Goal: Transaction & Acquisition: Purchase product/service

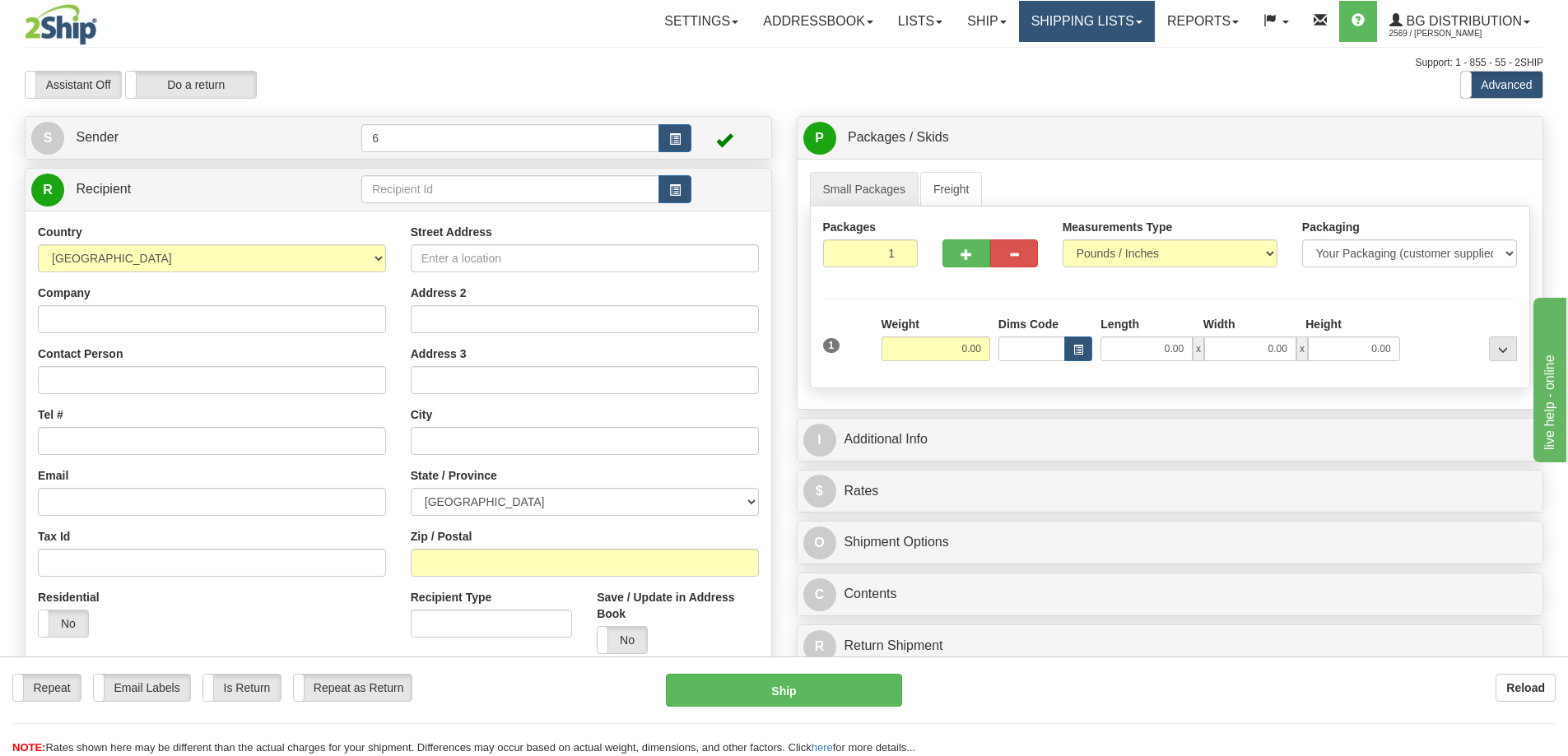
click at [1077, 18] on link "Shipping lists" at bounding box center [1087, 22] width 136 height 41
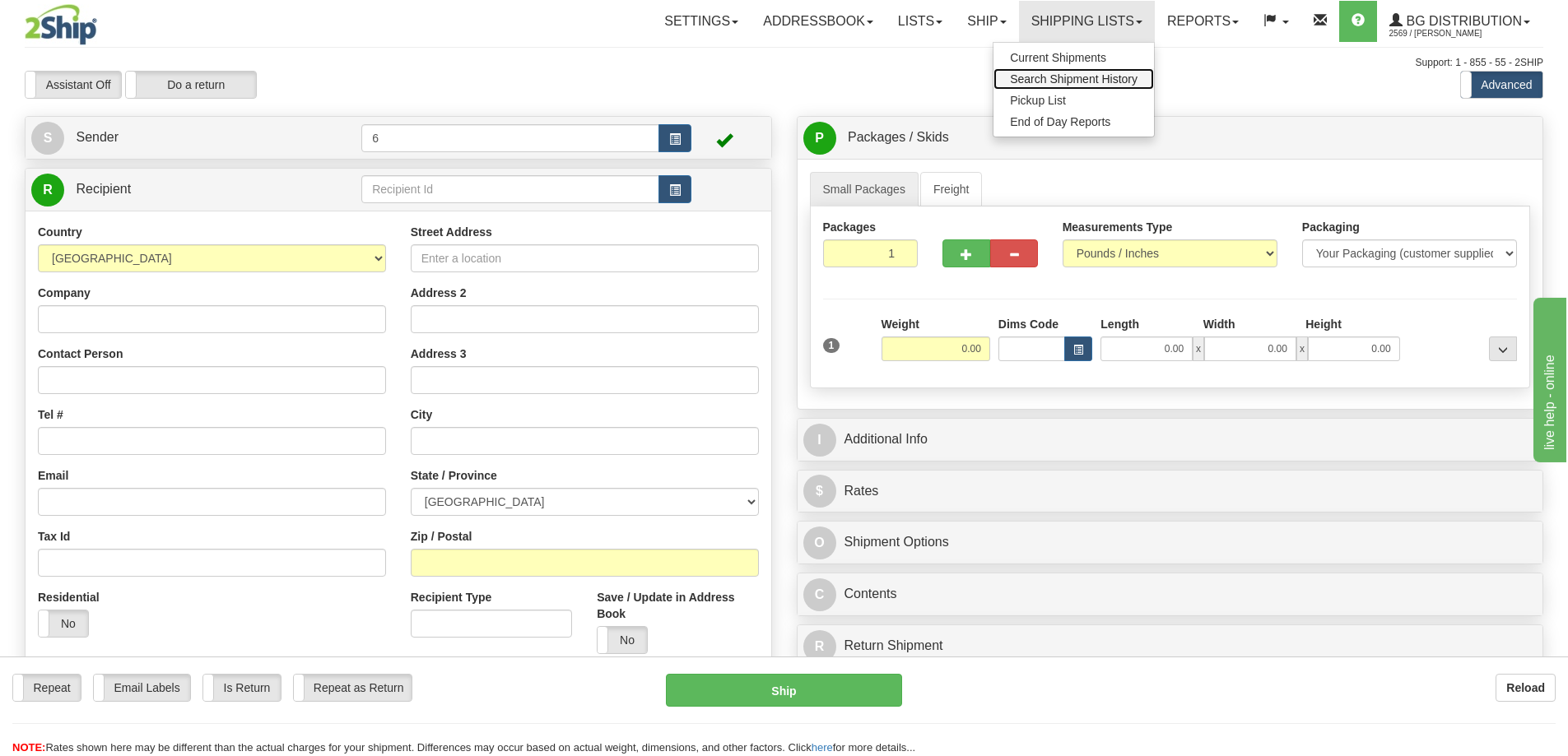
click at [1058, 75] on span "Search Shipment History" at bounding box center [1074, 79] width 128 height 13
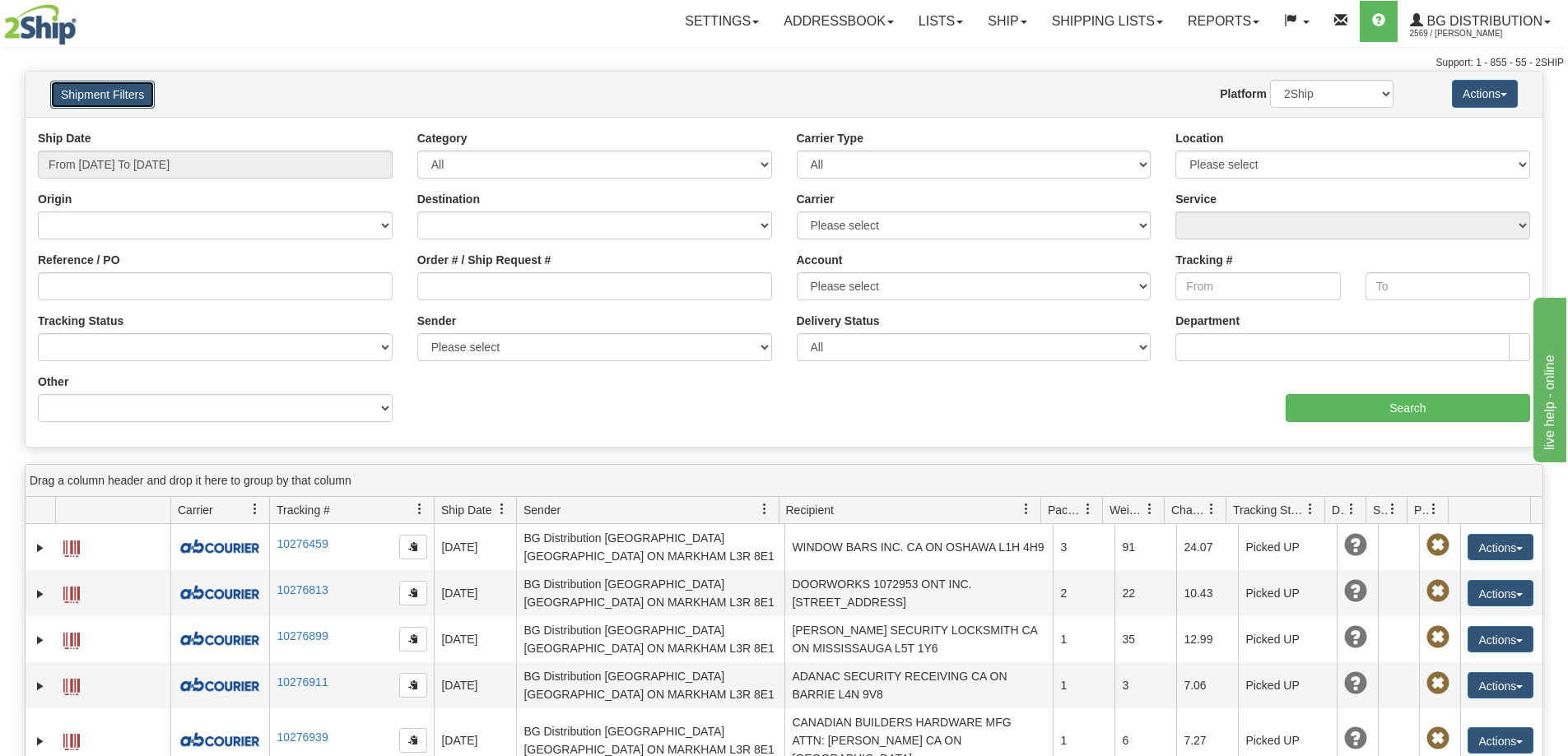
click at [113, 99] on button "Shipment Filters" at bounding box center [102, 94] width 104 height 28
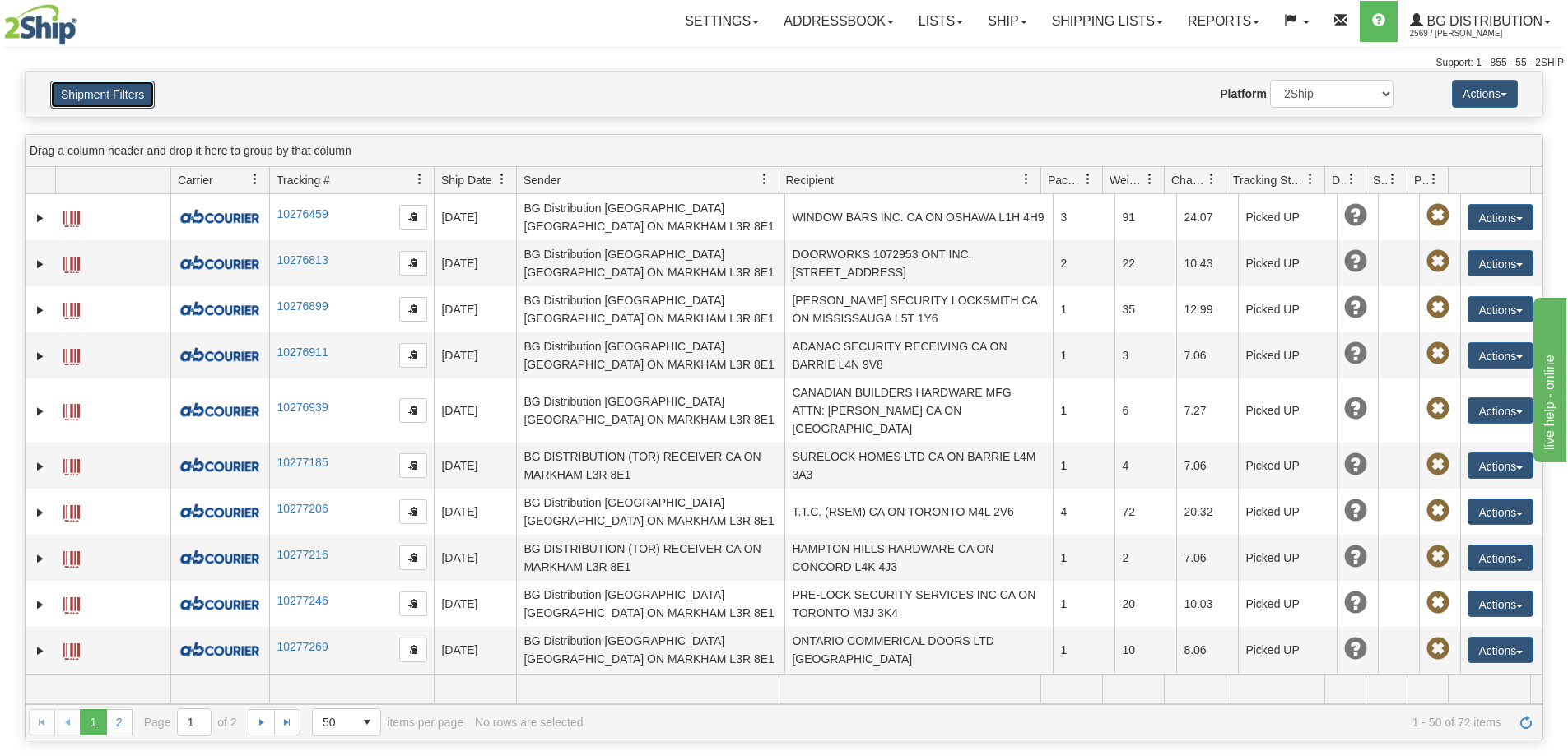
click at [136, 96] on button "Shipment Filters" at bounding box center [102, 94] width 104 height 28
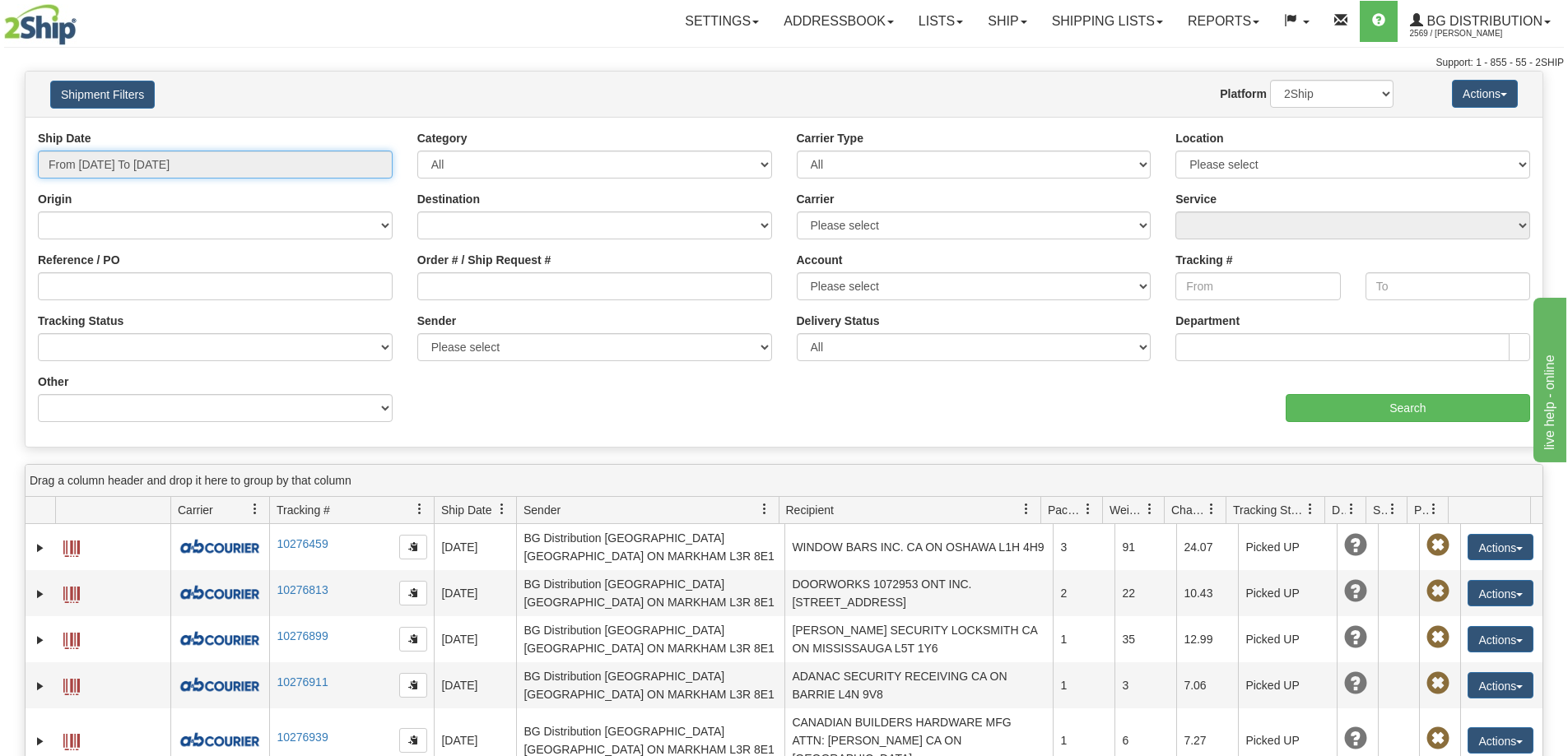
click at [126, 171] on input "From 08/11/2025 To 08/12/2025" at bounding box center [215, 164] width 354 height 28
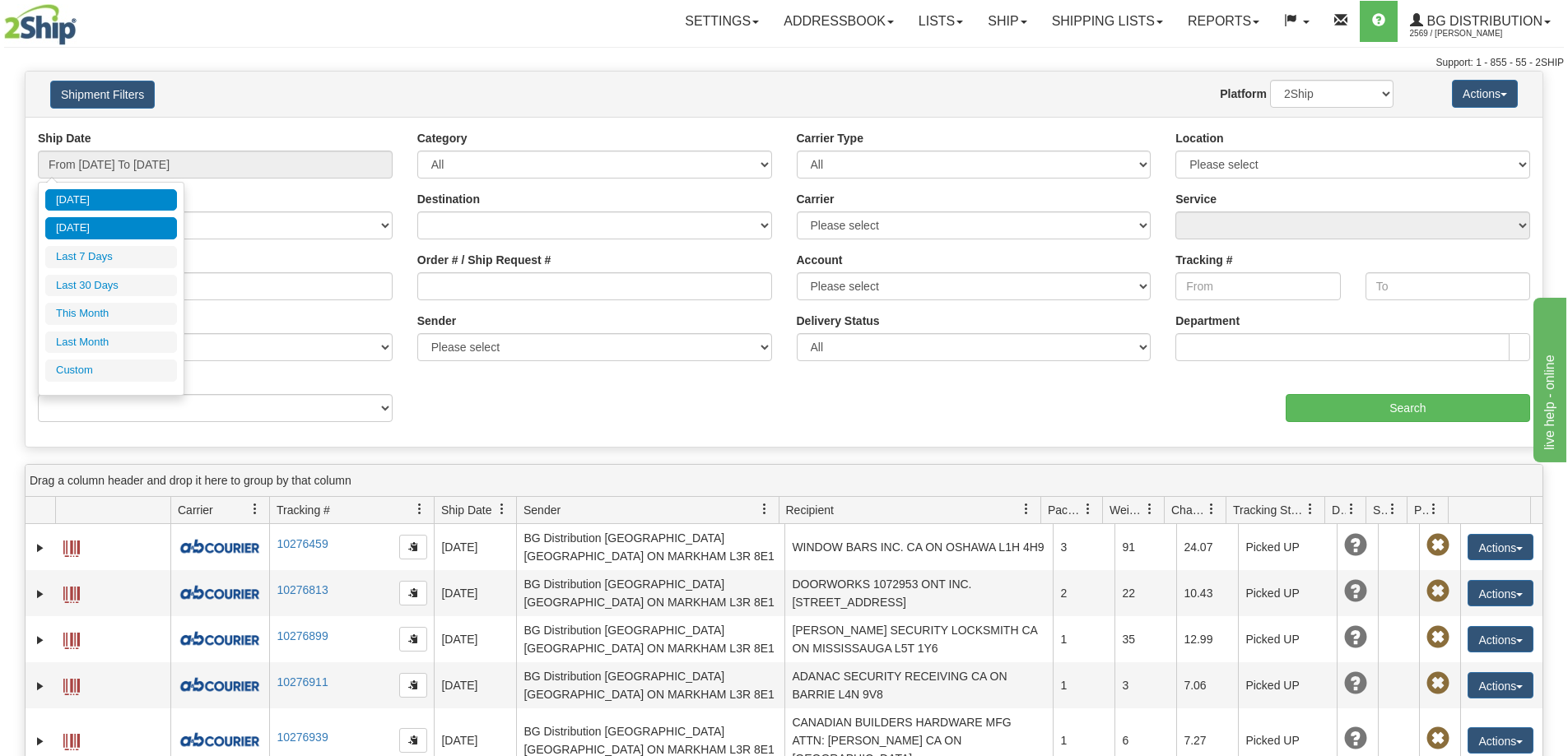
click at [116, 235] on li "Yesterday" at bounding box center [111, 228] width 132 height 23
type input "From 08/11/2025 To 08/11/2025"
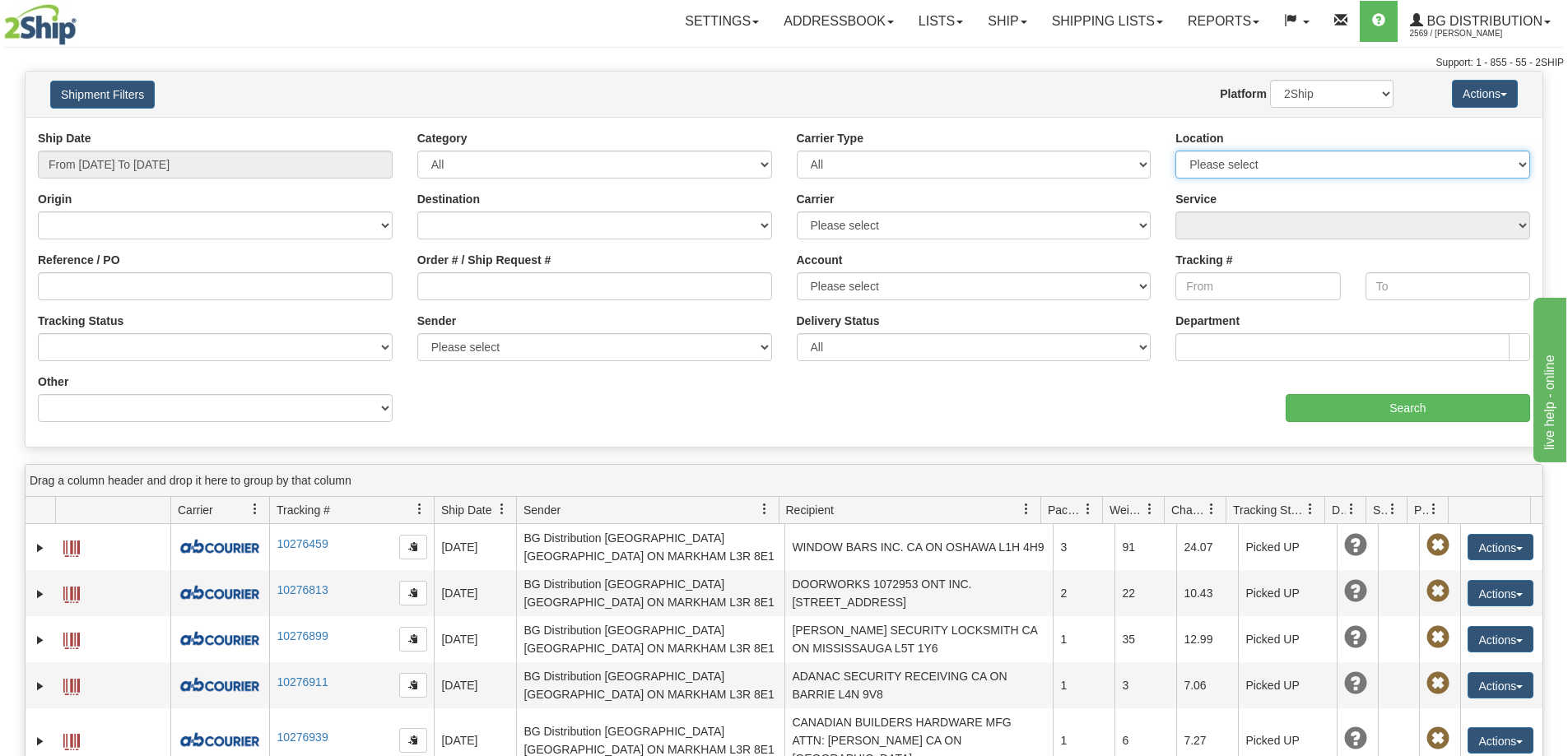
click at [1263, 170] on select "Please select Ottawa K1B 3W7 Montreal Quebec City Winnipeg Toronto Burnaby" at bounding box center [1352, 164] width 354 height 28
select select "6954"
click at [1175, 153] on select "Please select Ottawa K1B 3W7 Montreal Quebec City Winnipeg Toronto Burnaby" at bounding box center [1352, 164] width 354 height 28
click at [1389, 413] on input "Search" at bounding box center [1408, 408] width 244 height 28
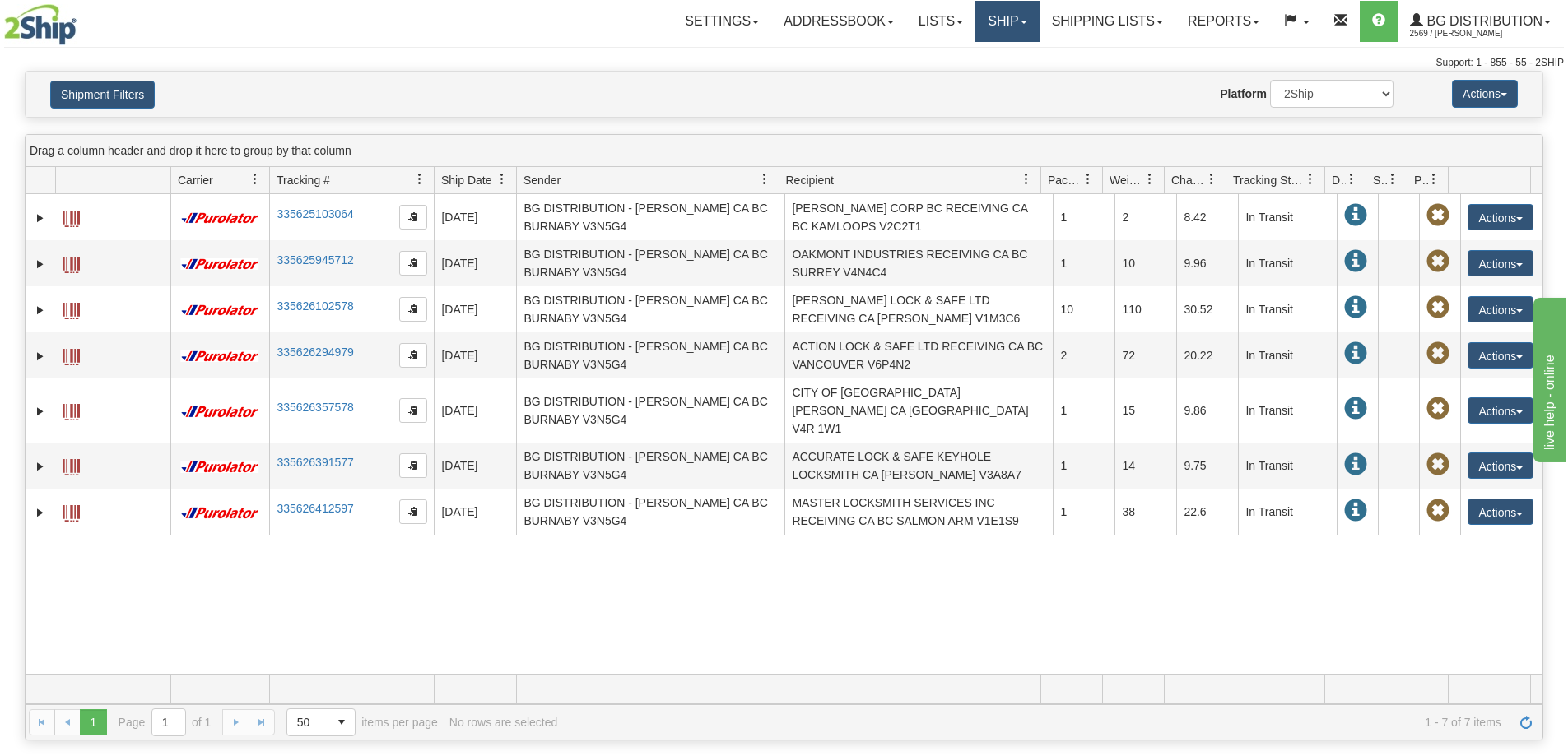
click at [996, 25] on link "Ship" at bounding box center [1007, 22] width 63 height 41
click at [991, 59] on link "Ship Screen" at bounding box center [973, 58] width 130 height 22
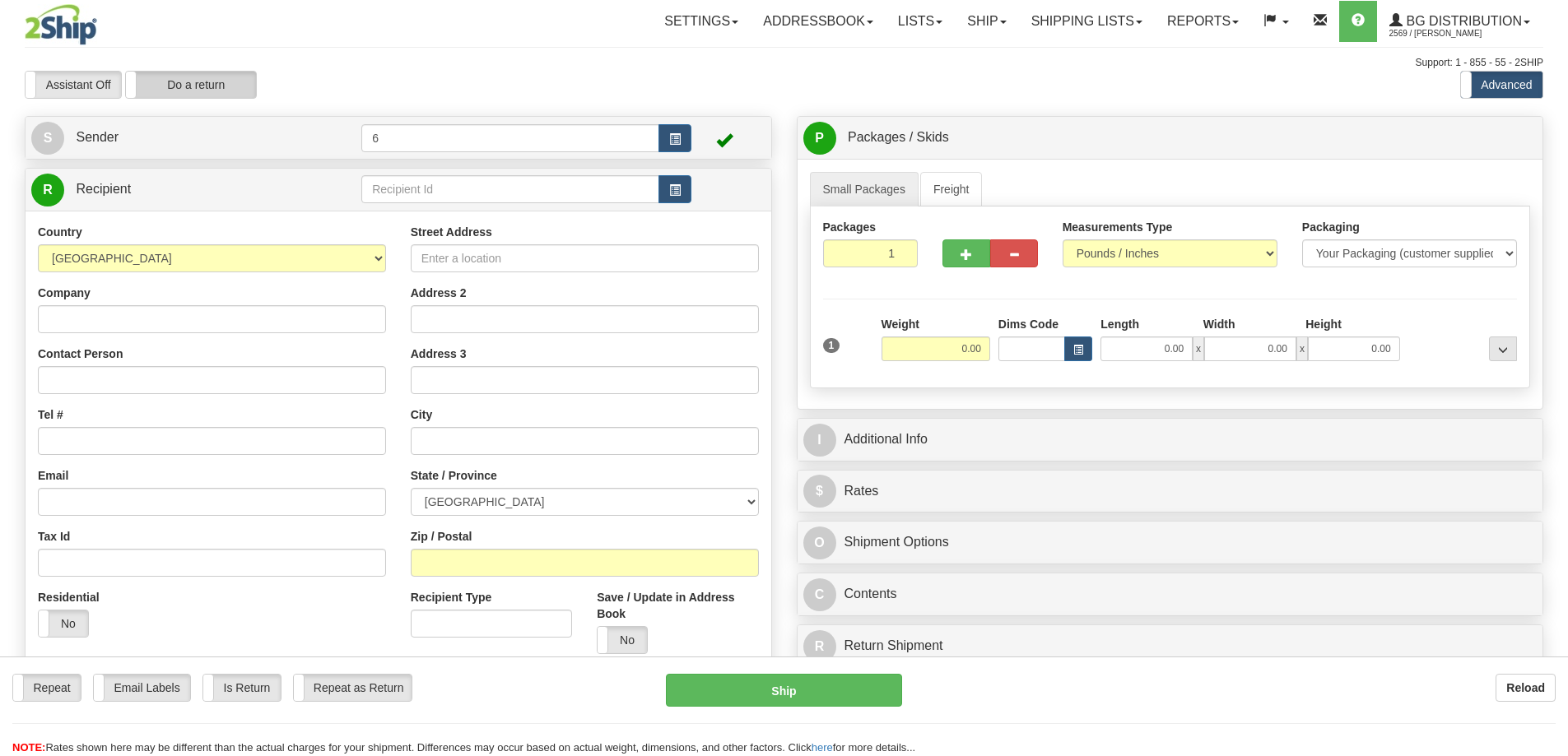
click at [191, 85] on label "Do a return" at bounding box center [191, 85] width 130 height 27
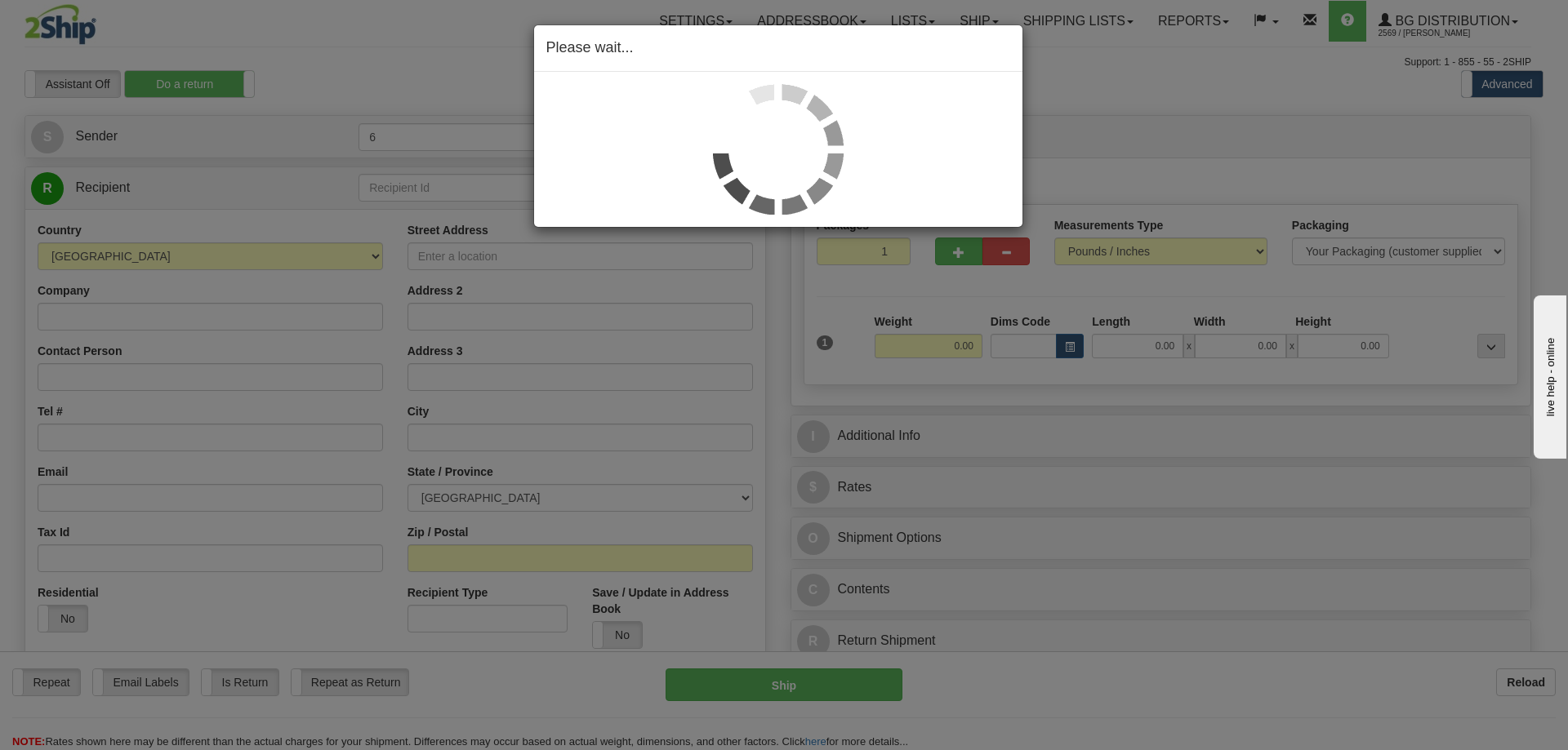
type input "6"
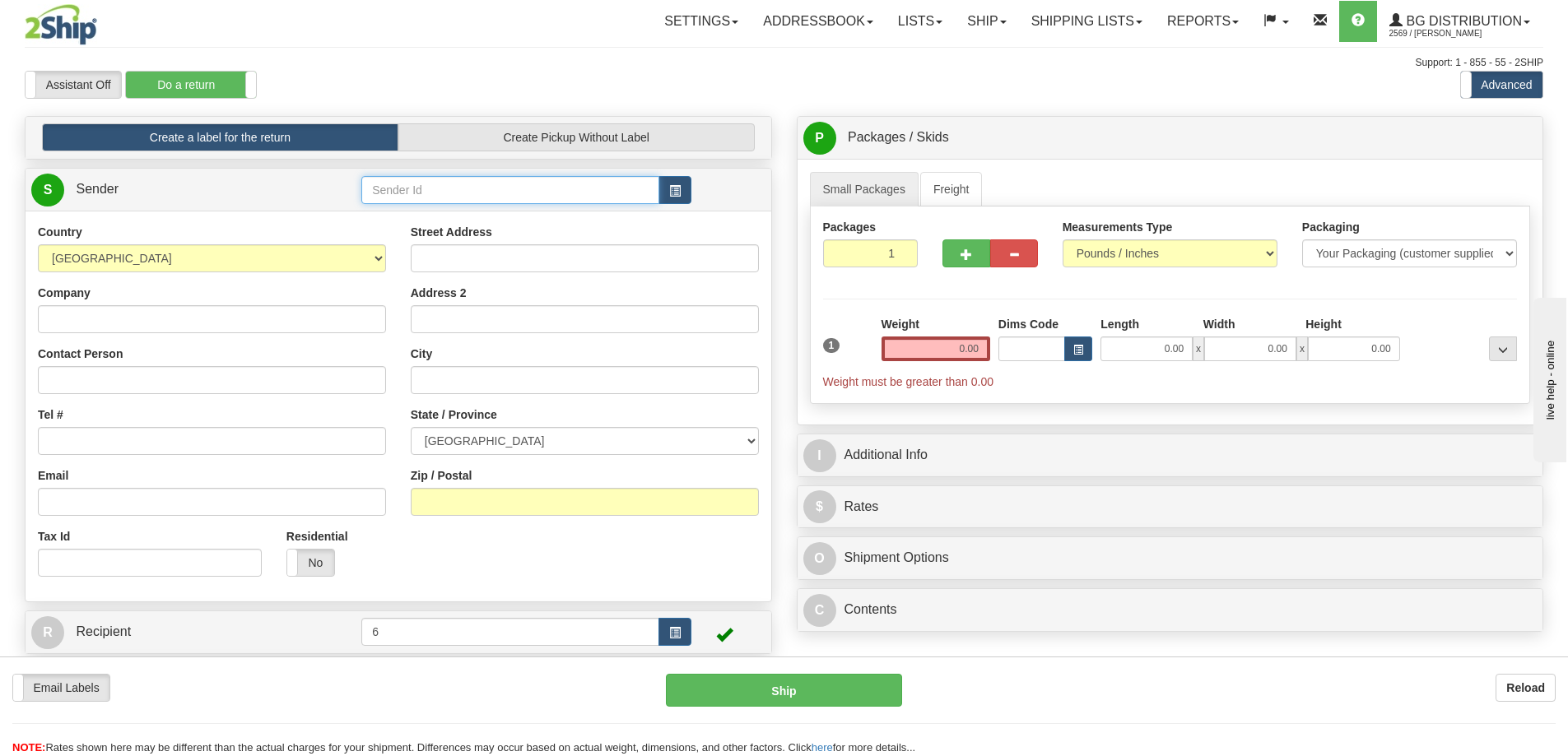
click at [424, 202] on input "text" at bounding box center [510, 190] width 298 height 28
type input "43012"
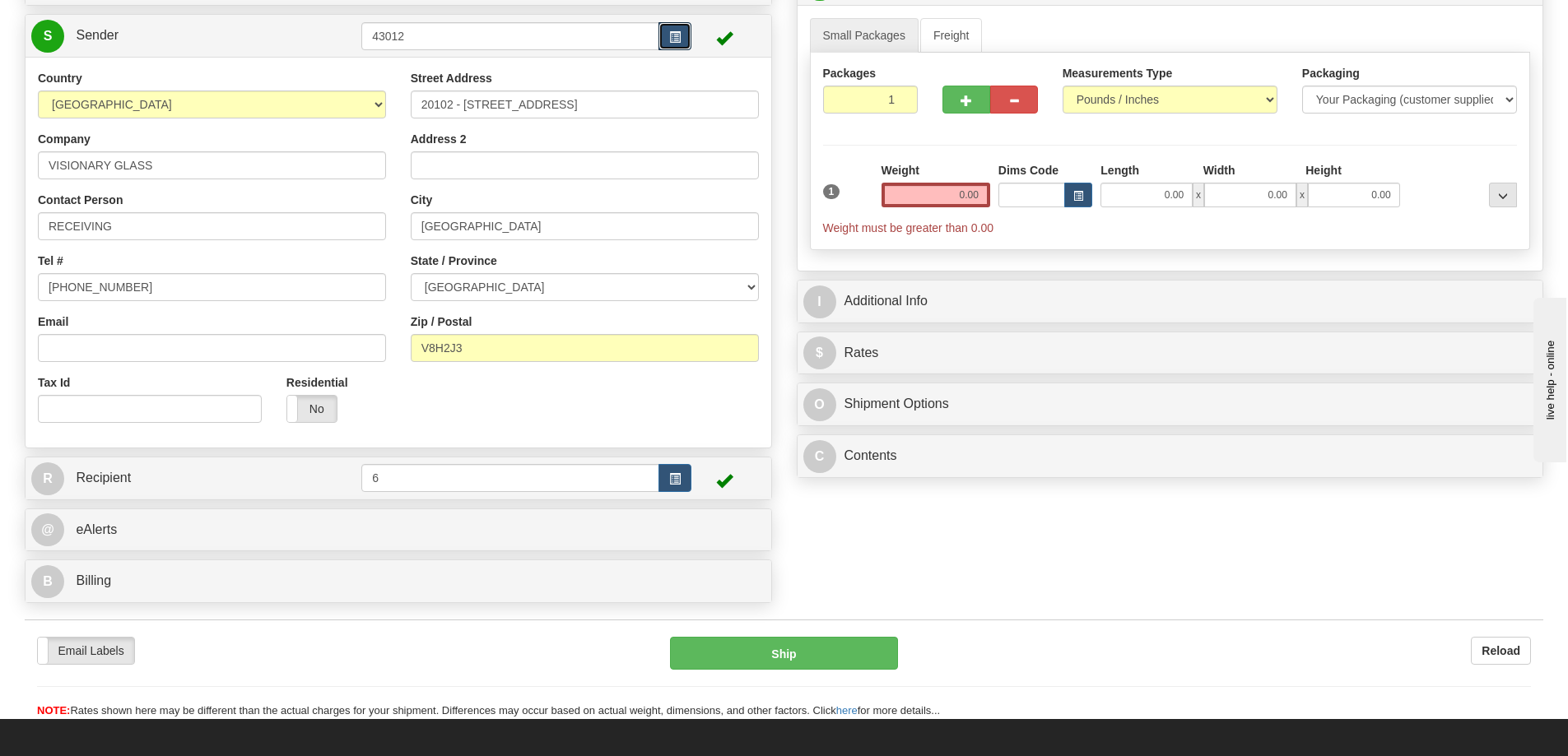
scroll to position [164, 0]
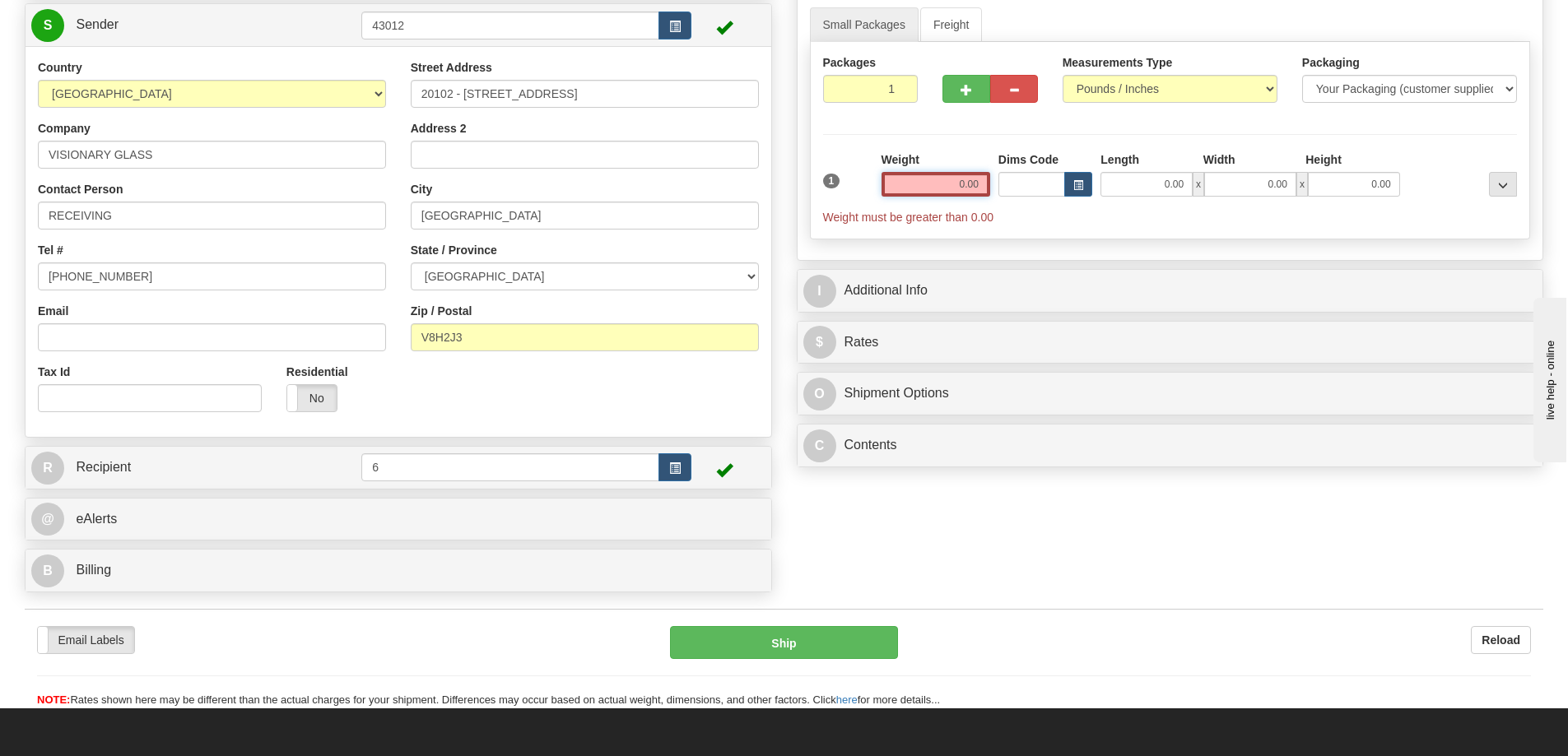
click at [967, 186] on input "0.00" at bounding box center [935, 184] width 108 height 25
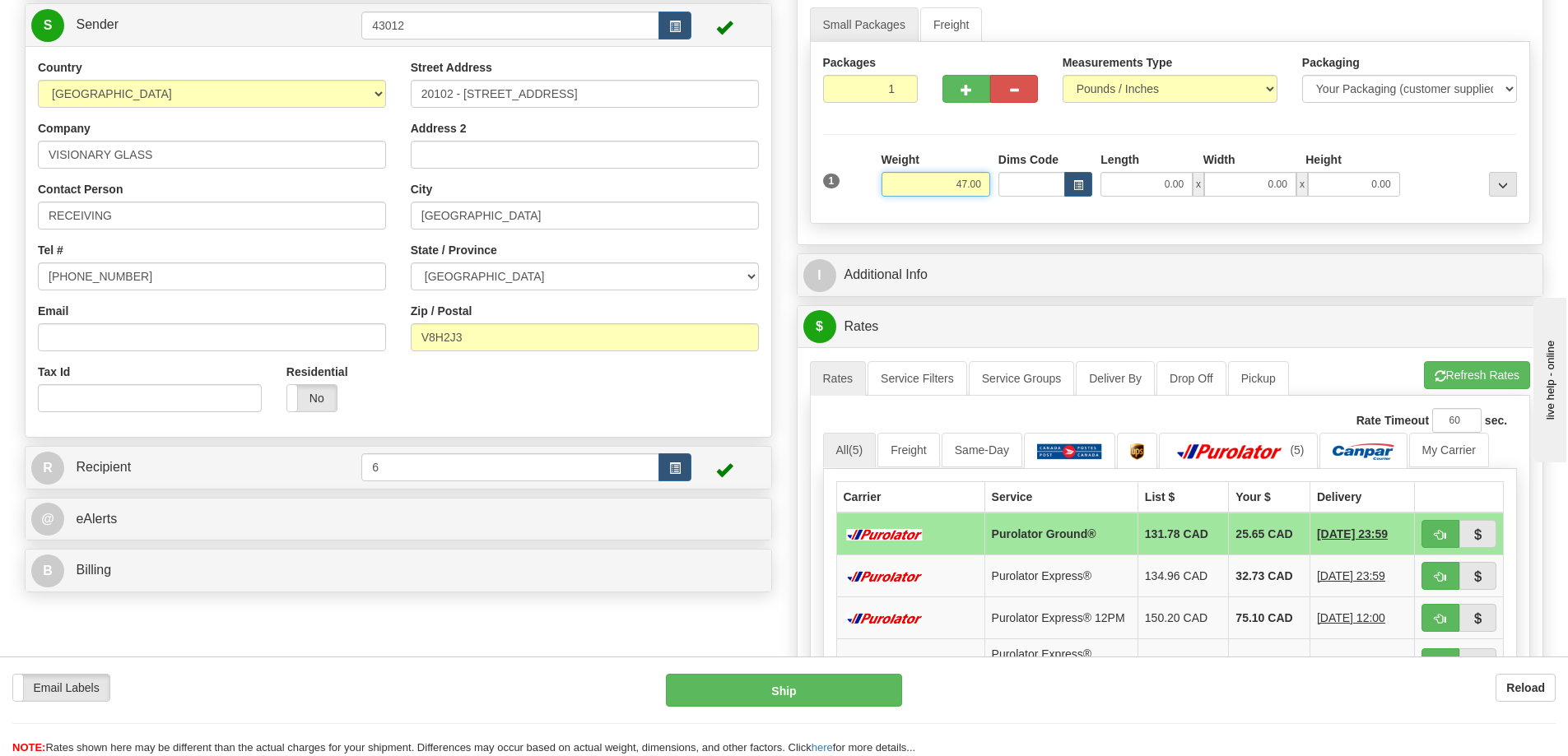
drag, startPoint x: 935, startPoint y: 183, endPoint x: 1092, endPoint y: 168, distance: 157.7
click at [1097, 169] on div "1 Weight 47.00 Dims Code x x" at bounding box center [1170, 180] width 703 height 58
type input "60.00"
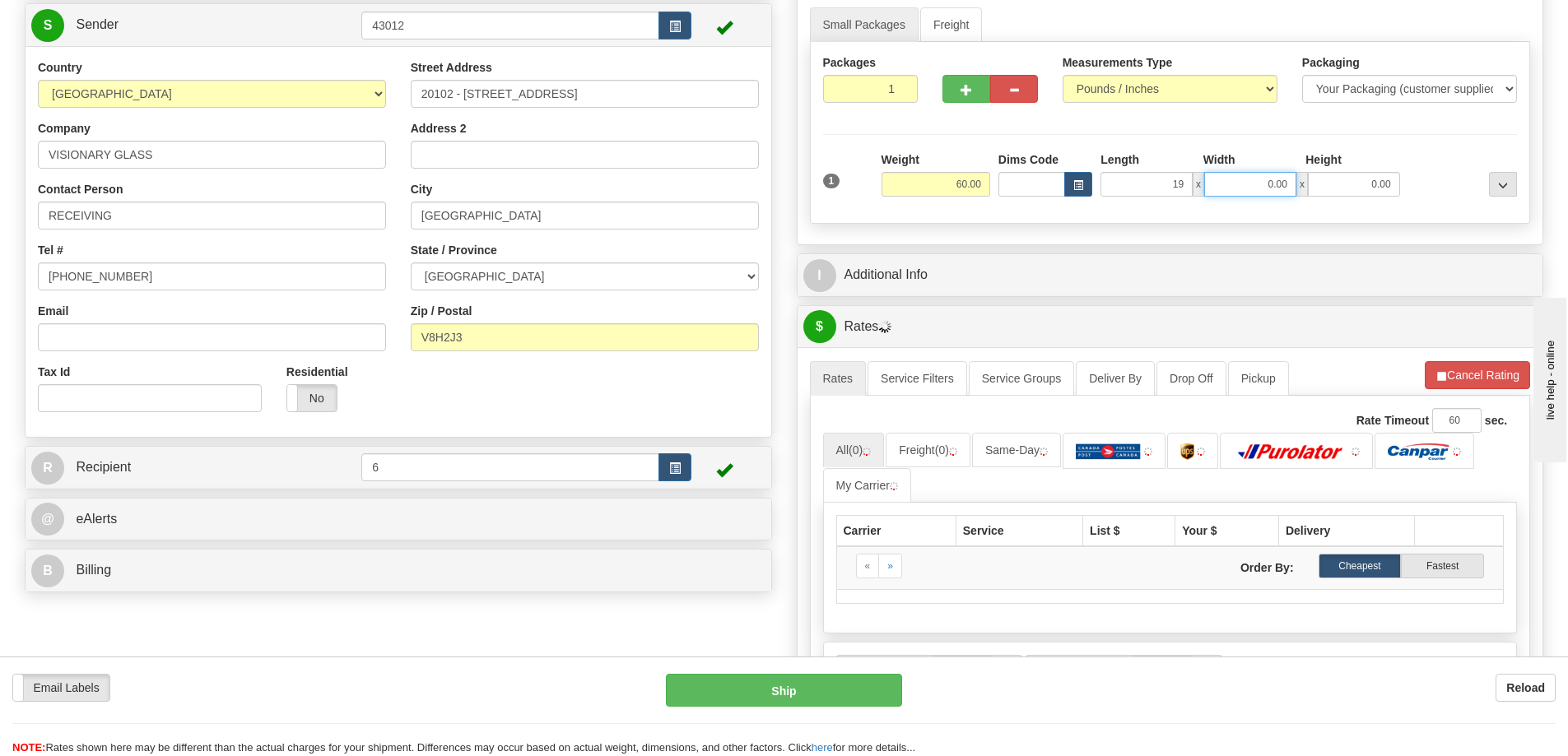
type input "19.00"
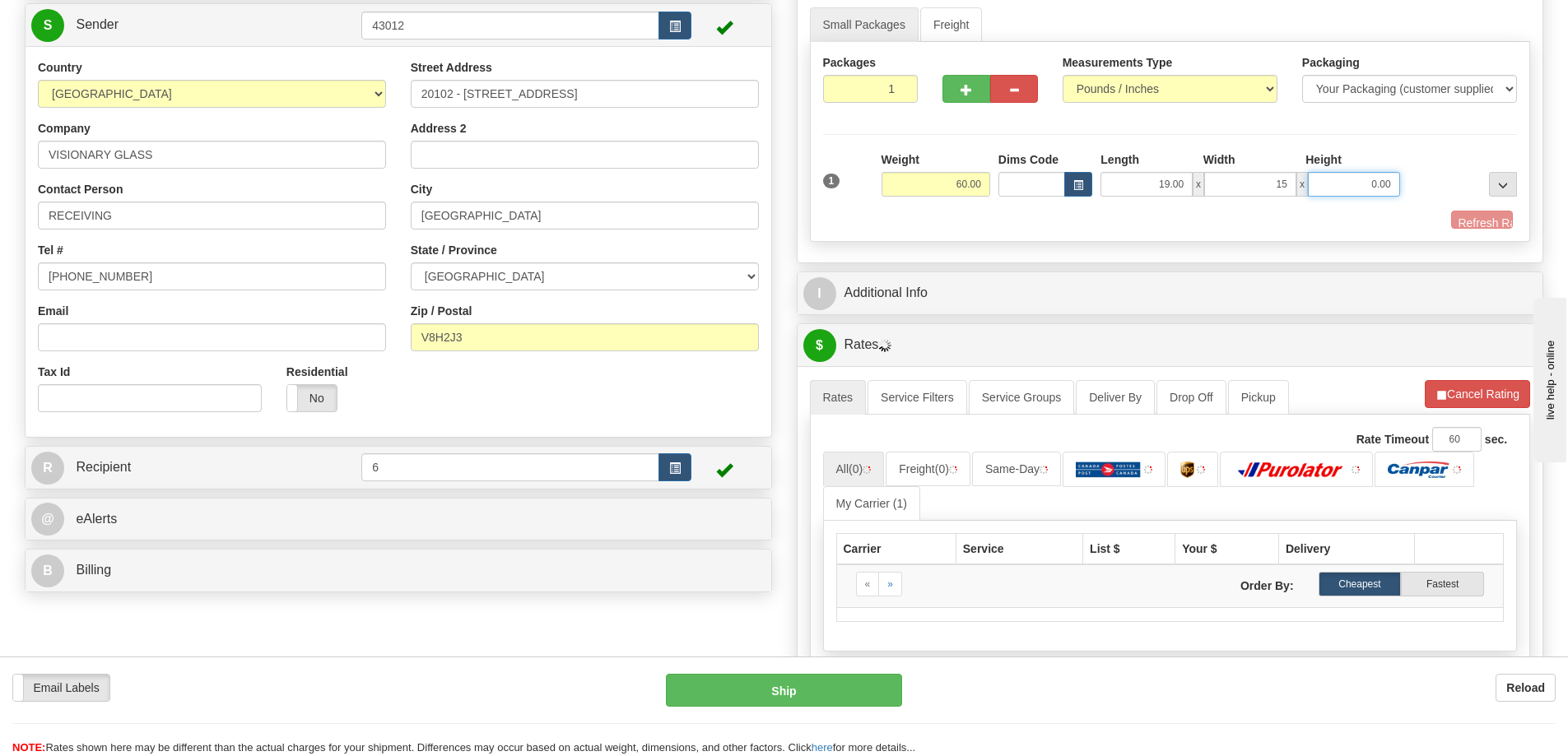
type input "15.00"
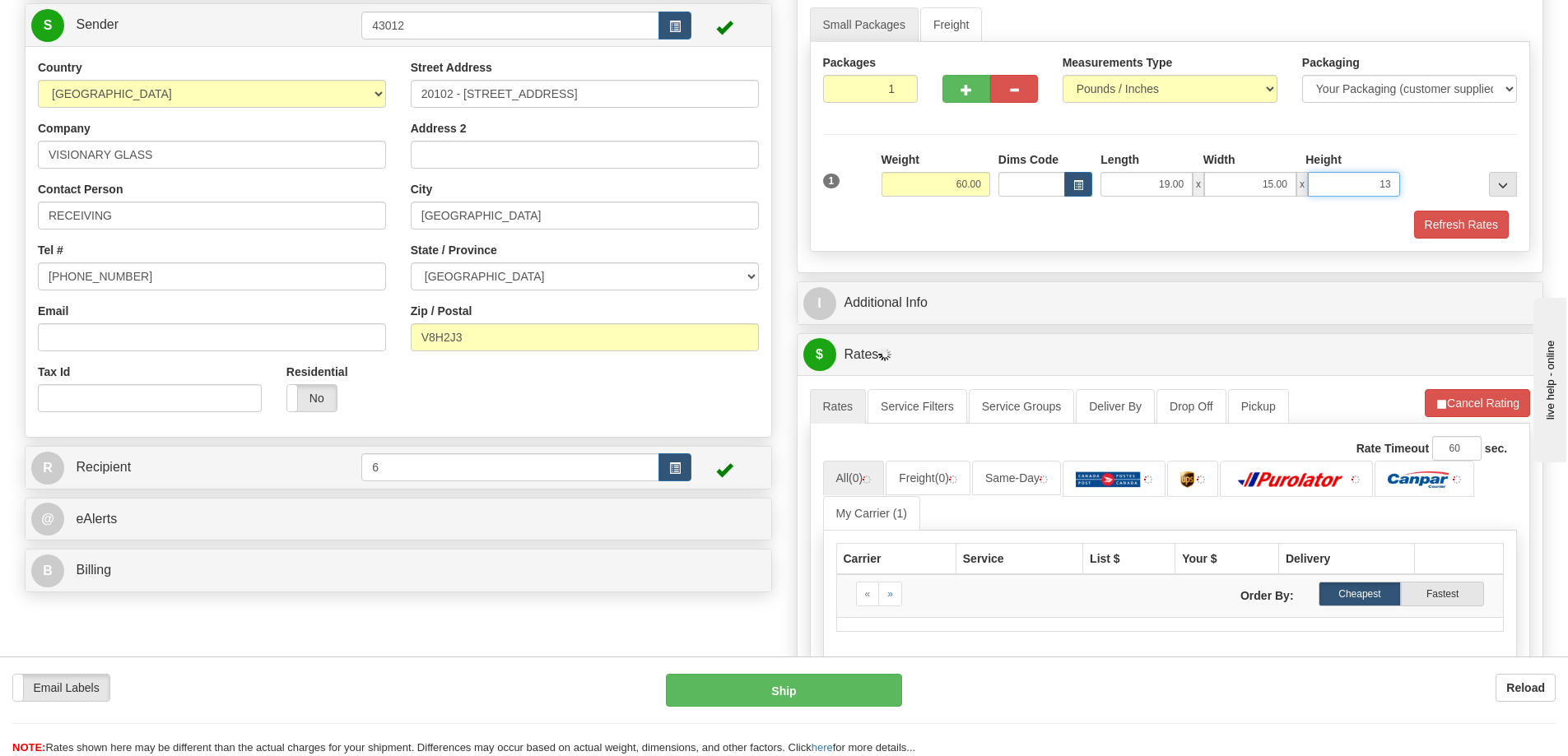
type input "13"
type input "13.00"
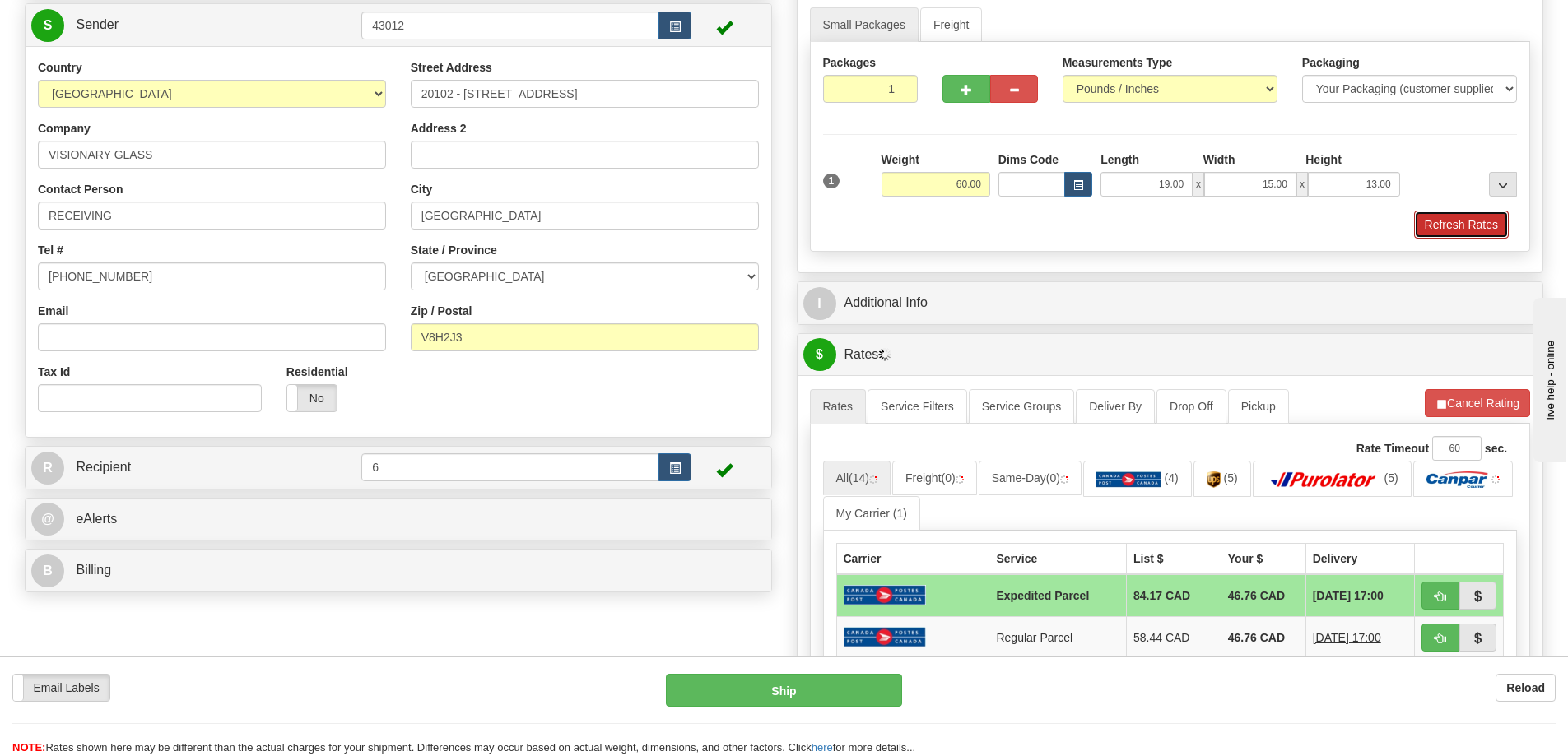
click at [1488, 217] on button "Refresh Rates" at bounding box center [1461, 224] width 94 height 28
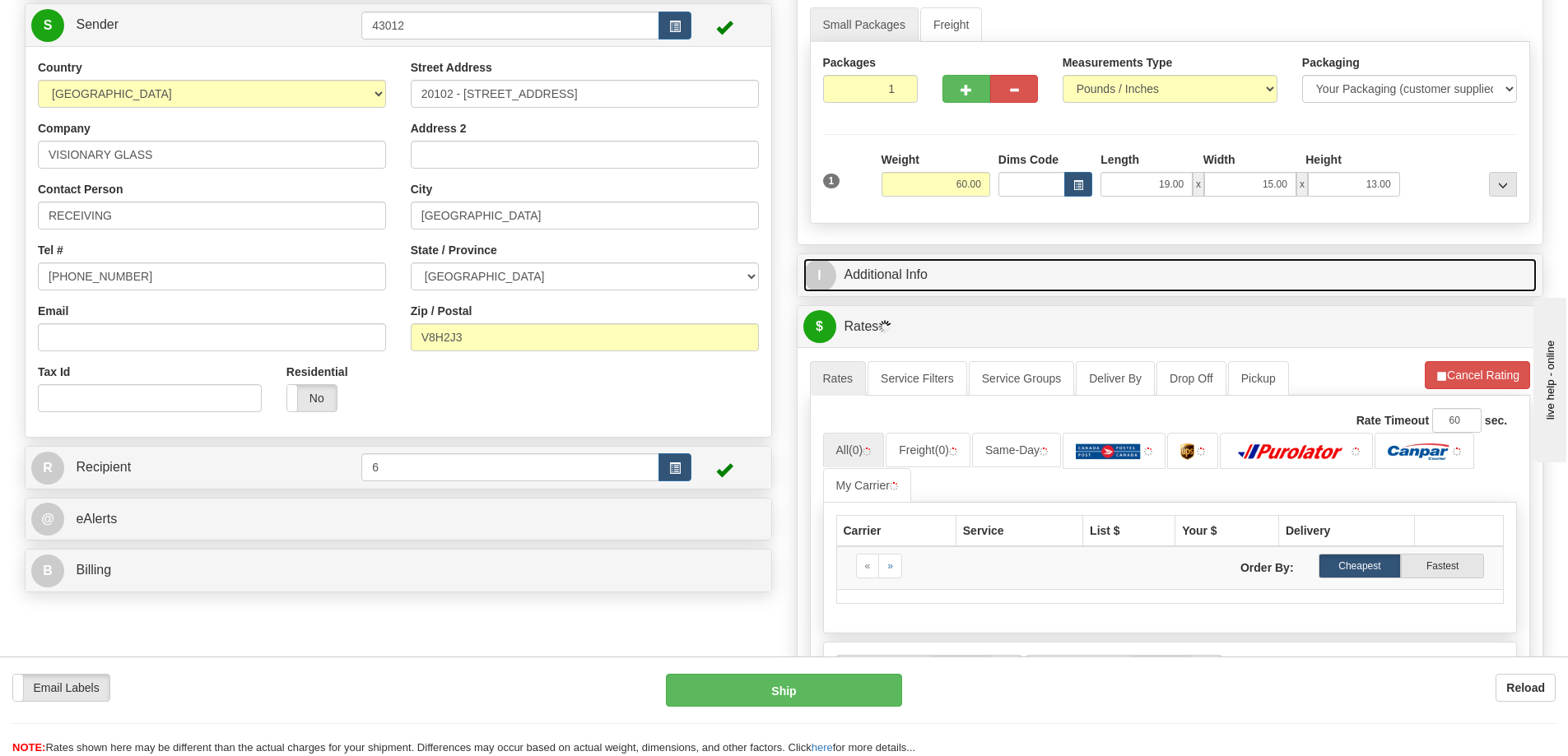
click at [1097, 269] on link "I Additional Info" at bounding box center [1170, 276] width 734 height 33
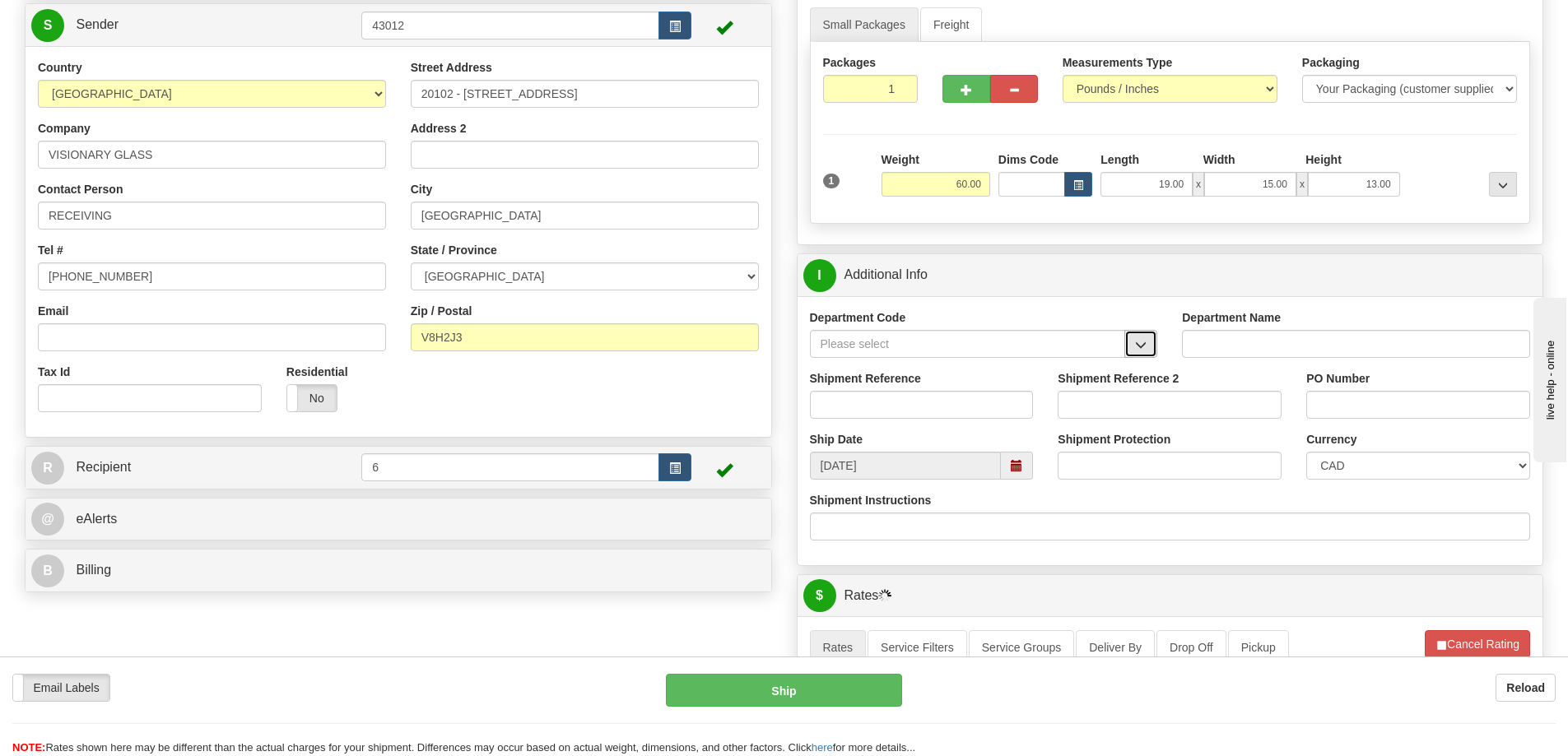
click at [1144, 350] on span "button" at bounding box center [1141, 345] width 12 height 11
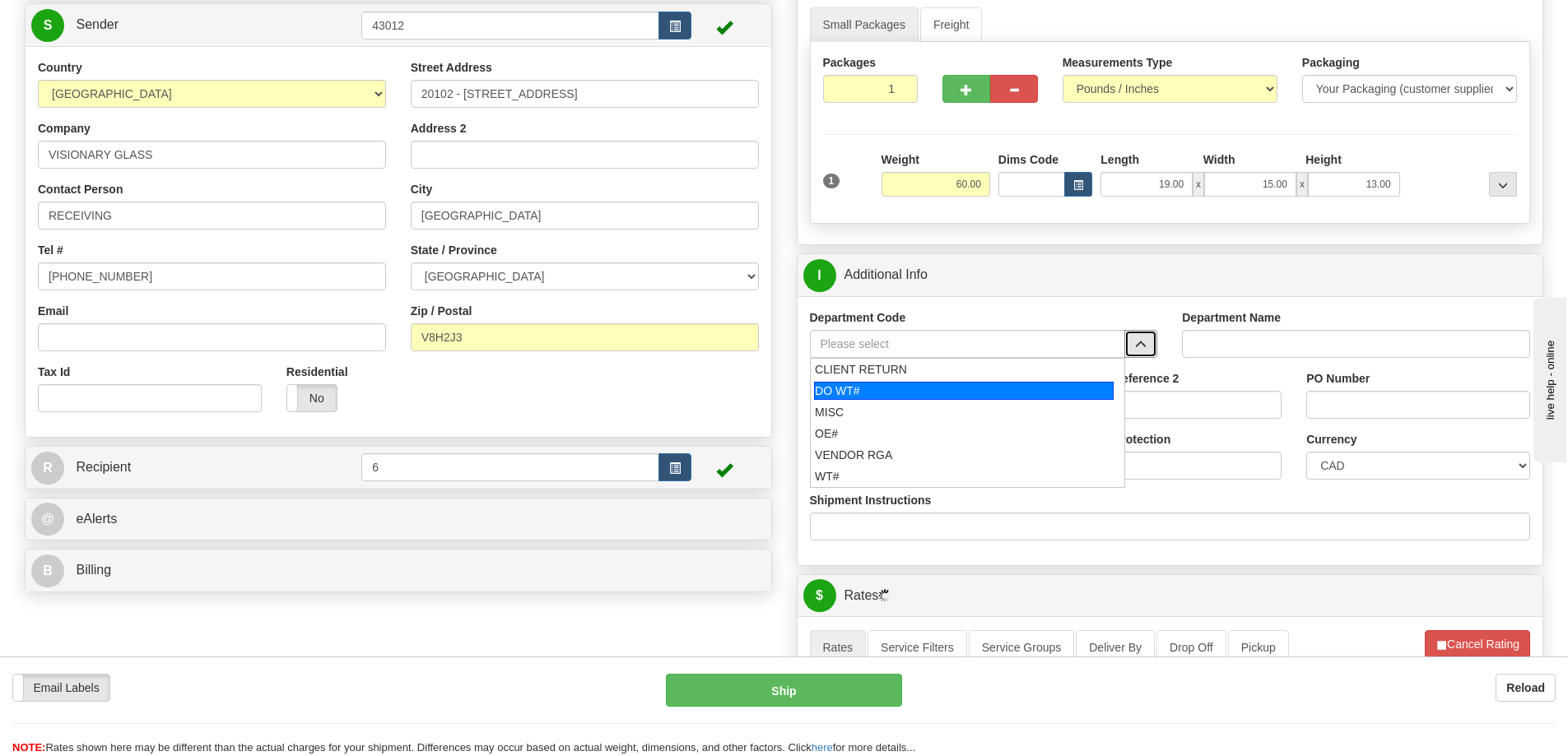
click at [883, 387] on div "DO WT#" at bounding box center [964, 391] width 299 height 18
type input "DO WT#"
type input "DIRECT ORDERS"
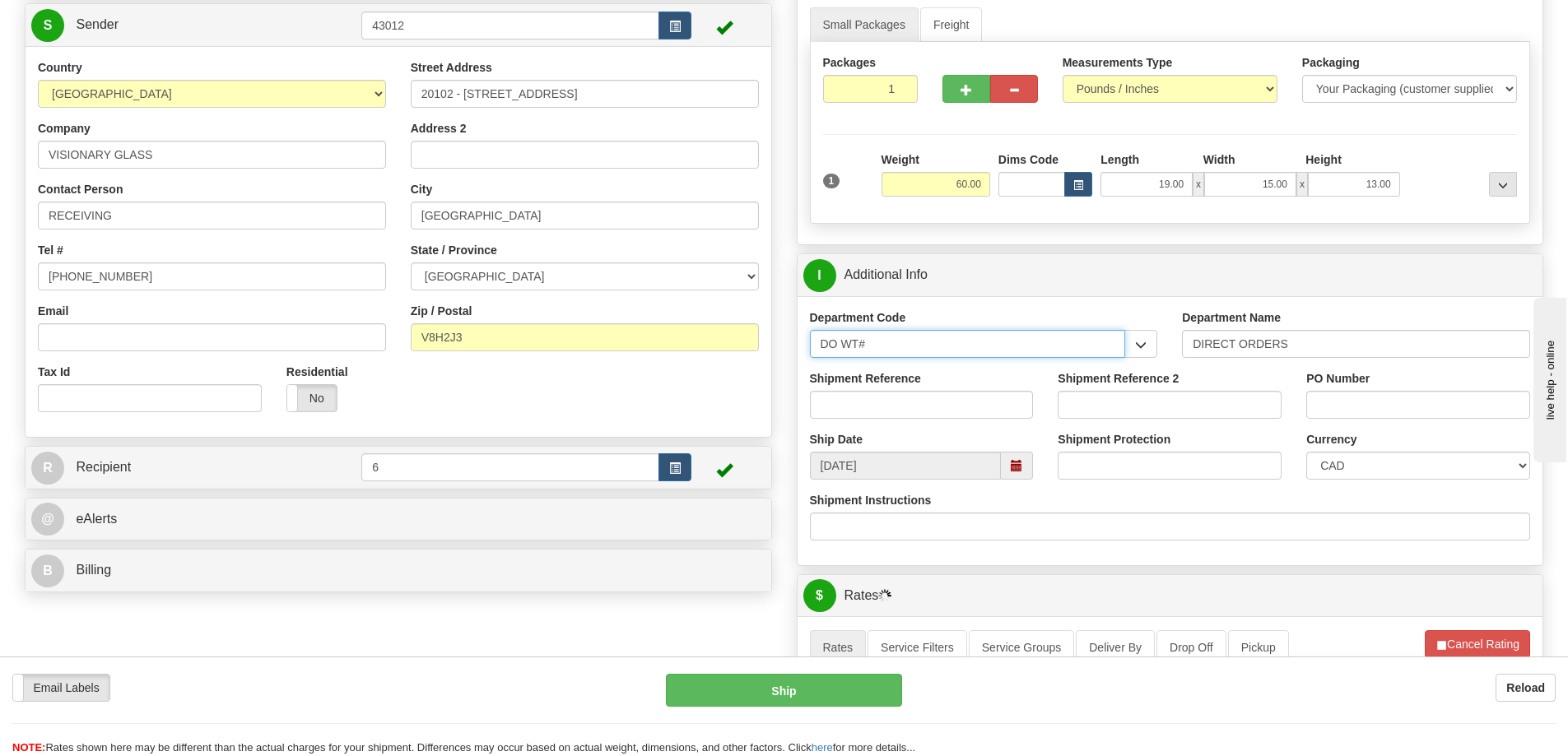
drag, startPoint x: 1100, startPoint y: 344, endPoint x: 518, endPoint y: 338, distance: 582.0
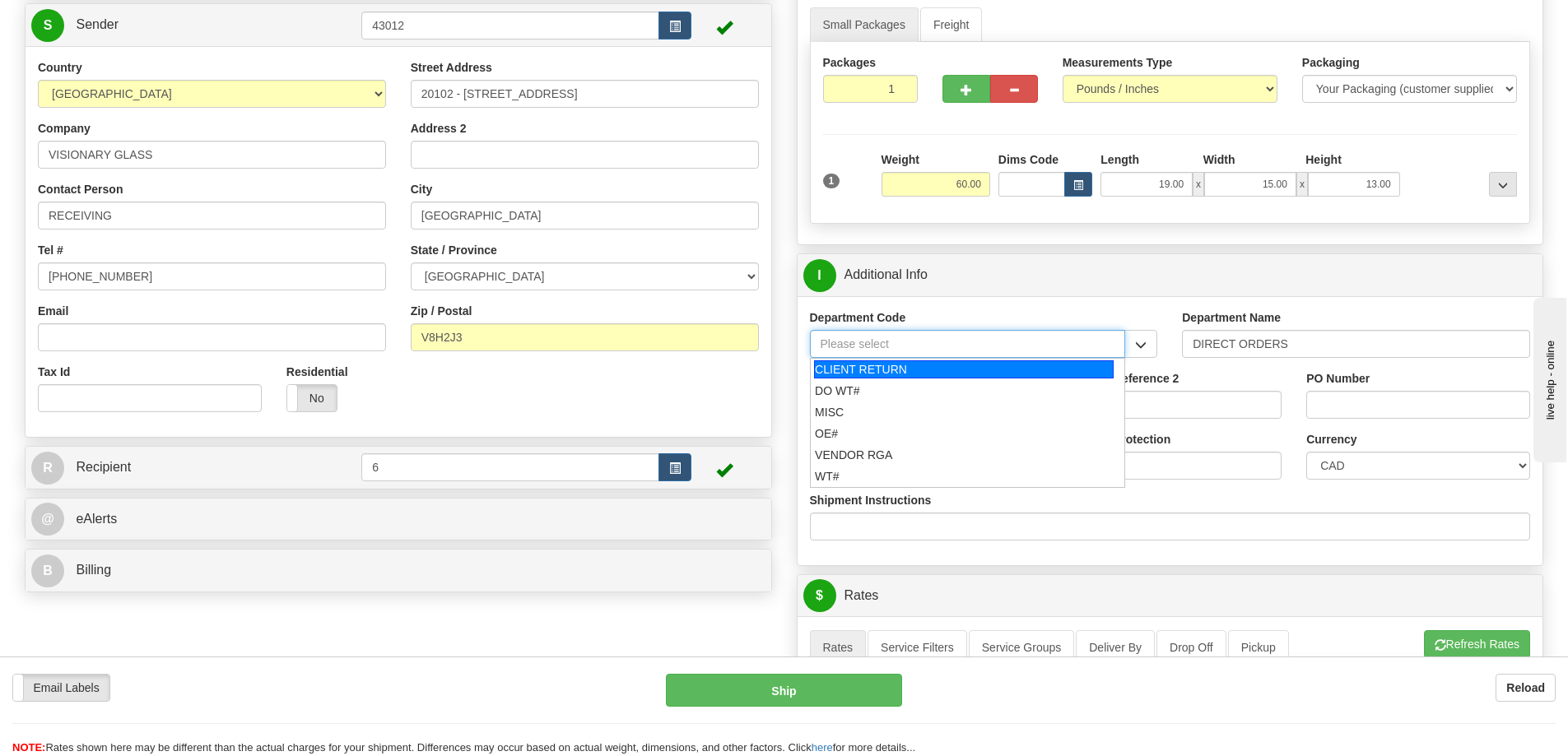
click at [846, 374] on div "CLIENT RETURN" at bounding box center [964, 369] width 299 height 18
type input "CLIENT RETURN"
type input "RETURN LABELS"
type input "CLIENT RETURN"
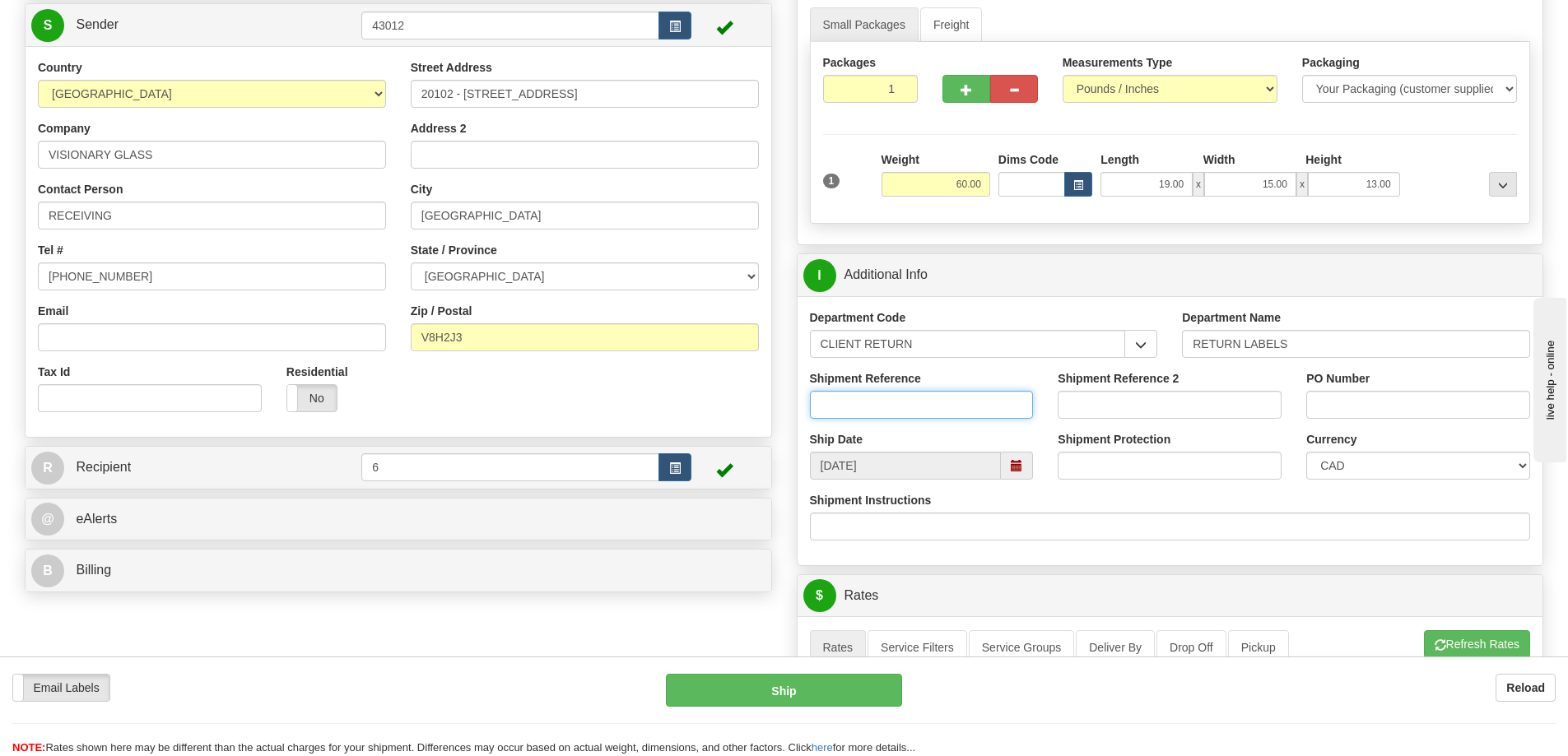
click at [869, 399] on input "Shipment Reference" at bounding box center [921, 405] width 223 height 28
type input "60031041-00"
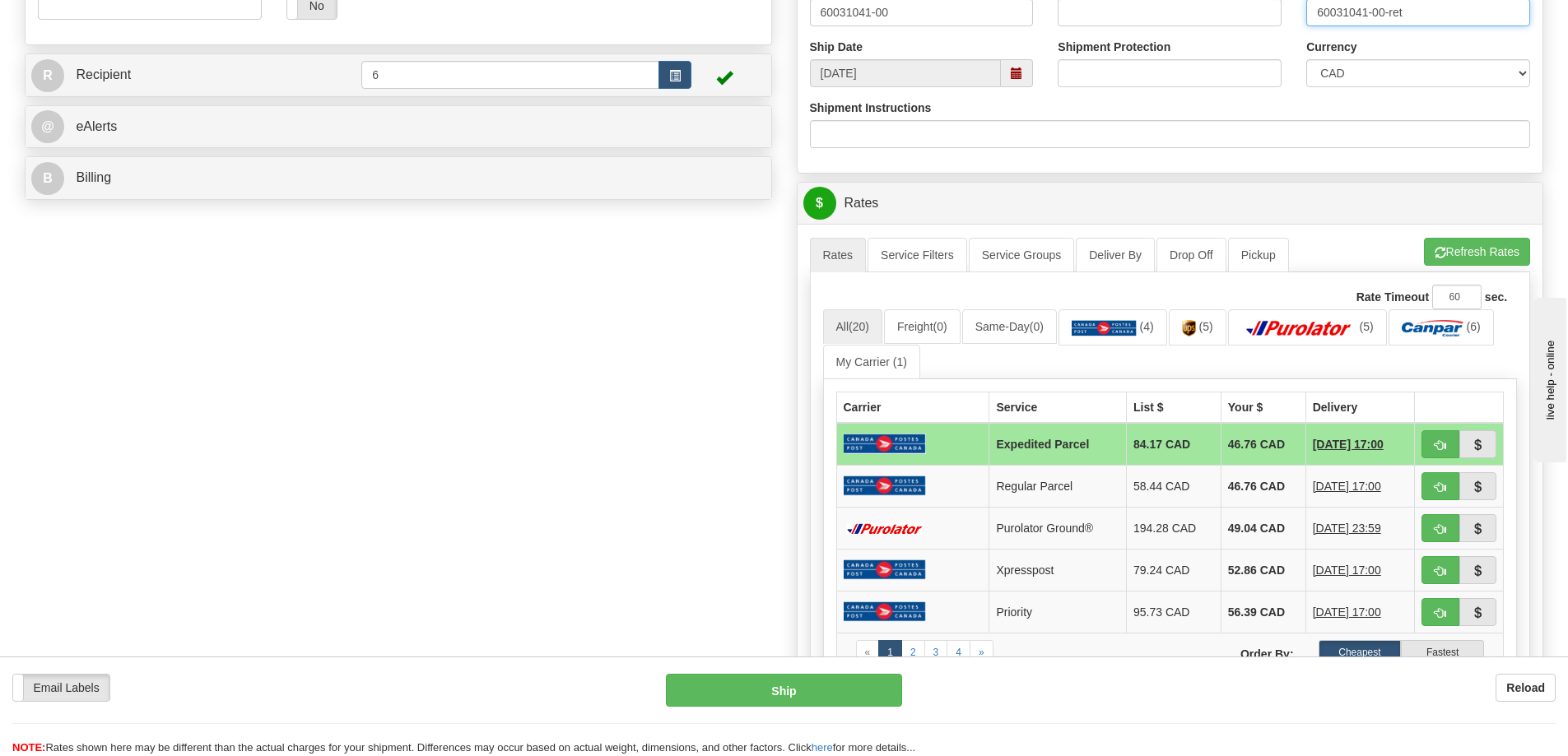
scroll to position [659, 0]
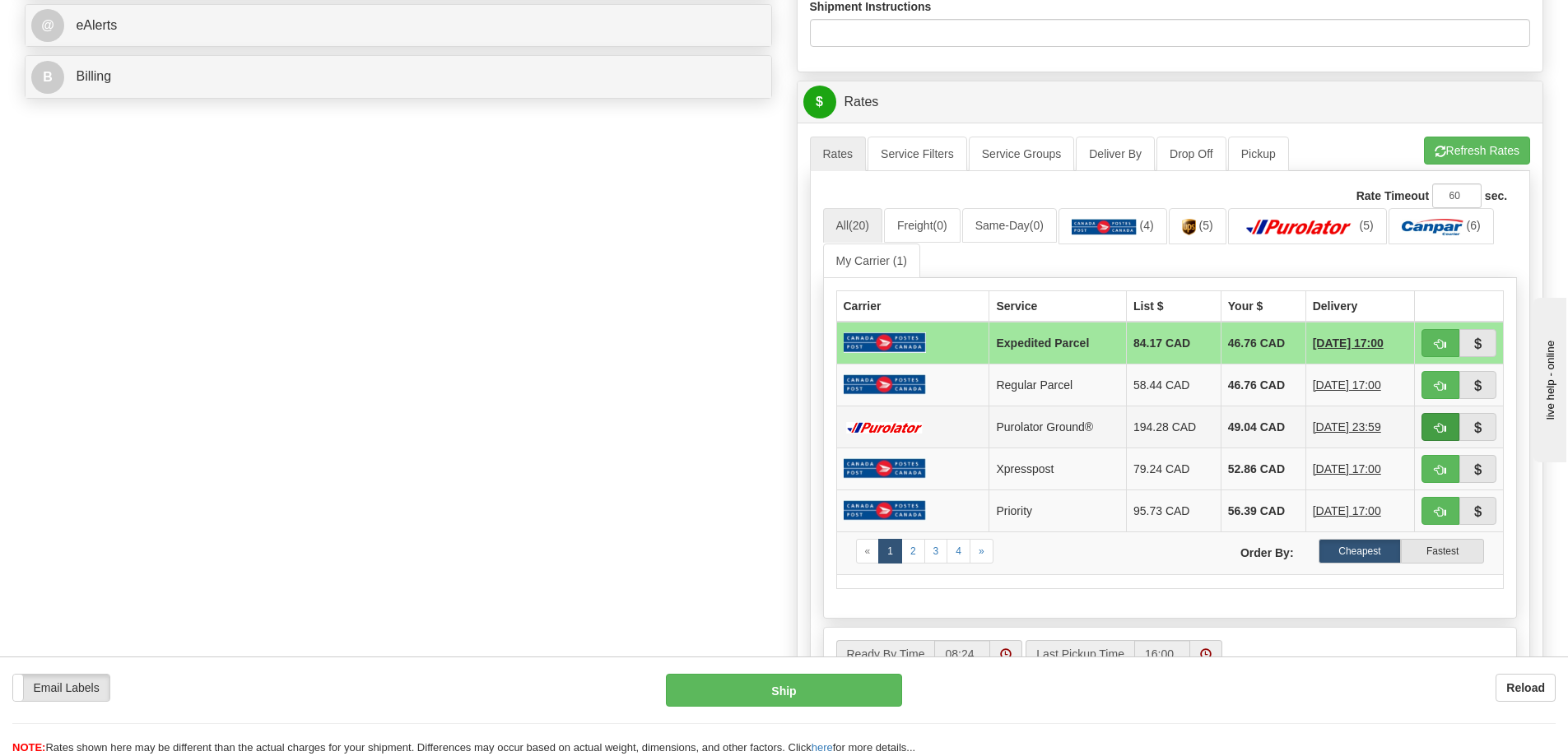
type input "60031041-00-ret"
click at [1442, 424] on span "button" at bounding box center [1440, 428] width 12 height 11
type input "260"
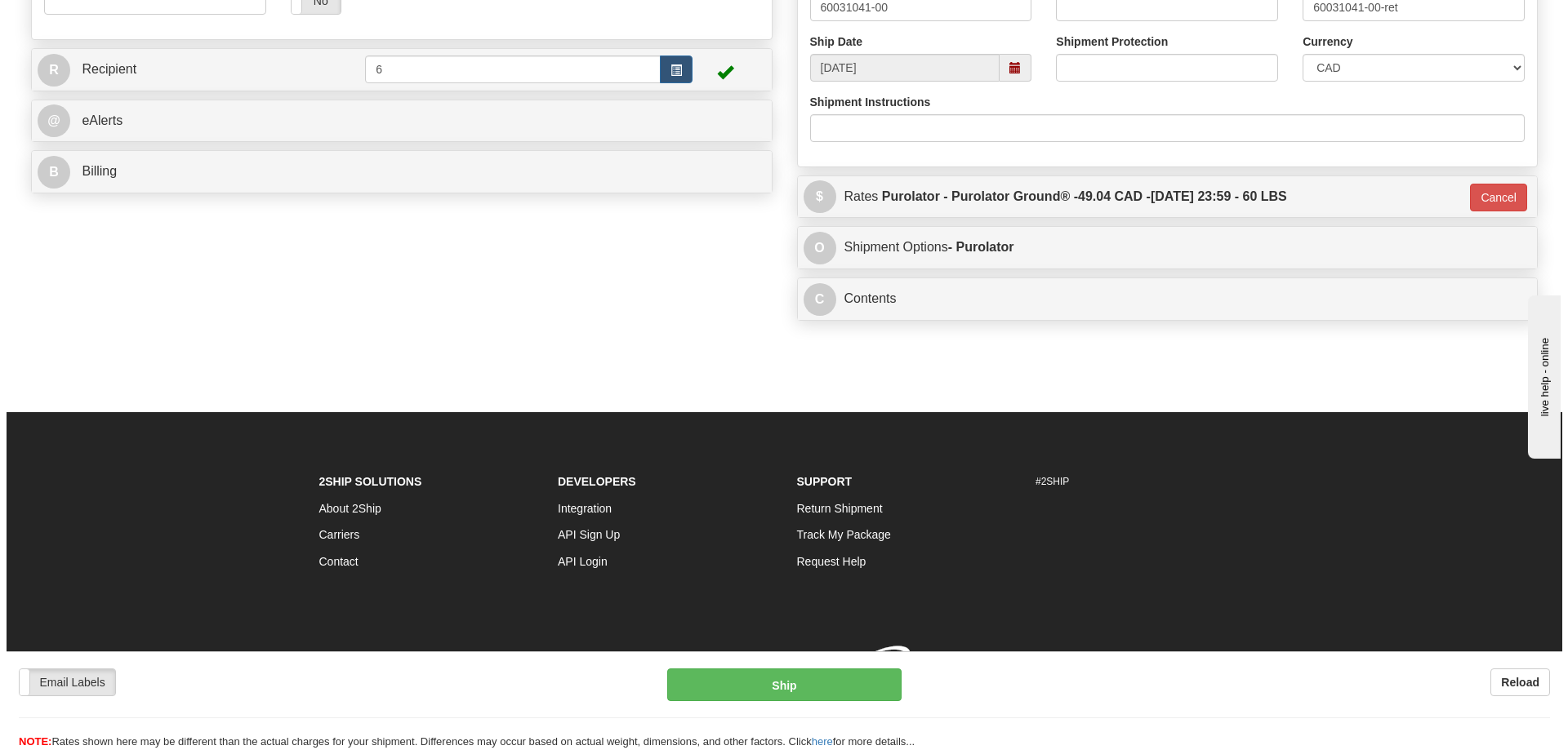
scroll to position [633, 0]
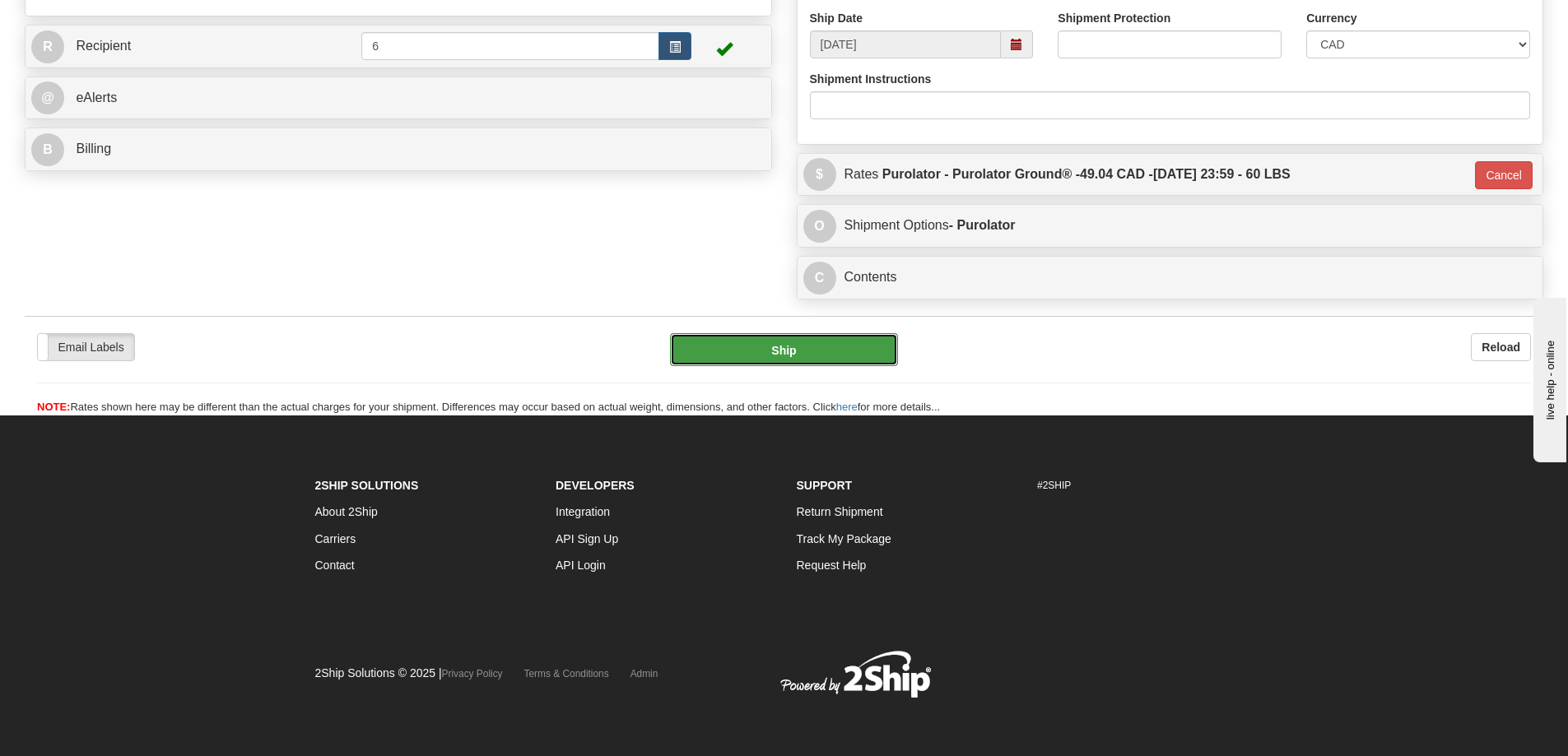
click at [795, 334] on button "Ship" at bounding box center [784, 349] width 228 height 32
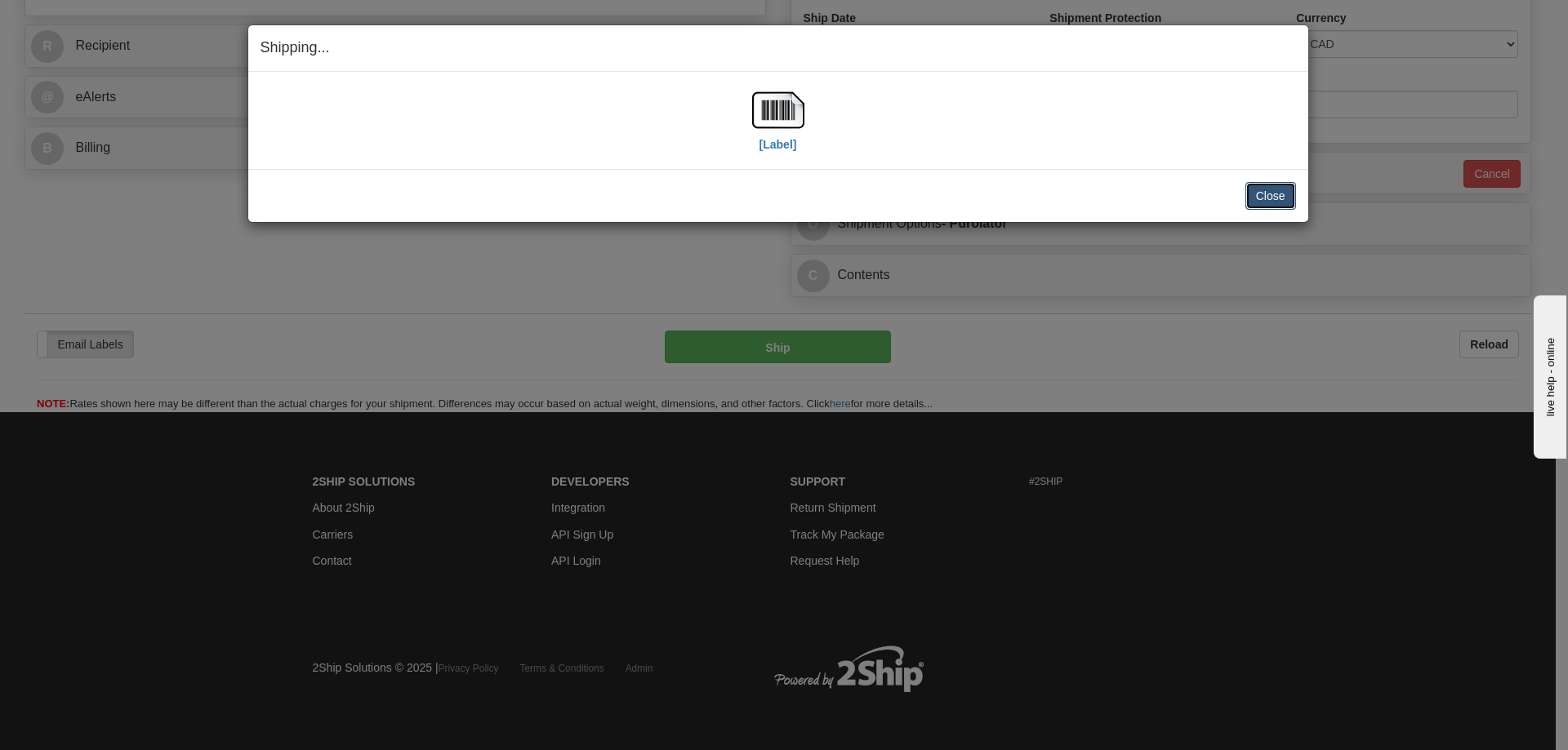
click at [1273, 195] on button "Close" at bounding box center [1271, 195] width 51 height 27
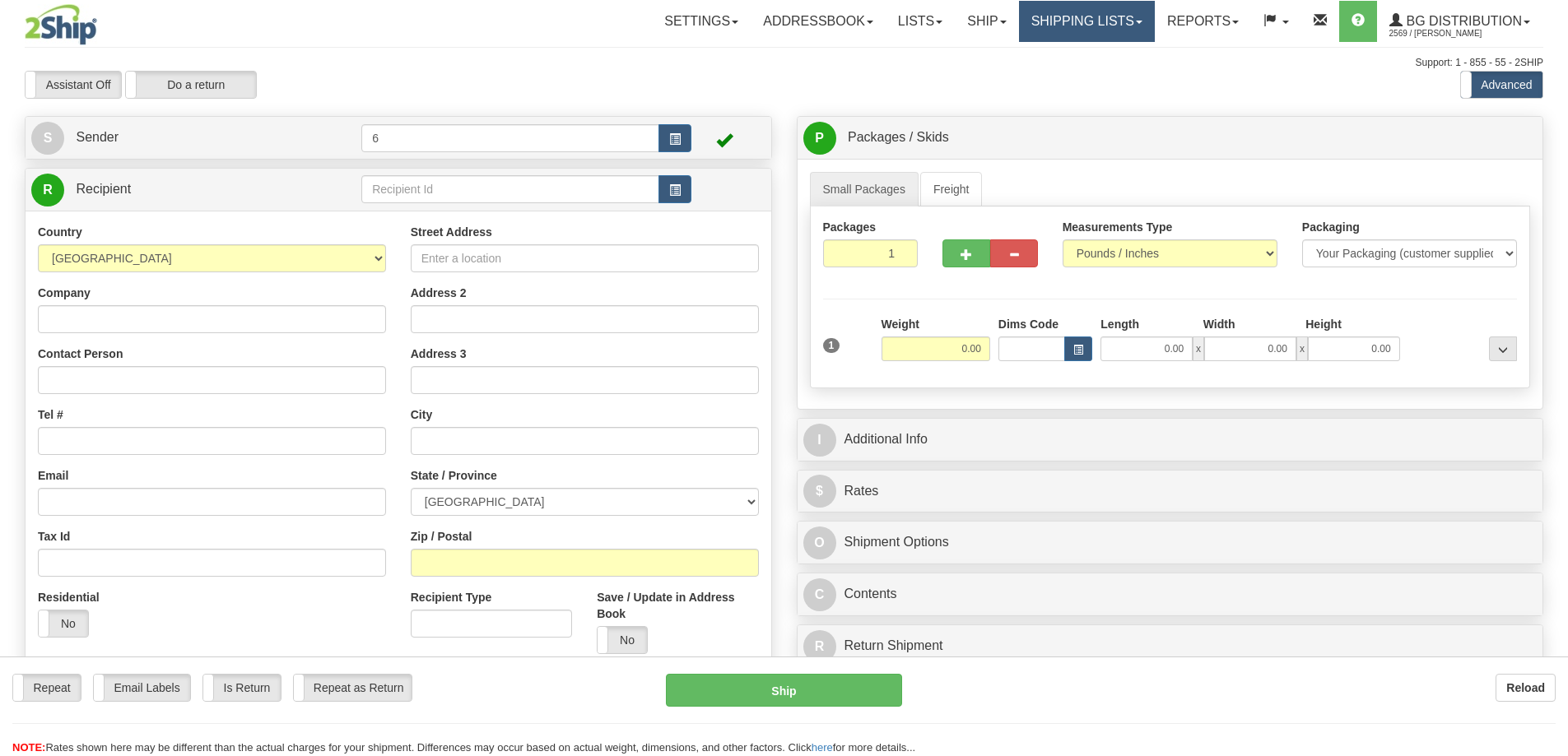
click at [1057, 20] on link "Shipping lists" at bounding box center [1087, 22] width 136 height 41
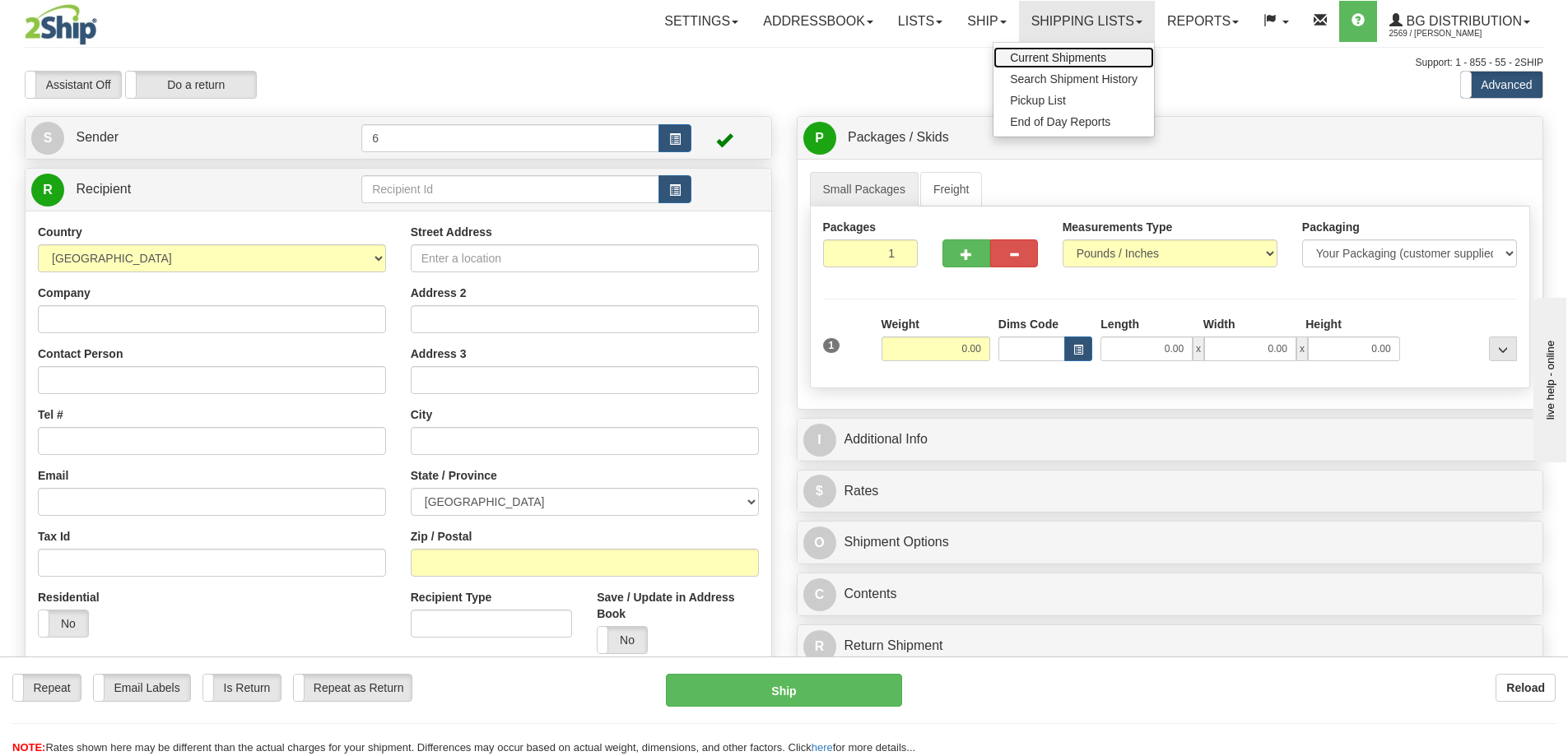
click at [1057, 53] on span "Current Shipments" at bounding box center [1058, 57] width 96 height 13
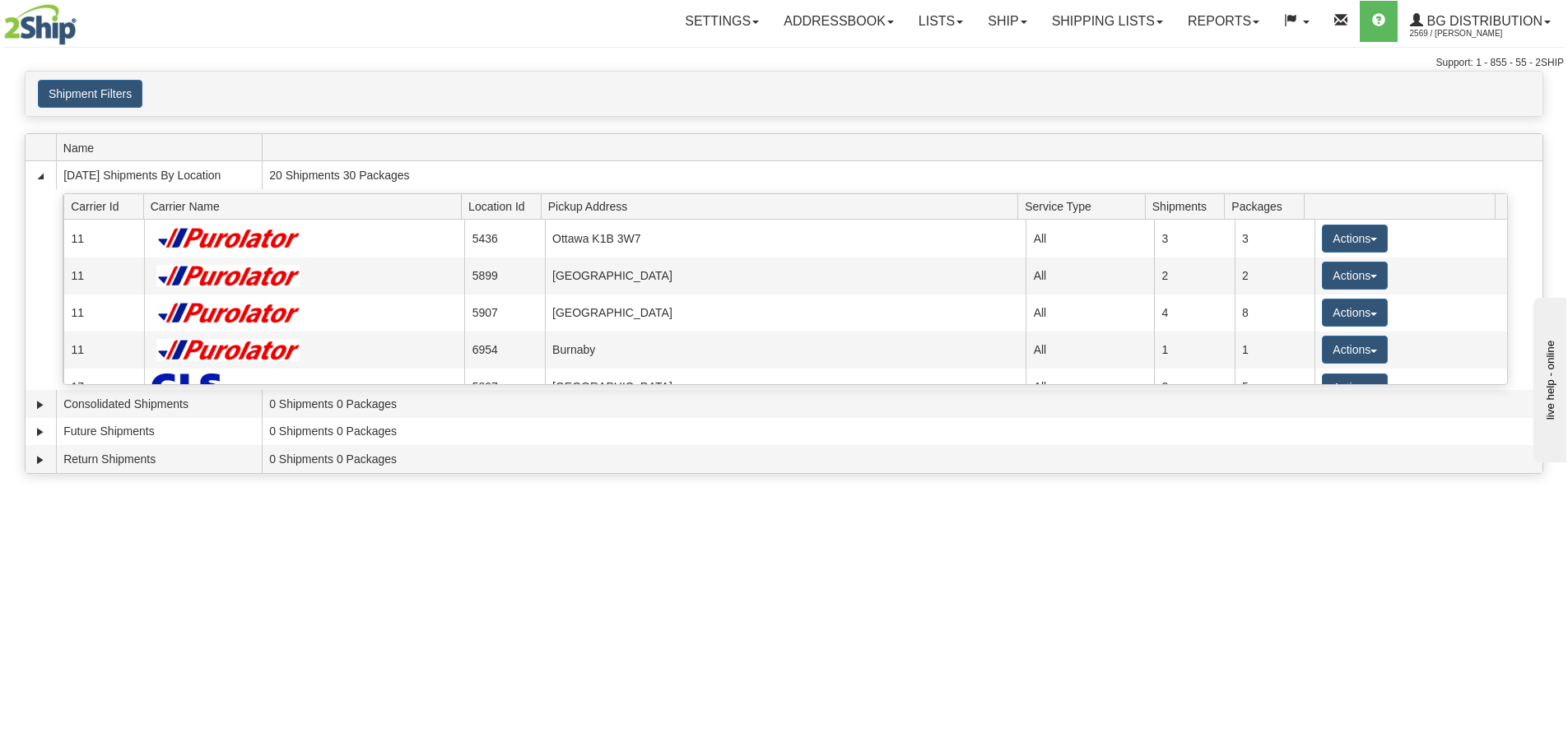
drag, startPoint x: 0, startPoint y: 0, endPoint x: 785, endPoint y: 522, distance: 942.7
click at [791, 547] on div "Toggle navigation Settings Shipping Preferences Fields Preferences New Recipien…" at bounding box center [784, 378] width 1568 height 756
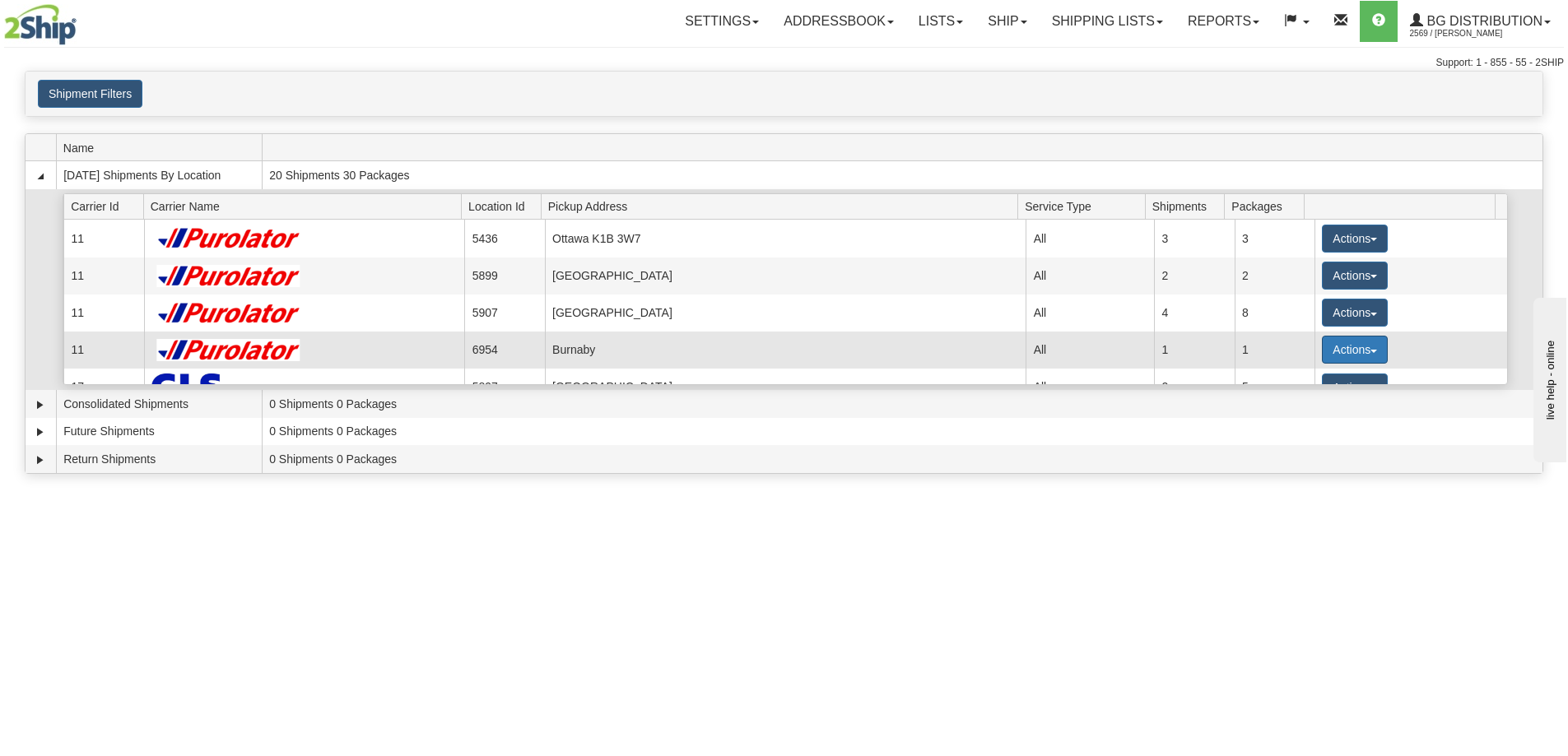
click at [1328, 346] on button "Actions" at bounding box center [1354, 349] width 66 height 28
click at [1288, 380] on span "Details" at bounding box center [1293, 380] width 44 height 12
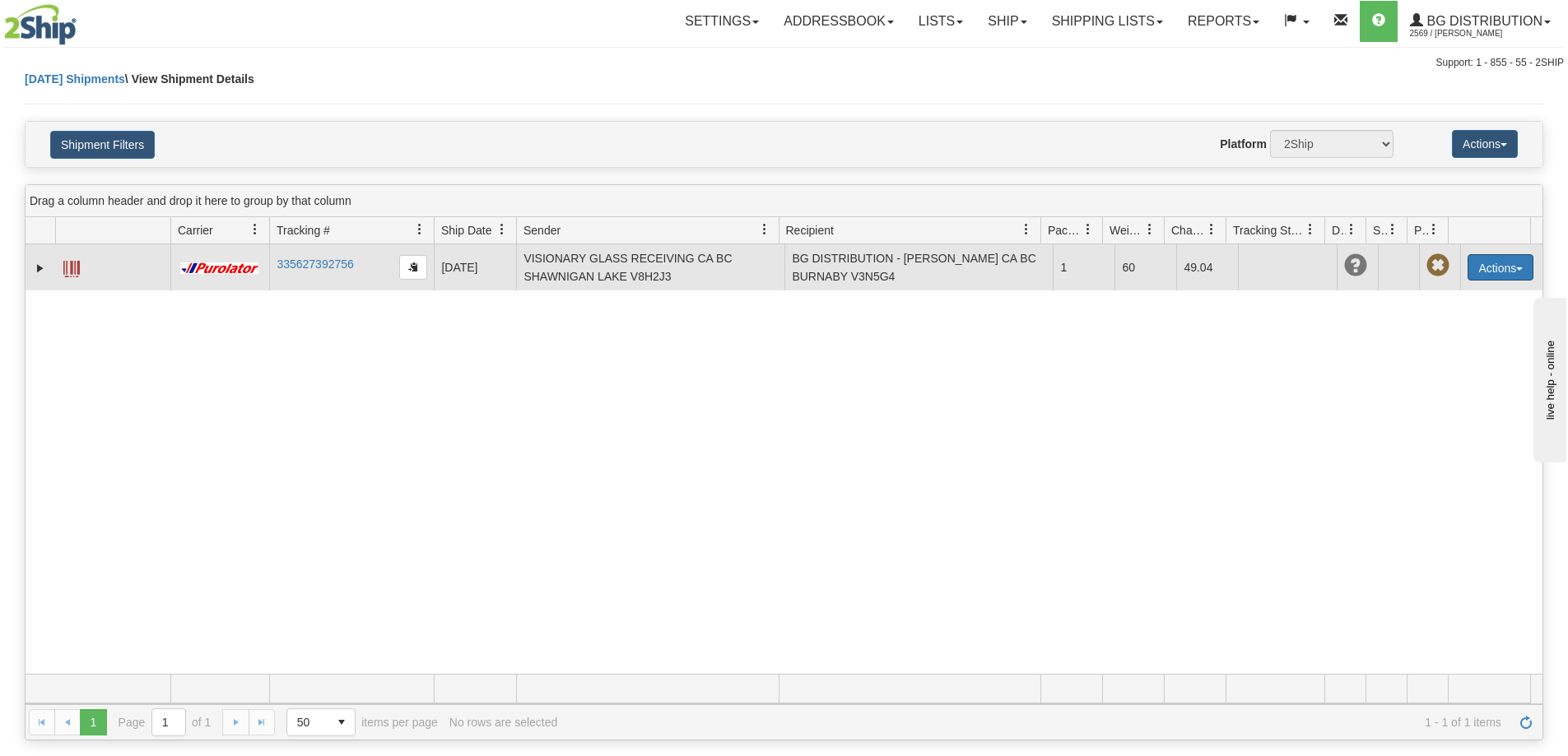
click at [1495, 267] on button "Actions" at bounding box center [1500, 267] width 66 height 27
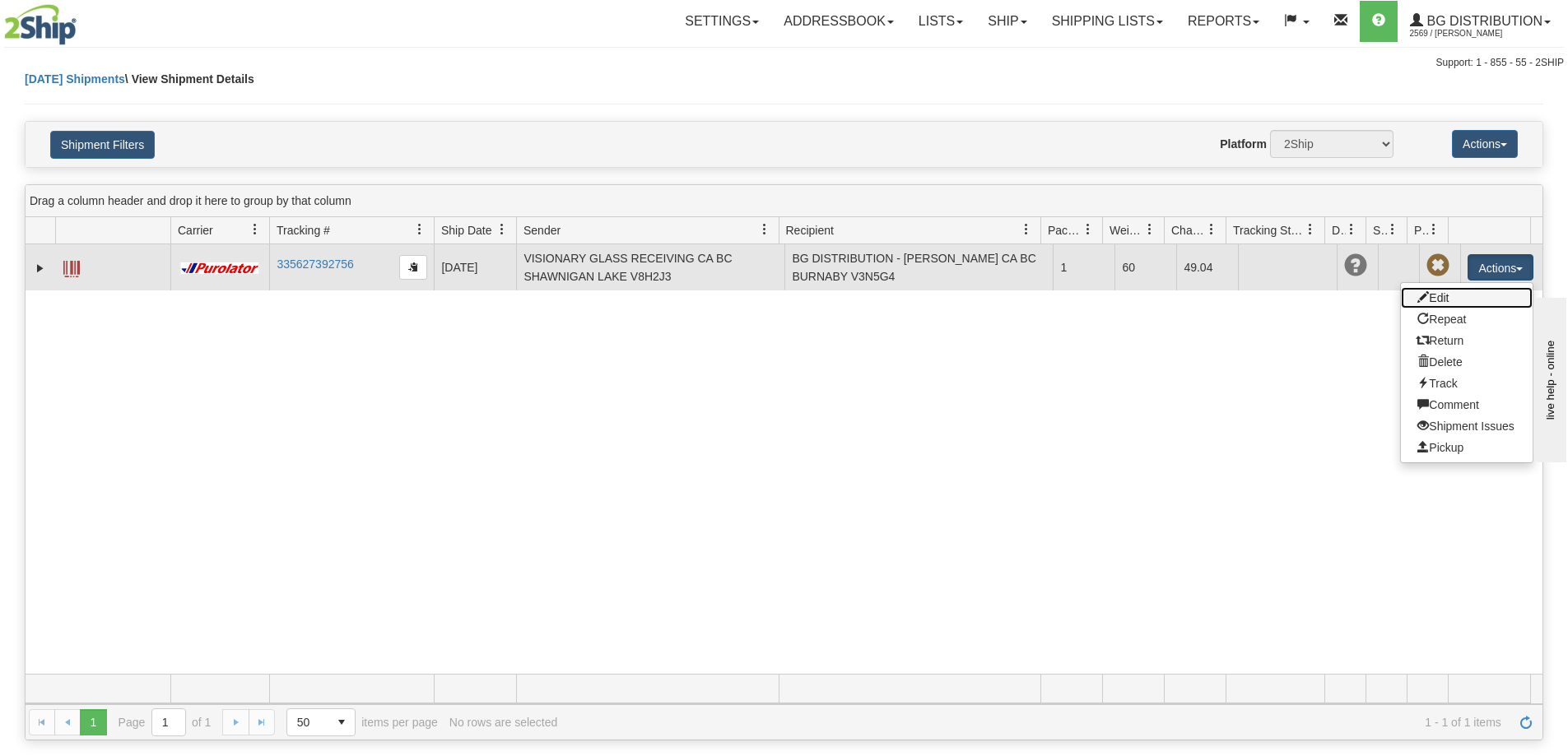
click at [1470, 298] on link "Edit" at bounding box center [1467, 298] width 132 height 22
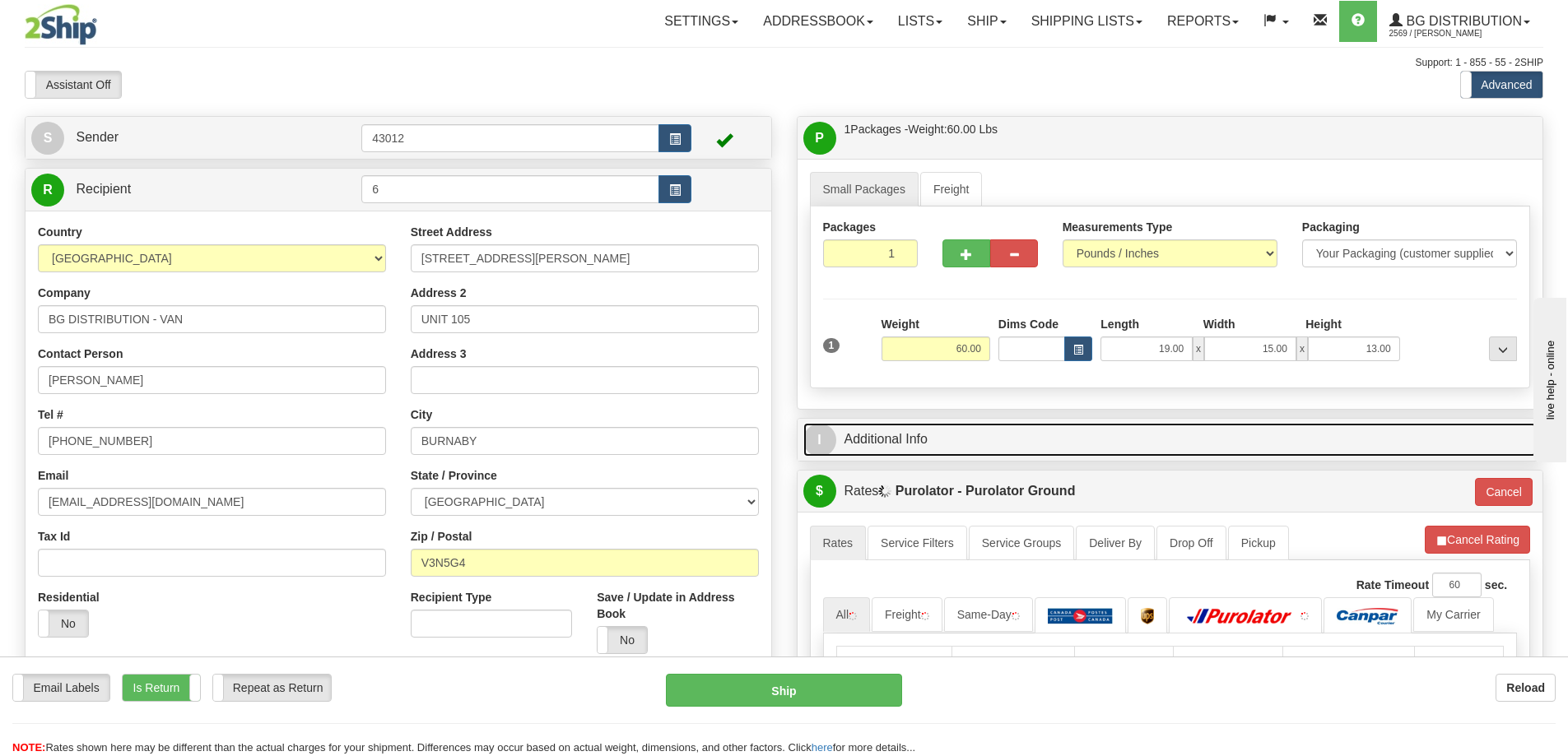
click at [1017, 426] on link "I Additional Info" at bounding box center [1170, 440] width 734 height 33
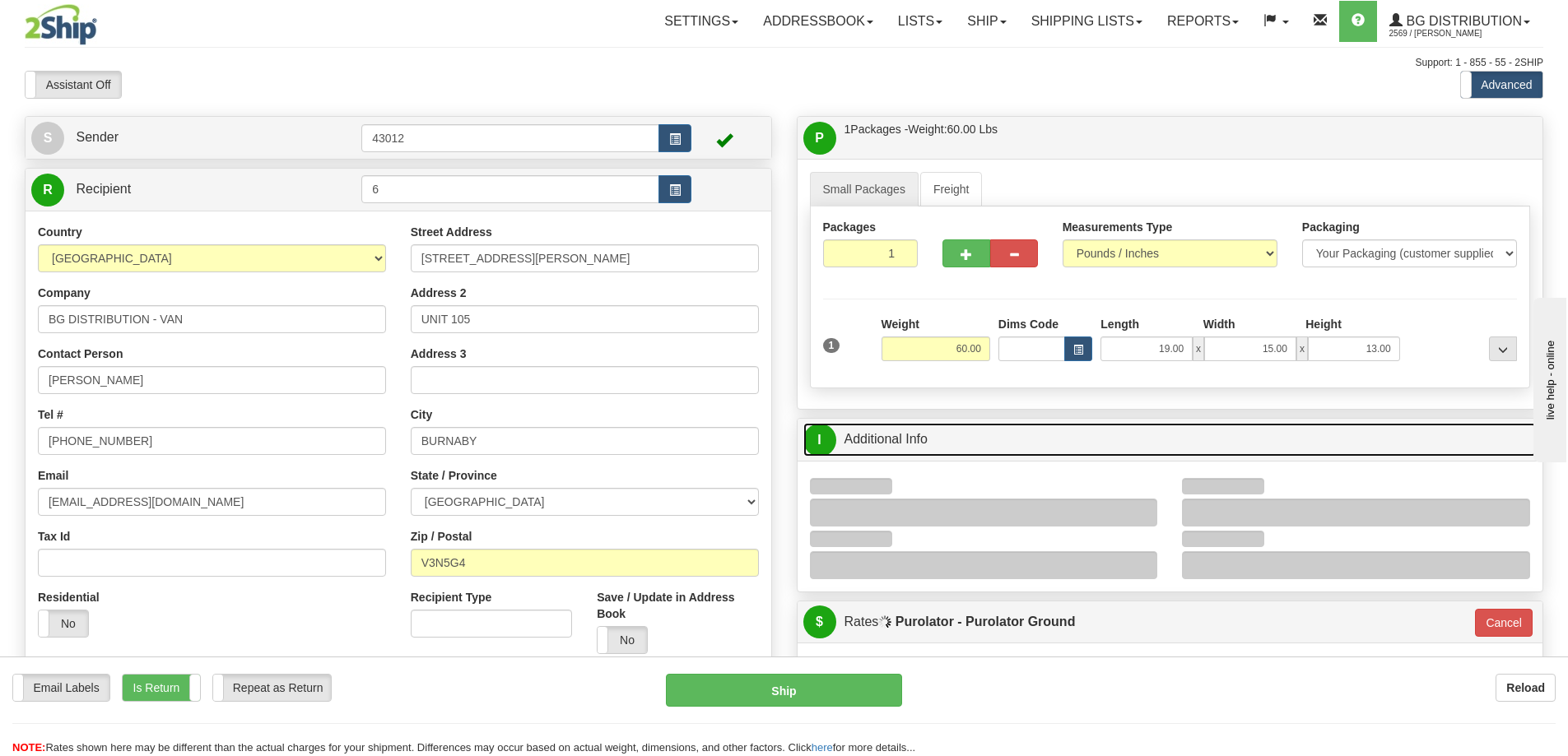
click at [1017, 426] on link "I Additional Info" at bounding box center [1170, 440] width 734 height 33
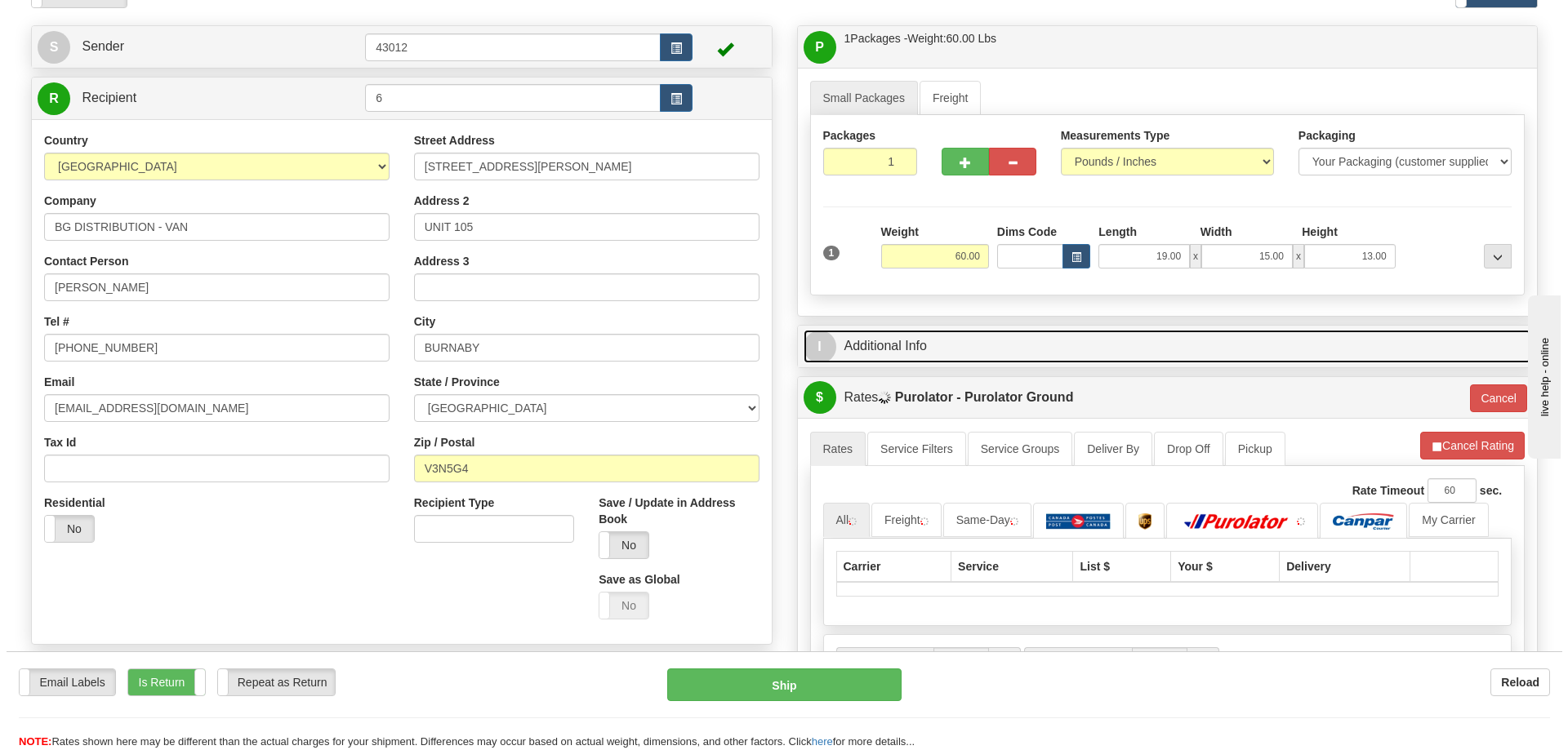
scroll to position [245, 0]
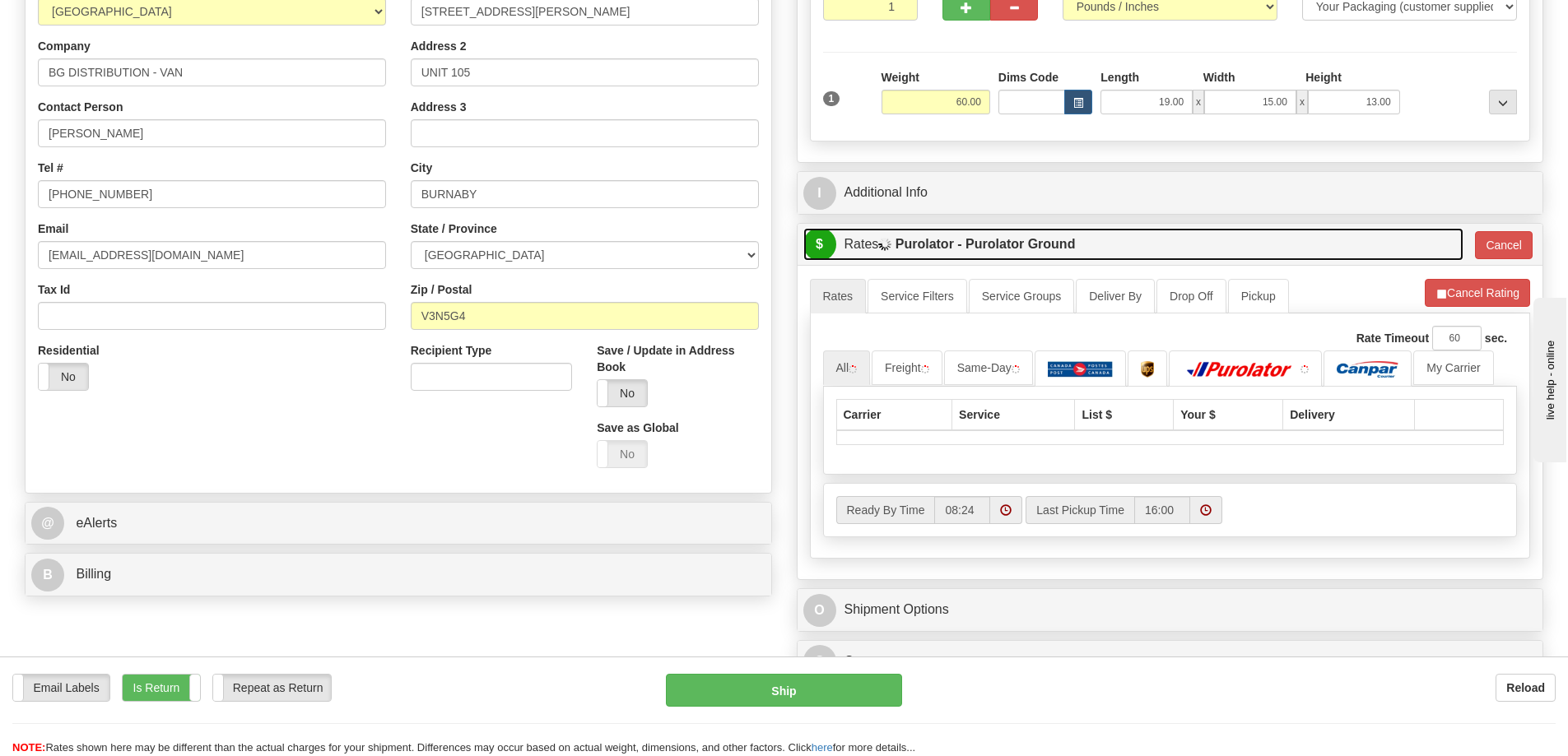
click at [1001, 249] on label "Purolator - Purolator Ground" at bounding box center [985, 244] width 180 height 32
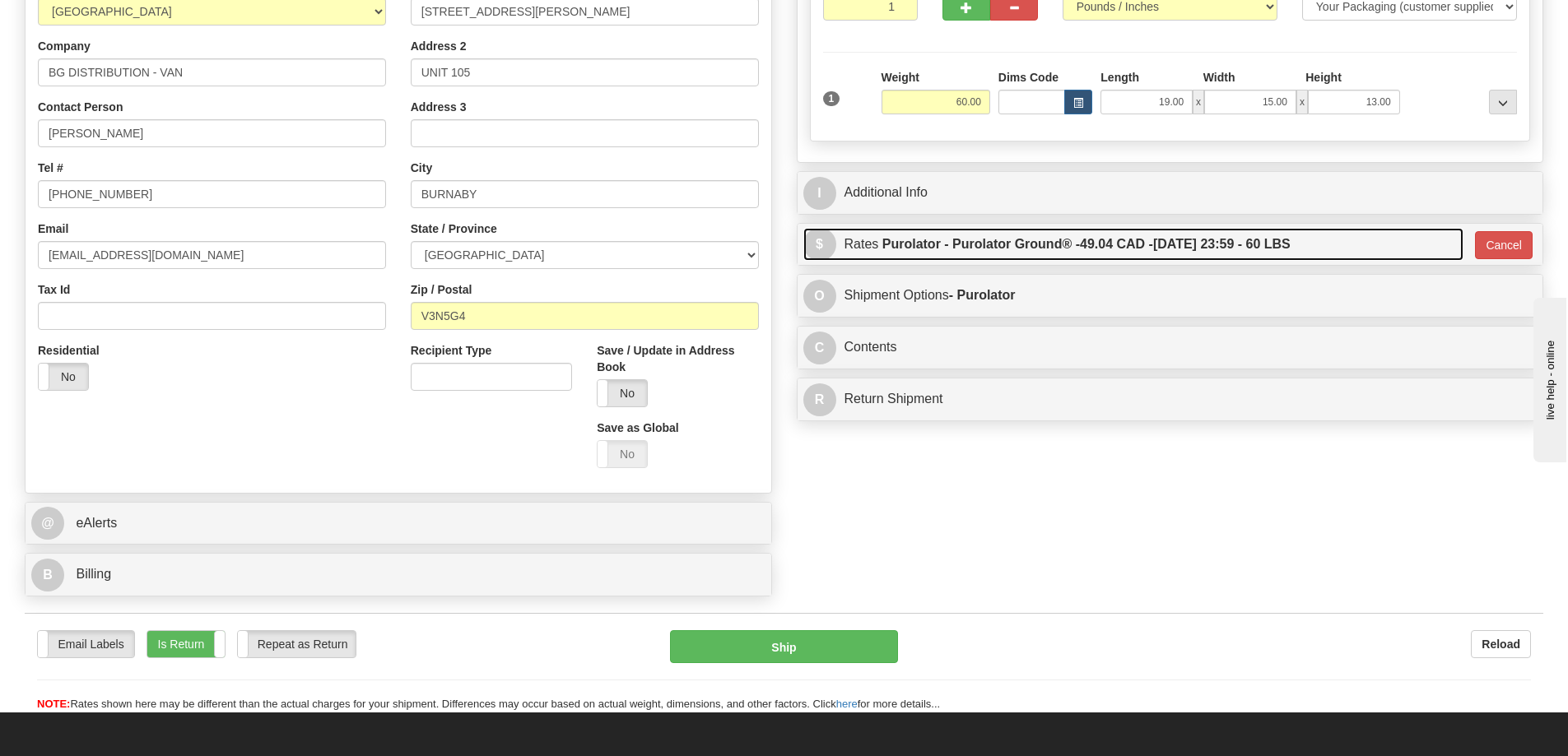
click at [1084, 256] on label "Purolator - Purolator Ground® - 49.04 CAD - 08/13/2025 23:59 - 60 LBS" at bounding box center [1086, 244] width 408 height 32
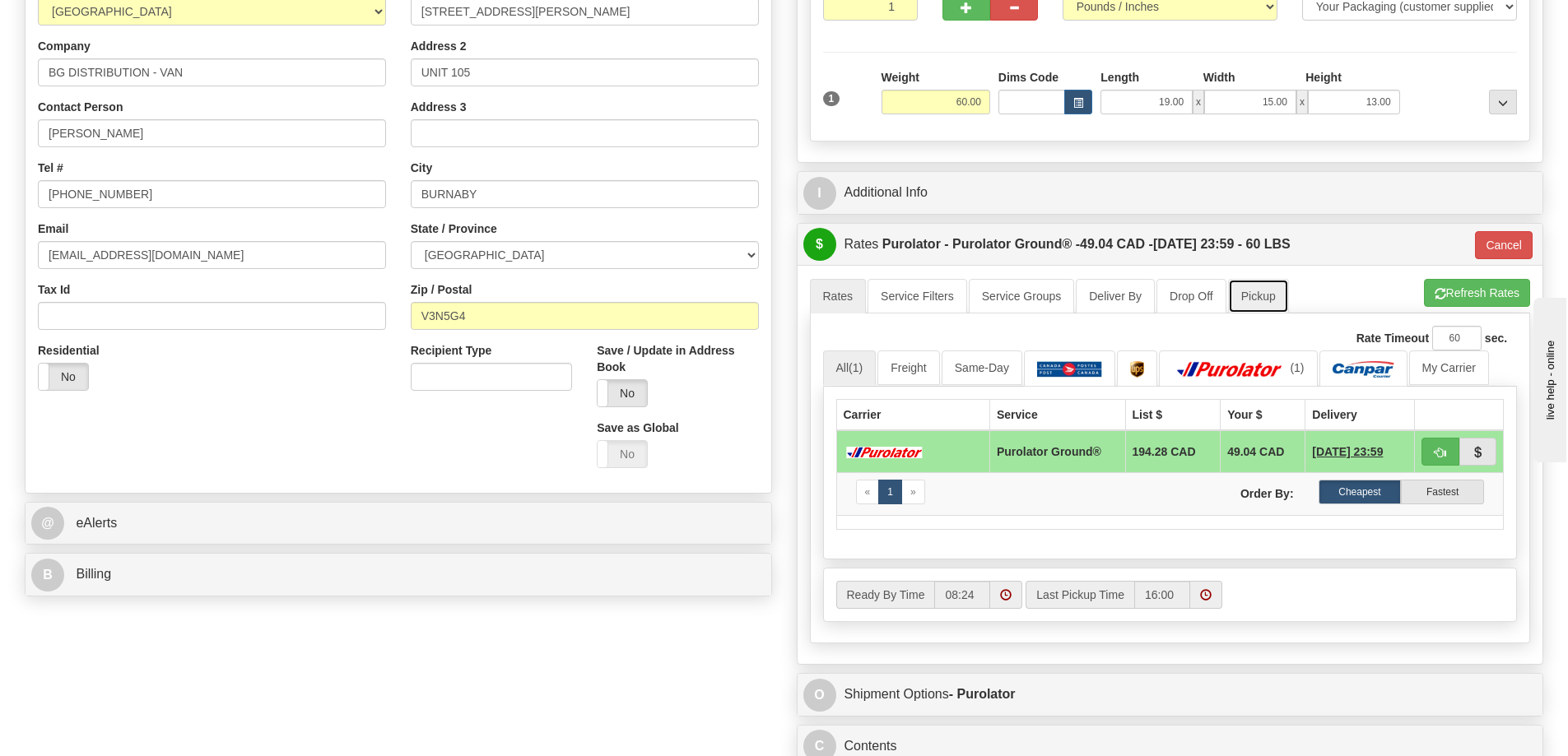
click at [1281, 289] on link "Pickup" at bounding box center [1258, 295] width 61 height 34
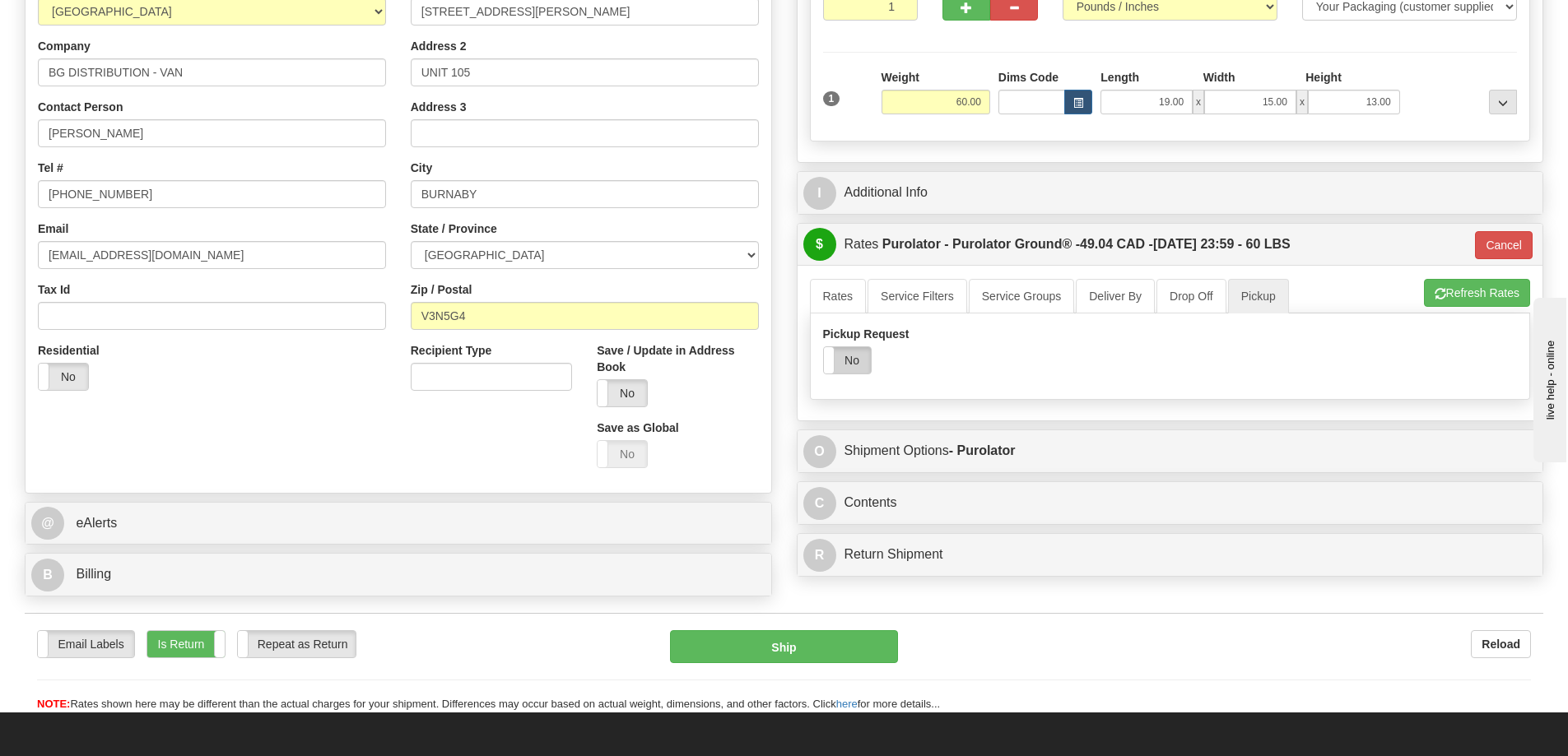
click at [857, 365] on label "No" at bounding box center [847, 360] width 47 height 27
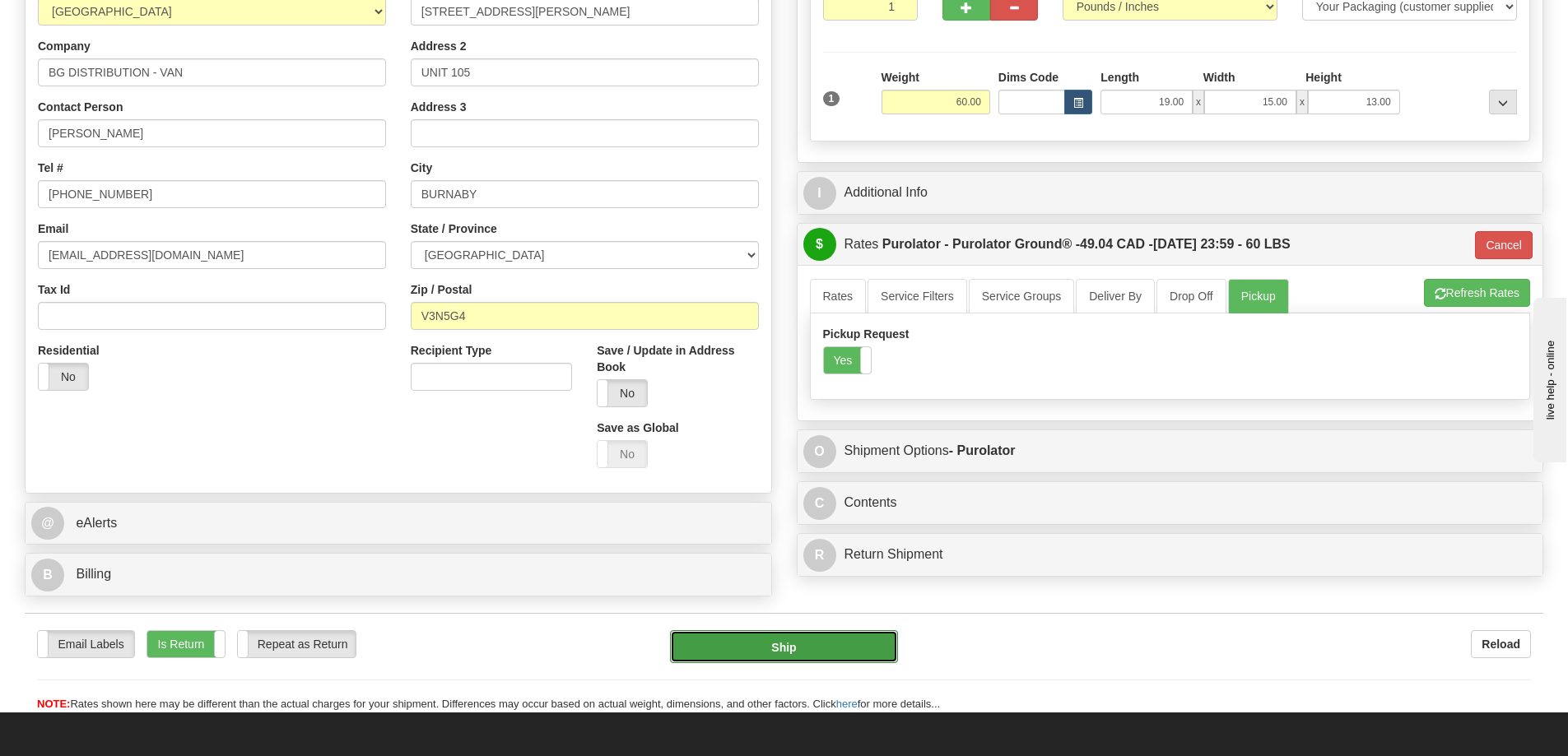
click at [851, 640] on button "Ship" at bounding box center [784, 646] width 228 height 32
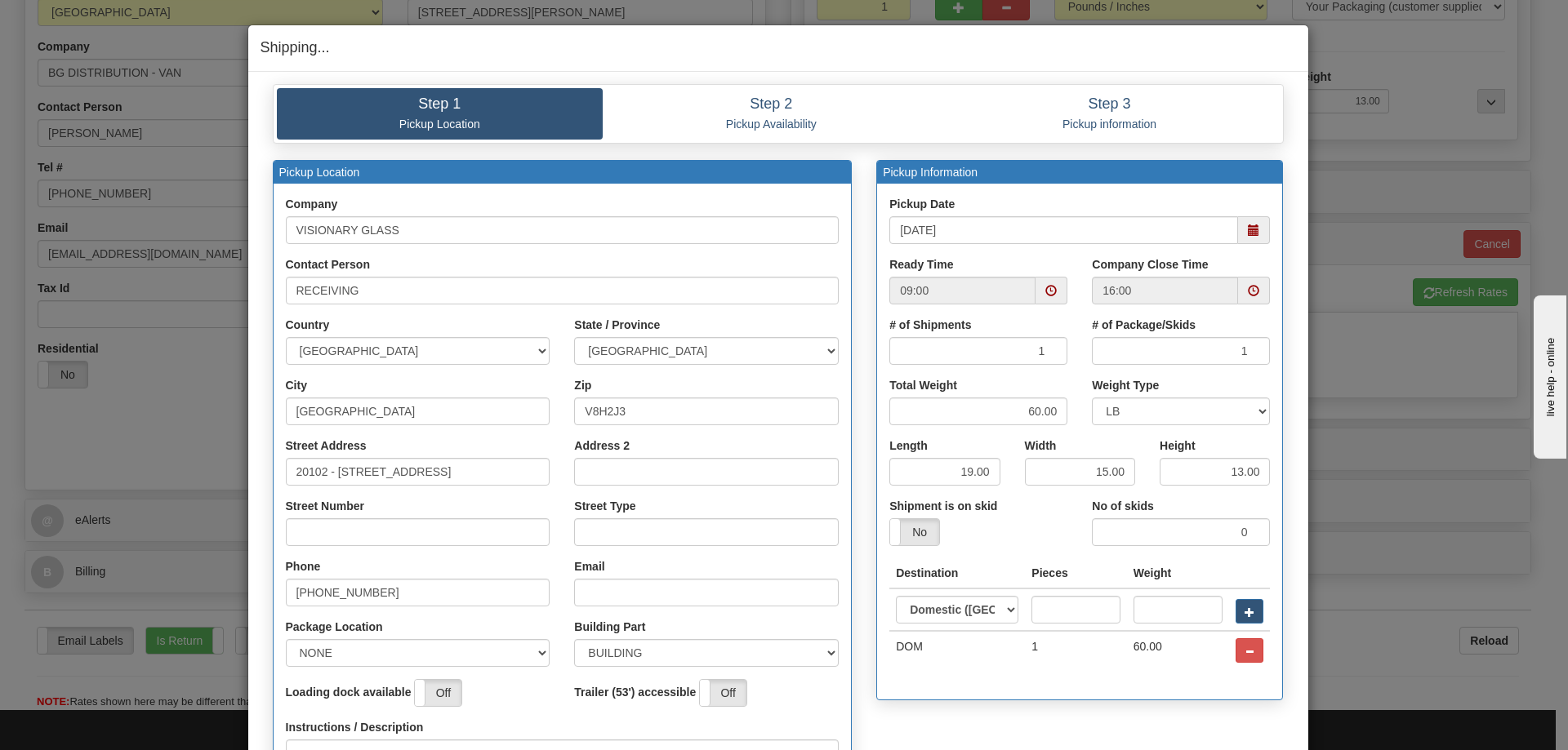
click at [1250, 227] on span at bounding box center [1254, 230] width 12 height 12
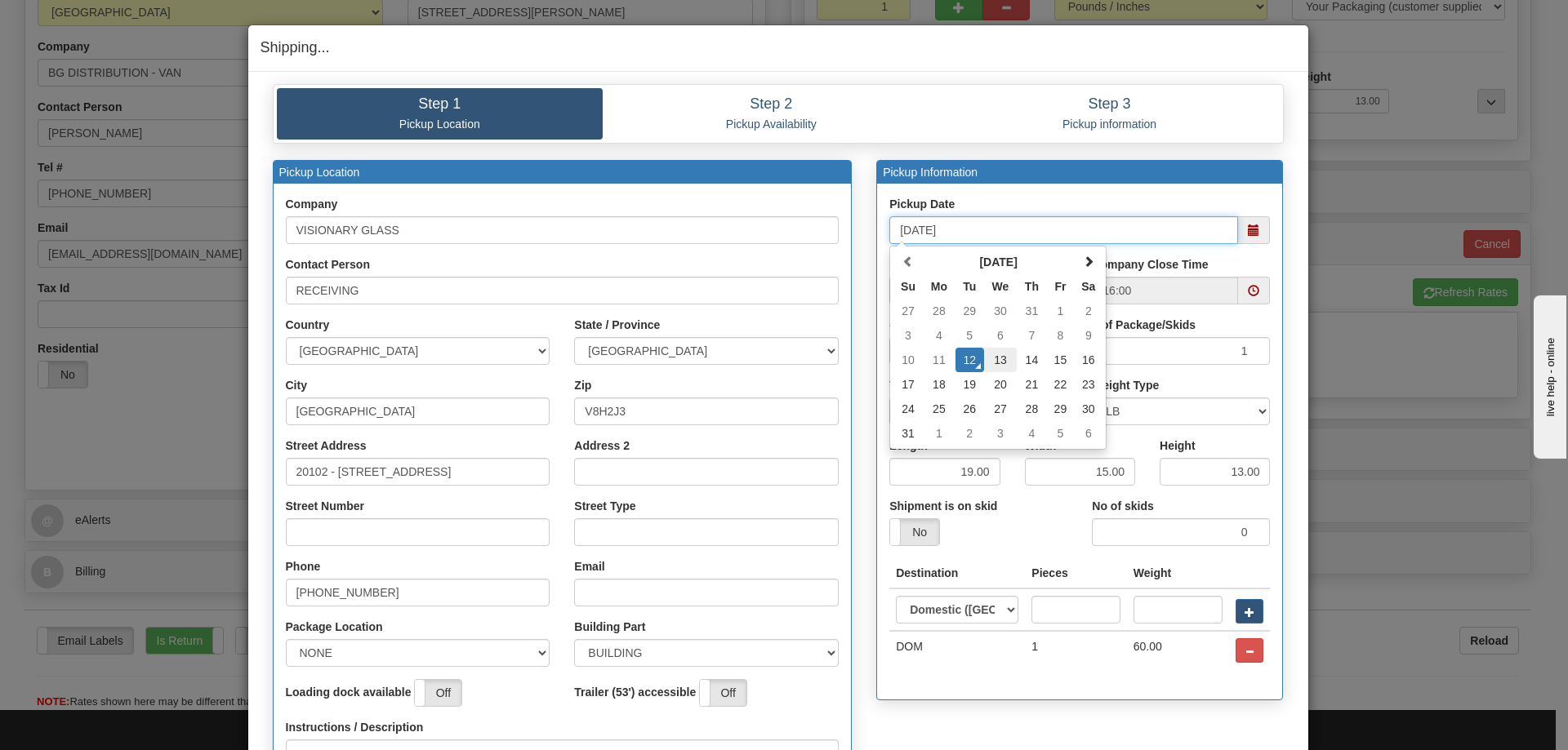
click at [994, 361] on td "13" at bounding box center [1000, 359] width 33 height 24
type input "08/13/2025"
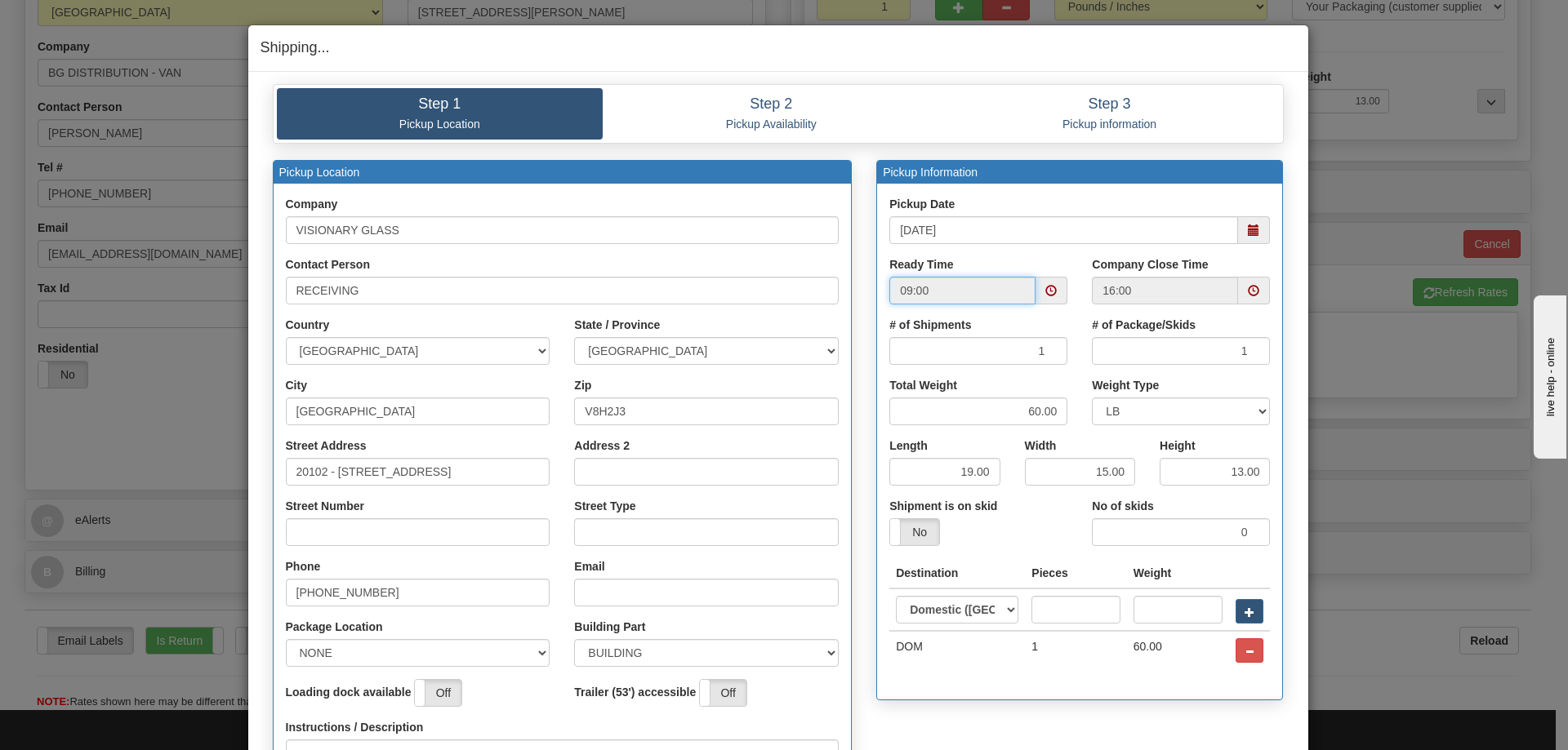
drag, startPoint x: 948, startPoint y: 296, endPoint x: 892, endPoint y: 296, distance: 56.0
click at [891, 296] on input "09:00" at bounding box center [962, 290] width 147 height 27
click at [1063, 291] on div "Ready Time 09:00" at bounding box center [978, 287] width 202 height 61
click at [1051, 288] on span at bounding box center [1051, 290] width 32 height 27
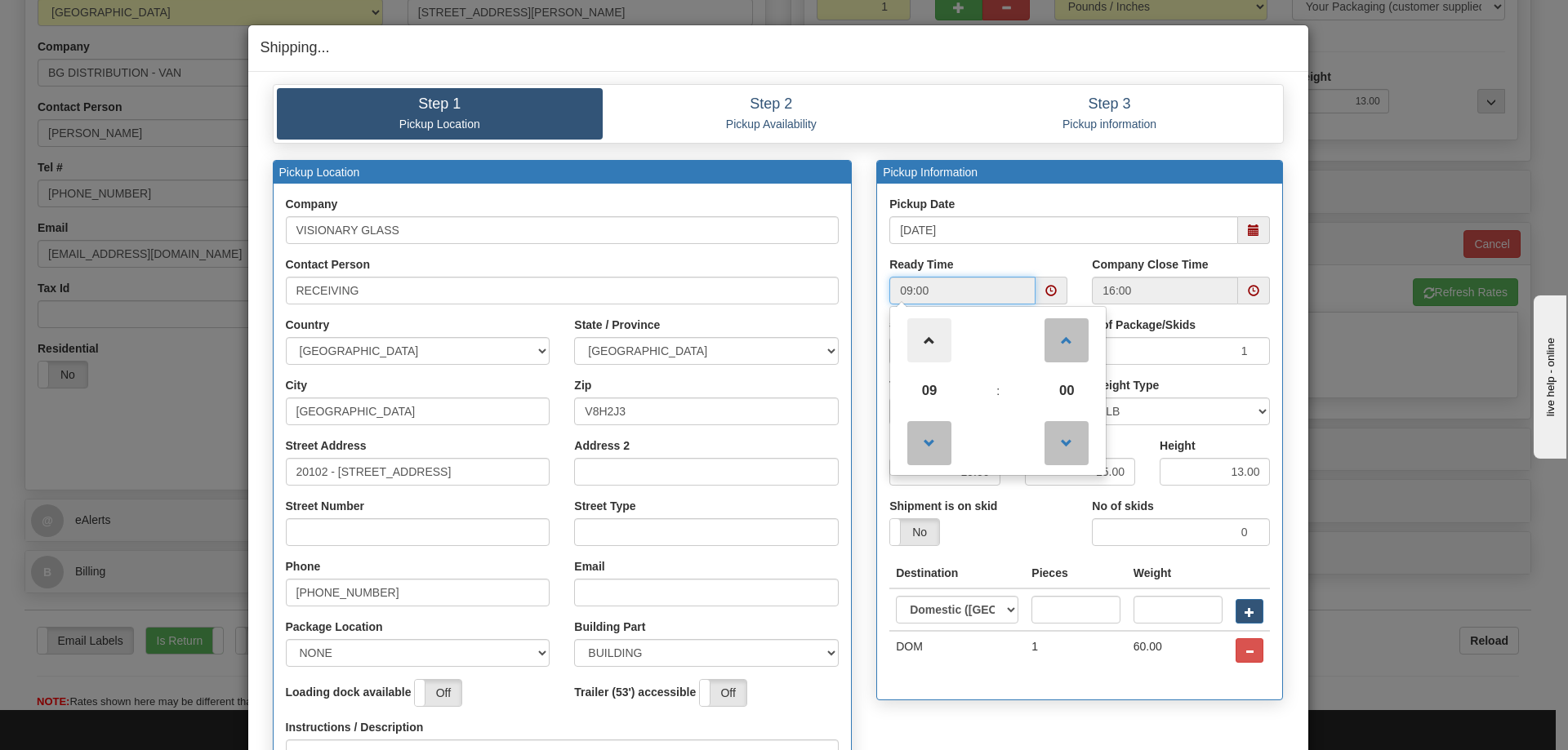
click at [932, 342] on span at bounding box center [929, 340] width 44 height 44
type input "12:00"
click at [1009, 391] on td ":" at bounding box center [997, 391] width 65 height 44
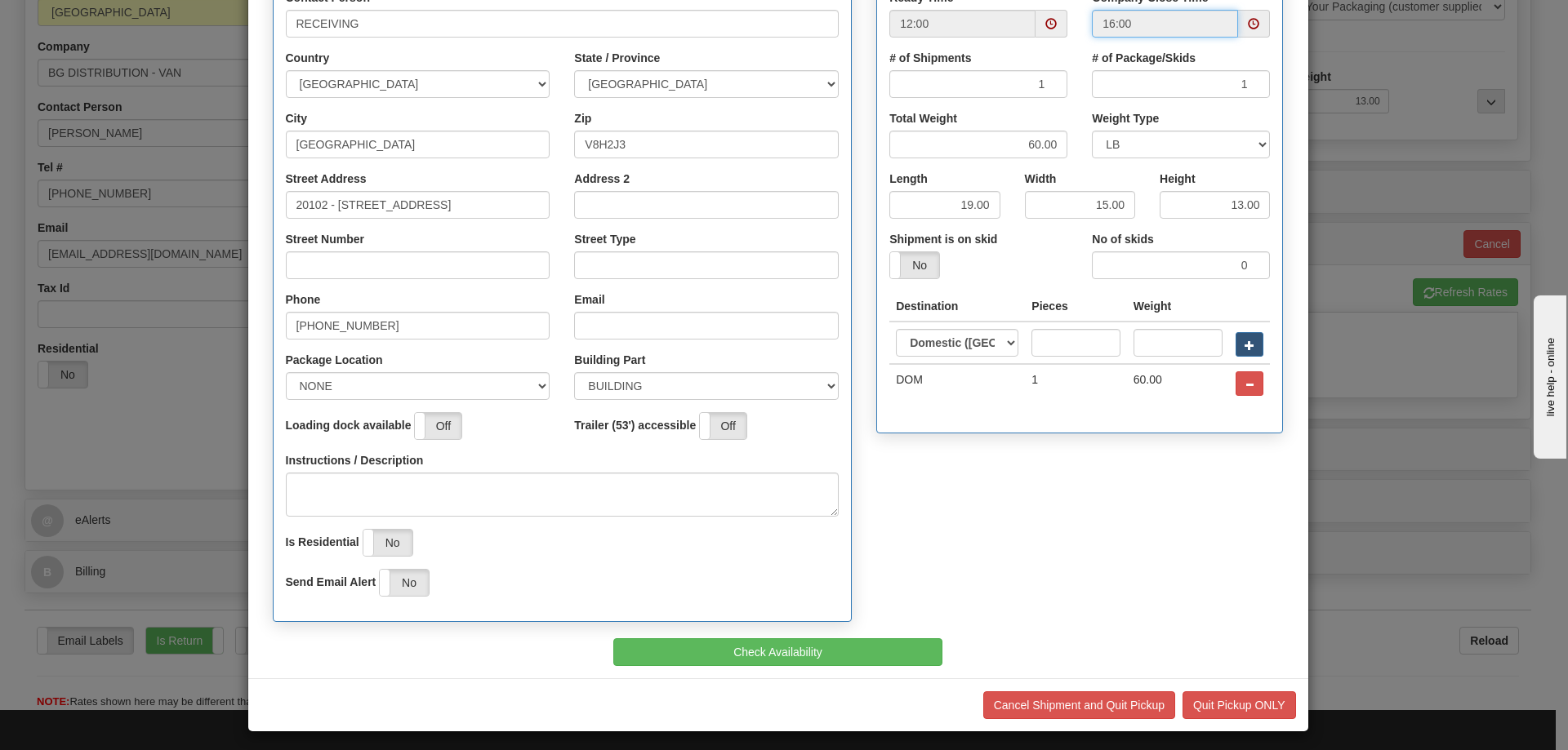
scroll to position [273, 0]
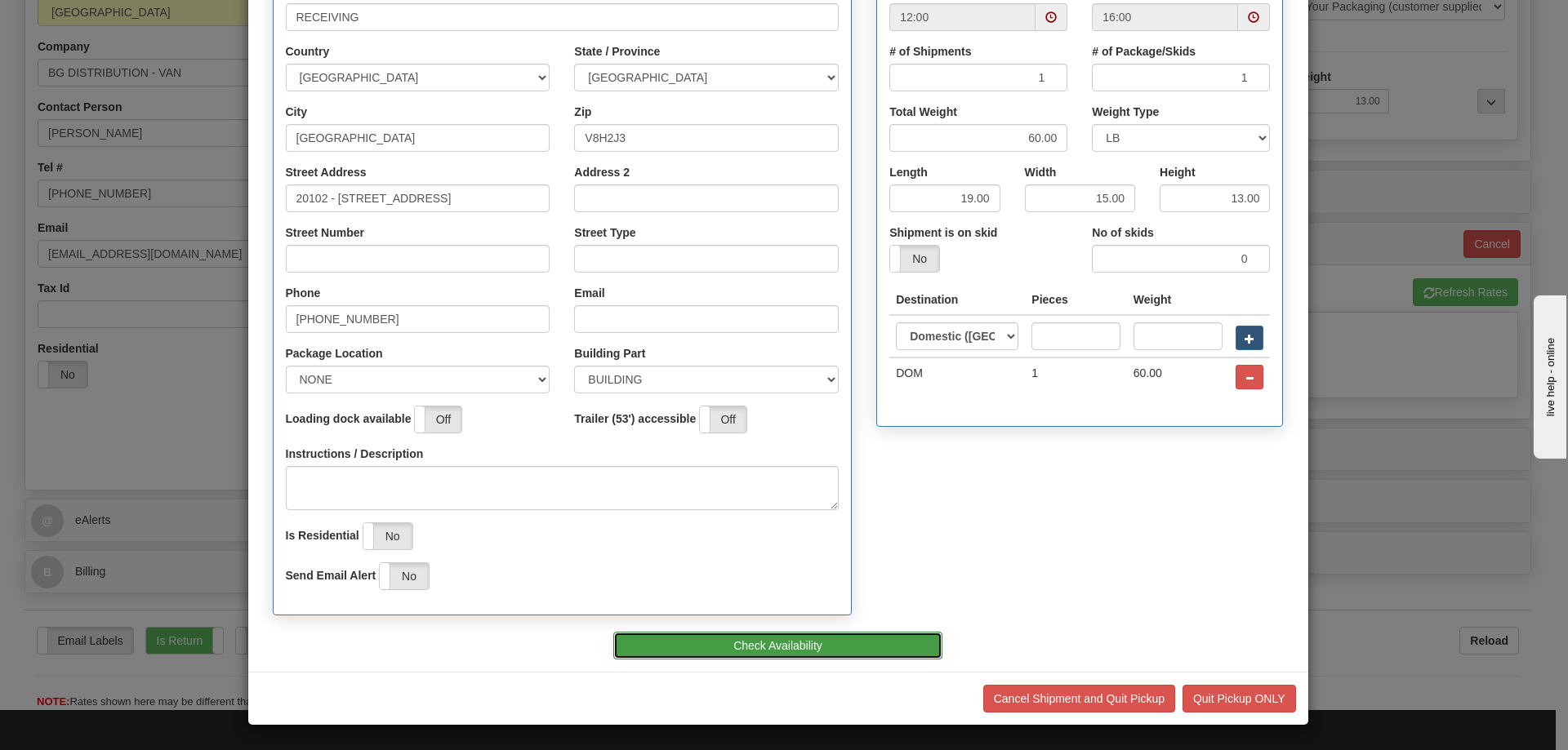
click at [744, 647] on button "Check Availability" at bounding box center [778, 646] width 329 height 27
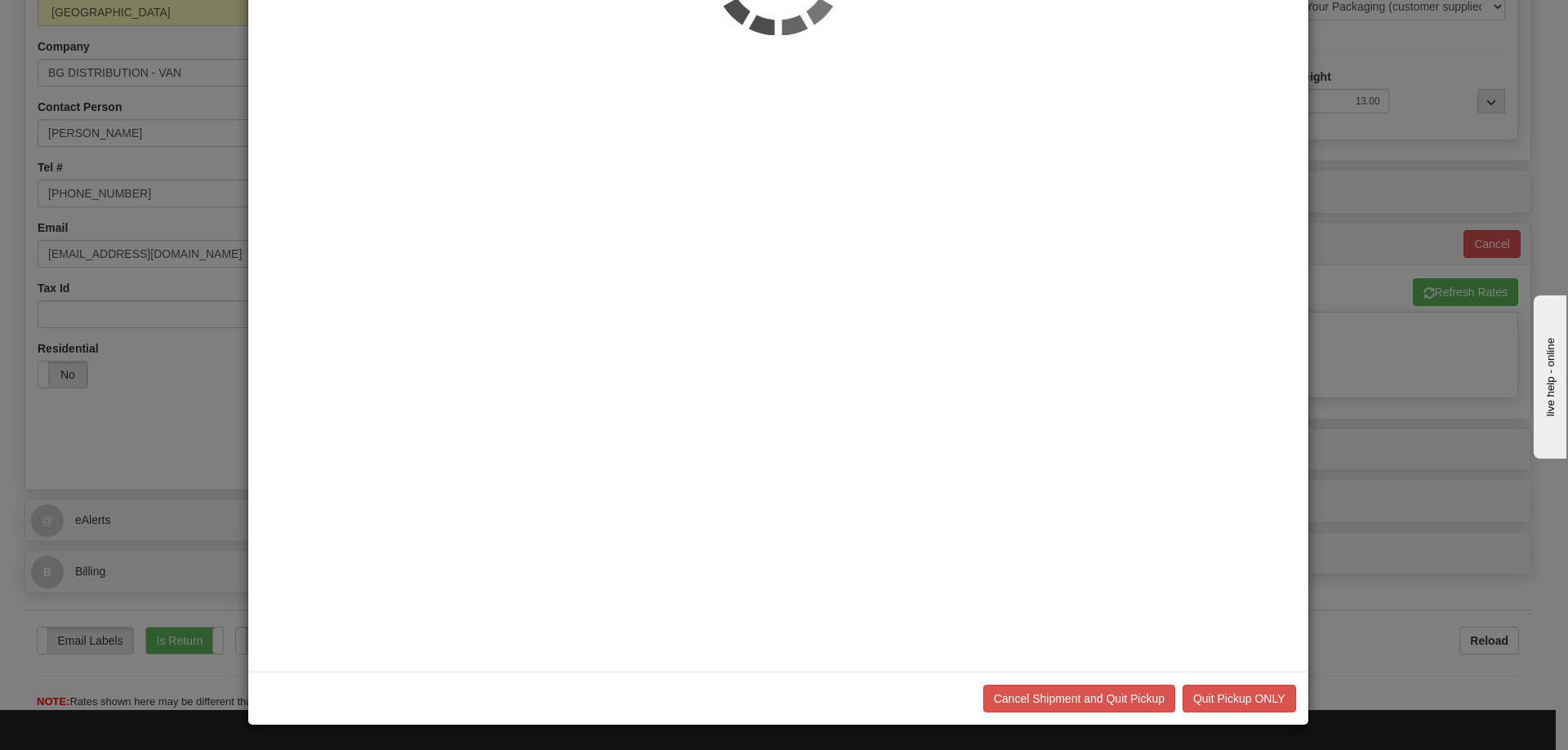
scroll to position [0, 0]
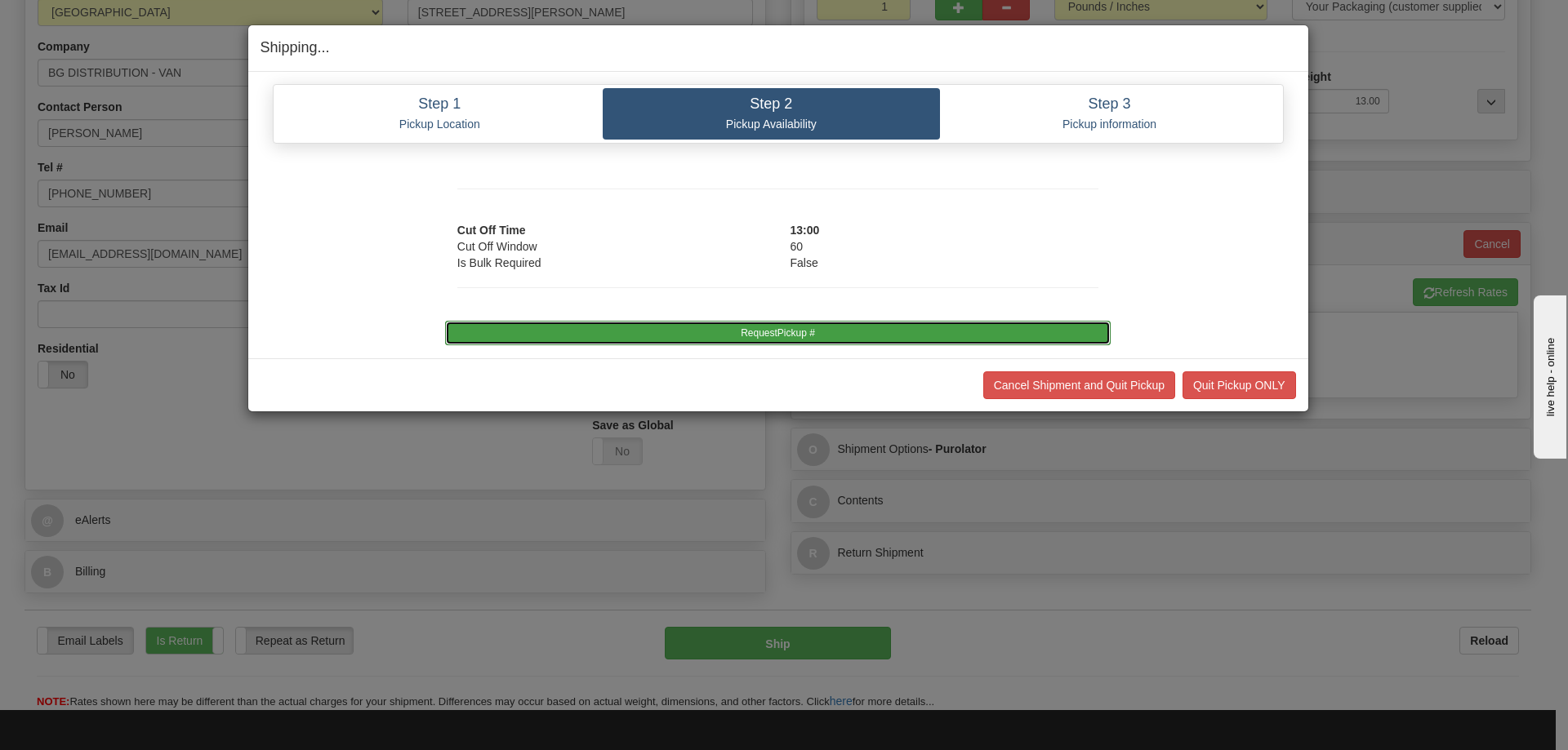
click at [705, 333] on button "RequestPickup #" at bounding box center [778, 333] width 665 height 24
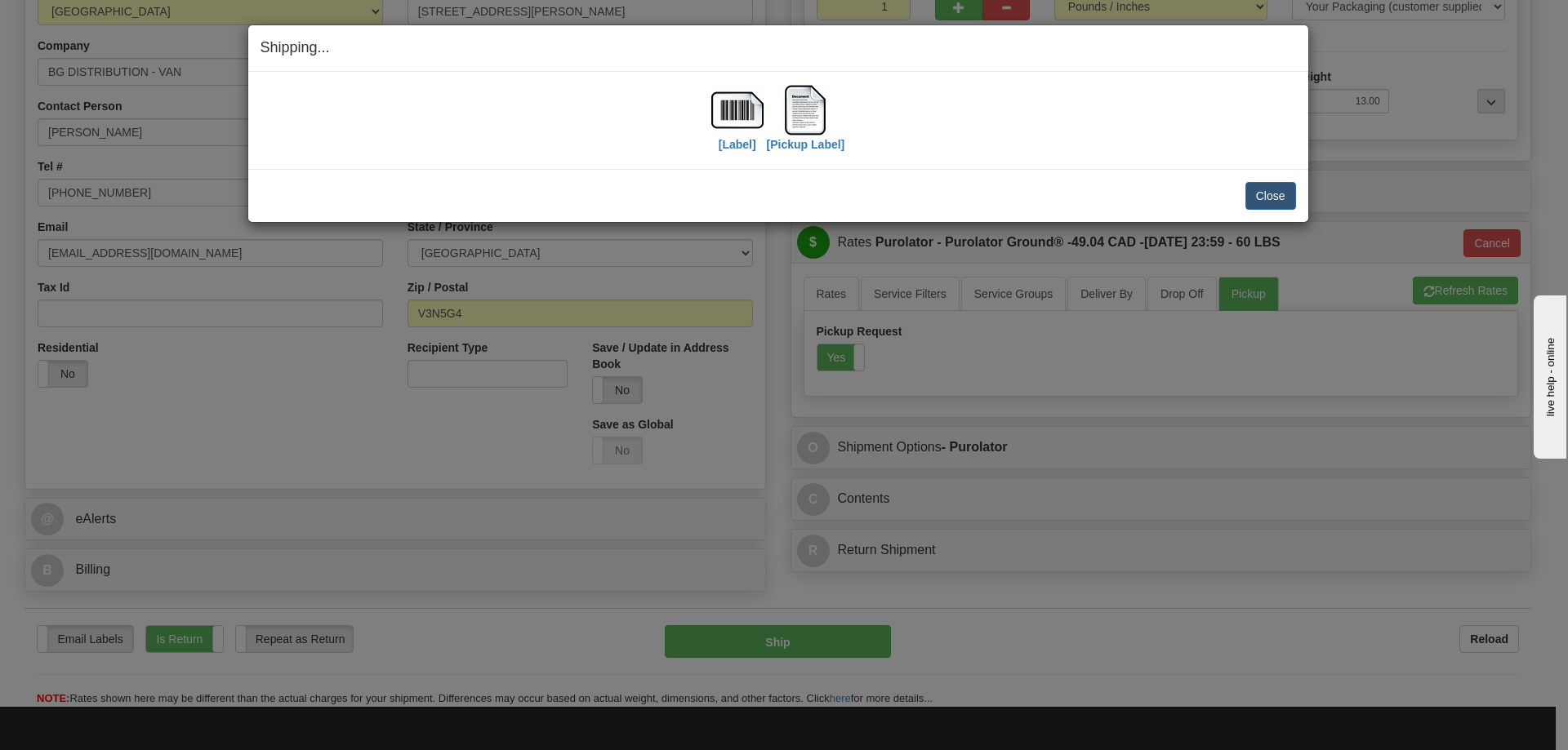
scroll to position [244, 0]
click at [728, 138] on label "[Label]" at bounding box center [738, 145] width 37 height 17
click at [1265, 196] on button "Close" at bounding box center [1271, 195] width 51 height 27
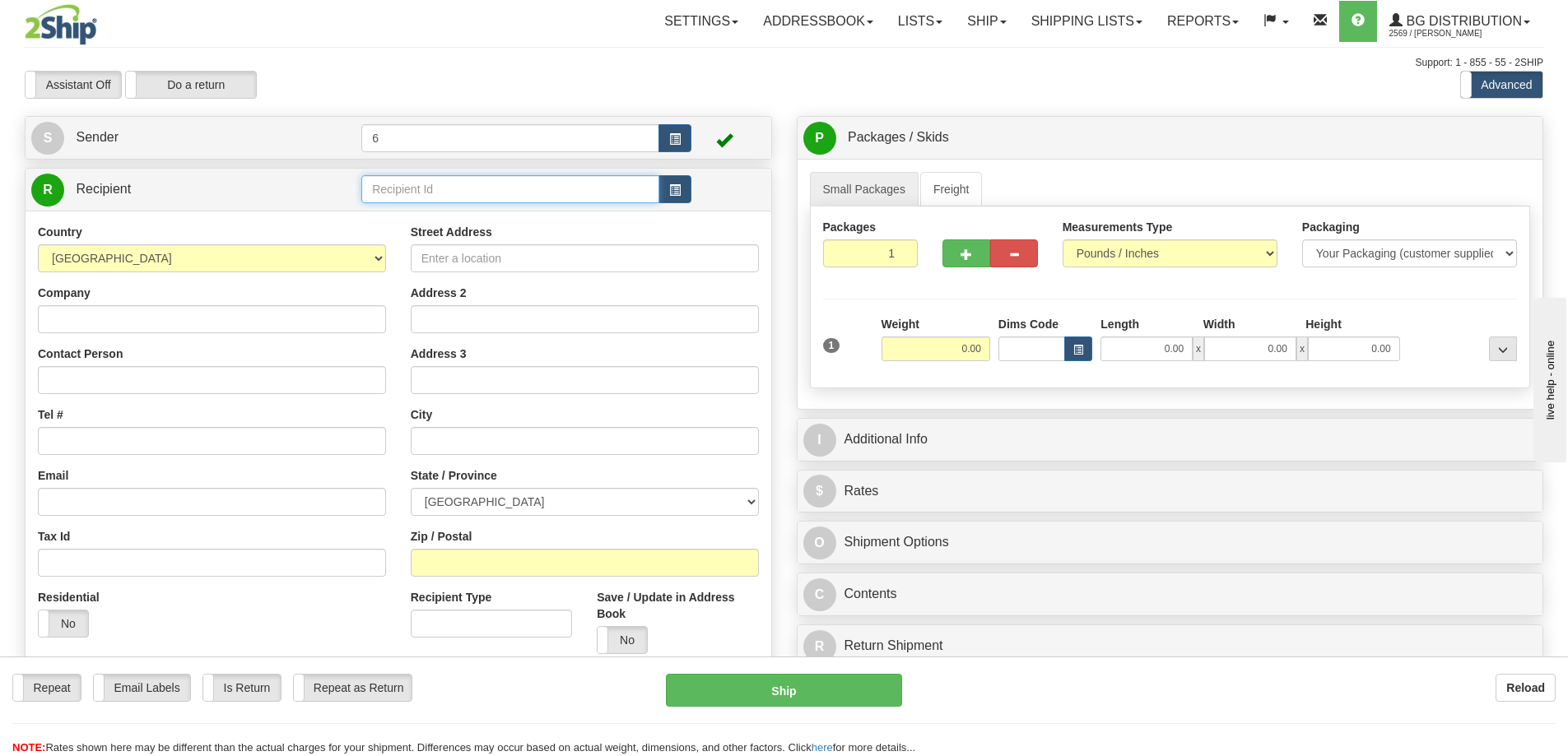
click at [478, 191] on input "text" at bounding box center [510, 189] width 298 height 28
click at [503, 226] on div "DORMAKABA" at bounding box center [507, 218] width 282 height 18
type input "DORMAKABA"
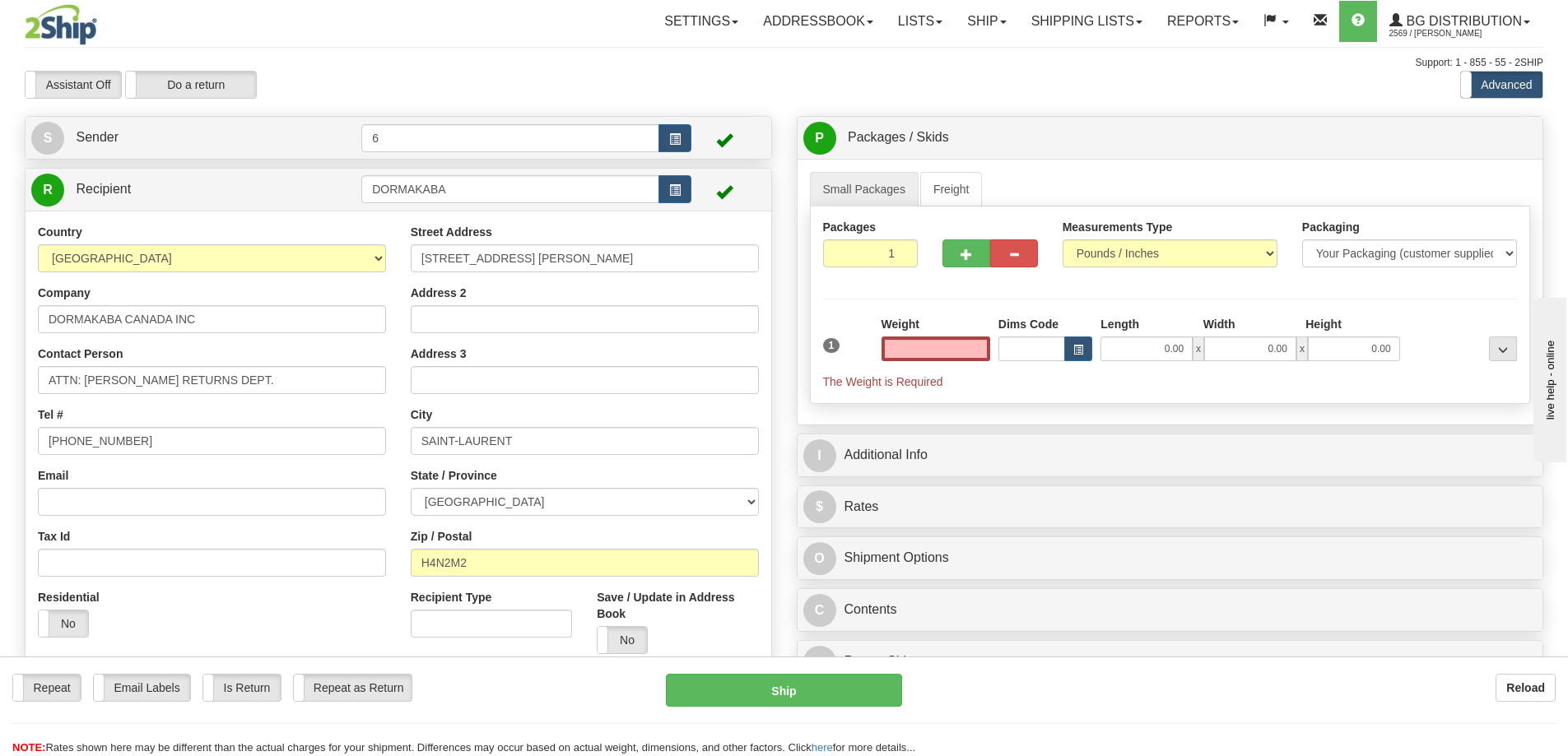
type input "0.00"
click at [972, 358] on input "0.00" at bounding box center [935, 348] width 108 height 25
type input "5.00"
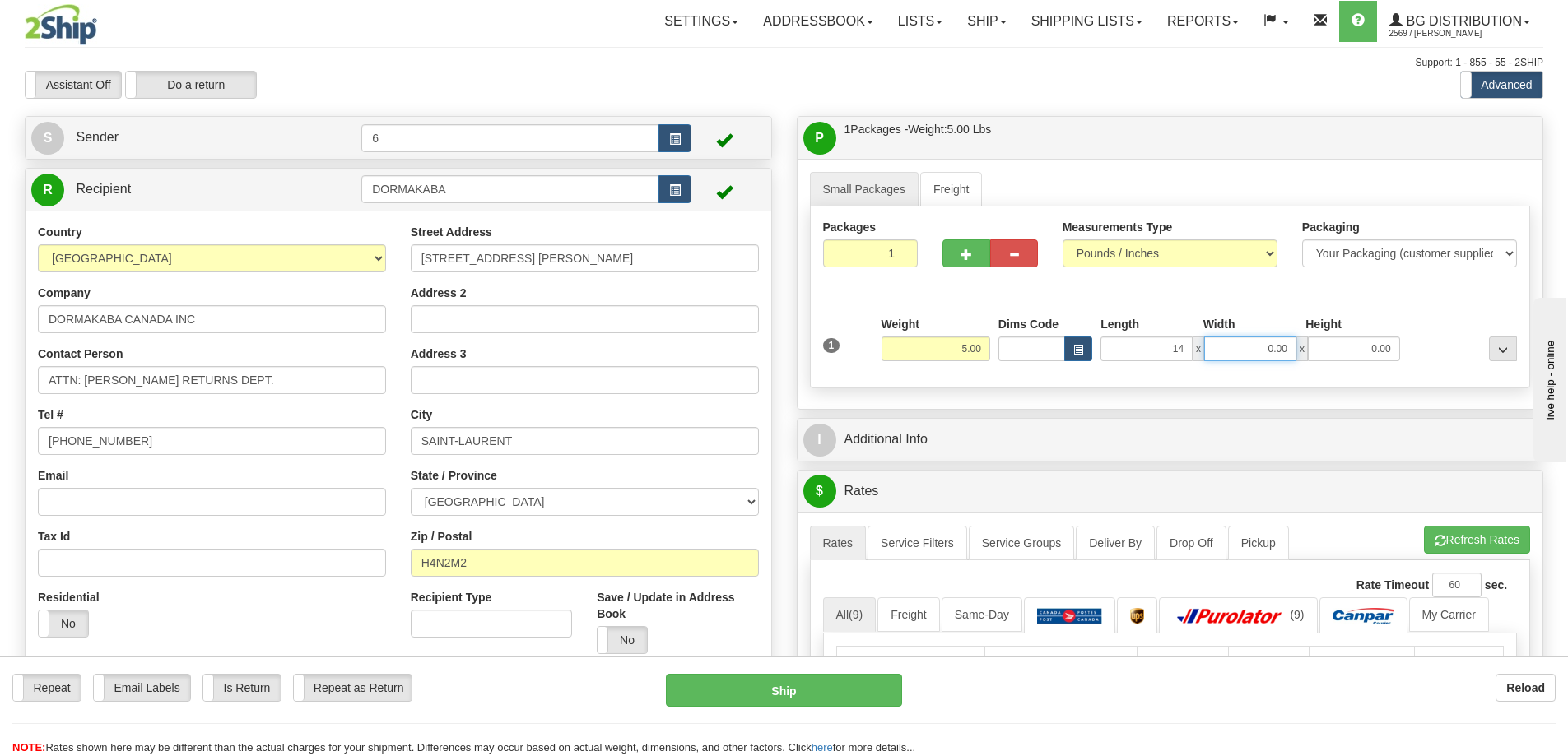
type input "14.00"
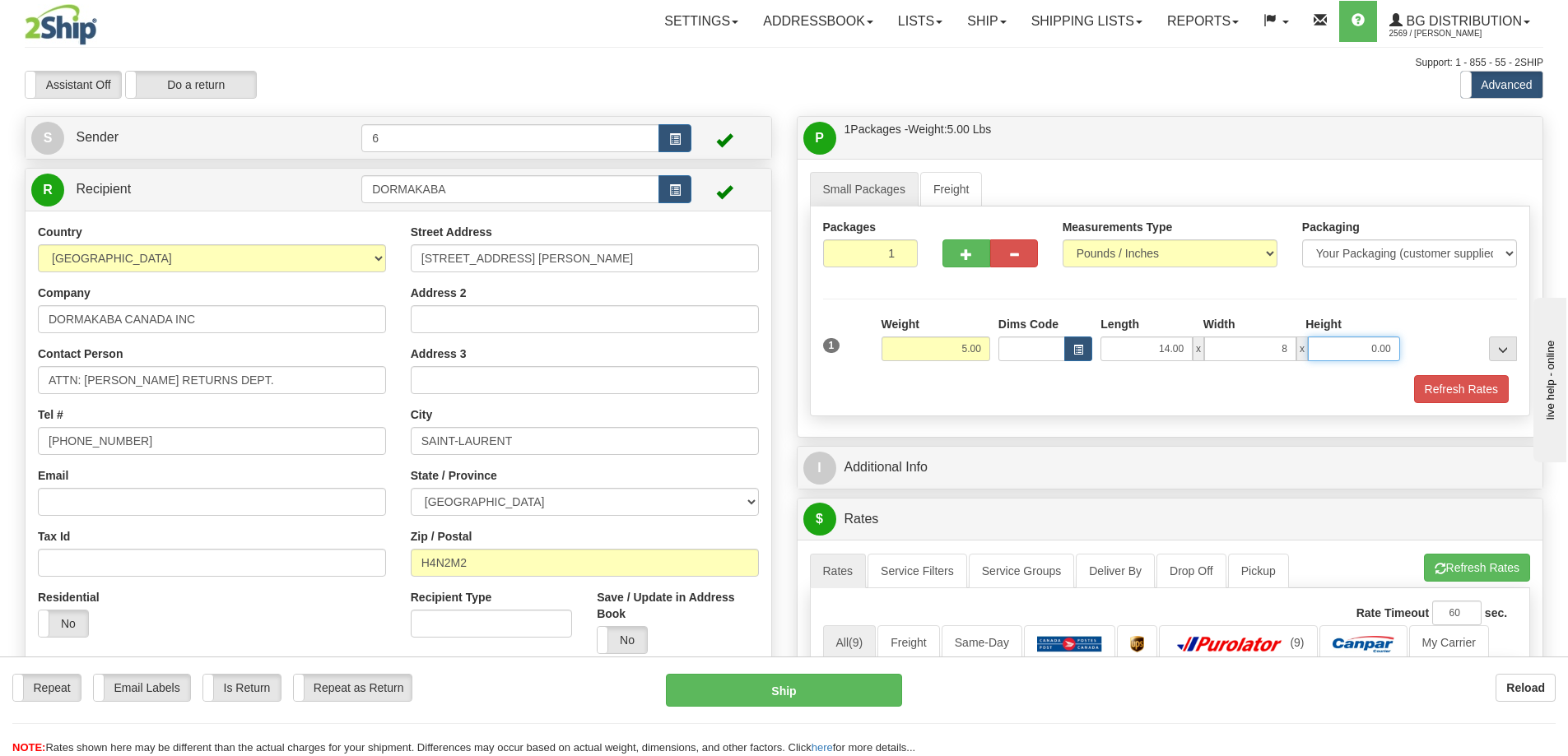
type input "8.00"
type input "6.00"
drag, startPoint x: 991, startPoint y: 417, endPoint x: 1422, endPoint y: 159, distance: 502.3
click at [1422, 158] on div "P Packages / Skids 1 Packages - Weight: 5.00 Lbs 1 Skids - Weight: NaN Lbs Ship…" at bounding box center [1169, 138] width 745 height 42
click at [1464, 393] on button "Refresh Rates" at bounding box center [1461, 389] width 94 height 28
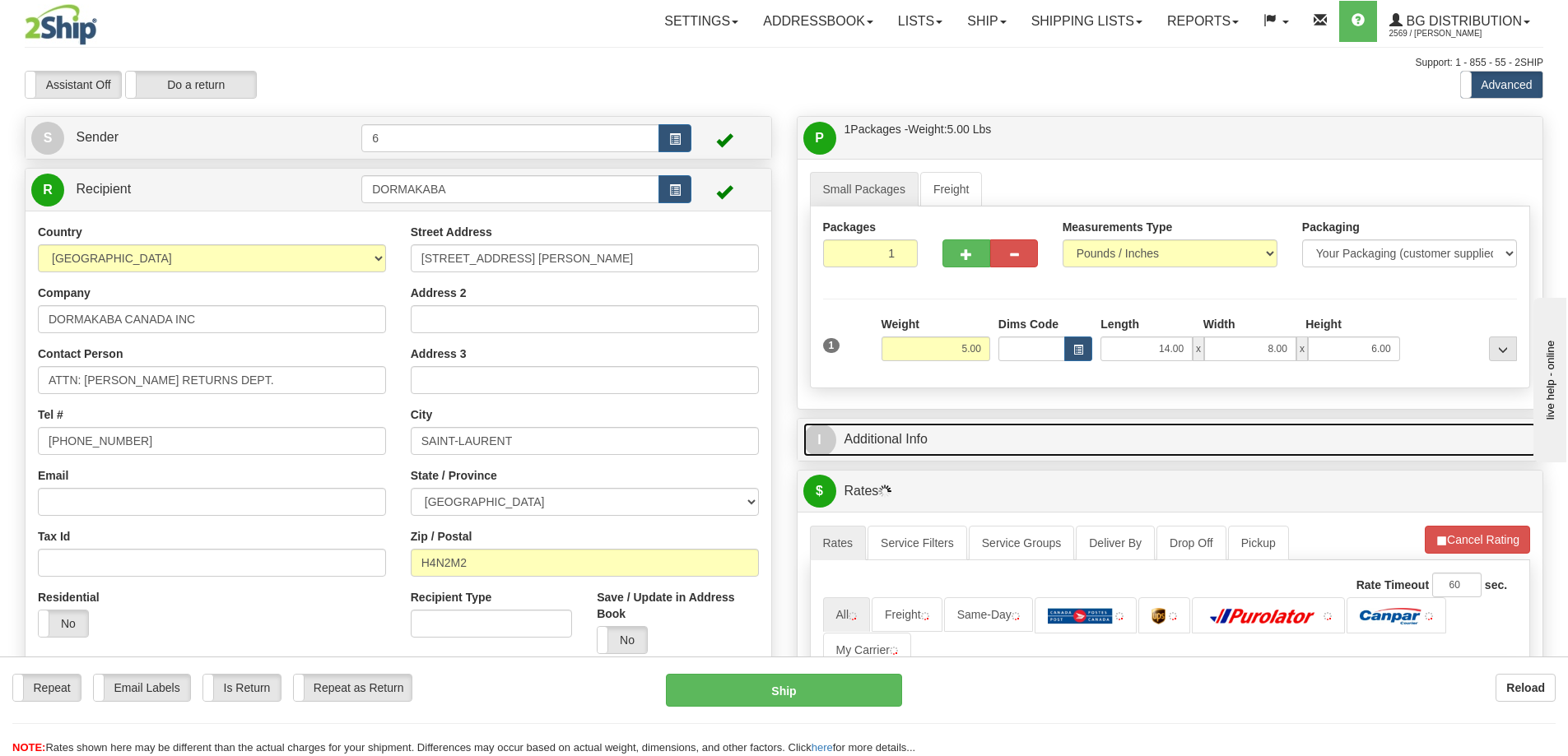
click at [1142, 448] on link "I Additional Info" at bounding box center [1170, 440] width 734 height 33
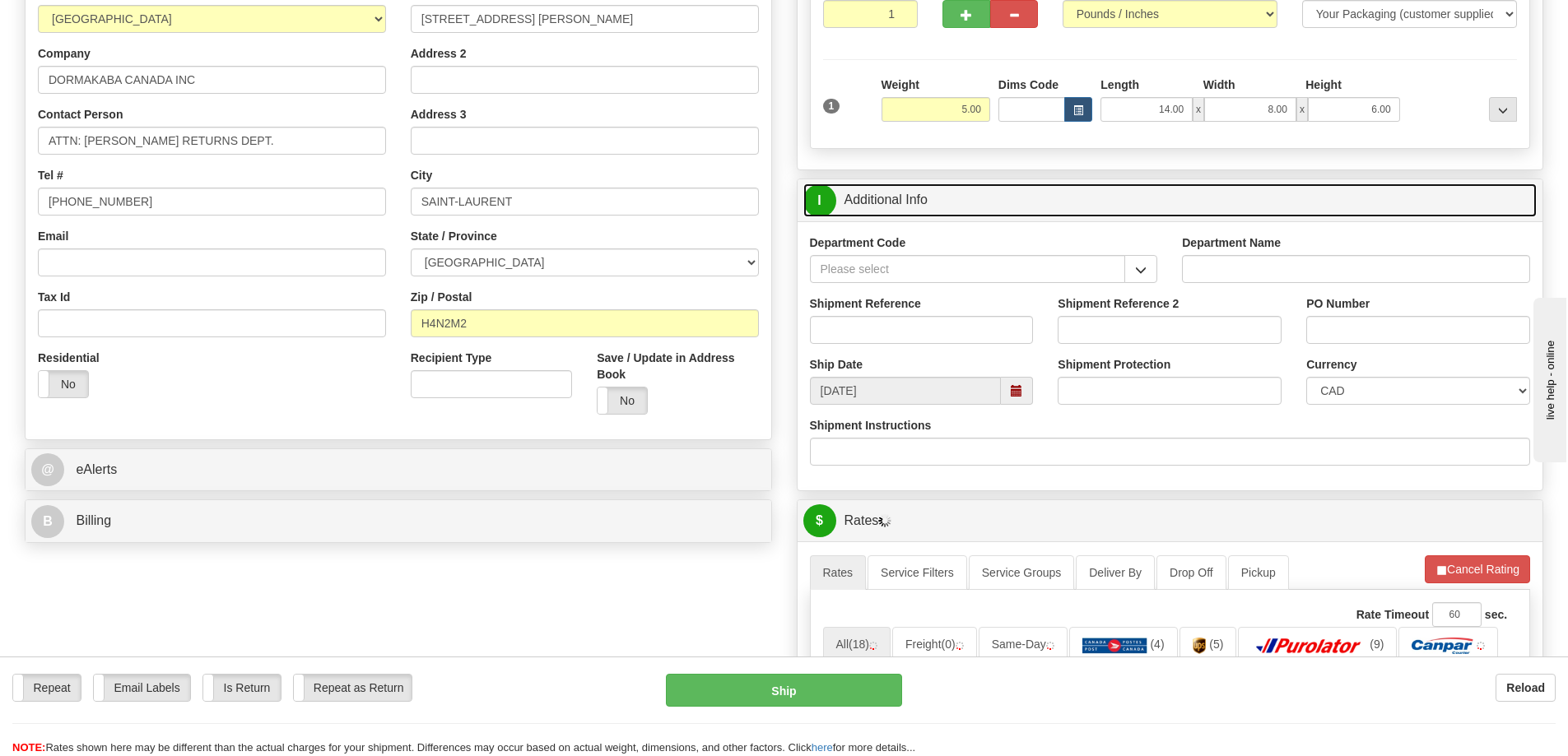
scroll to position [247, 0]
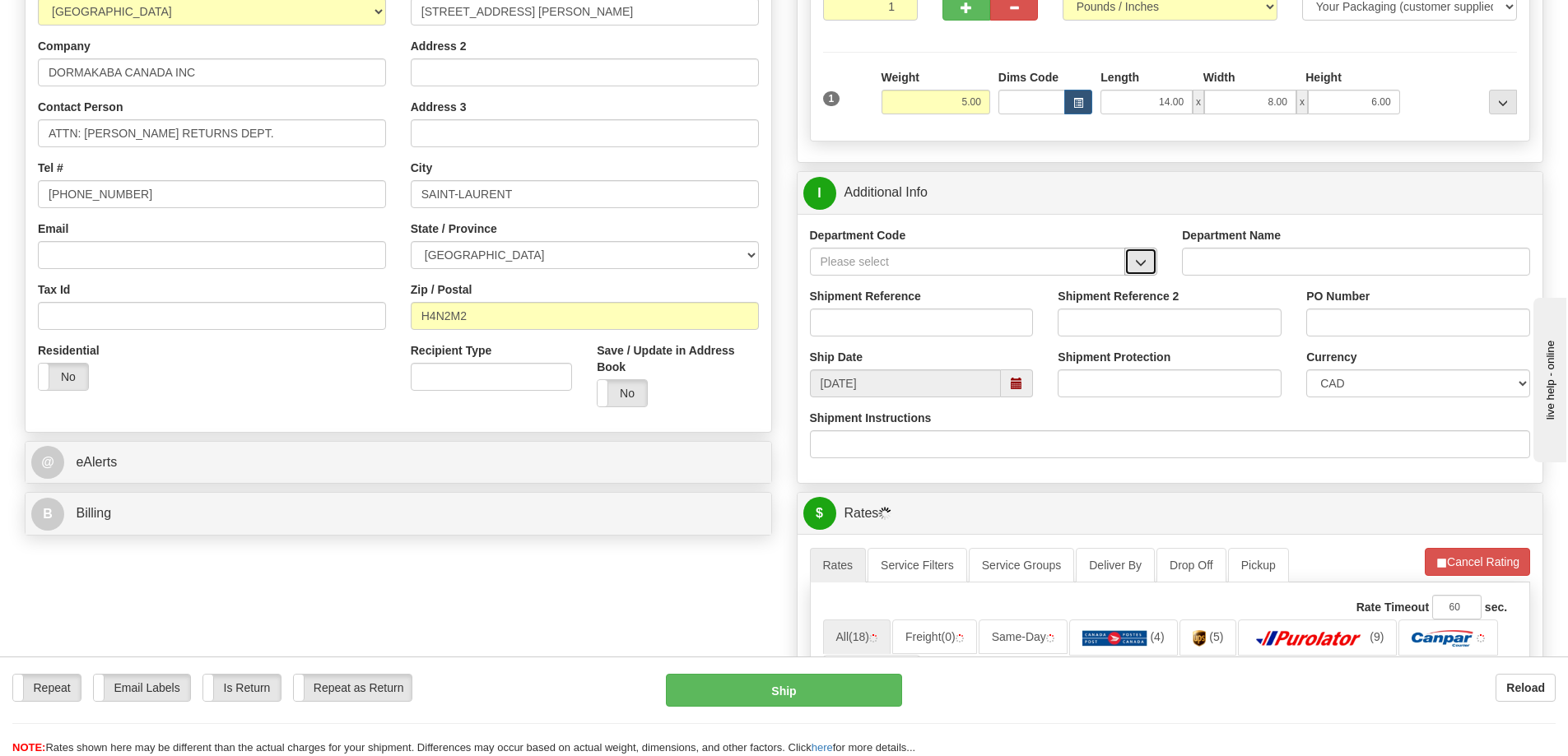
click at [1144, 257] on button "button" at bounding box center [1140, 262] width 32 height 28
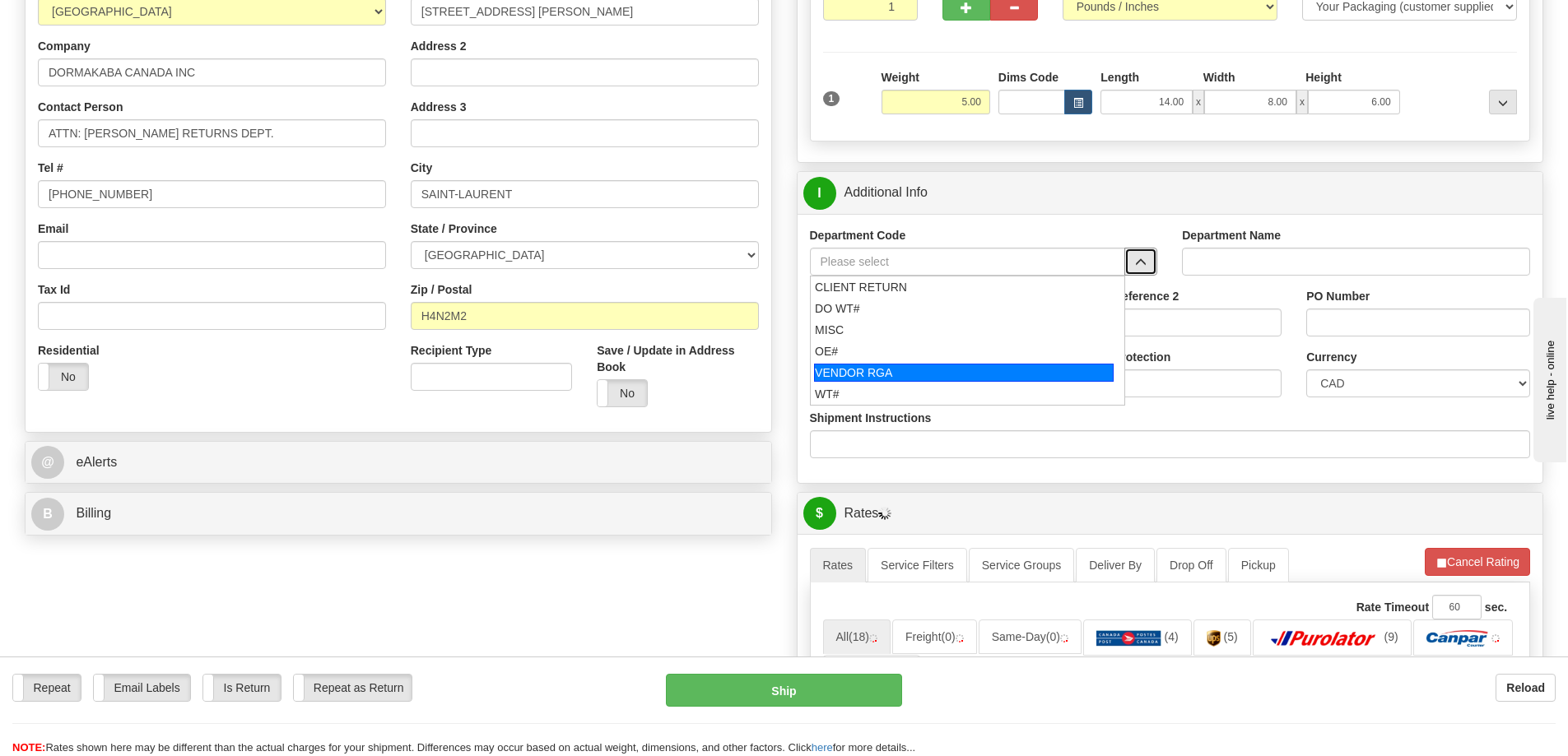
click at [861, 369] on div "VENDOR RGA" at bounding box center [964, 373] width 299 height 18
type input "VENDOR RGA"
type input "VENDOR RETURNS"
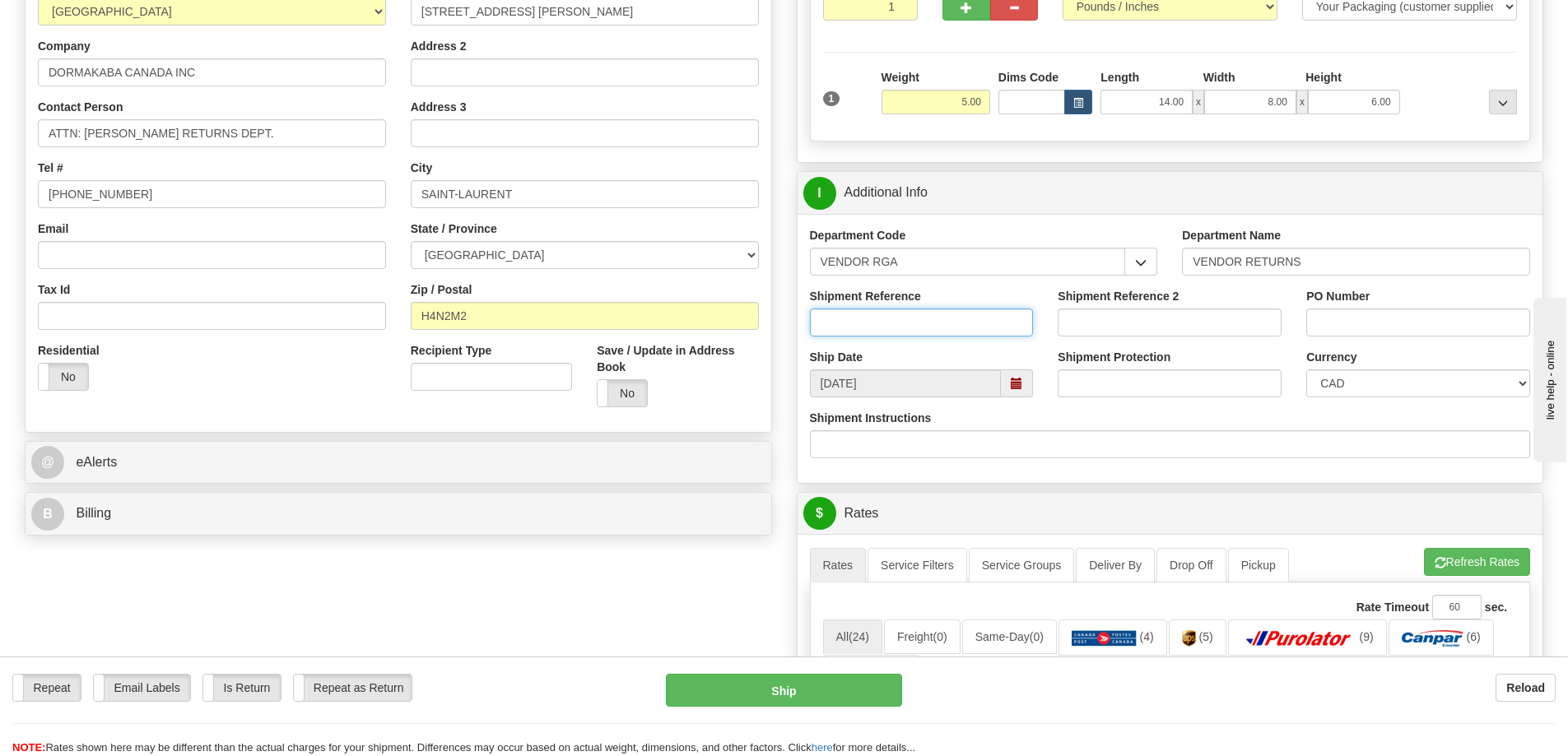
click at [944, 326] on input "Shipment Reference" at bounding box center [921, 323] width 223 height 28
type input "60028993 60030916"
click at [1368, 321] on input "PO Number" at bounding box center [1417, 323] width 223 height 28
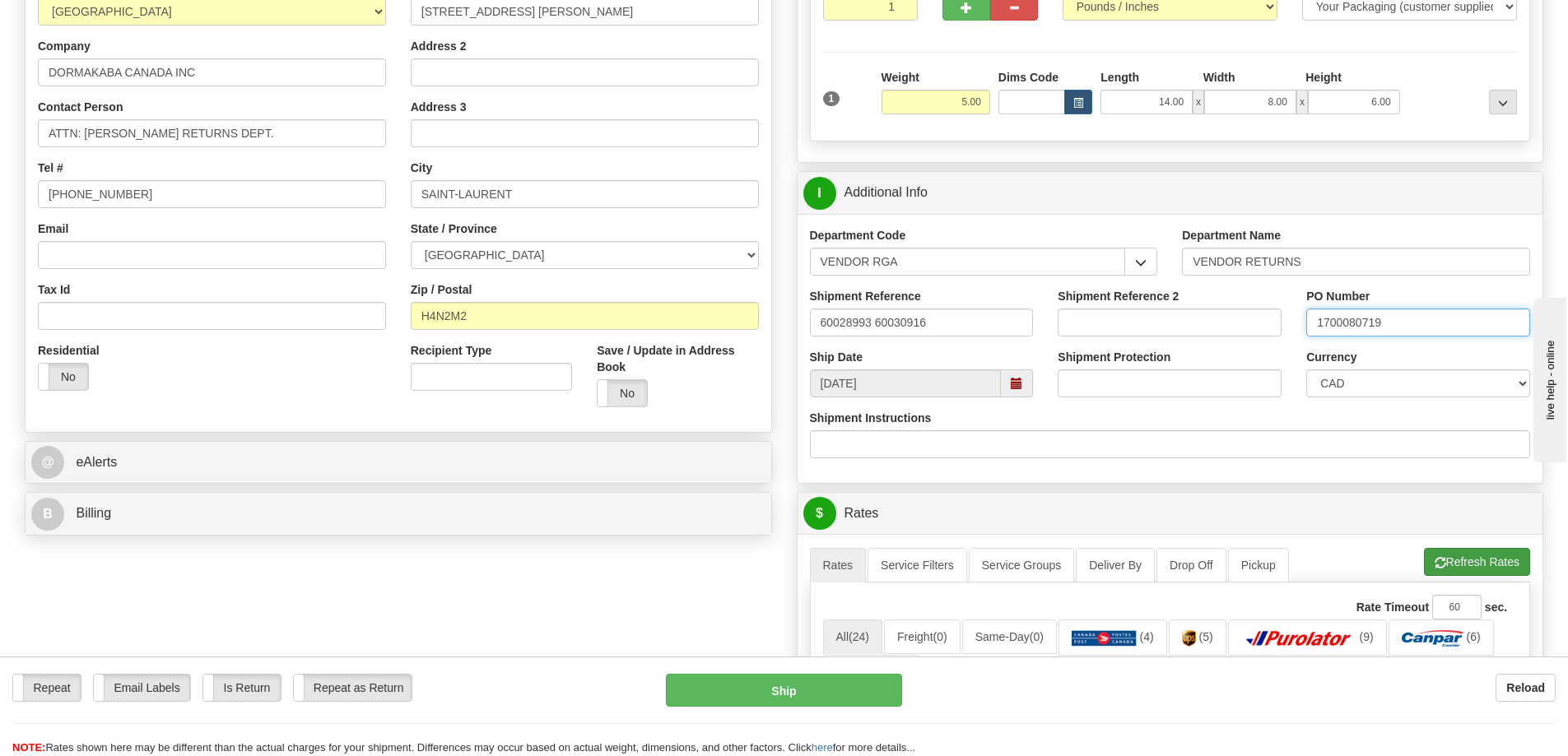
type input "1700080719"
click at [1471, 555] on button "Refresh Rates" at bounding box center [1476, 562] width 106 height 28
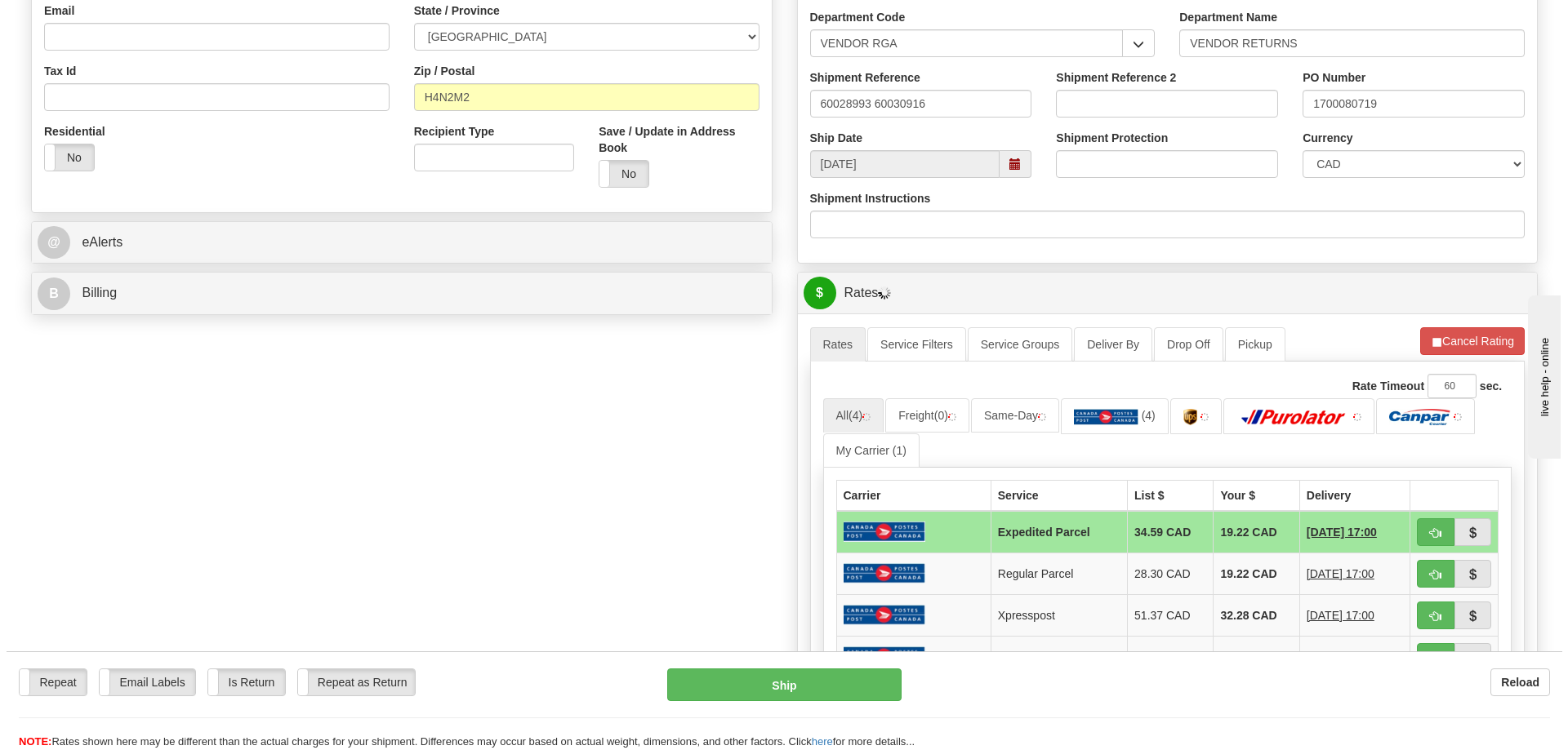
scroll to position [490, 0]
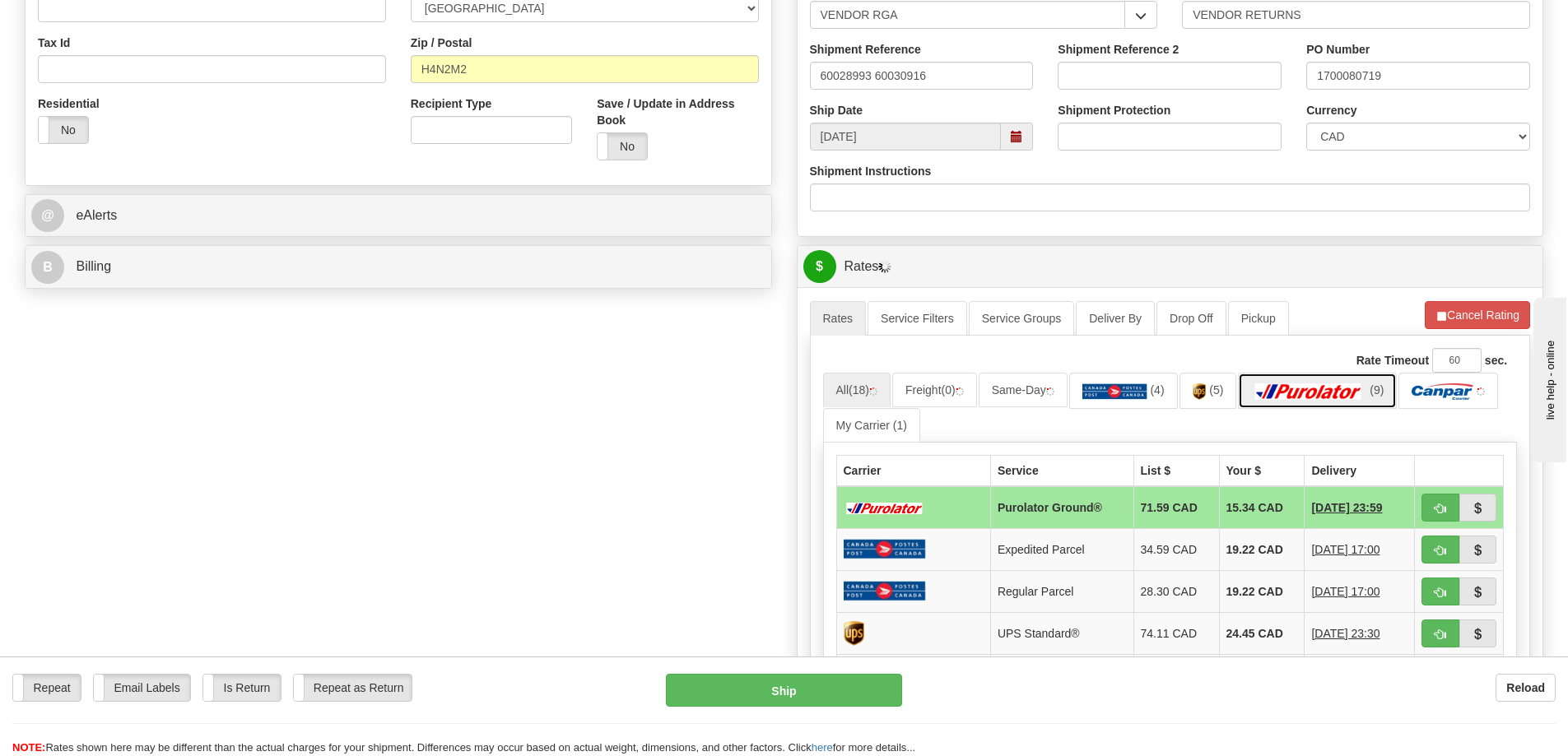
click at [1319, 395] on img at bounding box center [1308, 392] width 115 height 17
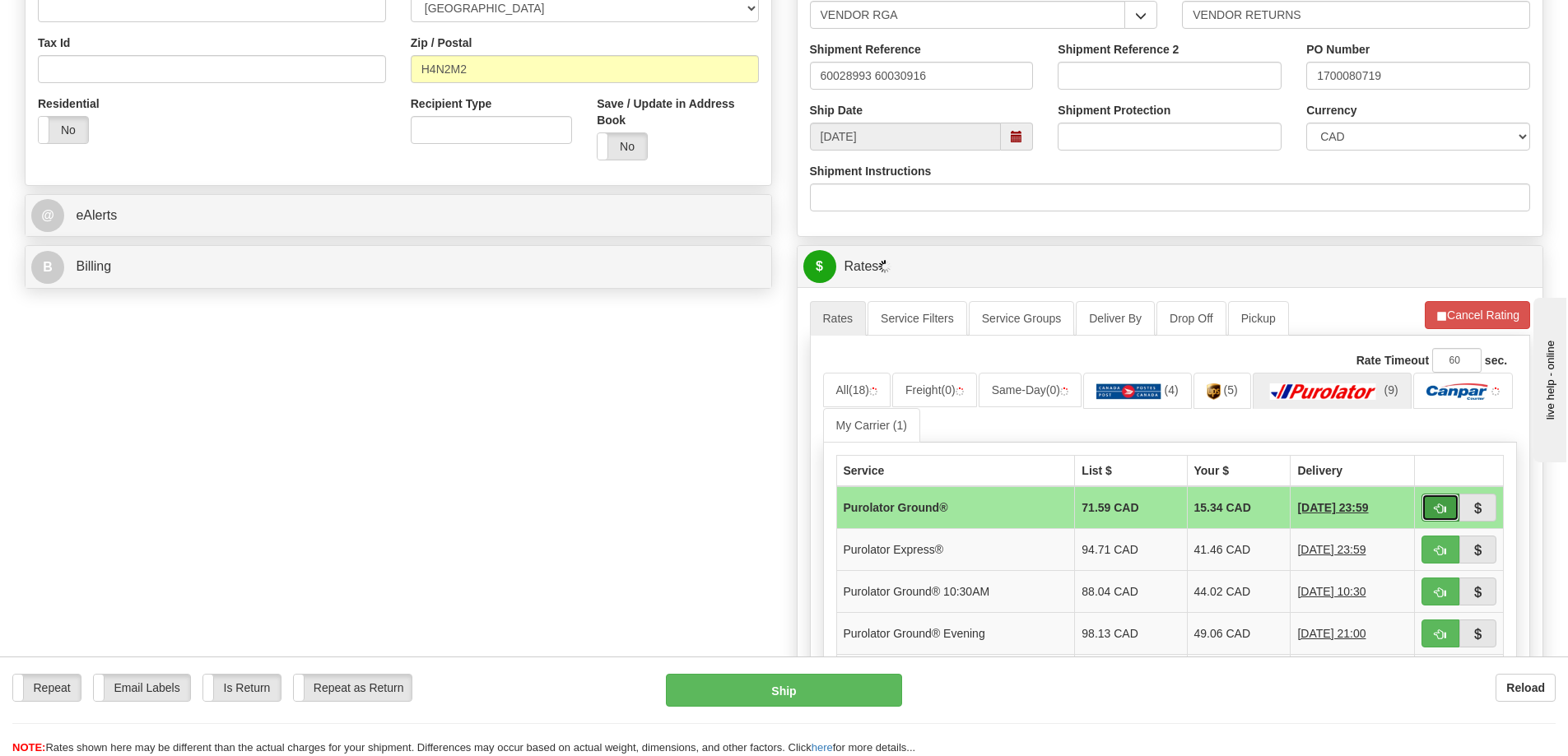
click at [1445, 515] on span "button" at bounding box center [1440, 509] width 12 height 11
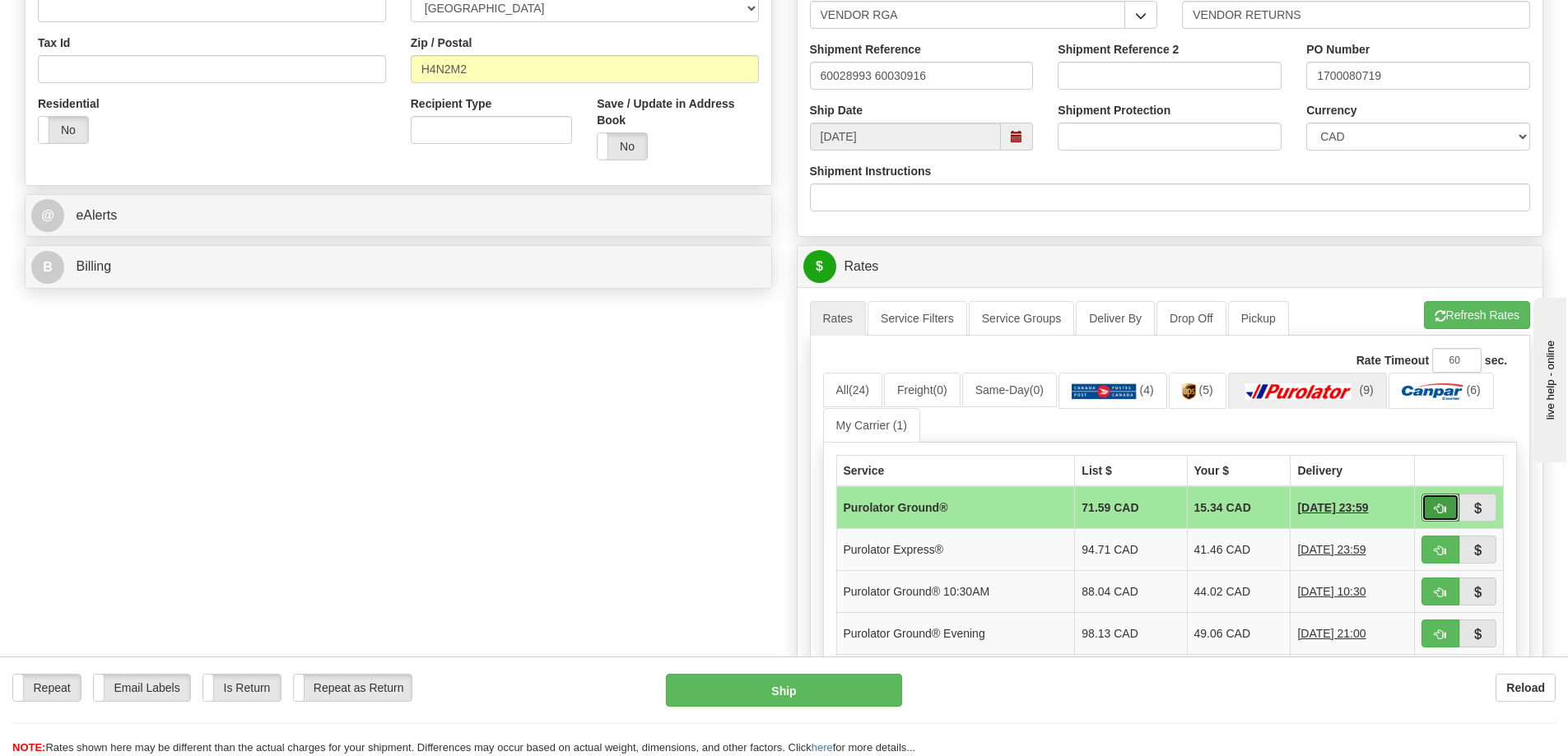
click at [1440, 508] on span "button" at bounding box center [1440, 509] width 12 height 11
type input "260"
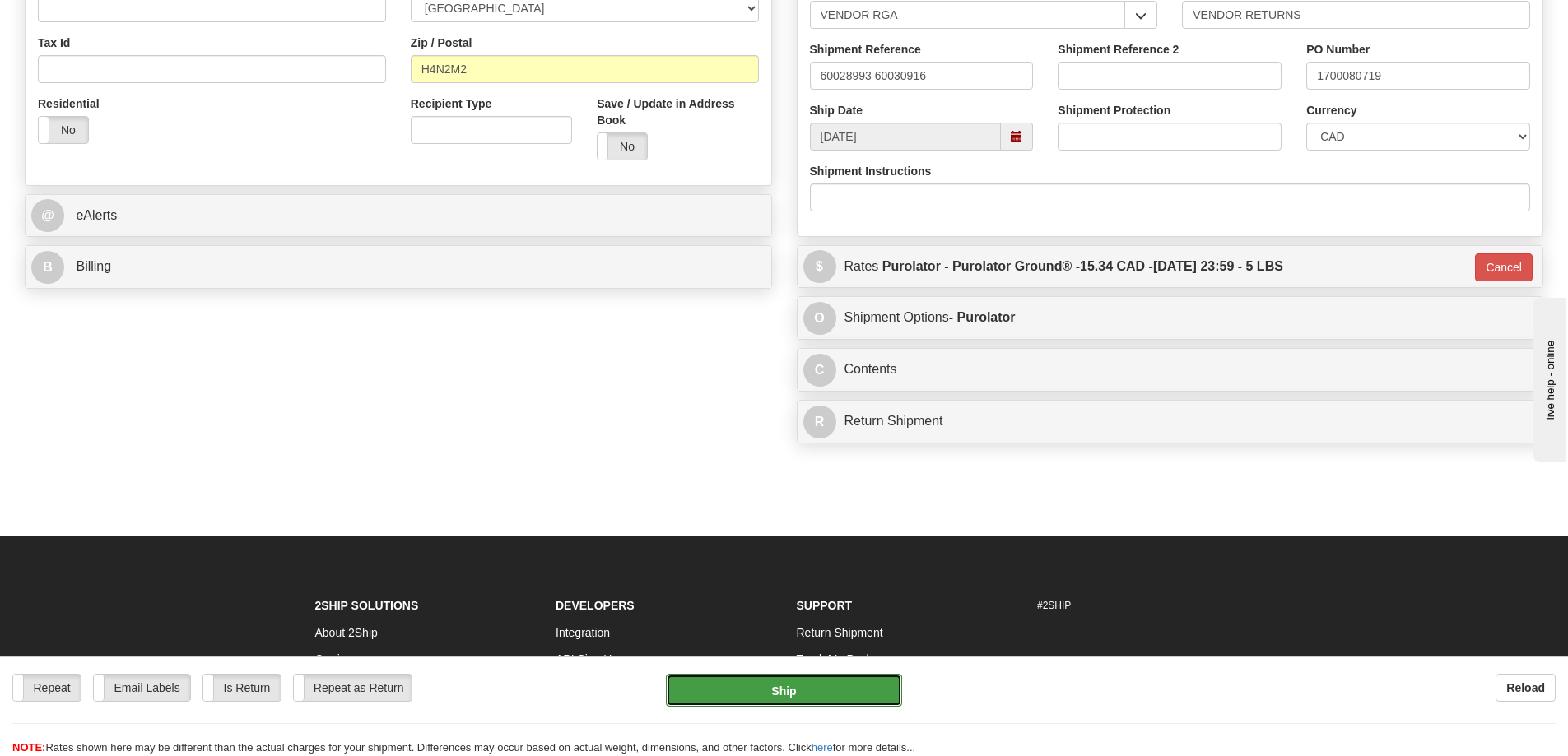
click at [855, 675] on button "Ship" at bounding box center [784, 690] width 236 height 32
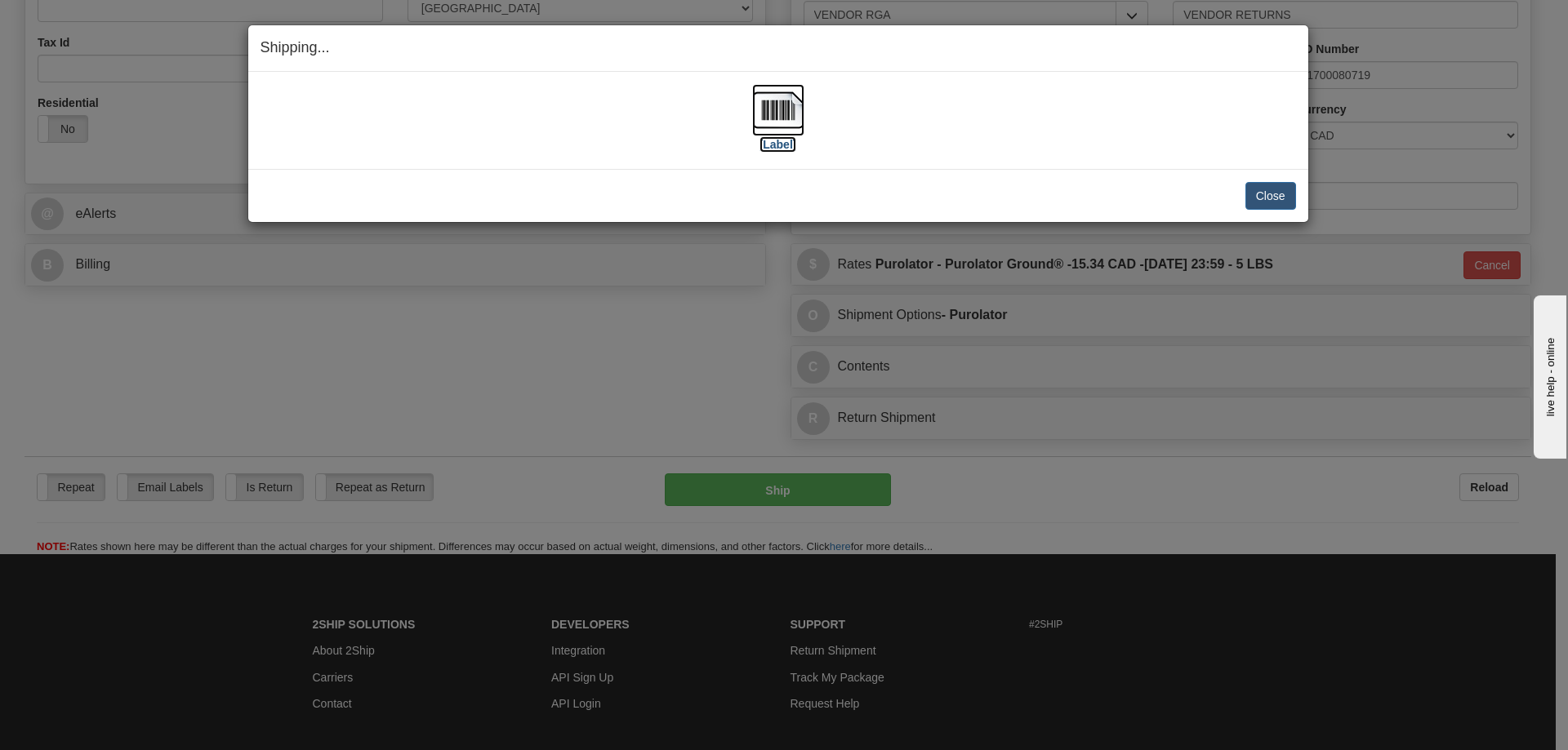
click at [779, 146] on label "[Label]" at bounding box center [779, 145] width 37 height 17
click at [1278, 181] on div "Close Cancel Cancel Shipment and Quit Pickup Quit Pickup ONLY" at bounding box center [778, 195] width 1060 height 53
click at [1283, 194] on button "Close" at bounding box center [1271, 195] width 51 height 27
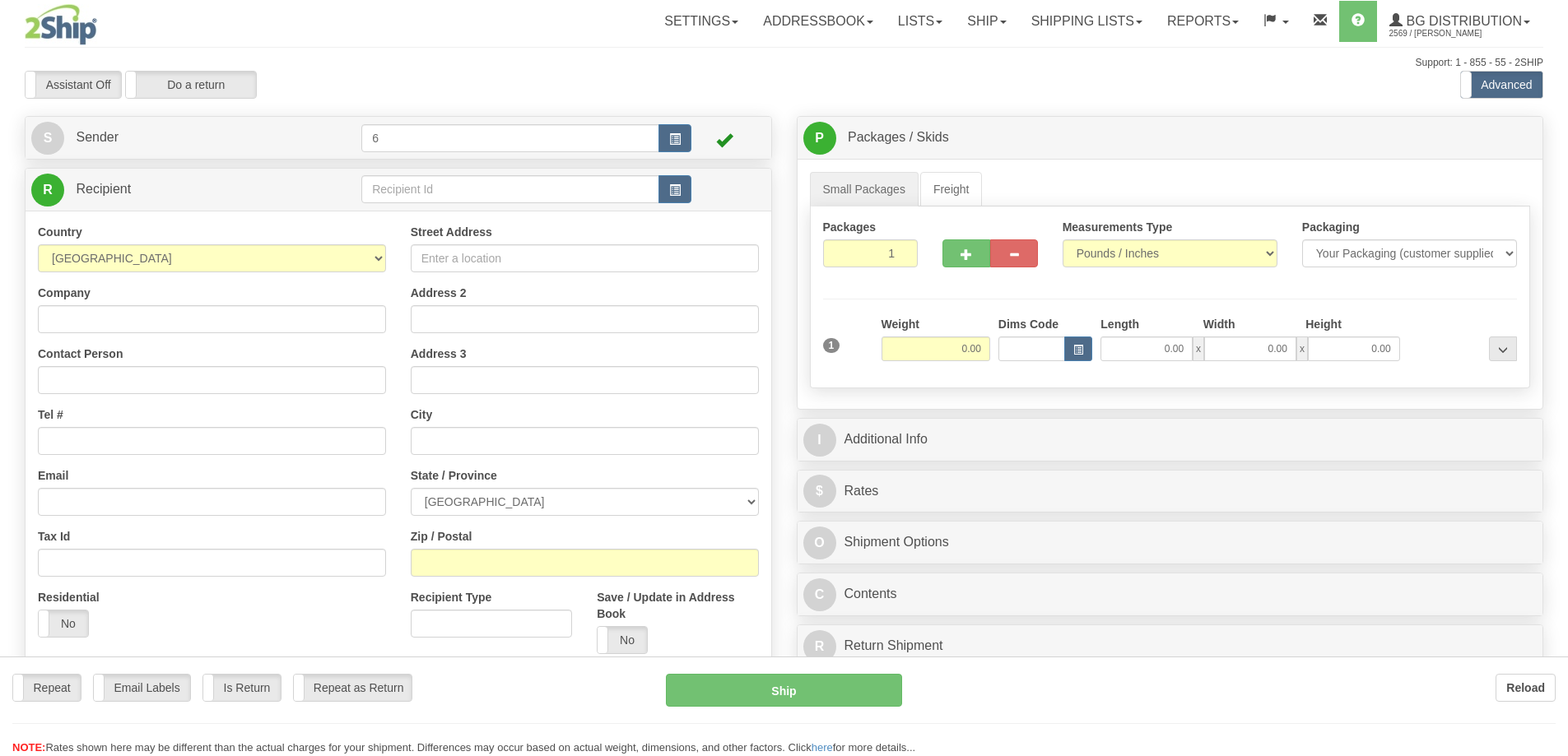
click at [420, 193] on div at bounding box center [784, 378] width 1568 height 756
click at [420, 193] on input "text" at bounding box center [510, 189] width 298 height 28
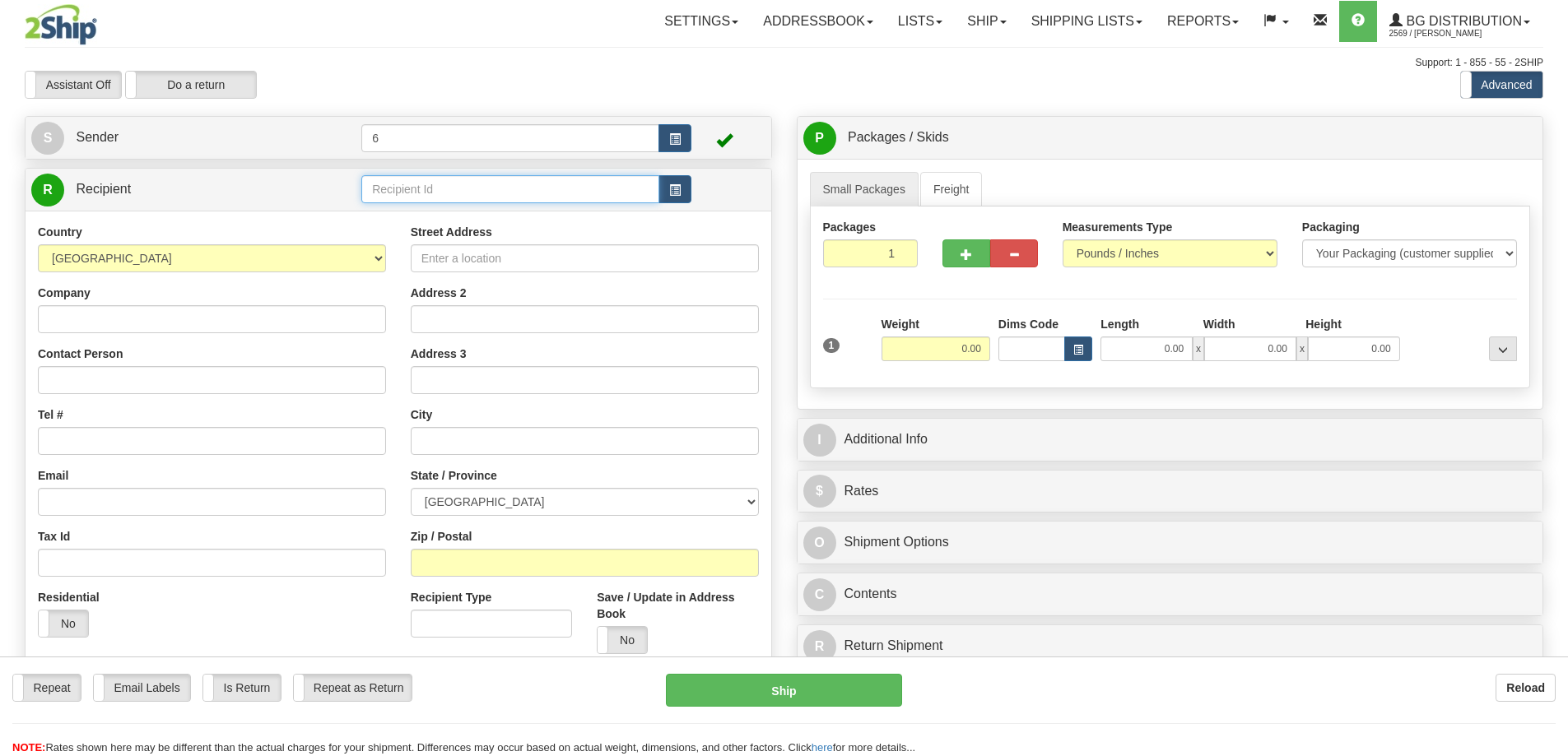
click at [420, 193] on input "text" at bounding box center [510, 189] width 298 height 28
type input "42032"
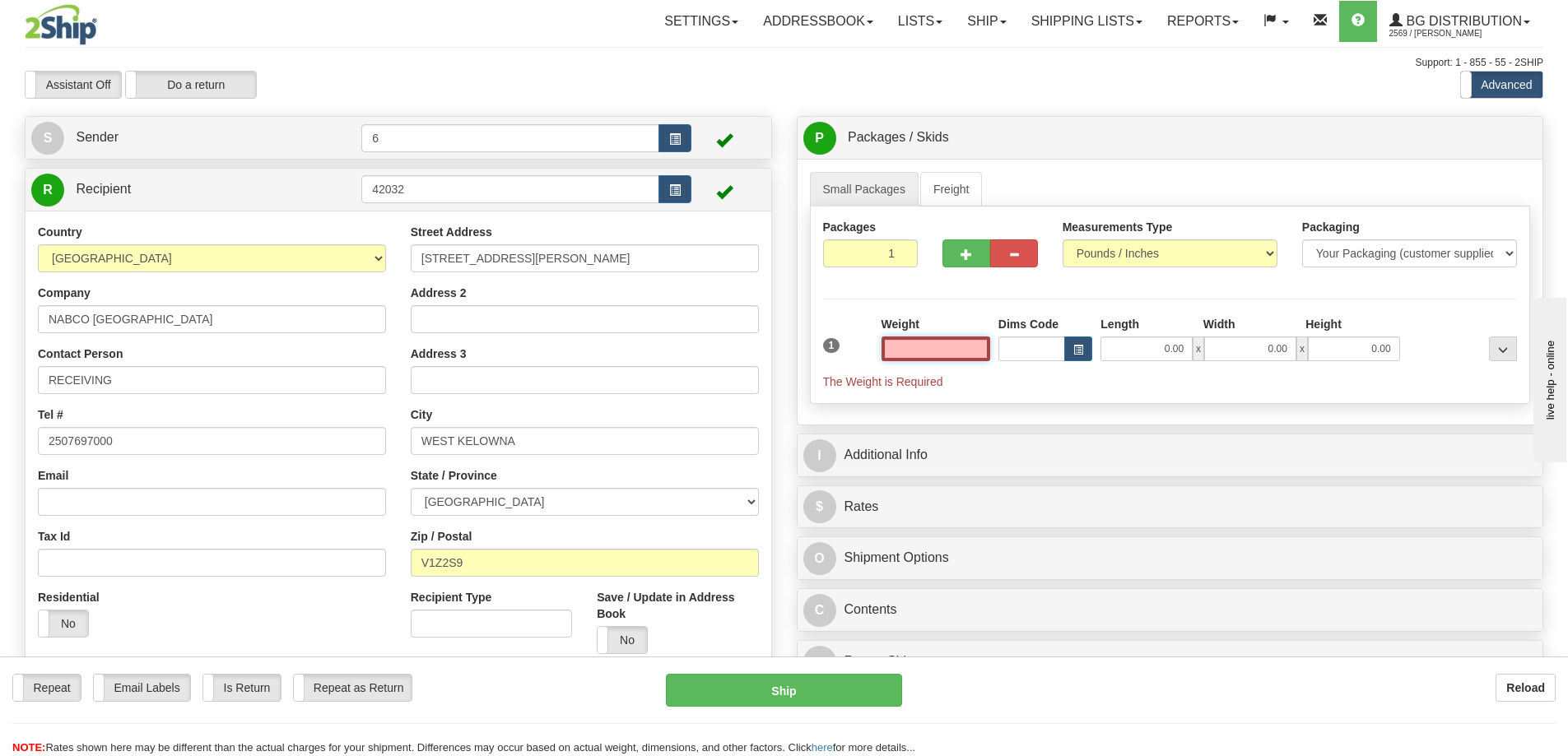
click at [920, 354] on input "text" at bounding box center [935, 348] width 108 height 25
type input "5.00"
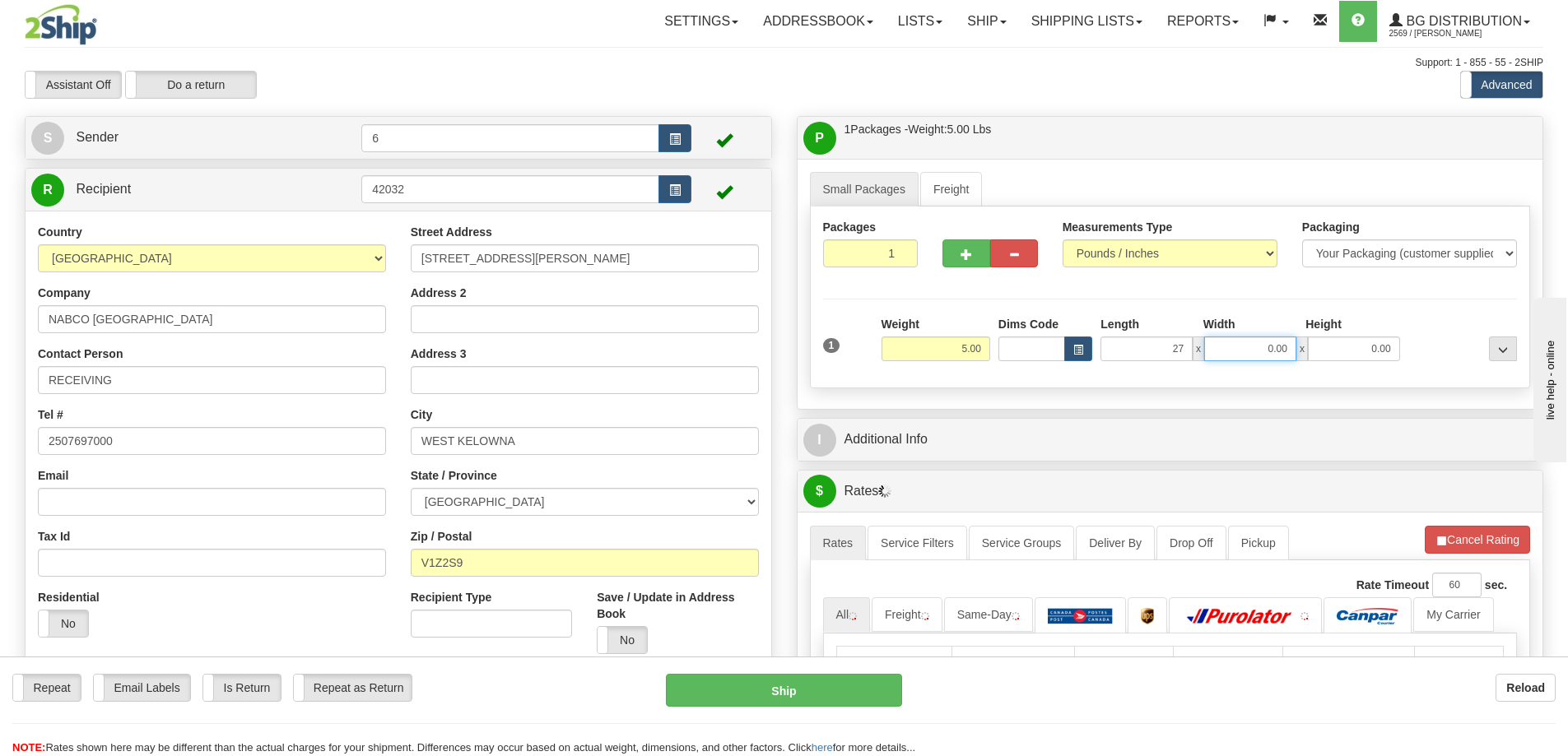
type input "27.00"
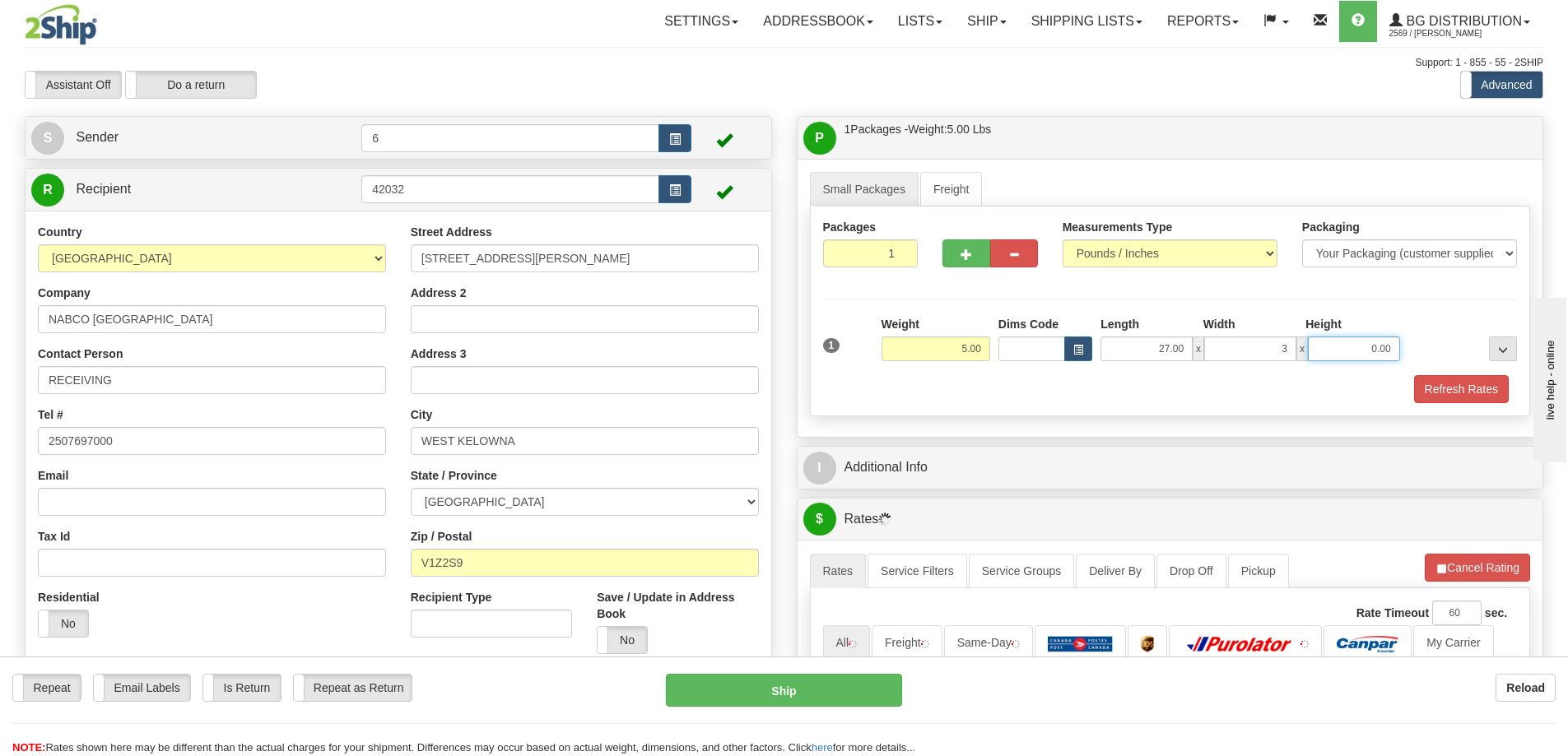
type input "3.00"
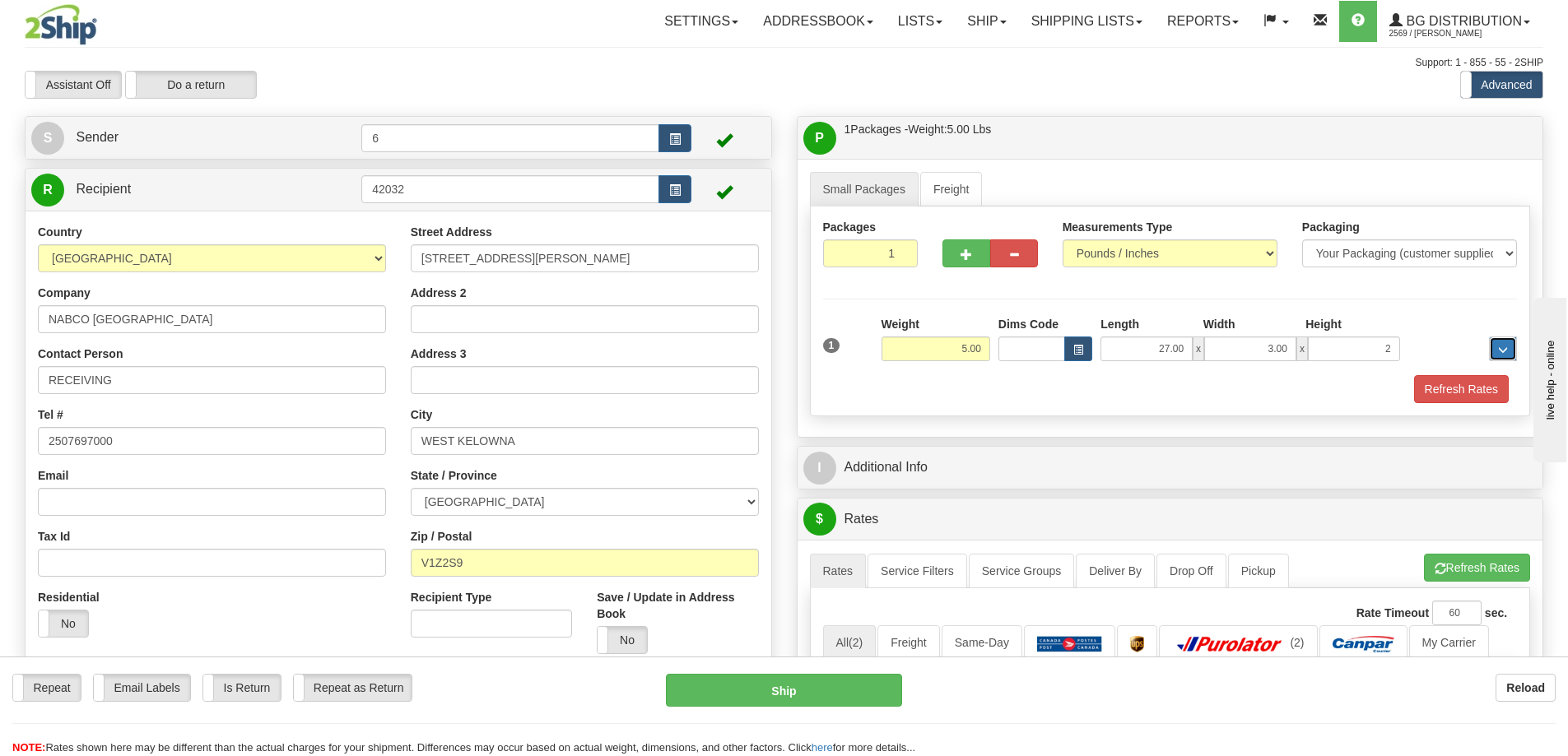
type input "2.00"
click at [1451, 390] on button "Refresh Rates" at bounding box center [1461, 389] width 94 height 28
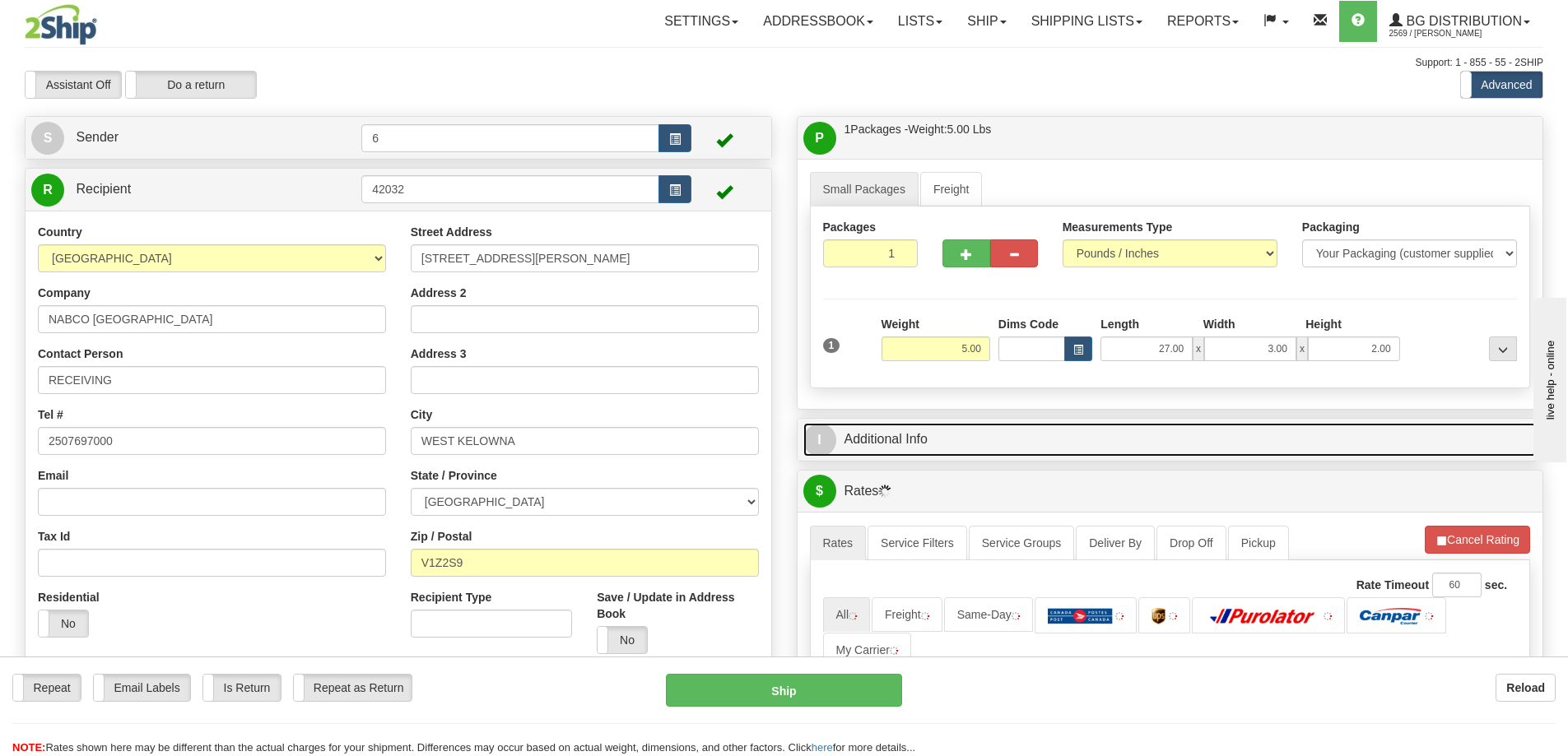
click at [1330, 454] on link "I Additional Info" at bounding box center [1170, 440] width 734 height 33
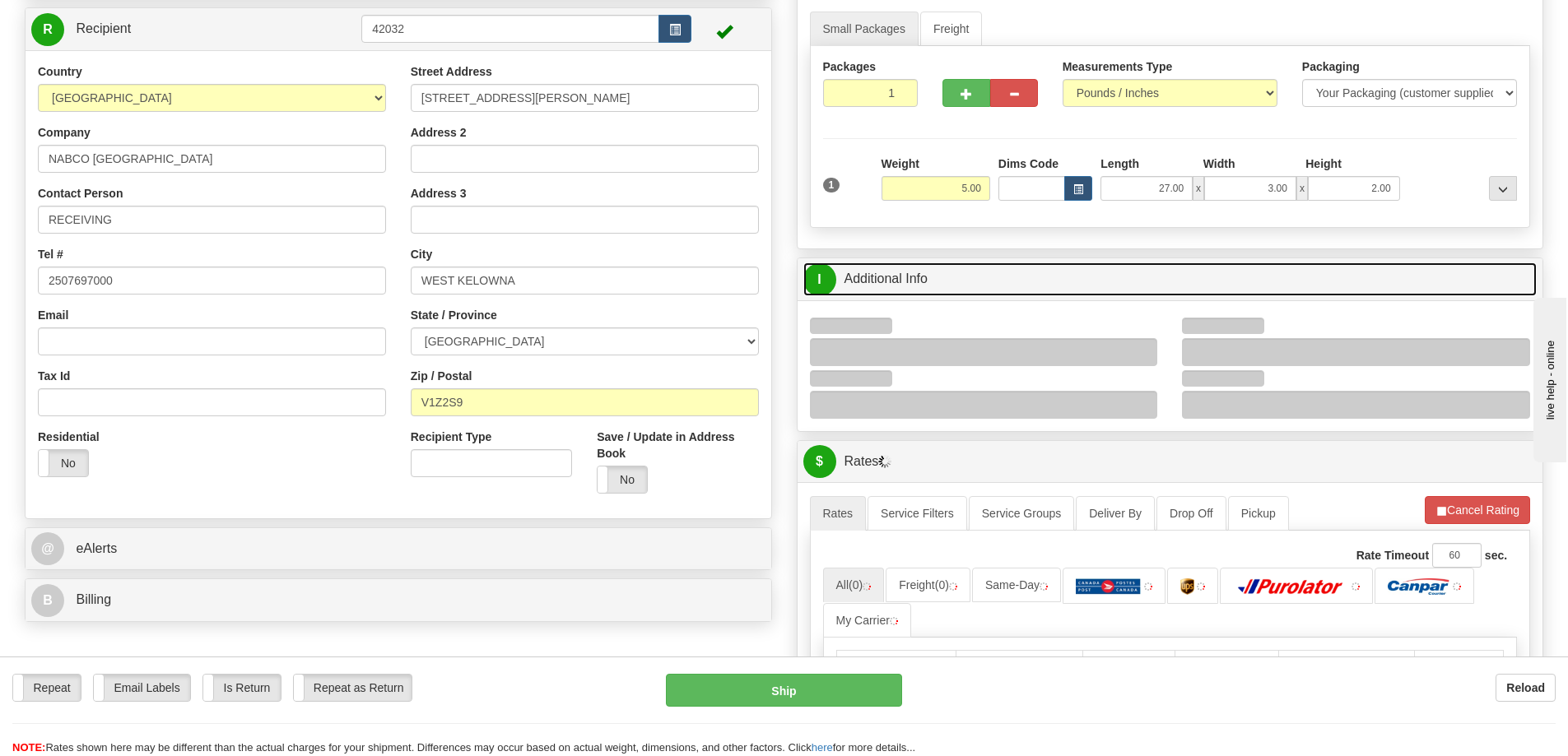
scroll to position [247, 0]
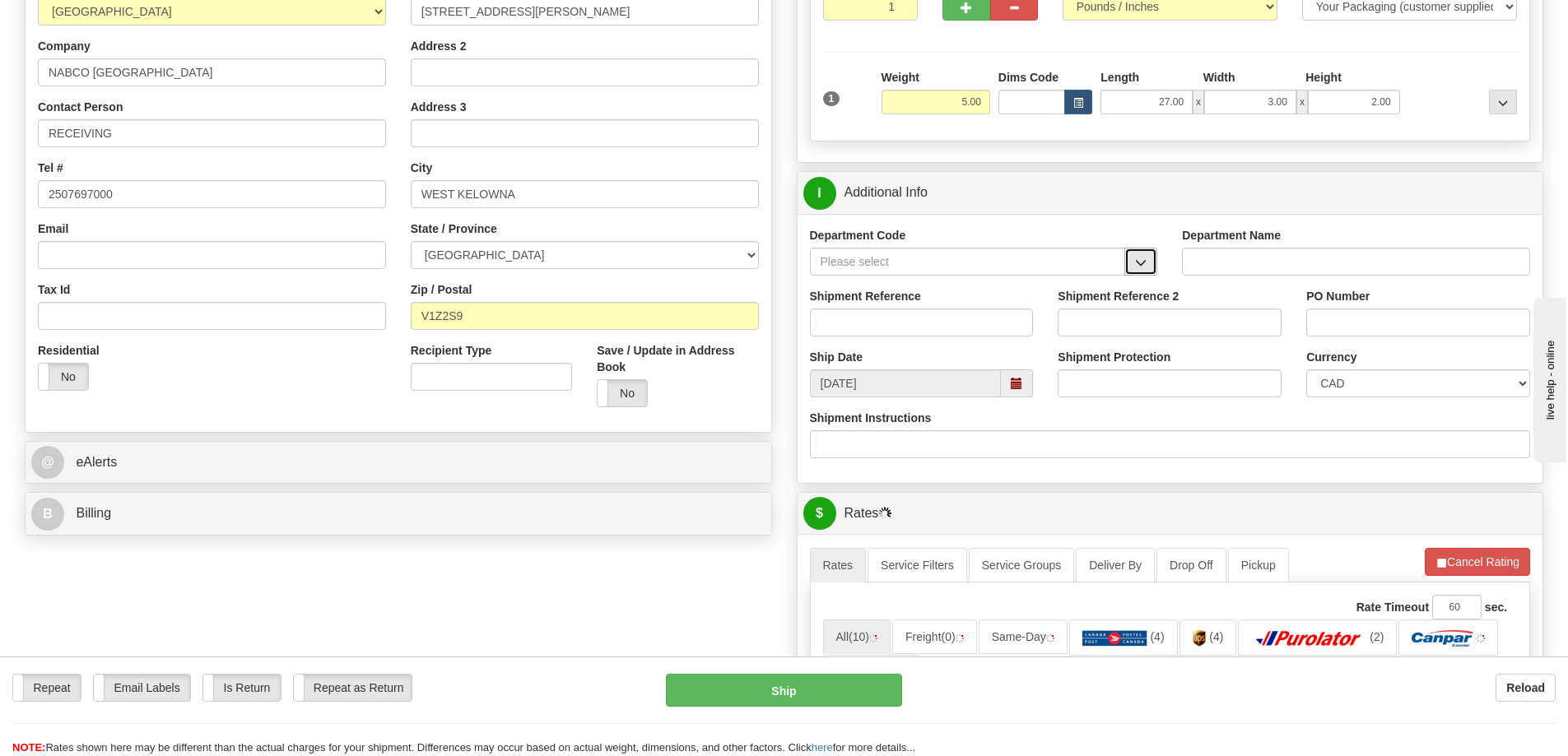
click at [1131, 268] on button "button" at bounding box center [1140, 262] width 32 height 28
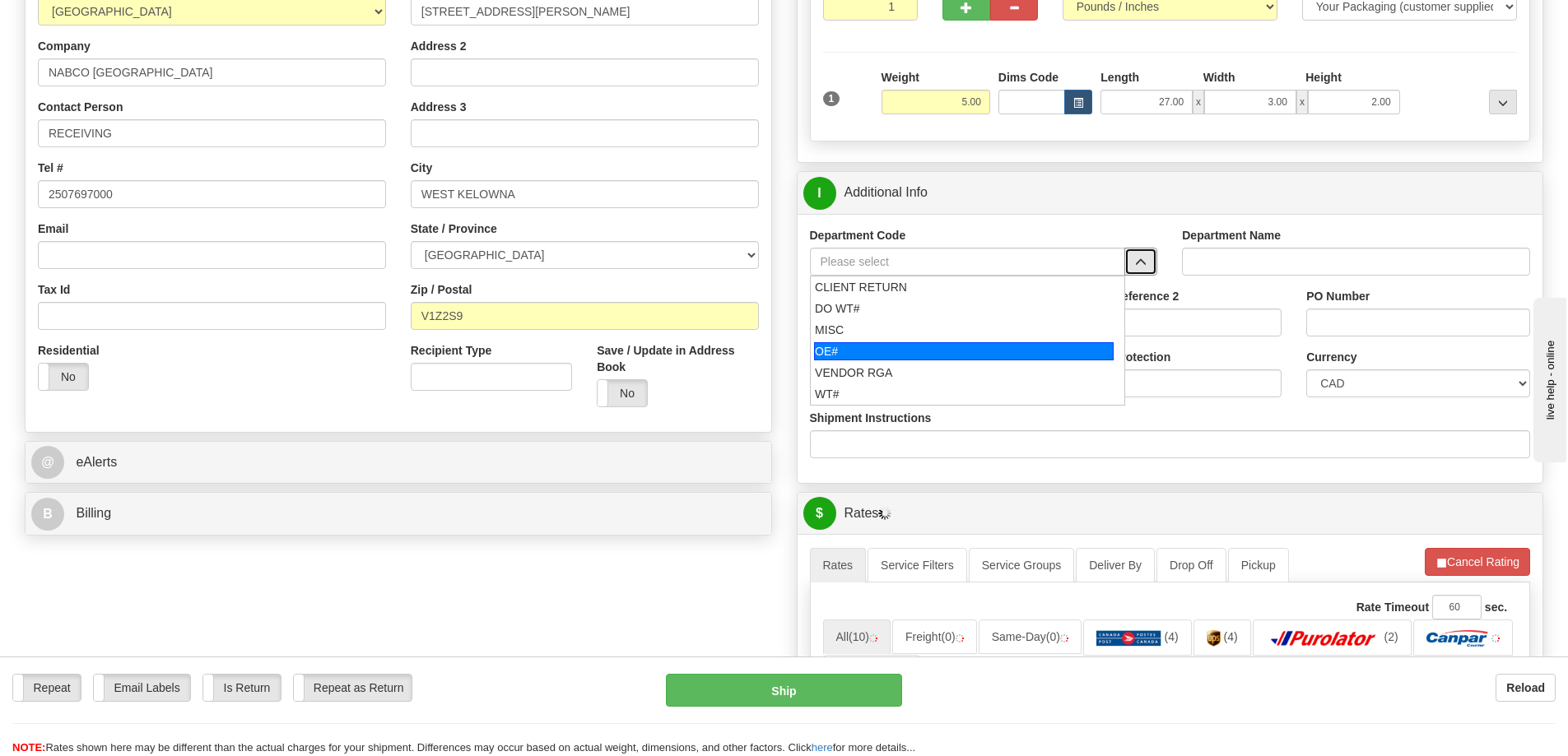
click at [874, 354] on div "OE#" at bounding box center [964, 351] width 299 height 18
type input "OE#"
type input "ORDERS"
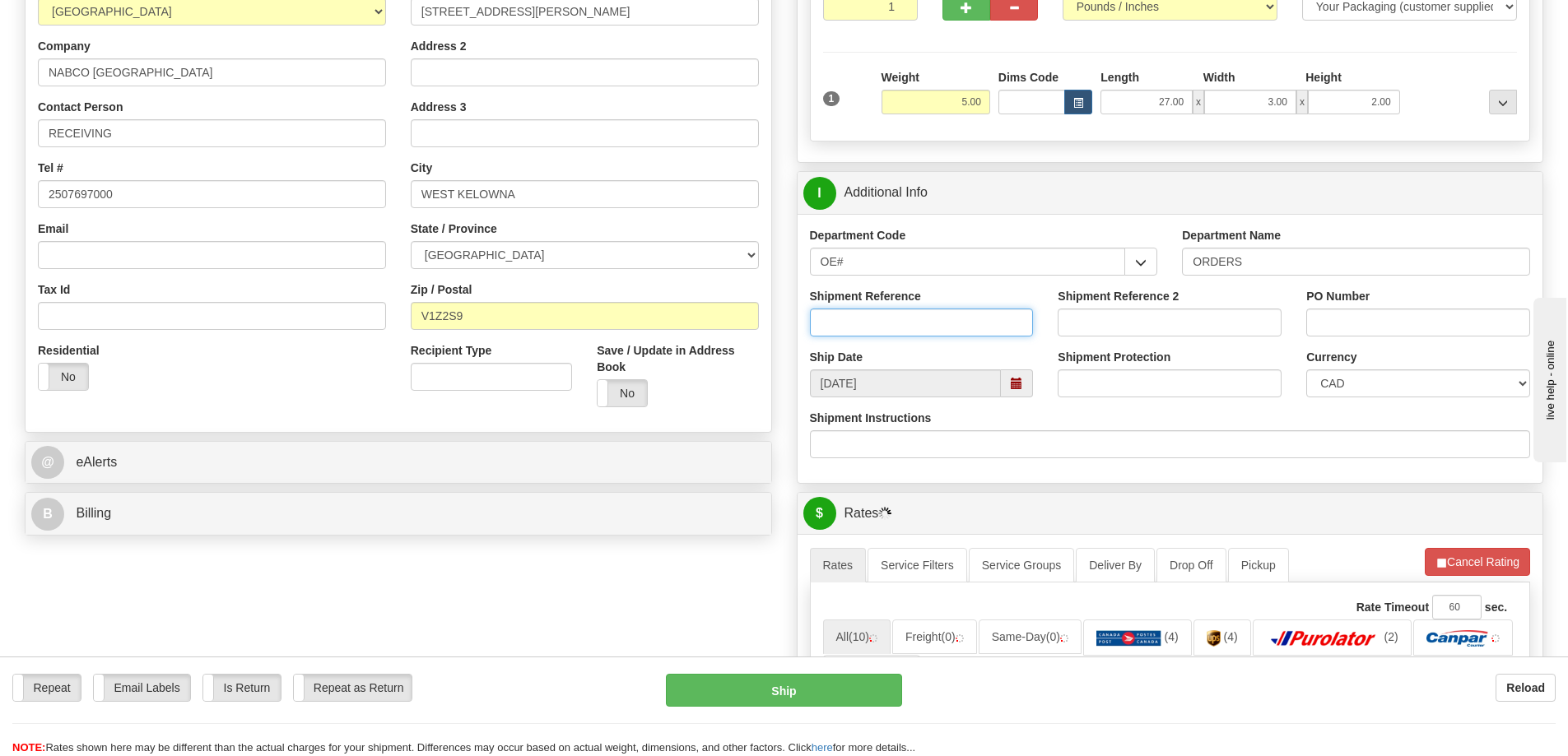
click at [867, 334] on input "Shipment Reference" at bounding box center [921, 323] width 223 height 28
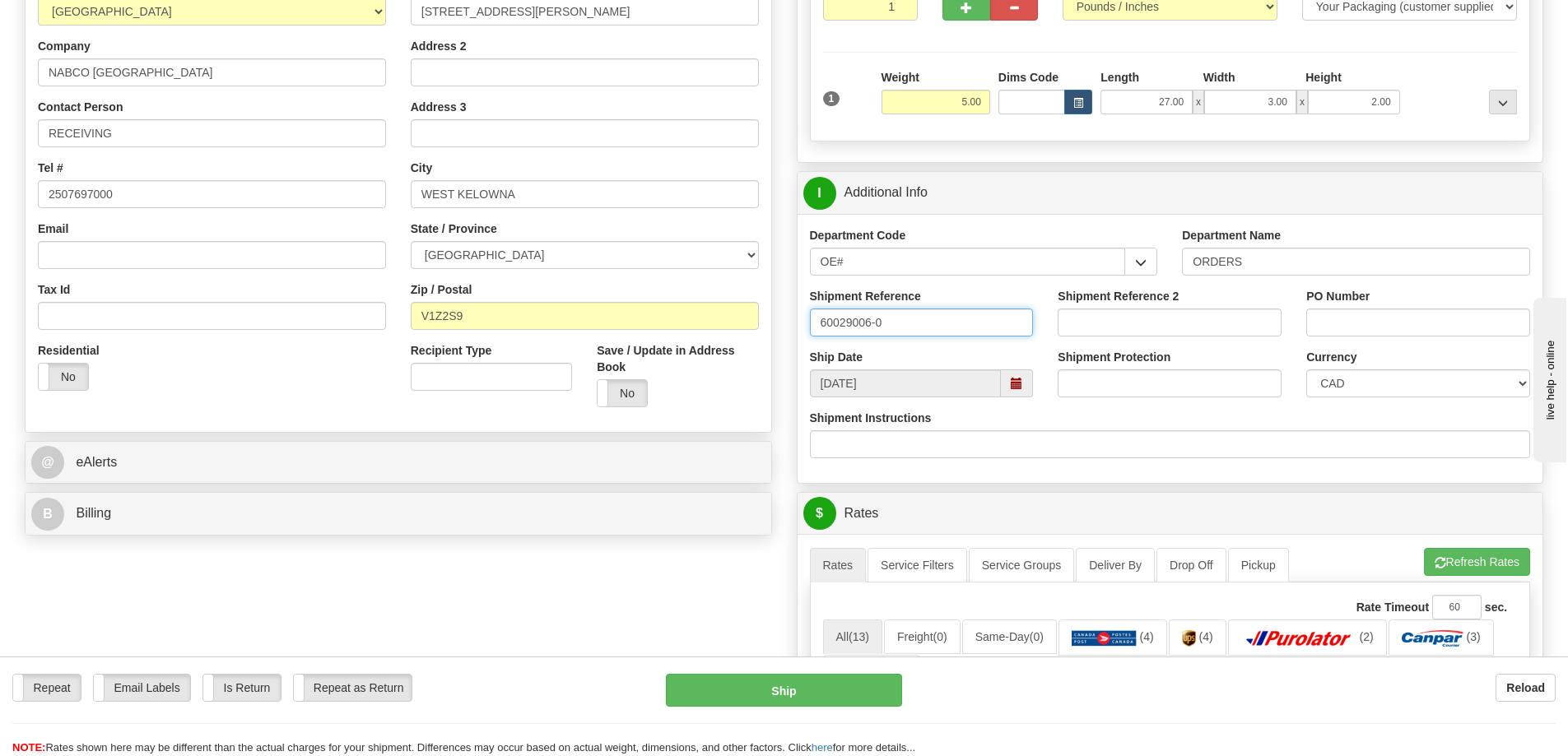
type input "60029006-0"
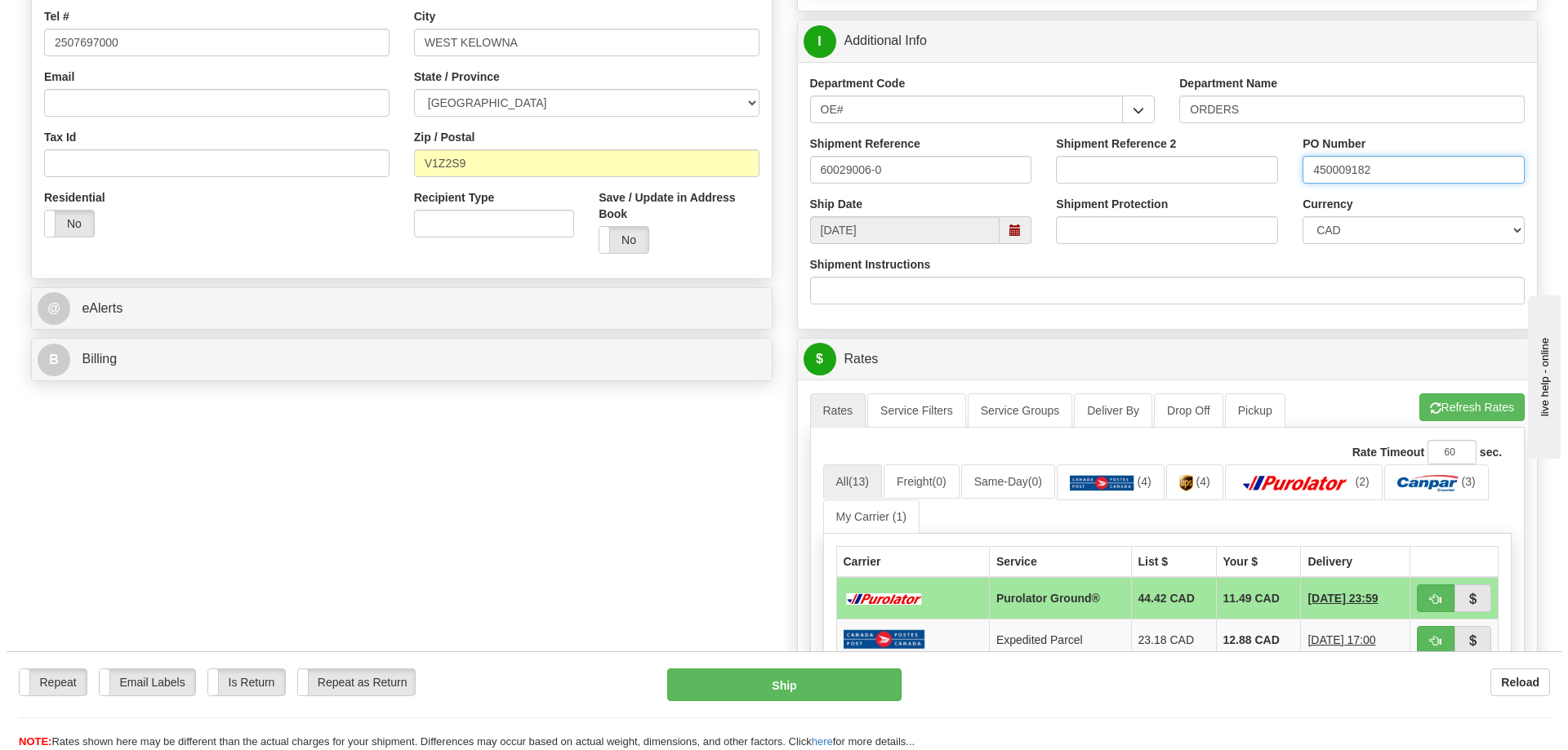
scroll to position [571, 0]
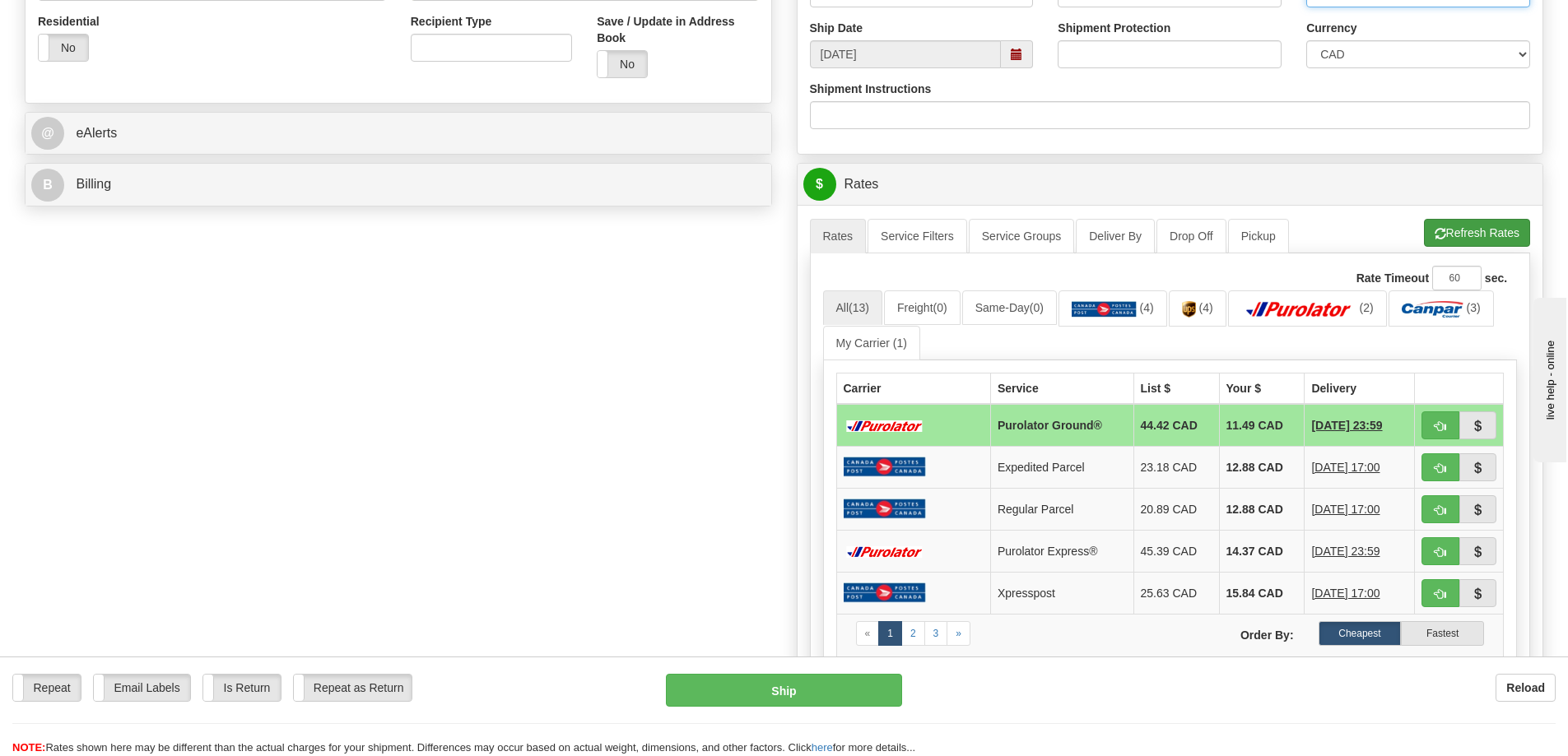
type input "450009182"
click at [1489, 224] on button "Refresh Rates" at bounding box center [1476, 232] width 106 height 28
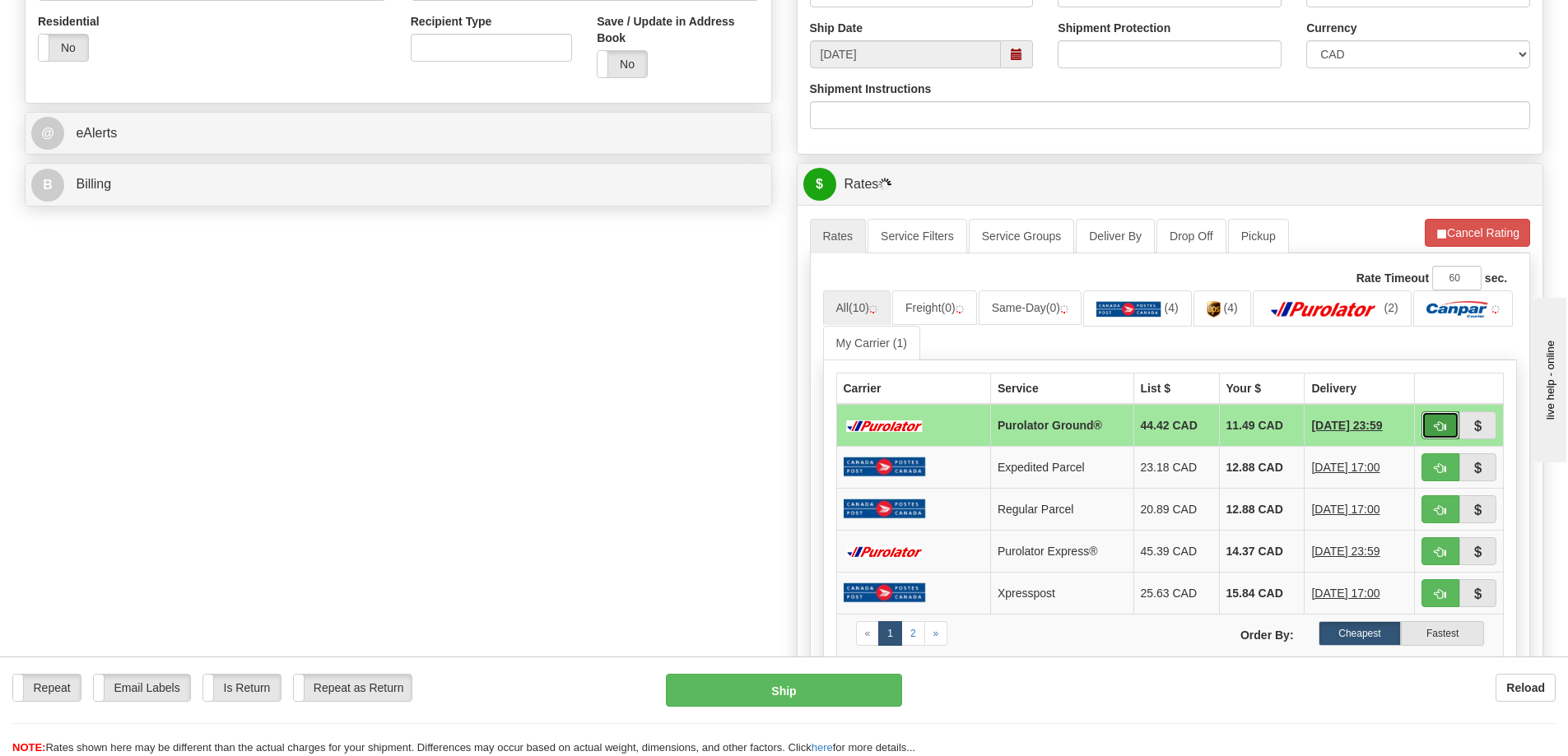
click at [1454, 424] on button "button" at bounding box center [1440, 425] width 37 height 28
click at [1448, 419] on button "button" at bounding box center [1440, 425] width 37 height 28
type input "260"
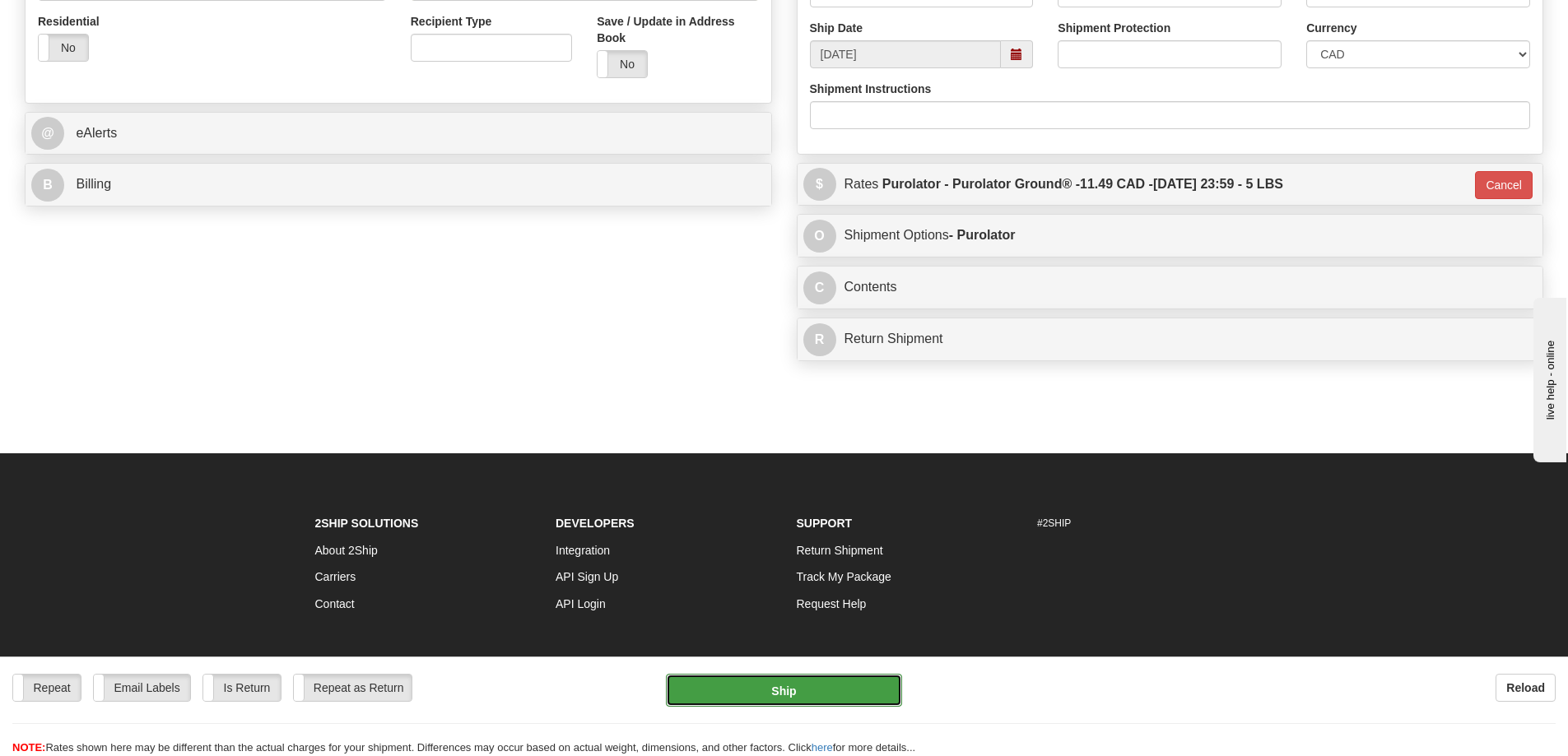
click at [784, 685] on button "Ship" at bounding box center [784, 690] width 236 height 32
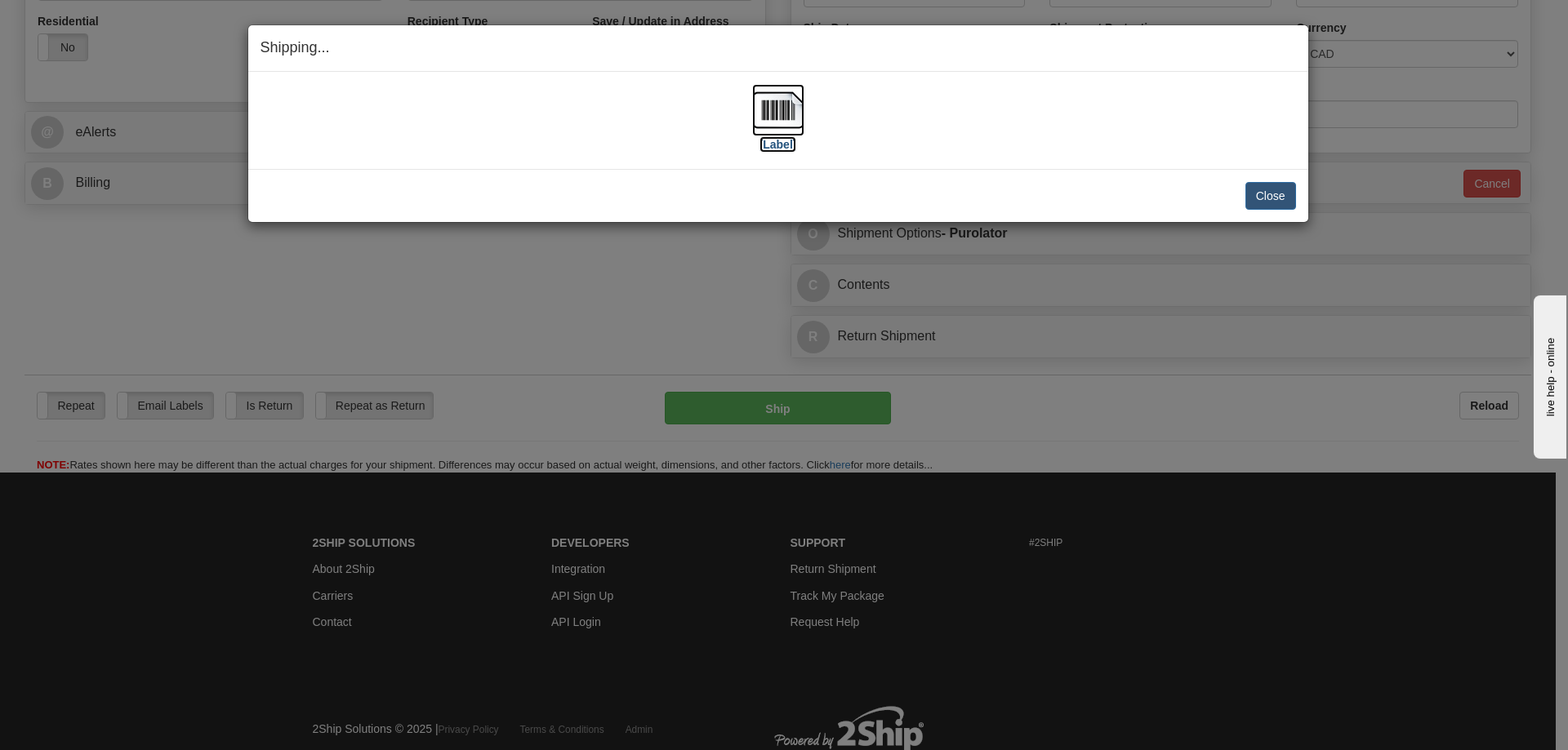
click at [794, 144] on label "[Label]" at bounding box center [779, 145] width 37 height 17
drag, startPoint x: 1263, startPoint y: 187, endPoint x: 1243, endPoint y: 193, distance: 20.9
click at [1262, 187] on button "Close" at bounding box center [1271, 195] width 51 height 27
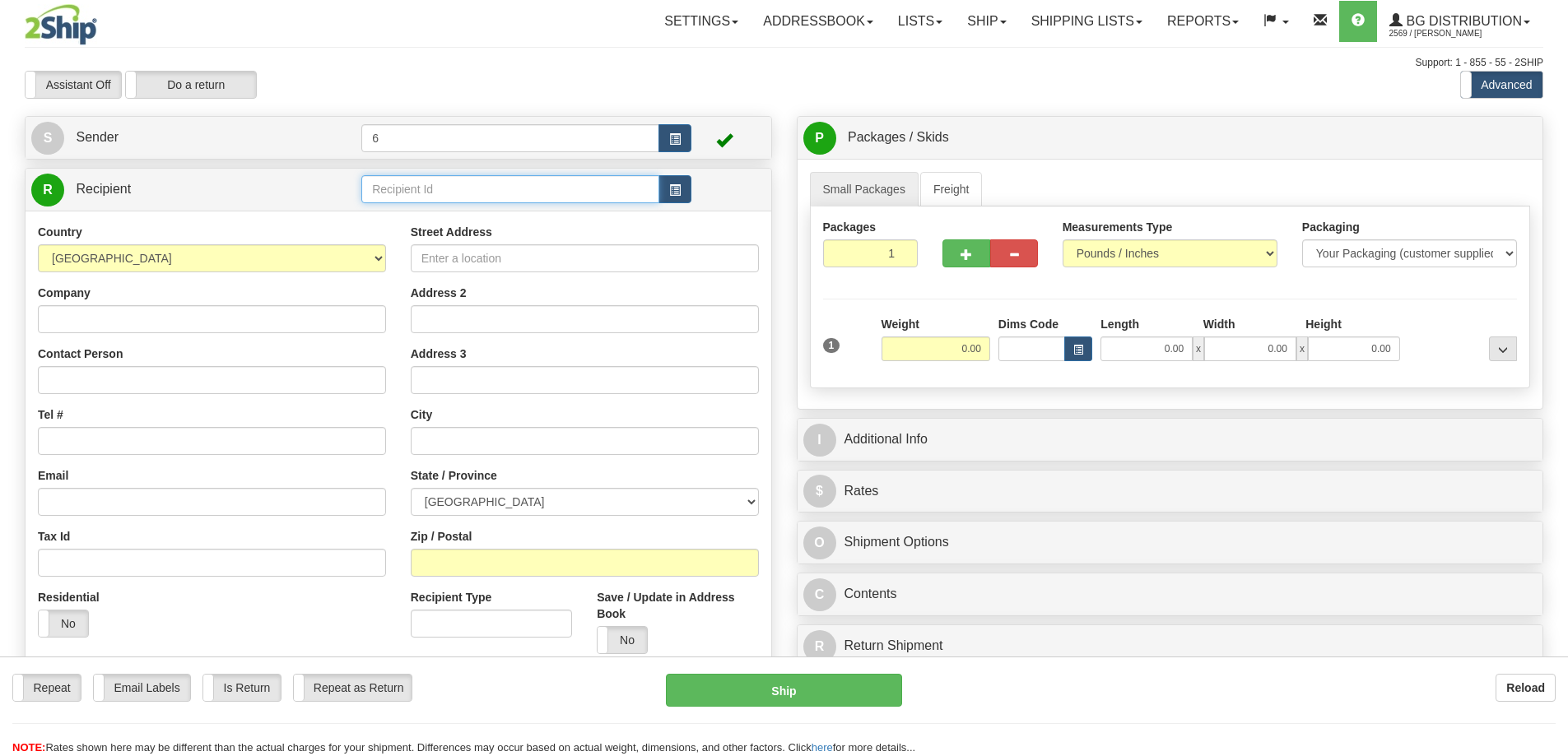
click at [419, 194] on input "text" at bounding box center [510, 189] width 298 height 28
type input "45014"
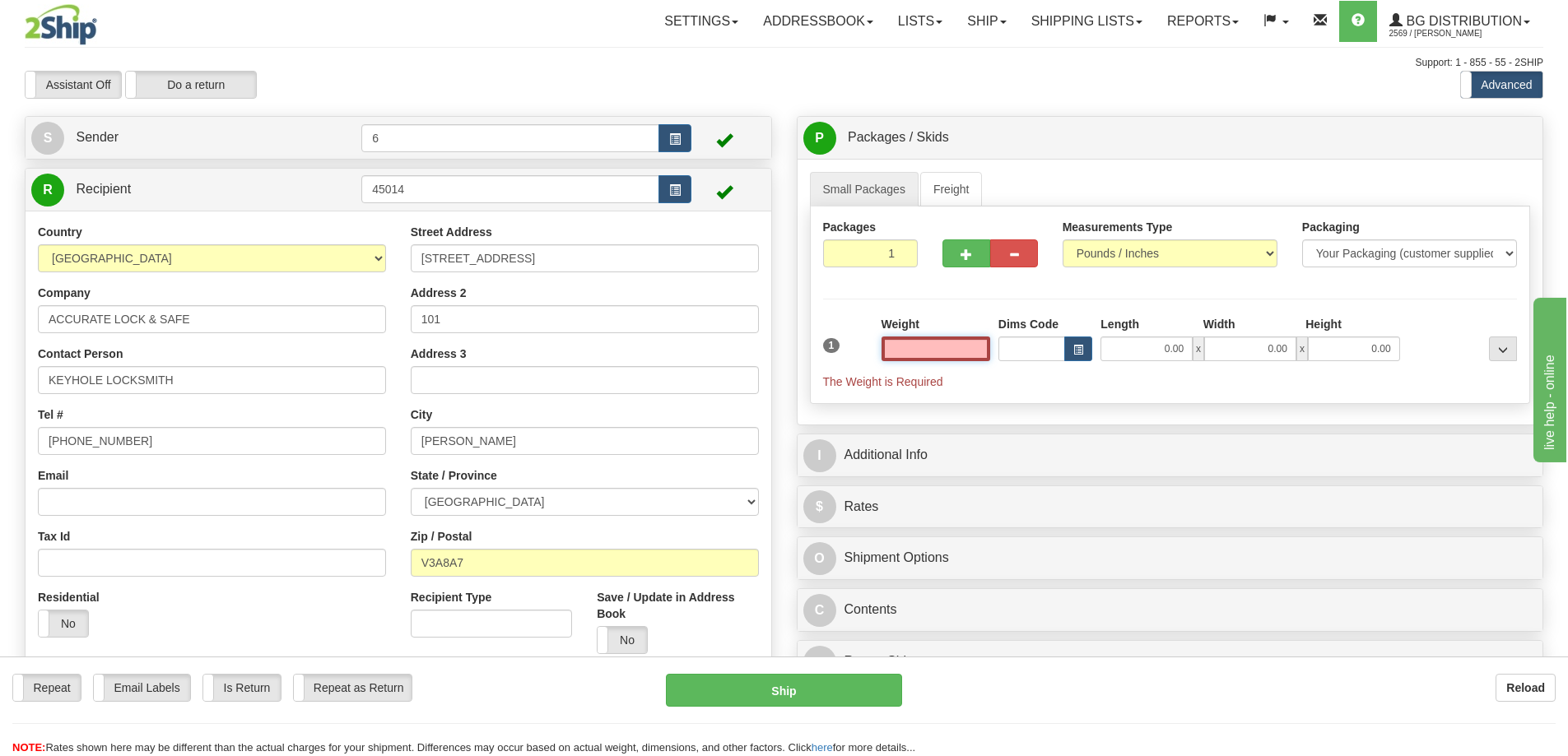
click at [967, 344] on input "text" at bounding box center [935, 348] width 108 height 25
click button "Delete" at bounding box center [0, 0] width 0 height 0
type input "47.00"
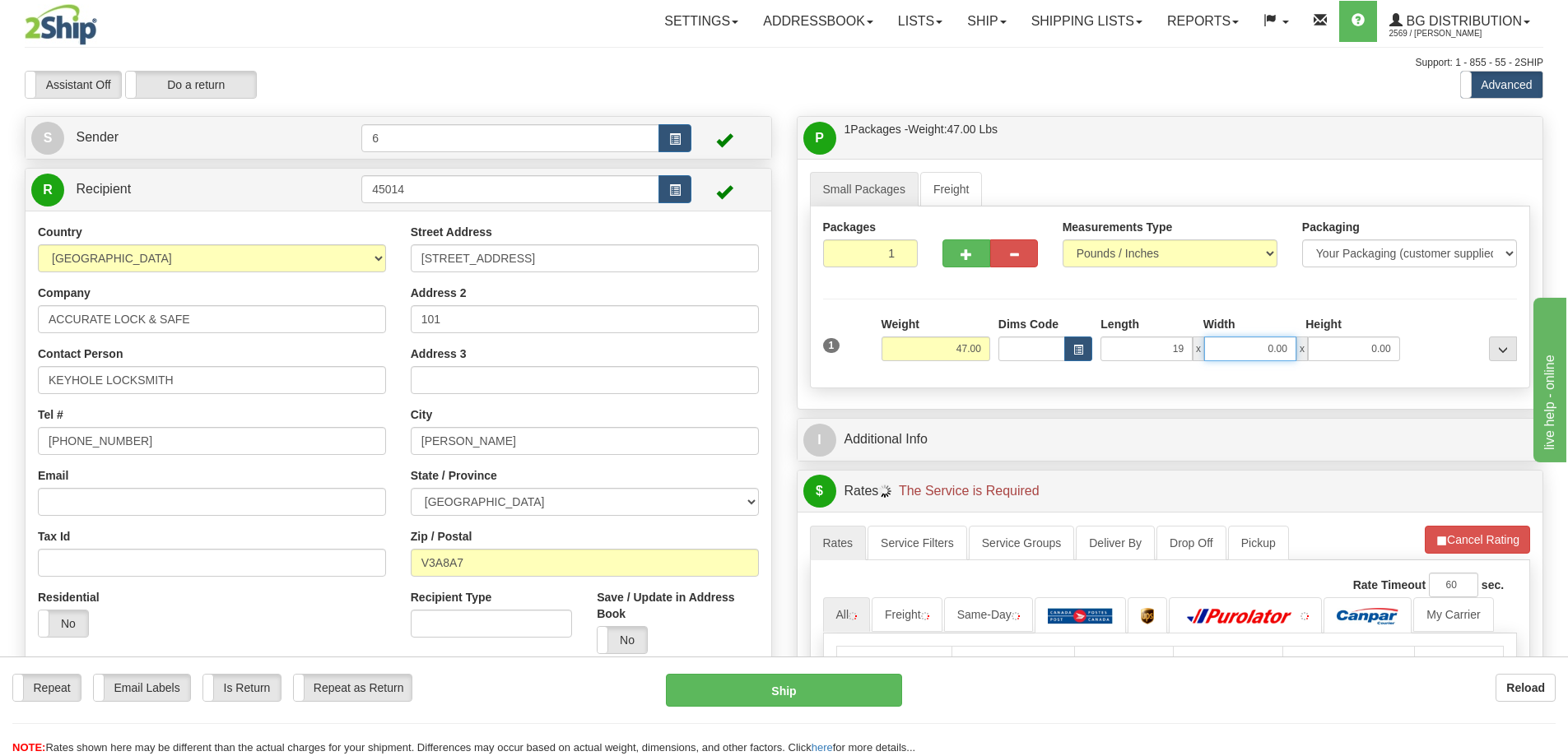
type input "19.00"
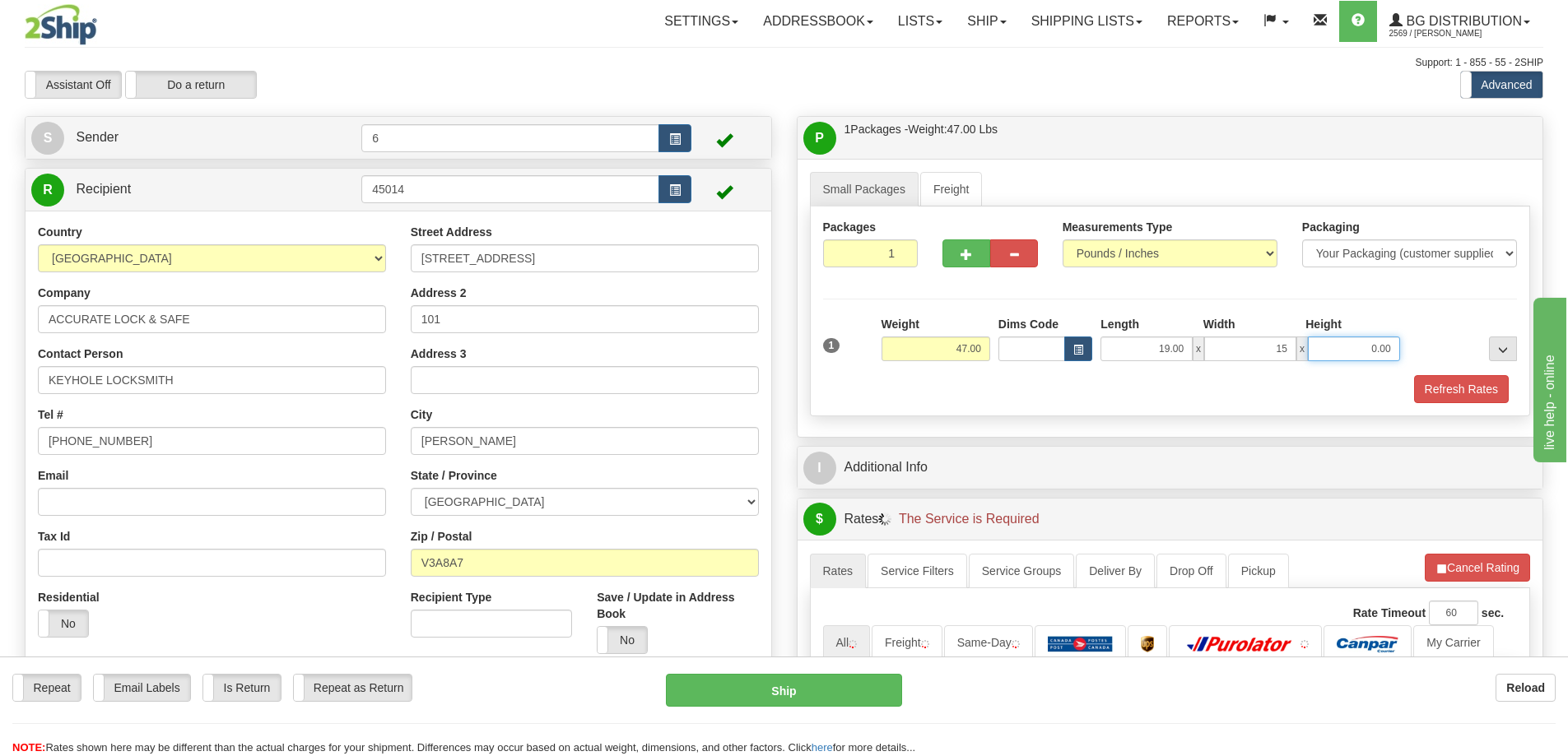
type input "15.00"
type input "13"
type input "13.00"
click at [937, 248] on div at bounding box center [990, 250] width 120 height 63
click at [976, 259] on button "button" at bounding box center [966, 253] width 47 height 28
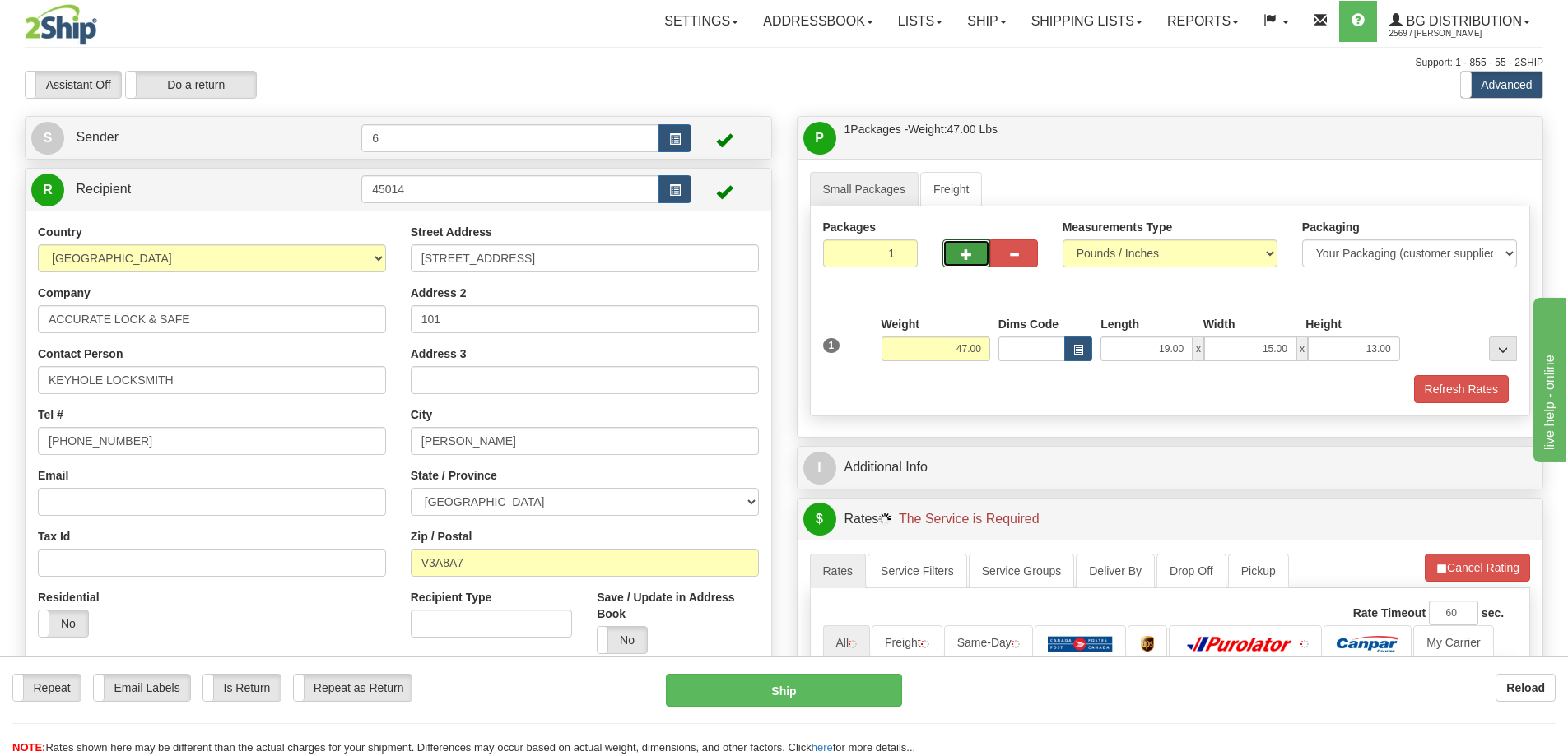
radio input "true"
type input "2"
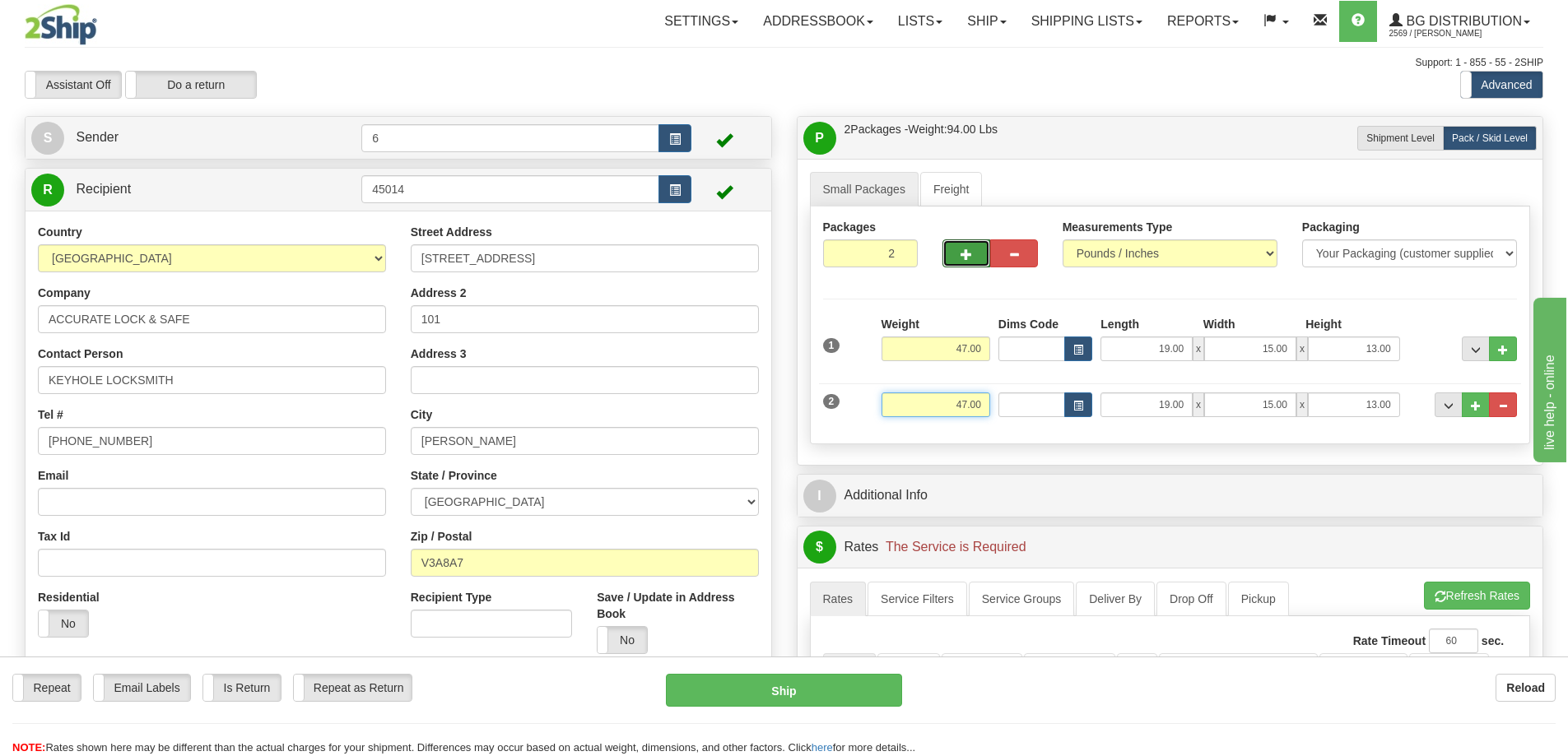
drag, startPoint x: 925, startPoint y: 408, endPoint x: 1130, endPoint y: 414, distance: 205.1
click at [1129, 416] on div "2 Weight 47.00 Dims Code Length Width Height" at bounding box center [1170, 403] width 703 height 55
type input "39.00"
type input "21.00"
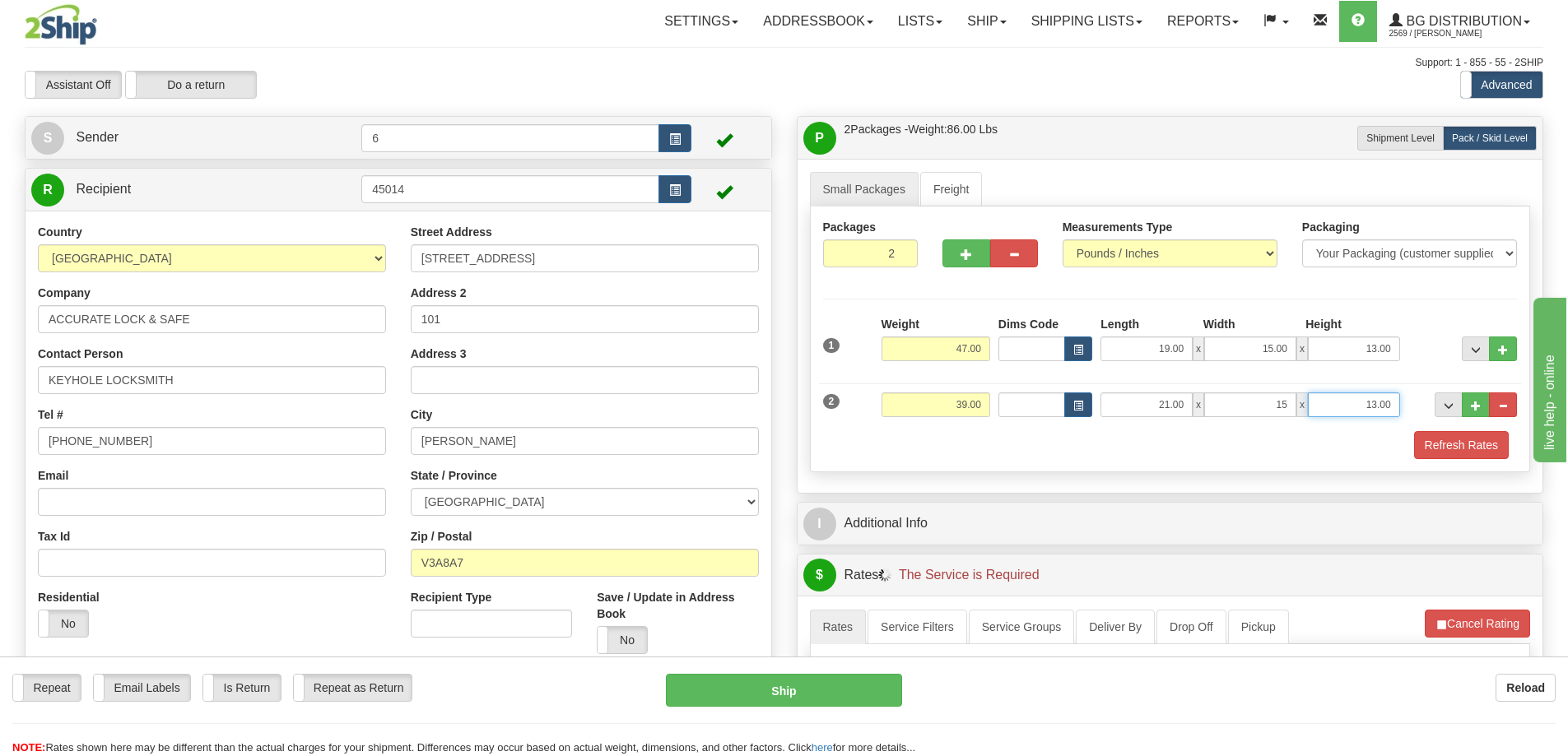
type input "15.00"
type input "13.00"
click at [1479, 451] on button "Refresh Rates" at bounding box center [1461, 445] width 94 height 28
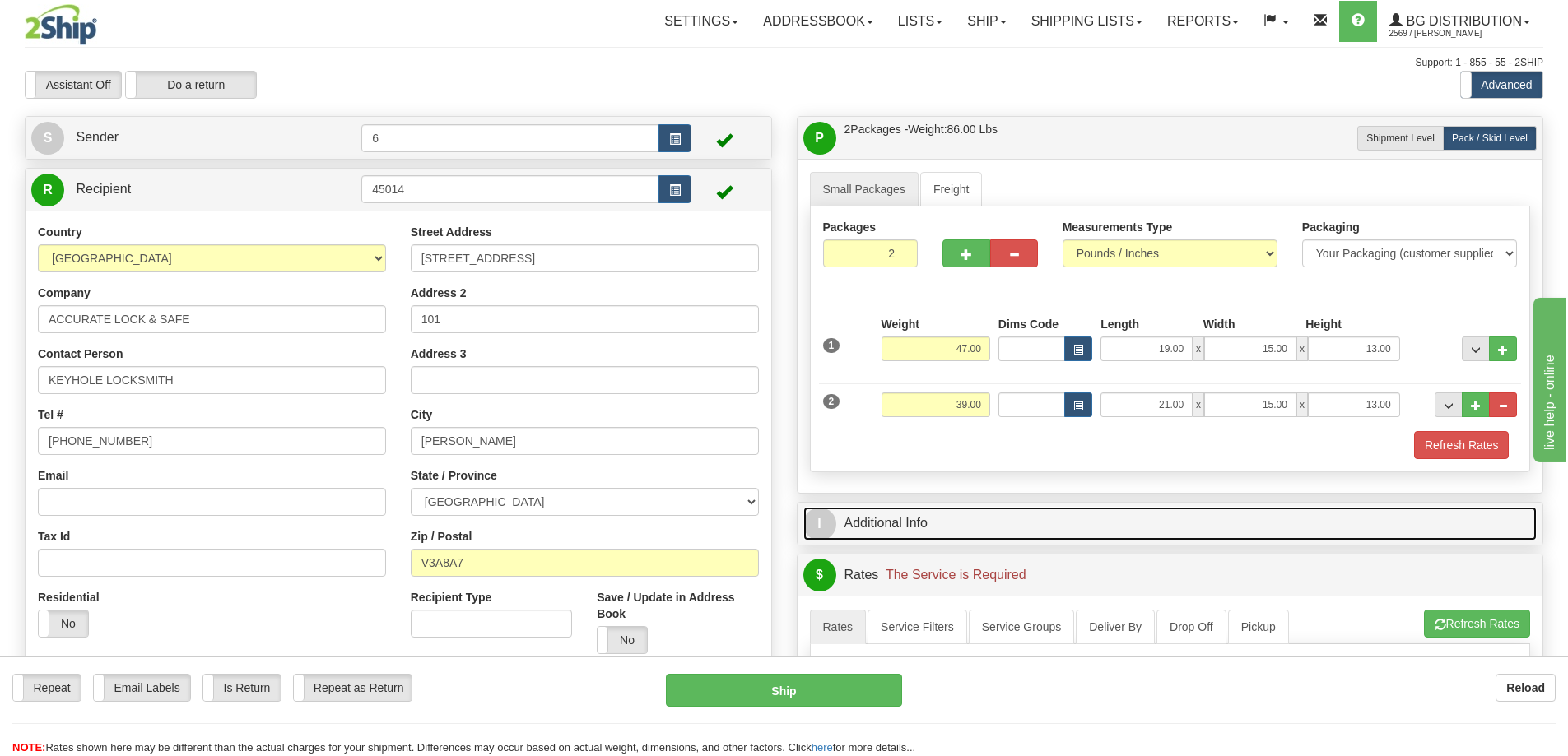
click at [1402, 507] on link "I Additional Info" at bounding box center [1170, 524] width 734 height 33
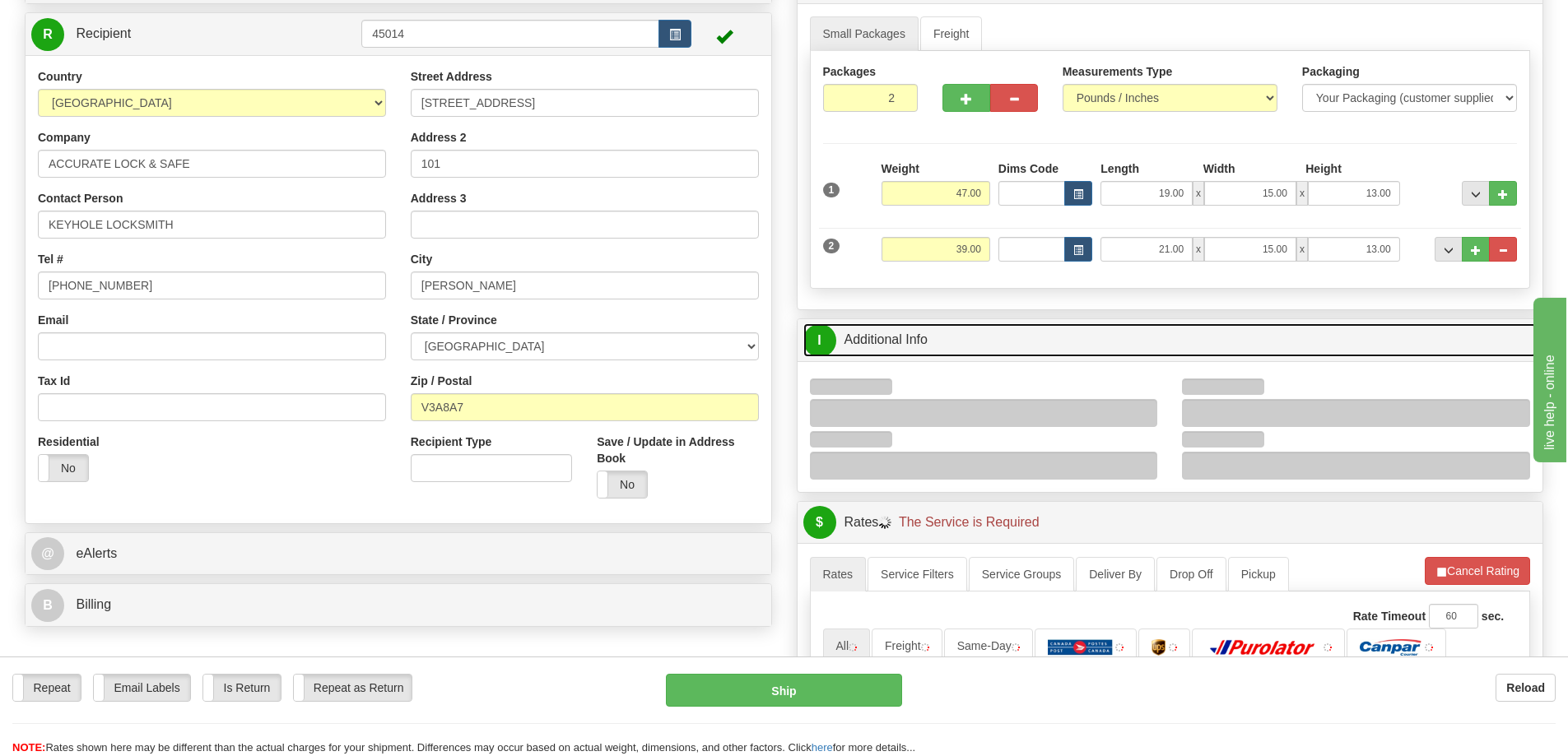
scroll to position [247, 0]
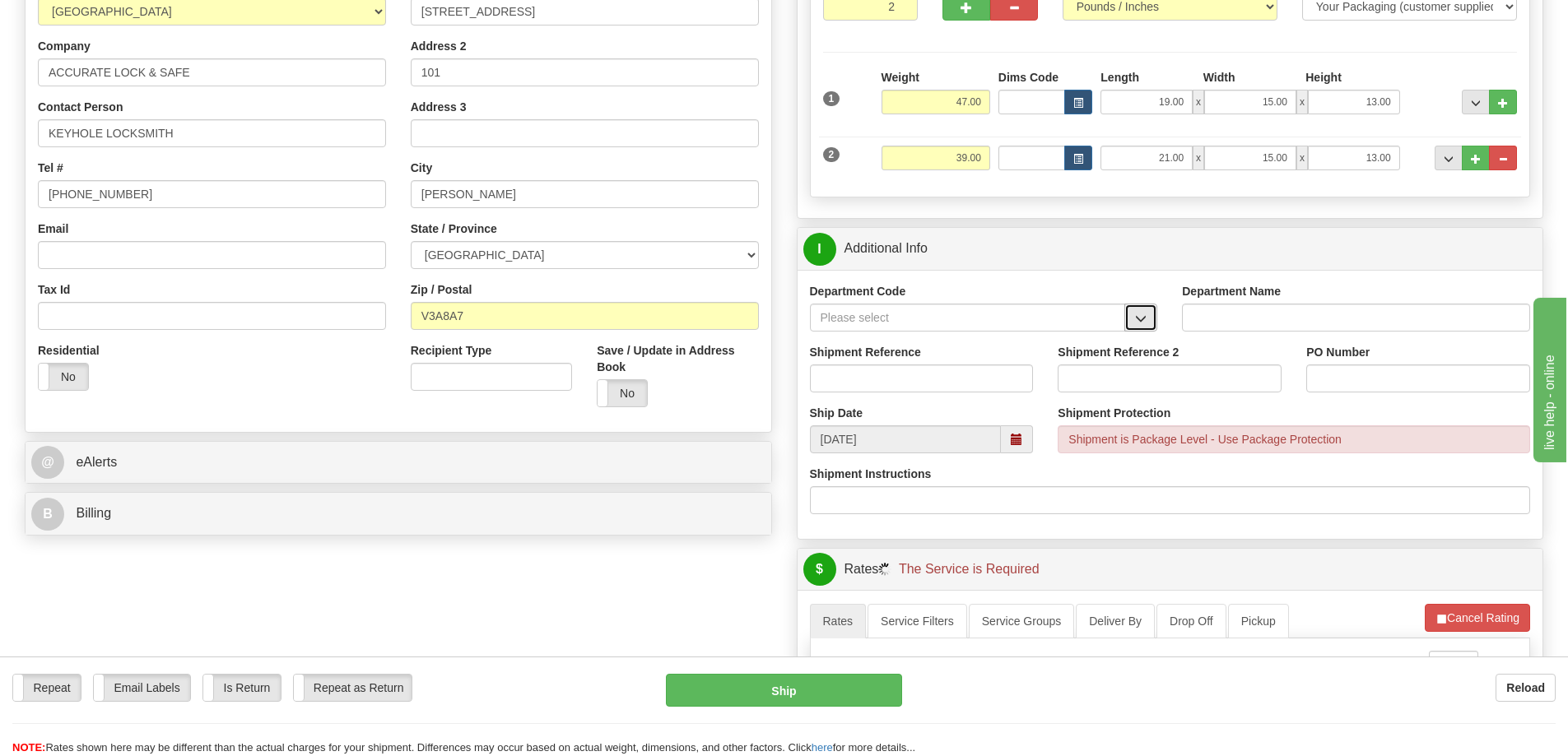
click at [1144, 322] on span "button" at bounding box center [1141, 319] width 12 height 11
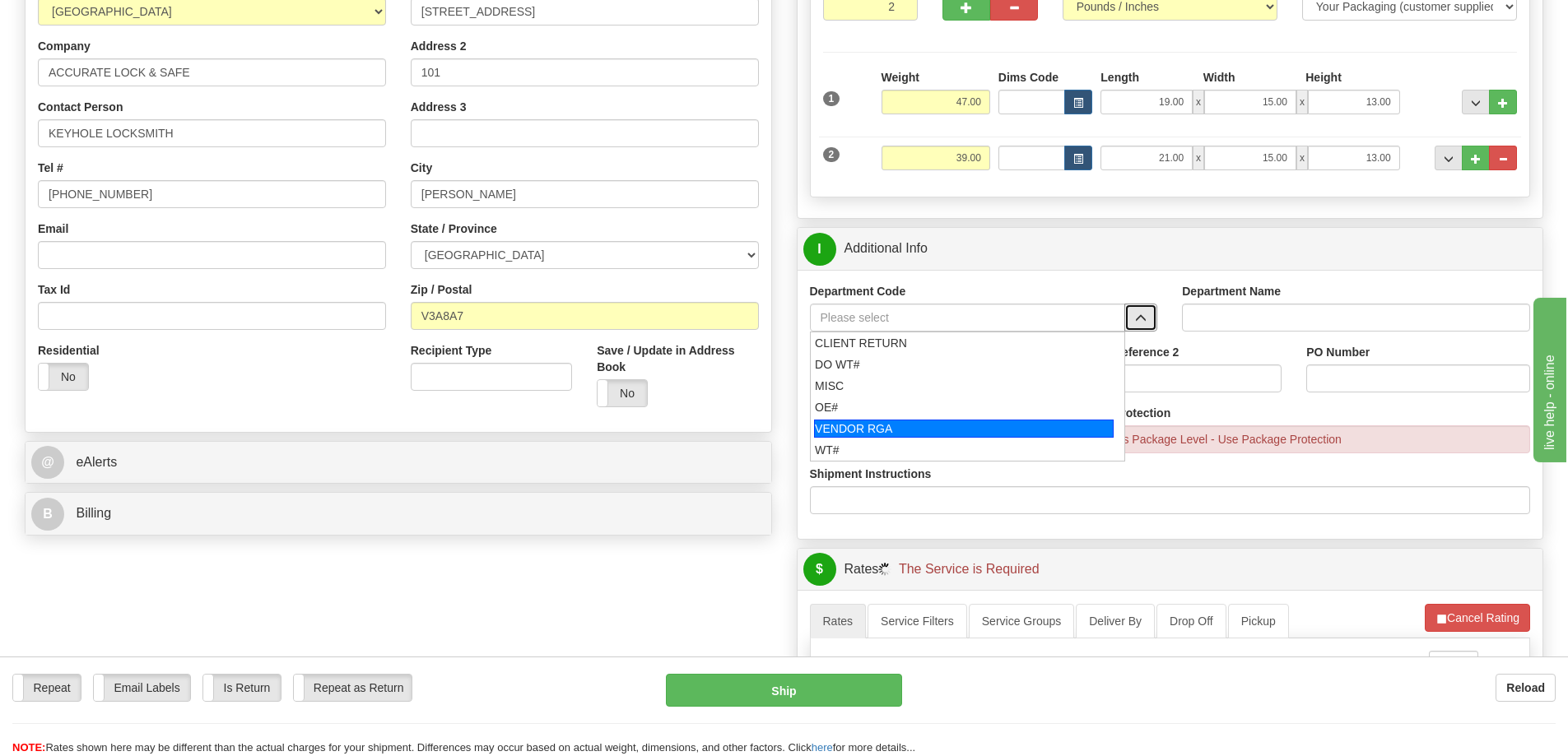
click at [901, 405] on div "OE#" at bounding box center [964, 407] width 298 height 17
type input "OE#"
type input "ORDERS"
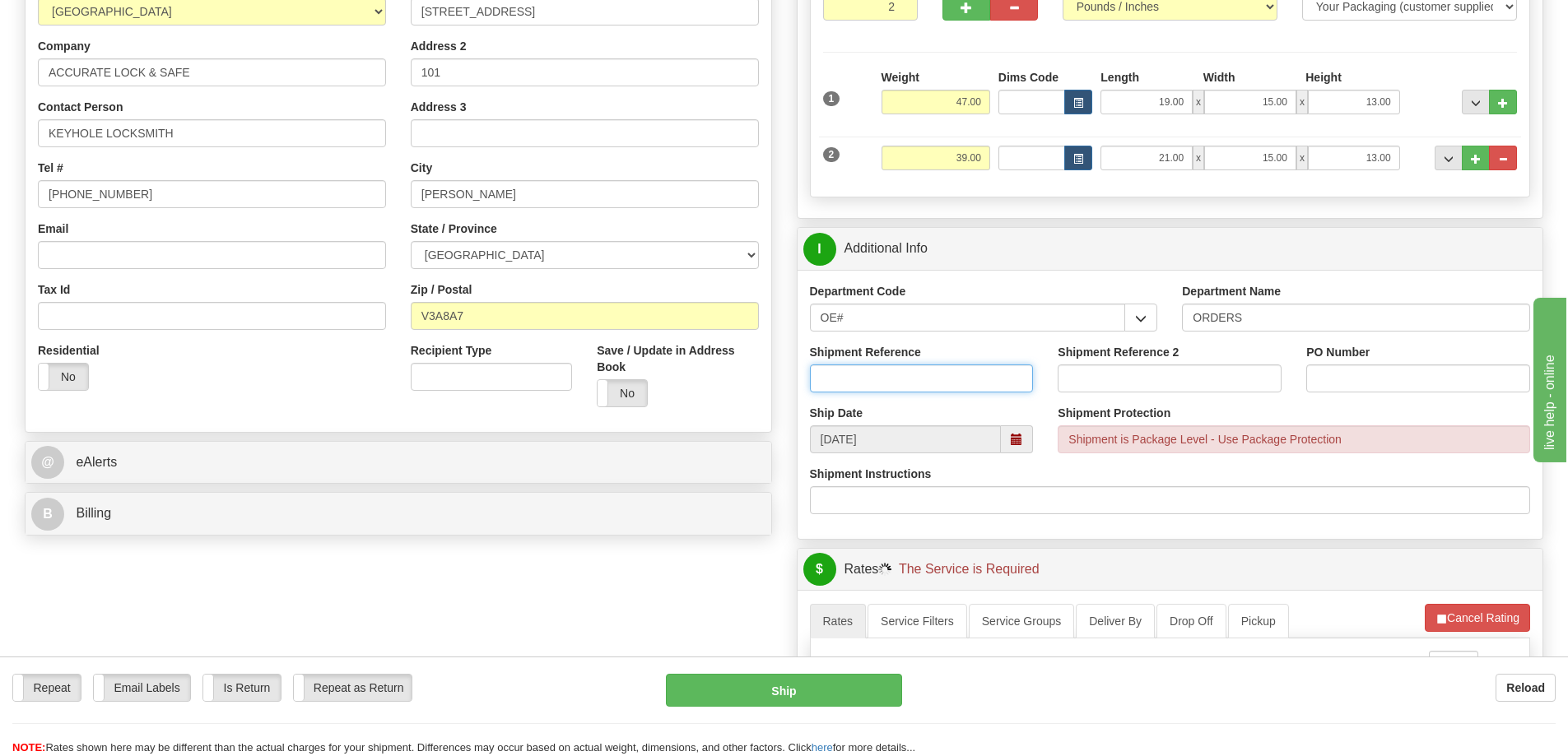
click at [901, 379] on input "Shipment Reference" at bounding box center [921, 378] width 223 height 28
type input "60031300-00"
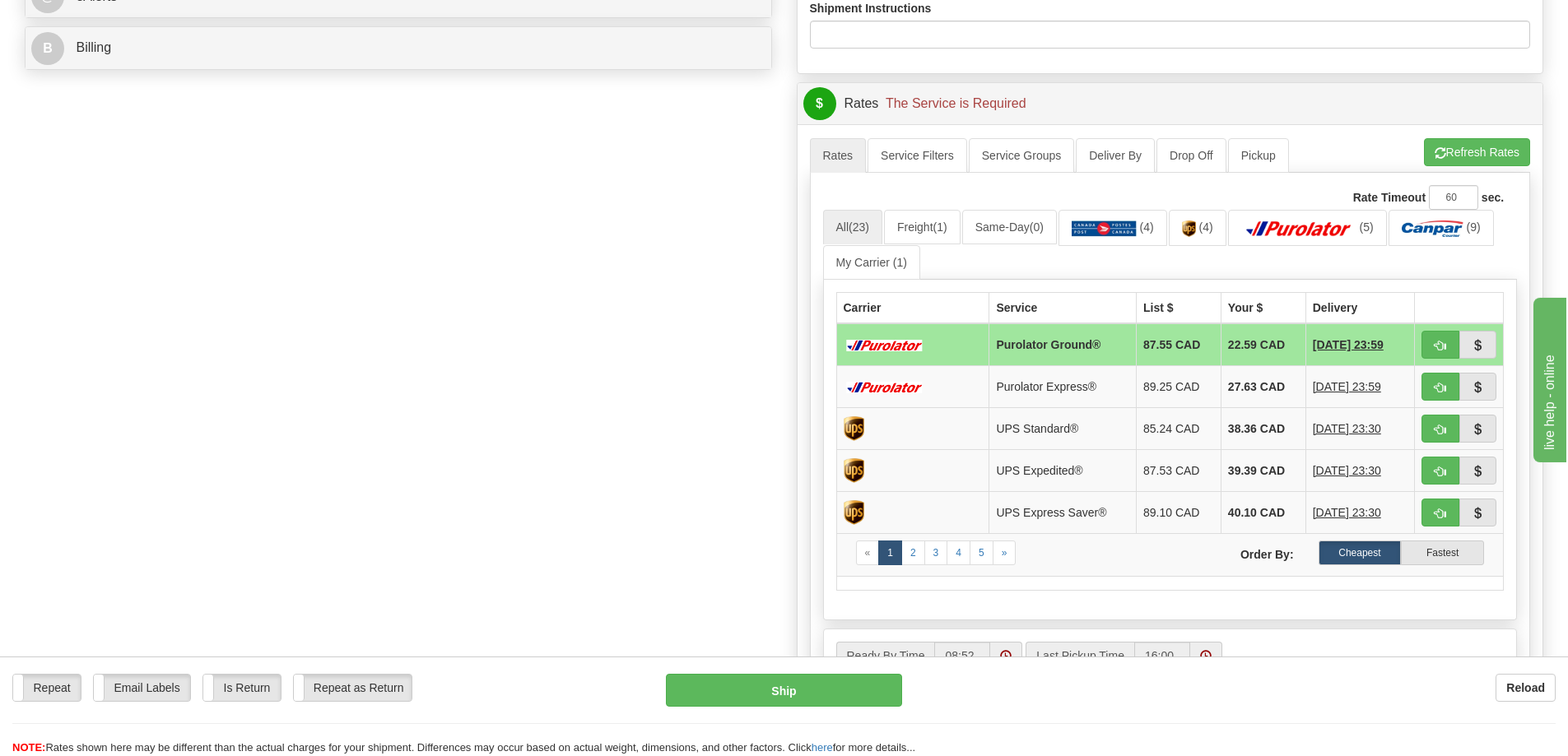
scroll to position [823, 0]
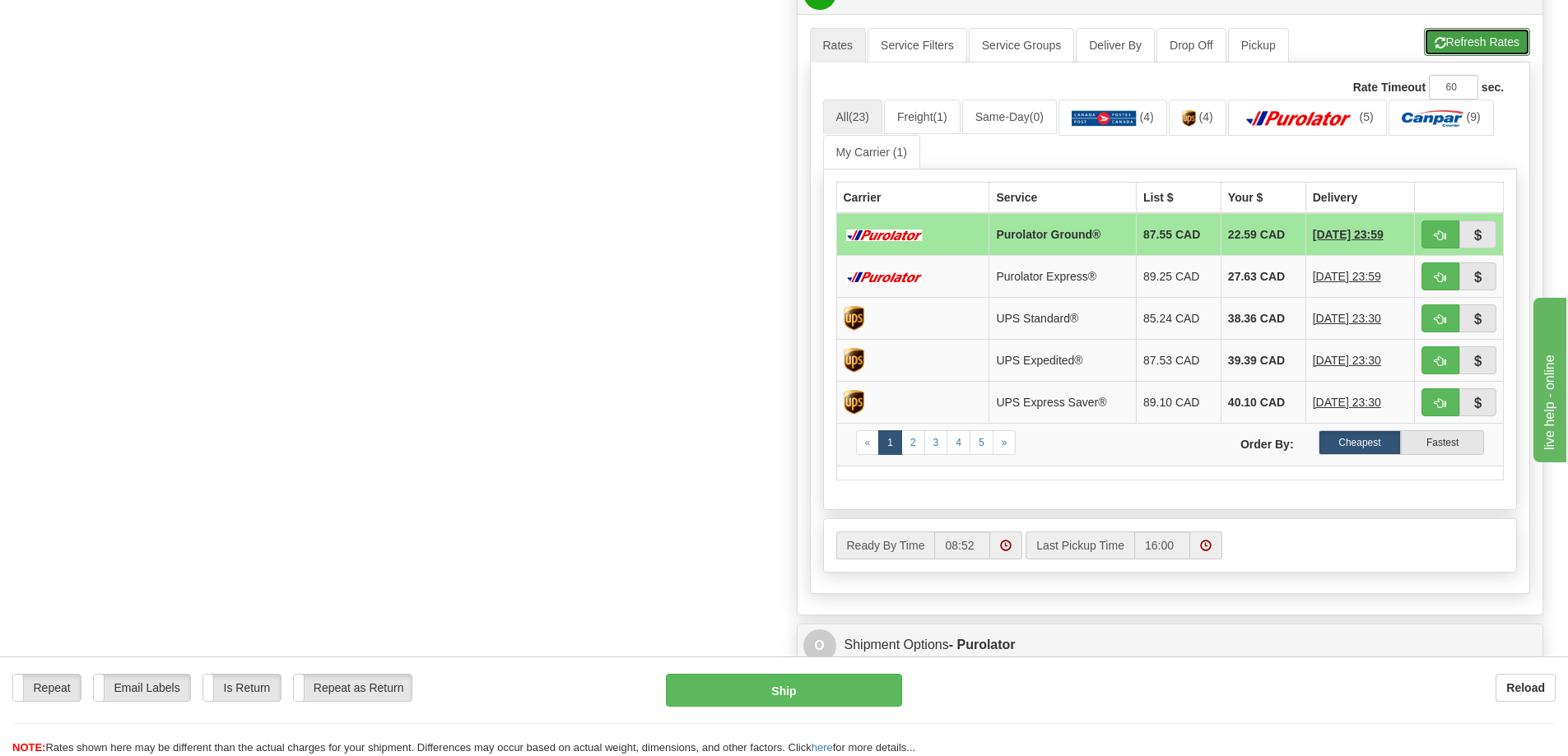
click at [1469, 32] on button "Refresh Rates" at bounding box center [1476, 41] width 106 height 28
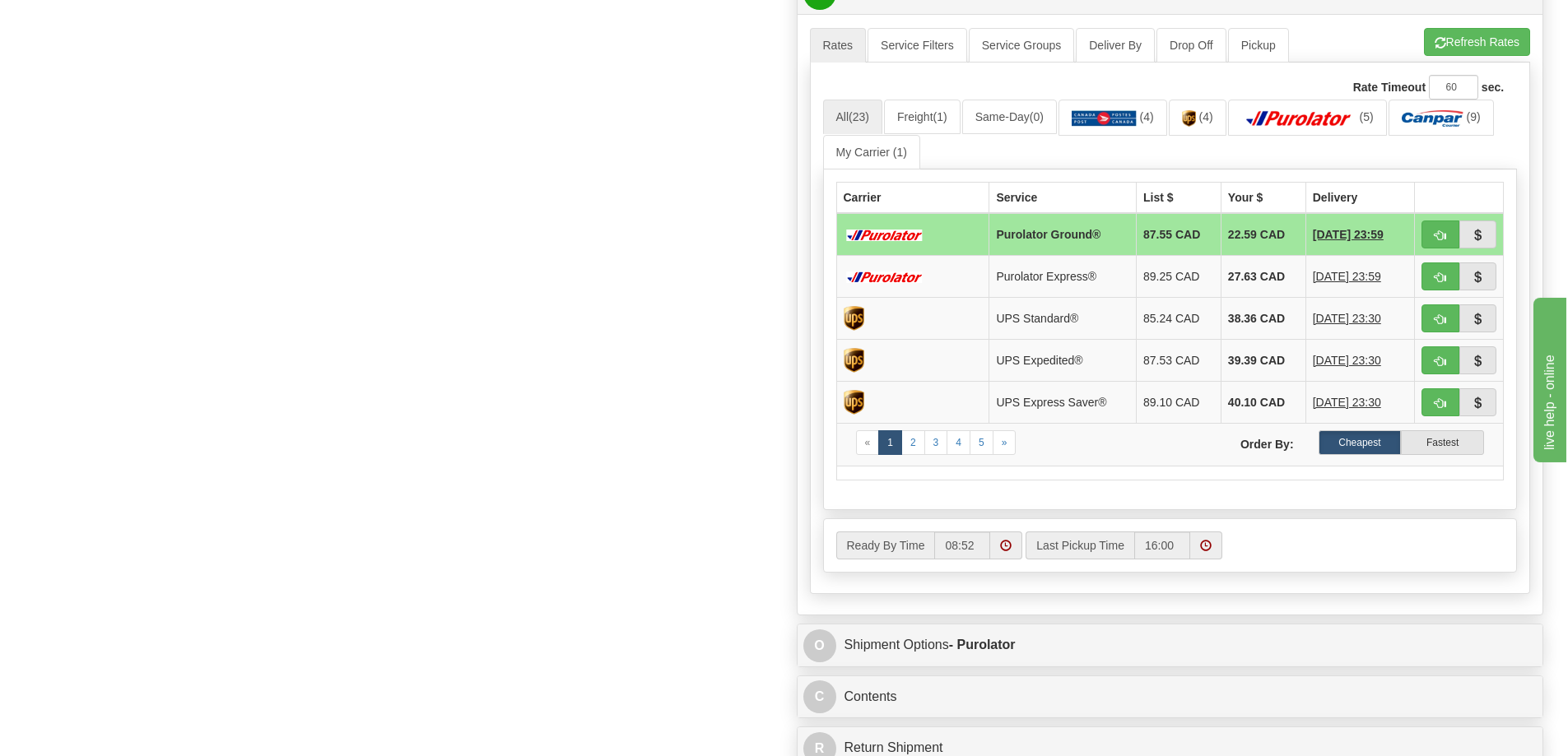
click at [1447, 220] on td at bounding box center [1459, 234] width 89 height 42
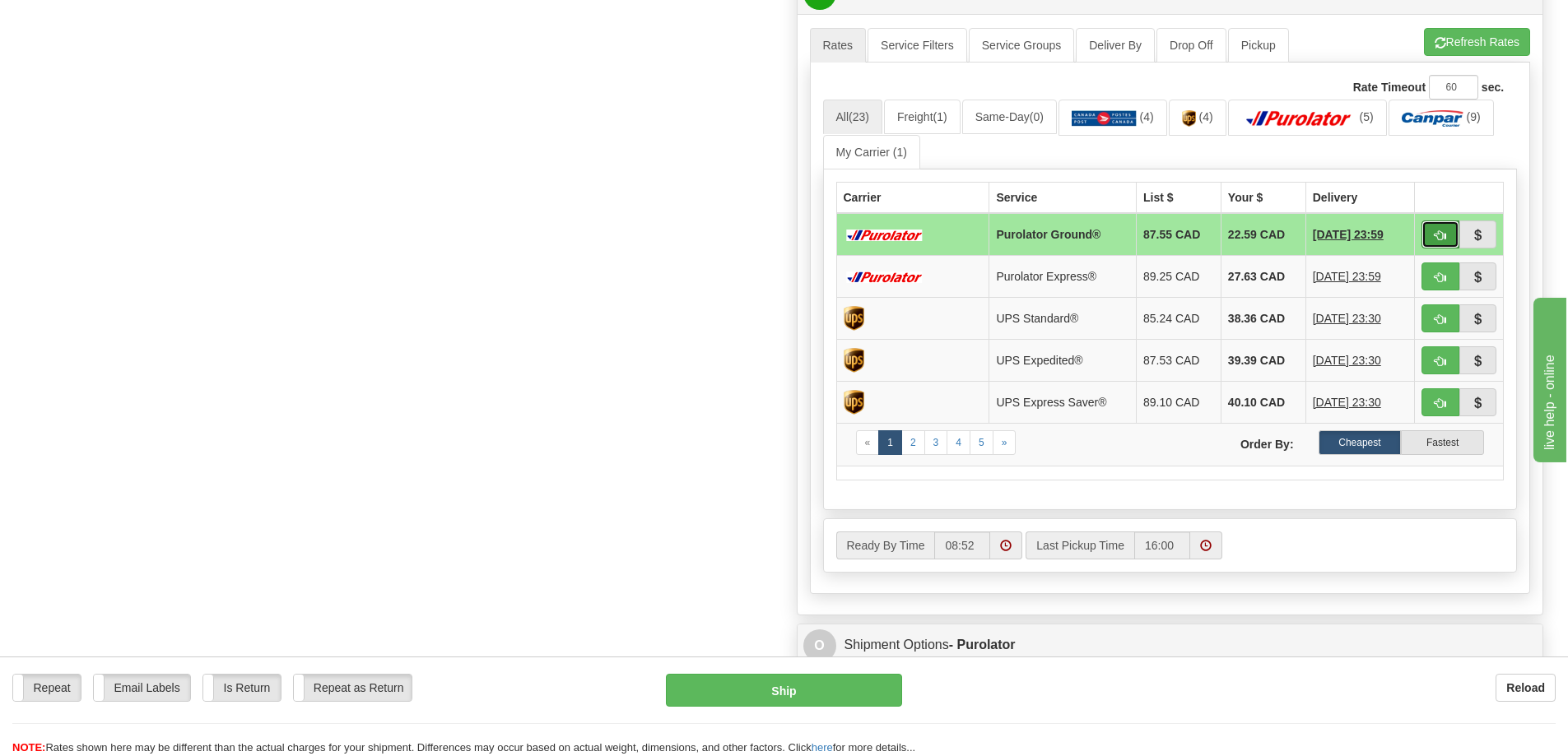
click at [1447, 238] on button "button" at bounding box center [1440, 234] width 37 height 28
type input "260"
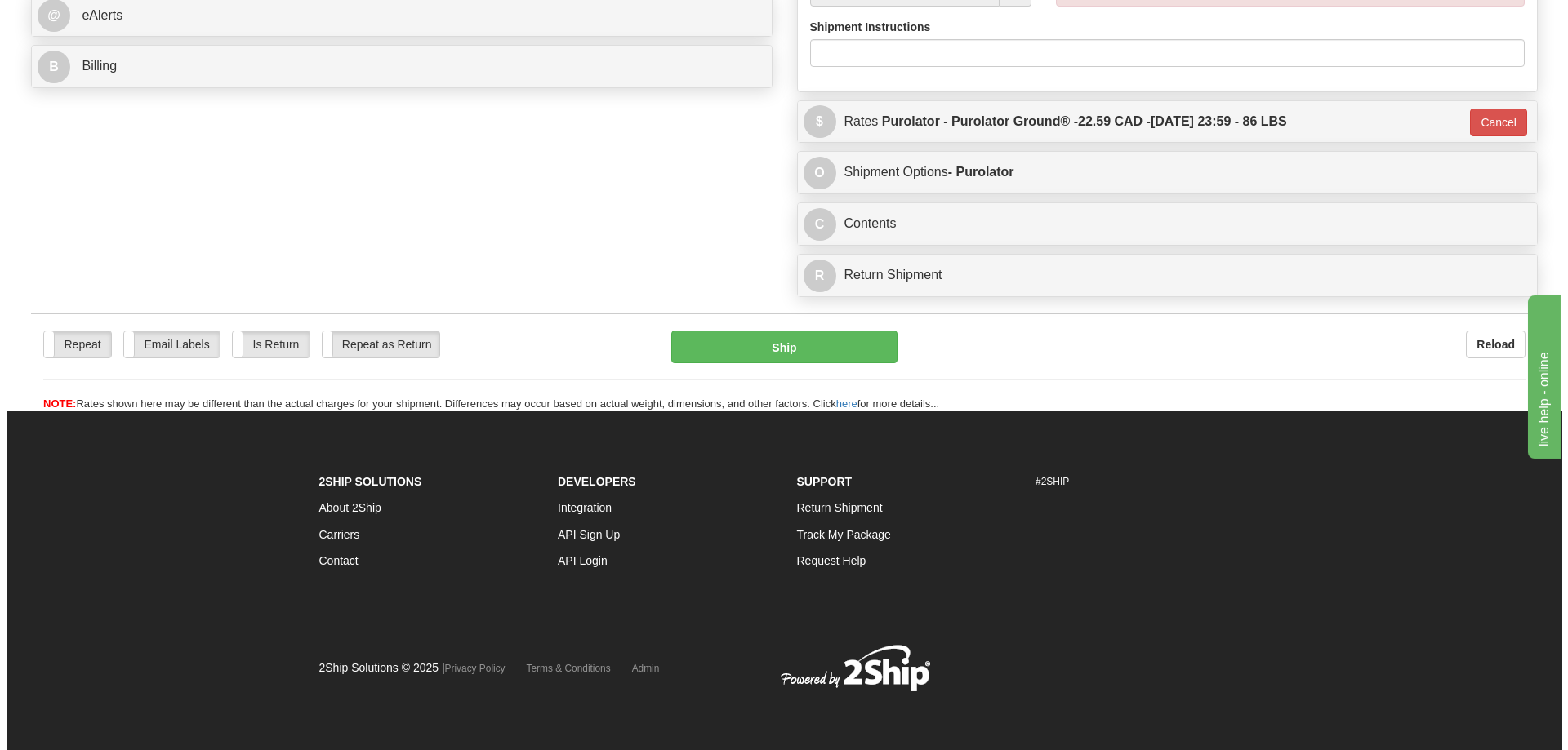
scroll to position [739, 0]
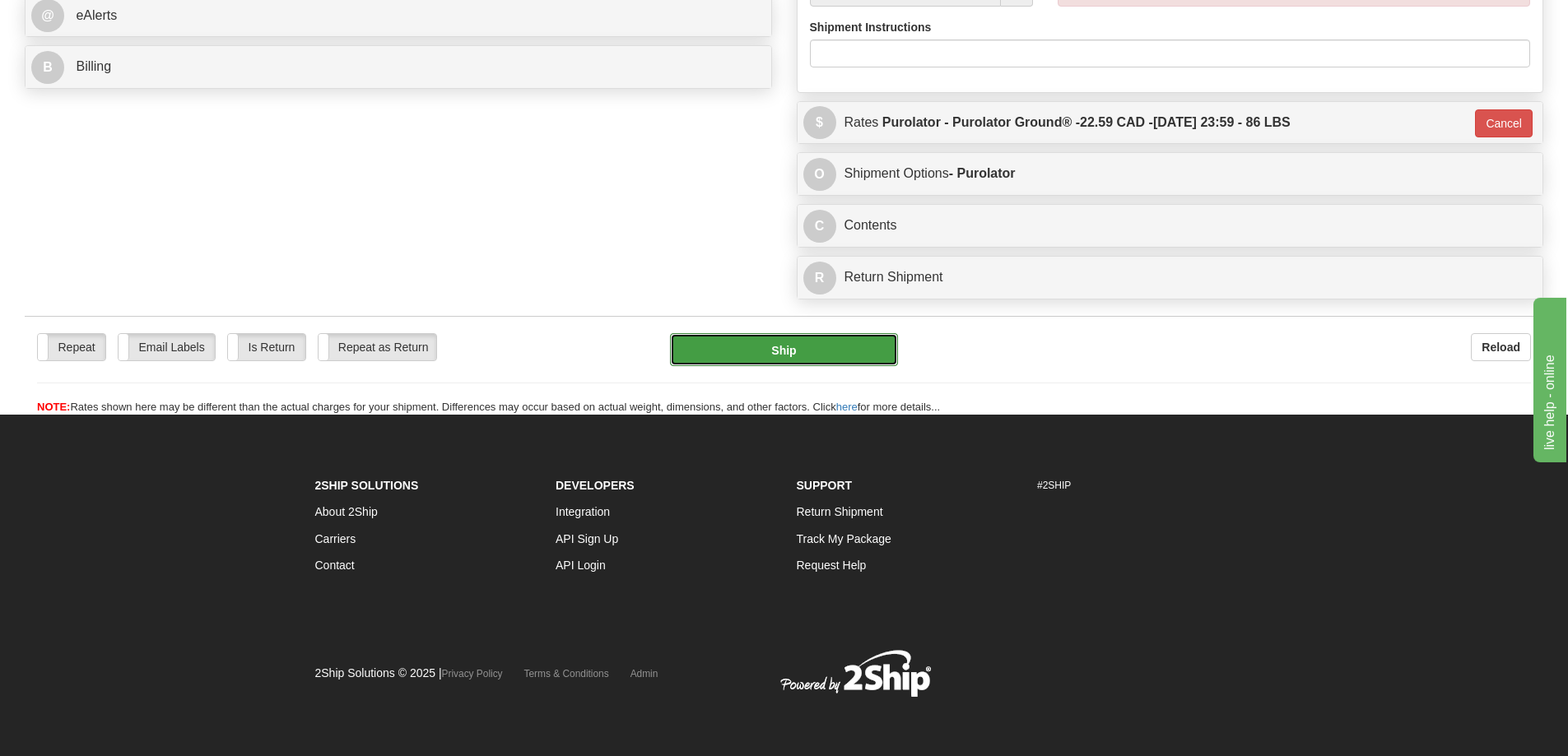
click at [857, 334] on button "Ship" at bounding box center [784, 349] width 228 height 32
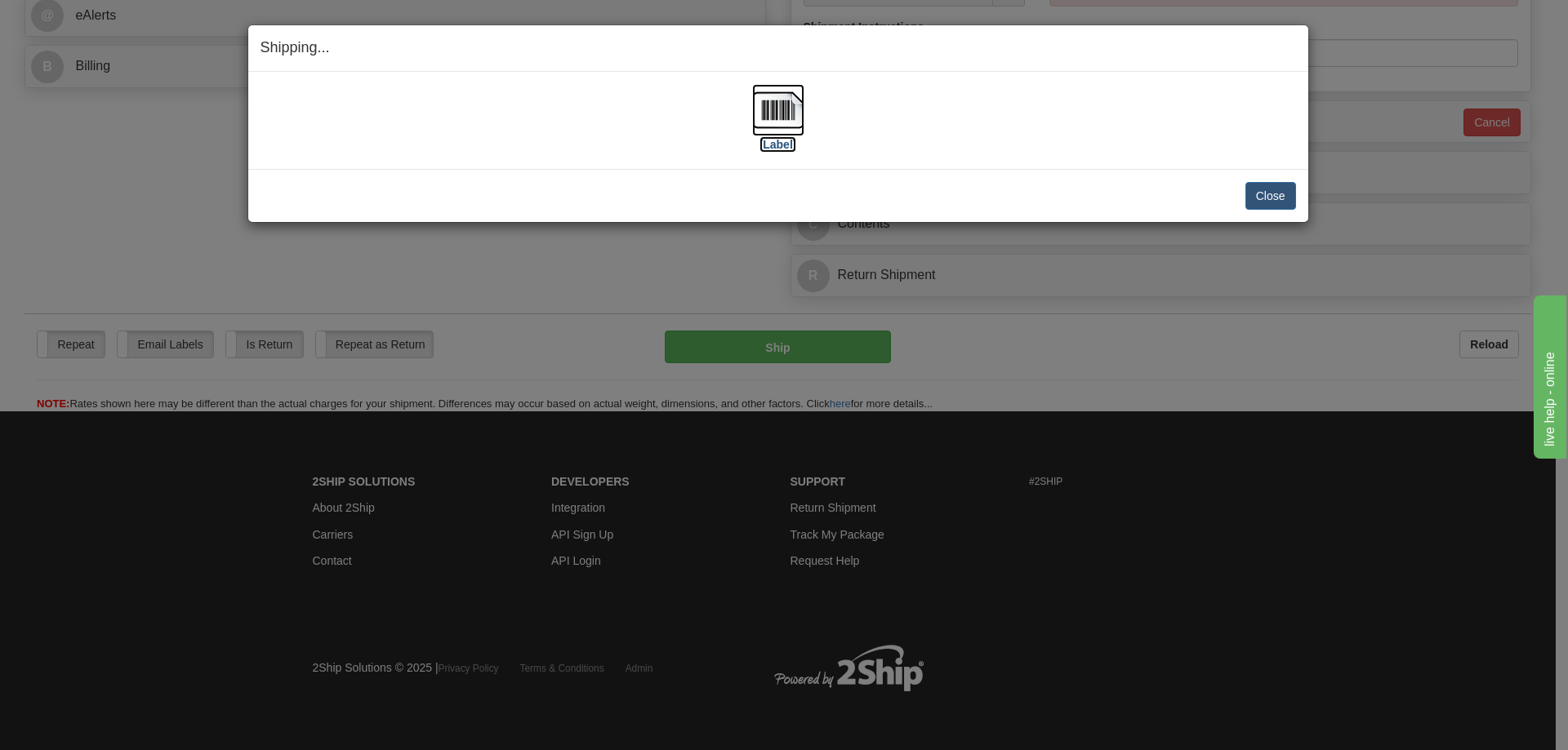
click at [775, 146] on label "[Label]" at bounding box center [779, 145] width 37 height 17
click at [1286, 187] on button "Close" at bounding box center [1271, 195] width 51 height 27
click at [1285, 187] on button "Close" at bounding box center [1271, 195] width 51 height 27
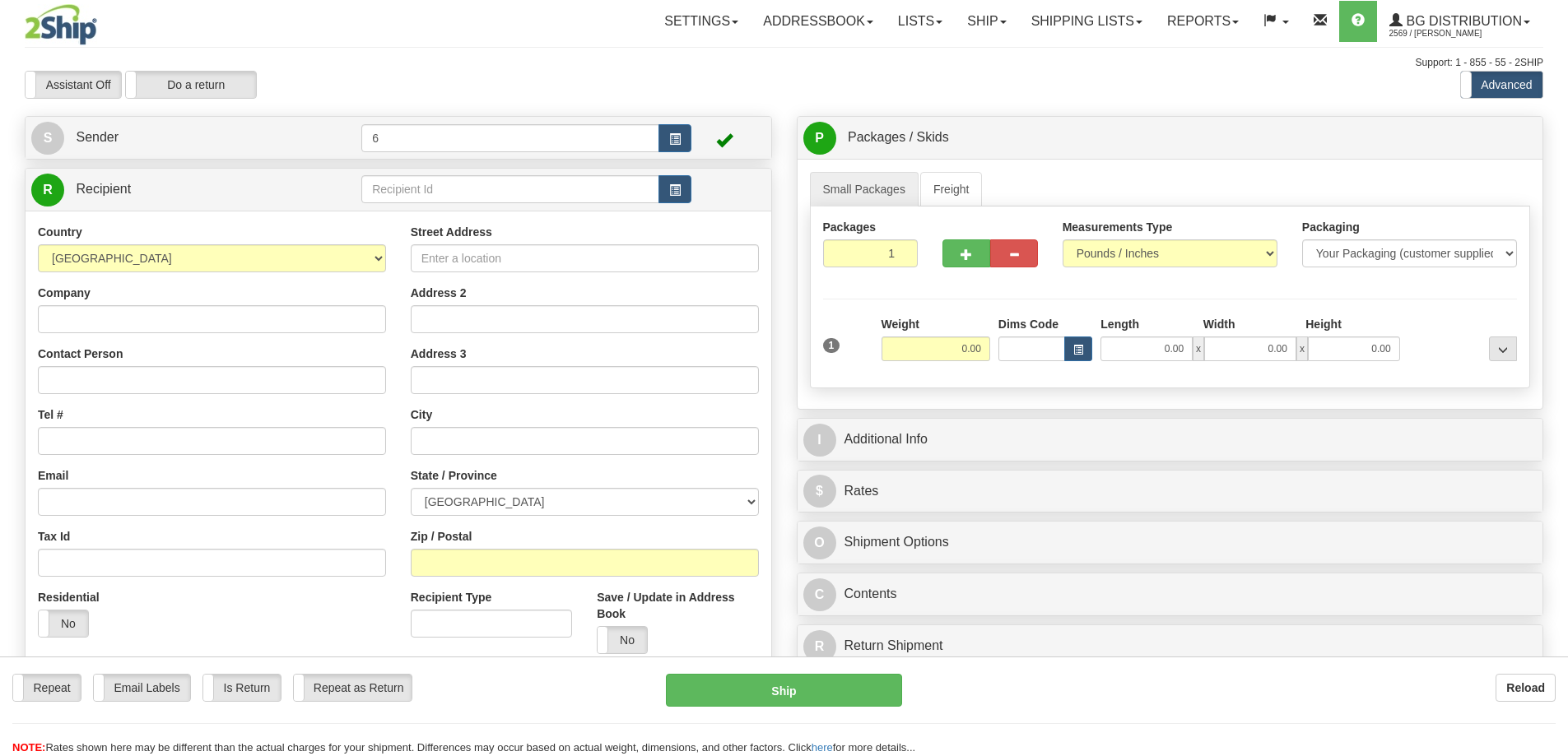
click at [408, 188] on div "Toggle navigation Settings Shipping Preferences Fields Preferences New" at bounding box center [784, 468] width 1568 height 936
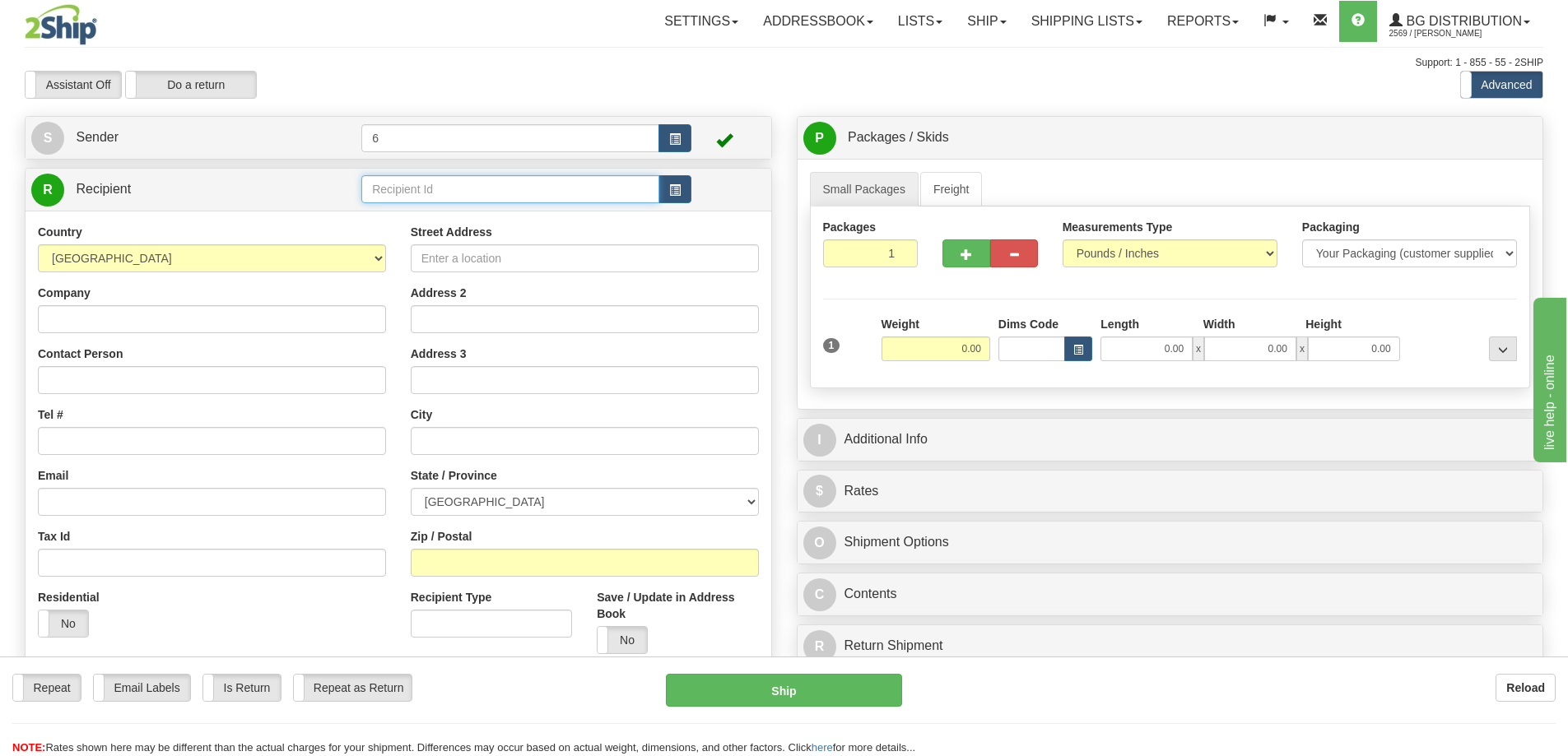
click at [408, 188] on input "text" at bounding box center [510, 189] width 298 height 28
type input "43018"
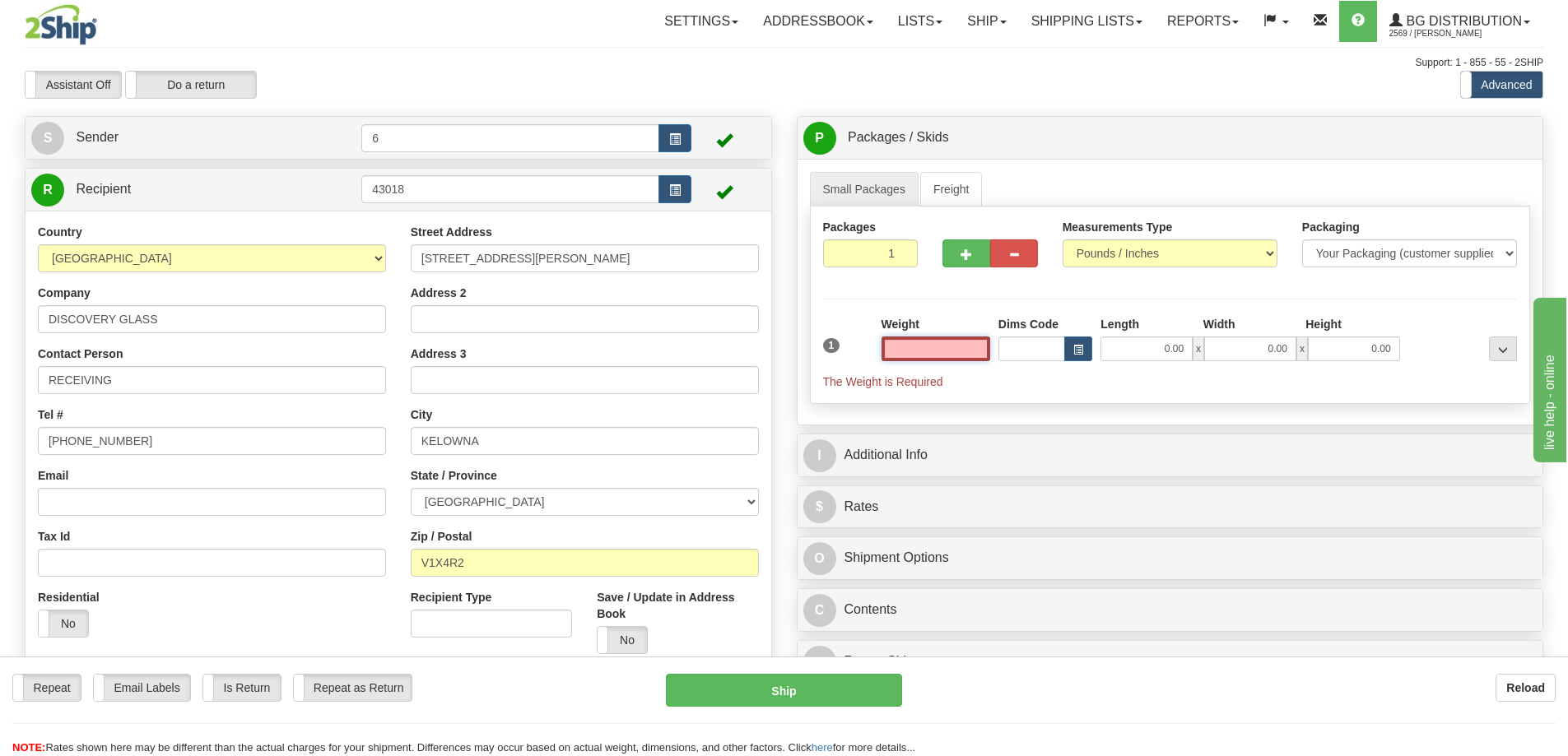
click at [916, 343] on input "text" at bounding box center [935, 348] width 108 height 25
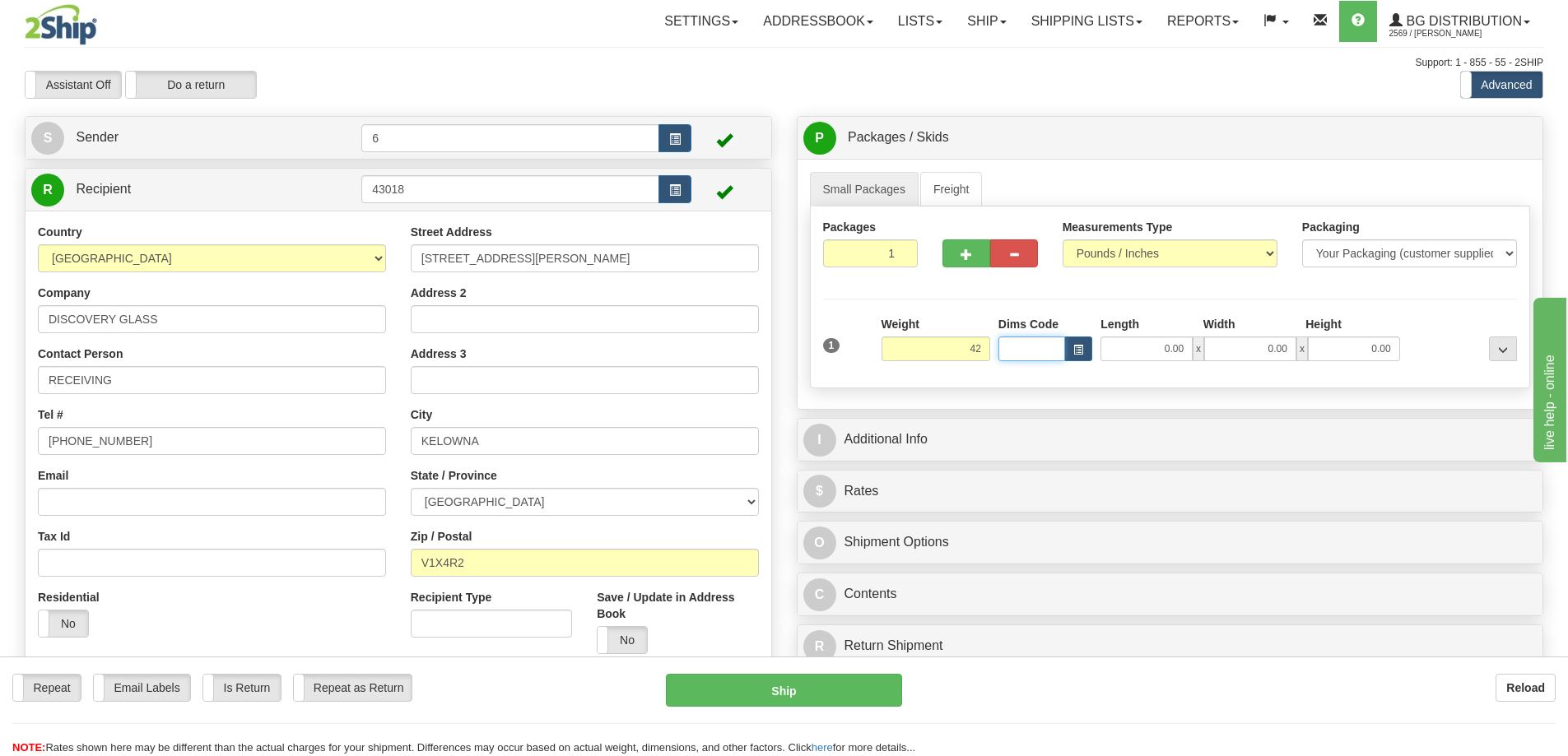
type input "42.00"
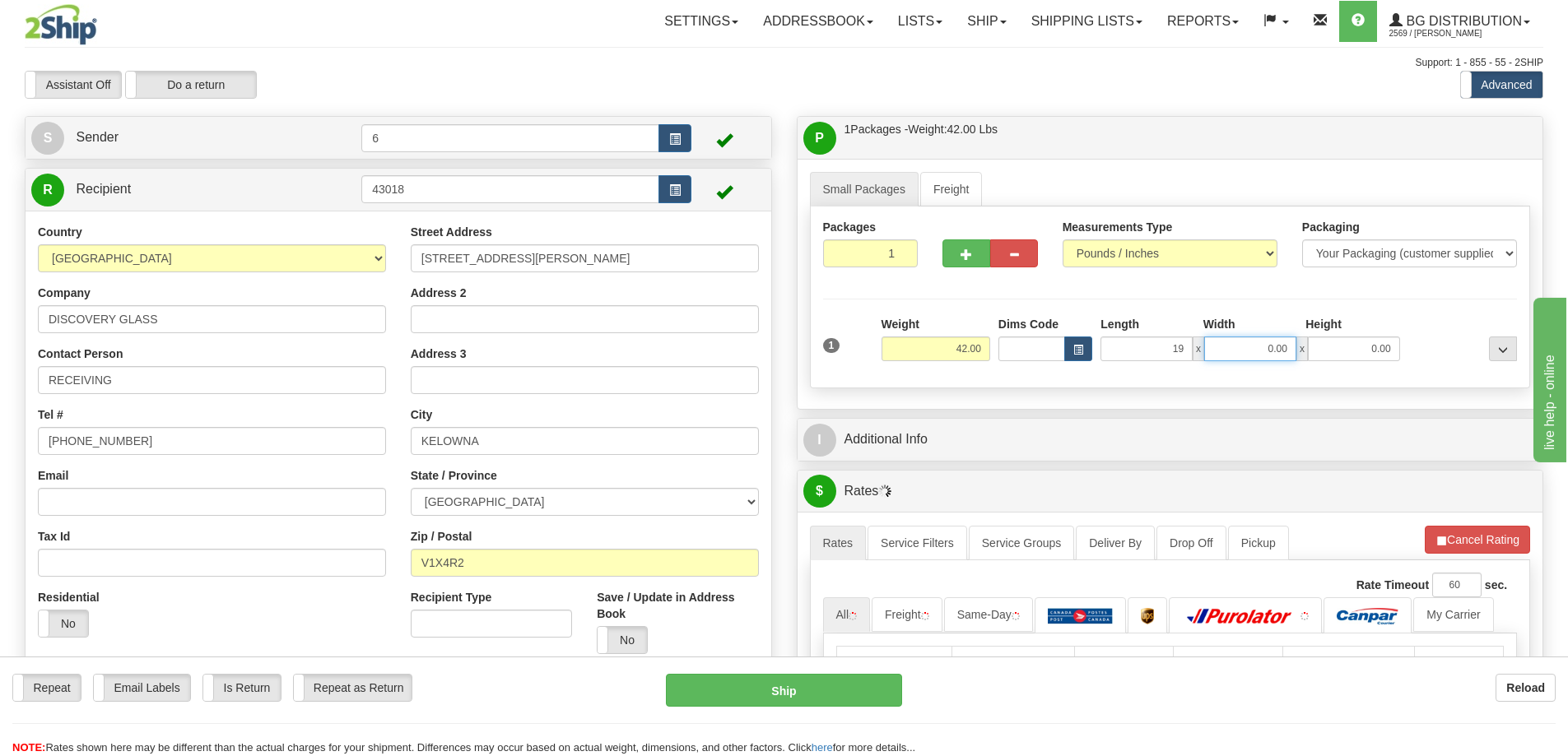
type input "19.00"
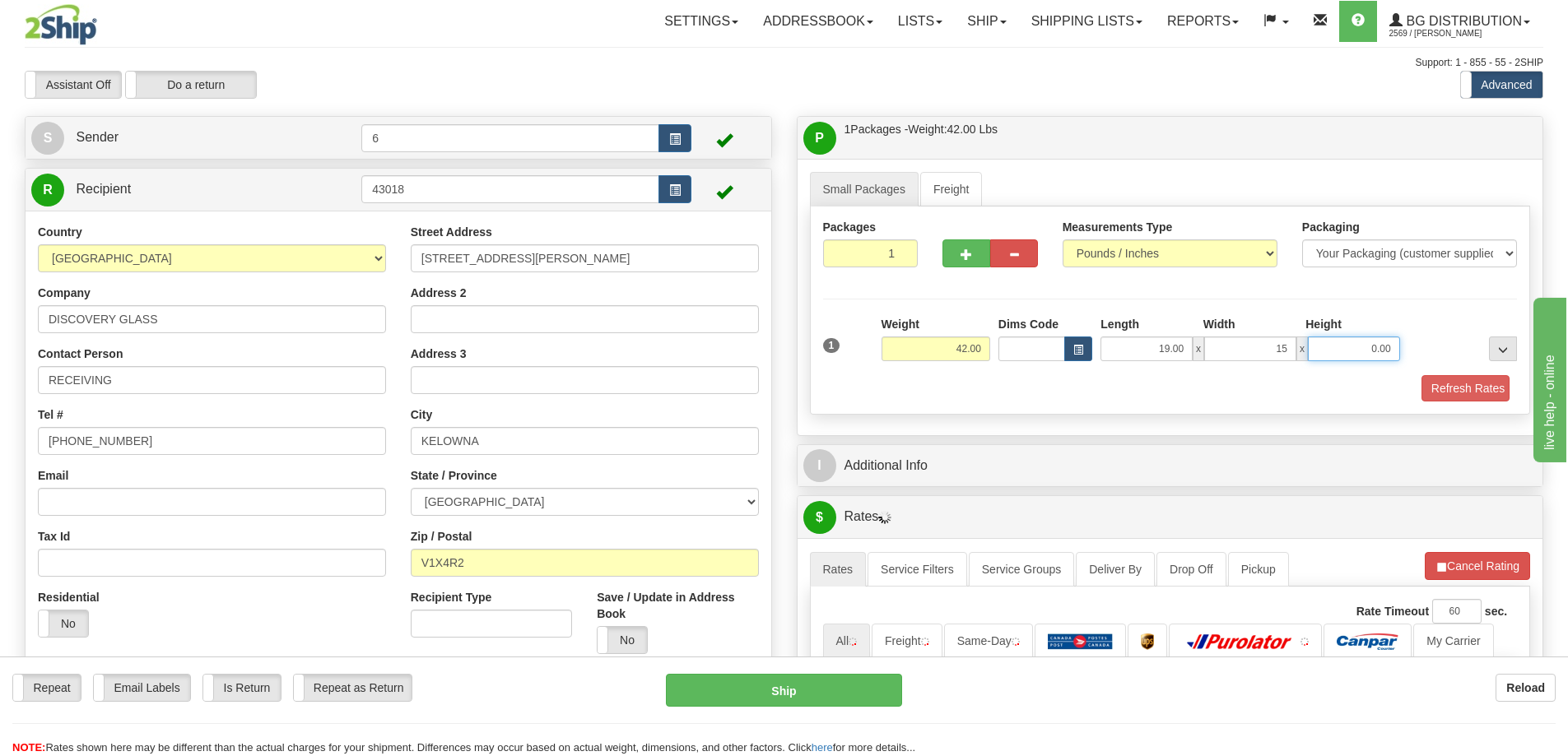
type input "15.00"
type input "13"
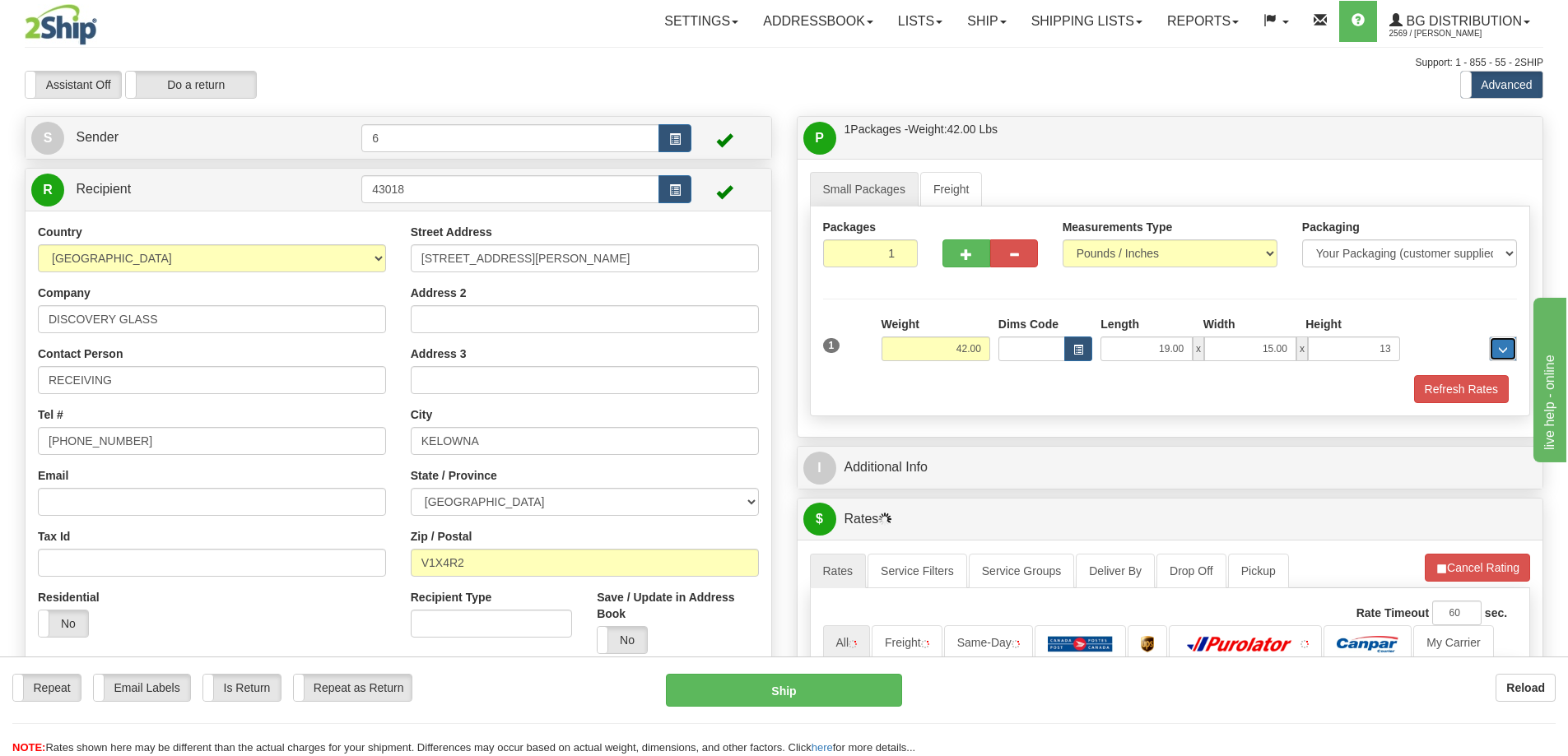
type input "13.00"
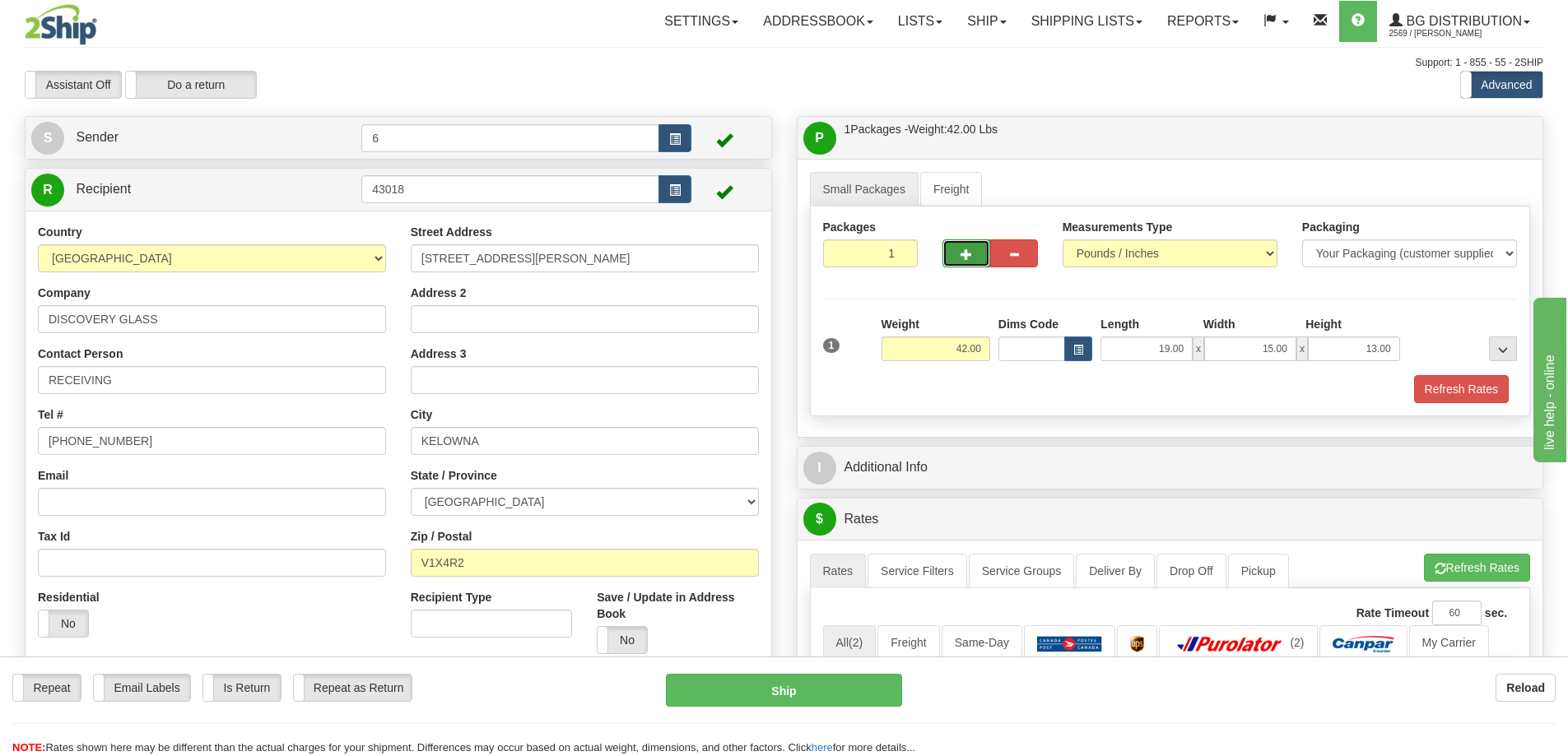
click at [971, 248] on button "button" at bounding box center [966, 253] width 47 height 28
radio input "true"
type input "2"
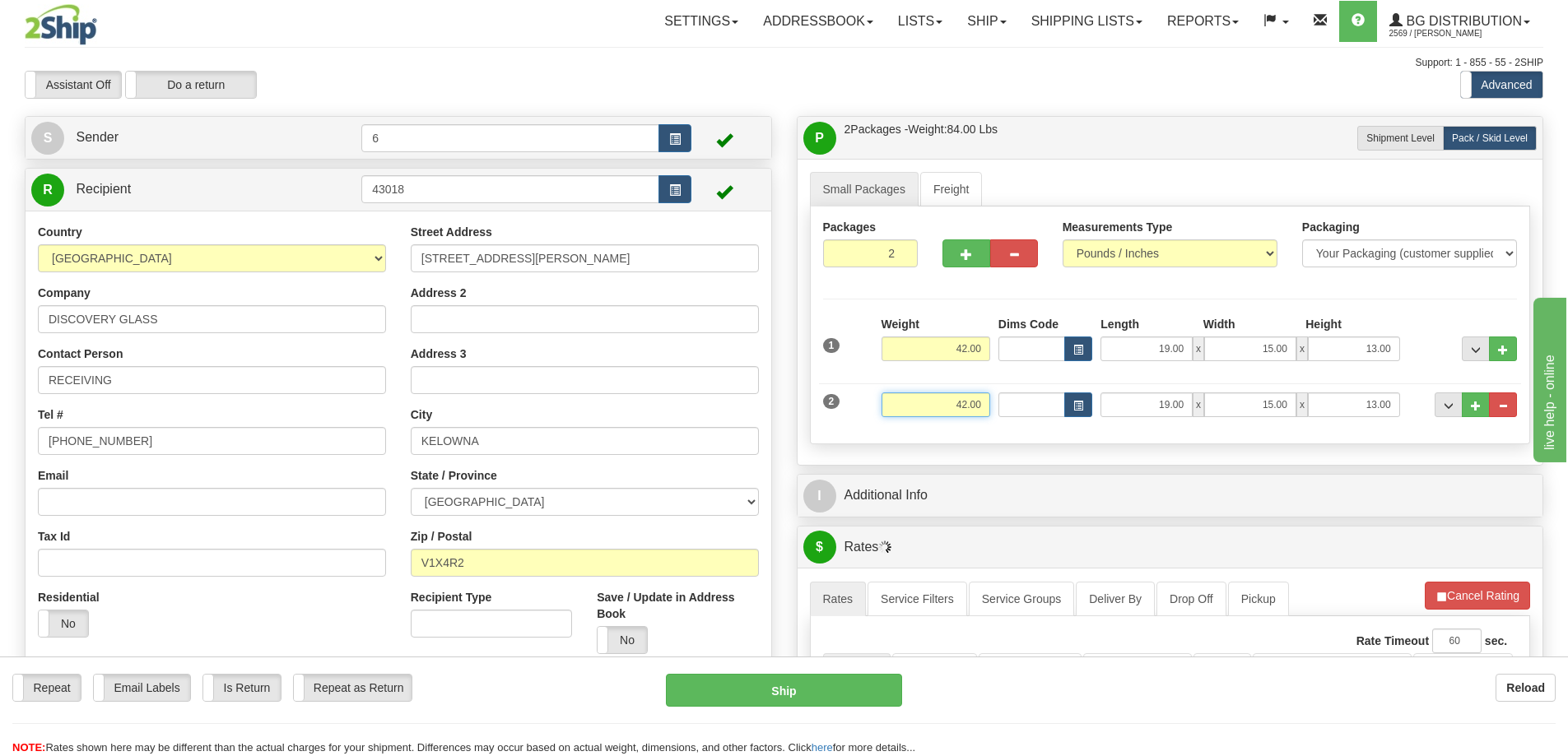
drag, startPoint x: 988, startPoint y: 405, endPoint x: 1116, endPoint y: 389, distance: 129.0
click at [1112, 389] on div "2 Weight 42.00 Dims Code Length Width Height" at bounding box center [1170, 403] width 703 height 55
type input "37.00"
type input "40.00"
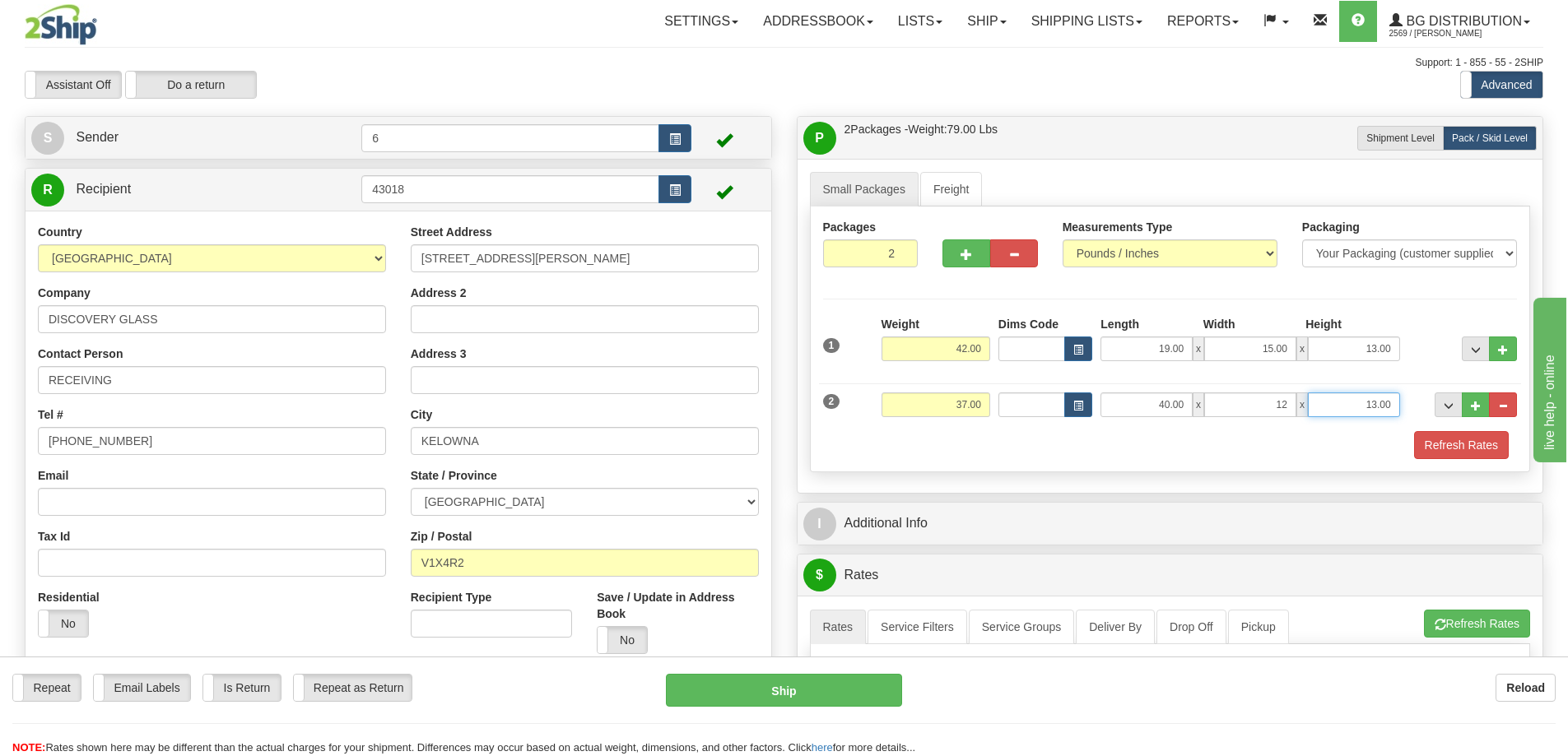
type input "12.00"
type input "7.00"
click at [968, 264] on button "button" at bounding box center [966, 253] width 47 height 28
type input "3"
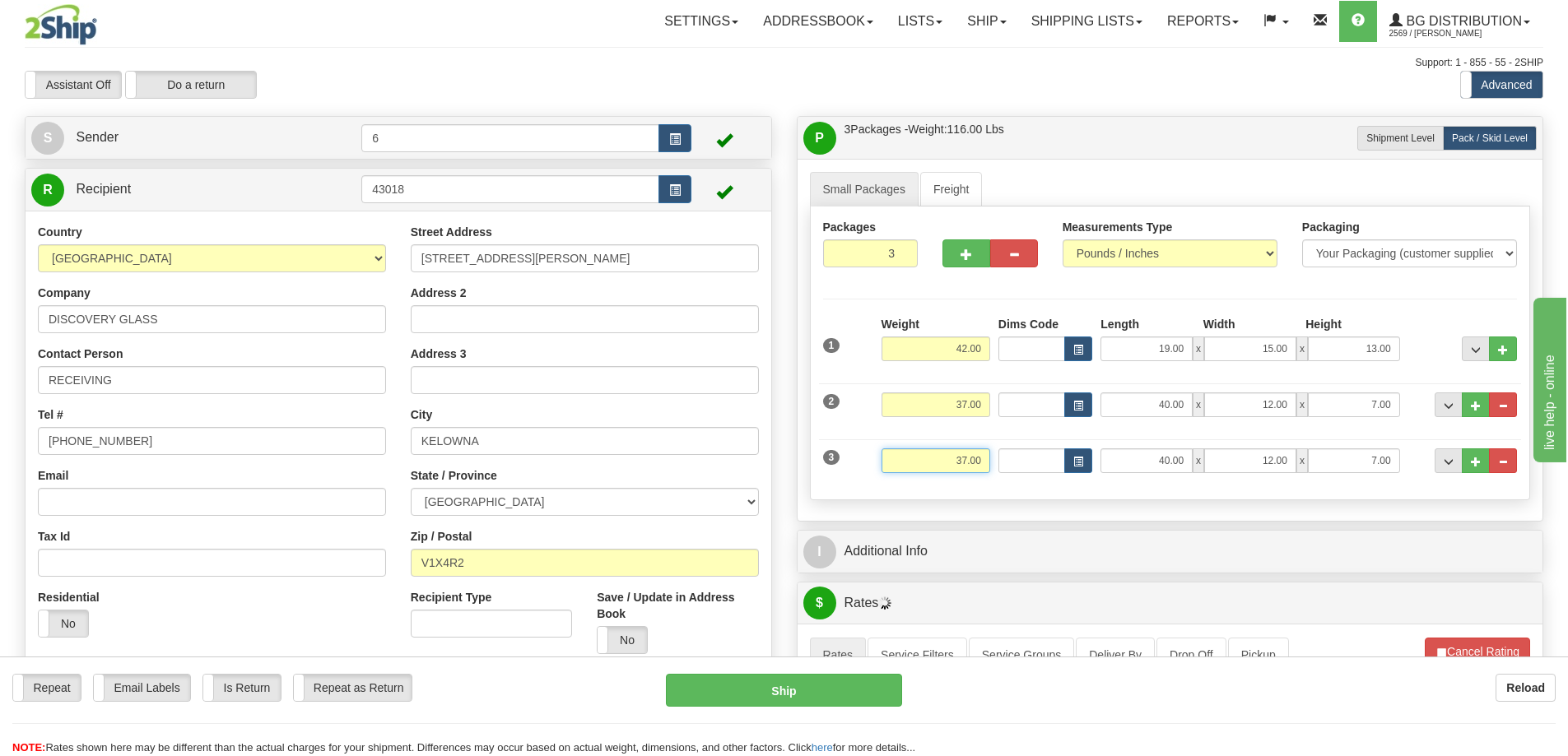
drag, startPoint x: 911, startPoint y: 456, endPoint x: 1065, endPoint y: 486, distance: 156.9
click at [1067, 490] on div "Packages 3 3 Measurements Type" at bounding box center [1170, 353] width 721 height 293
type input "39.00"
type input "84.00"
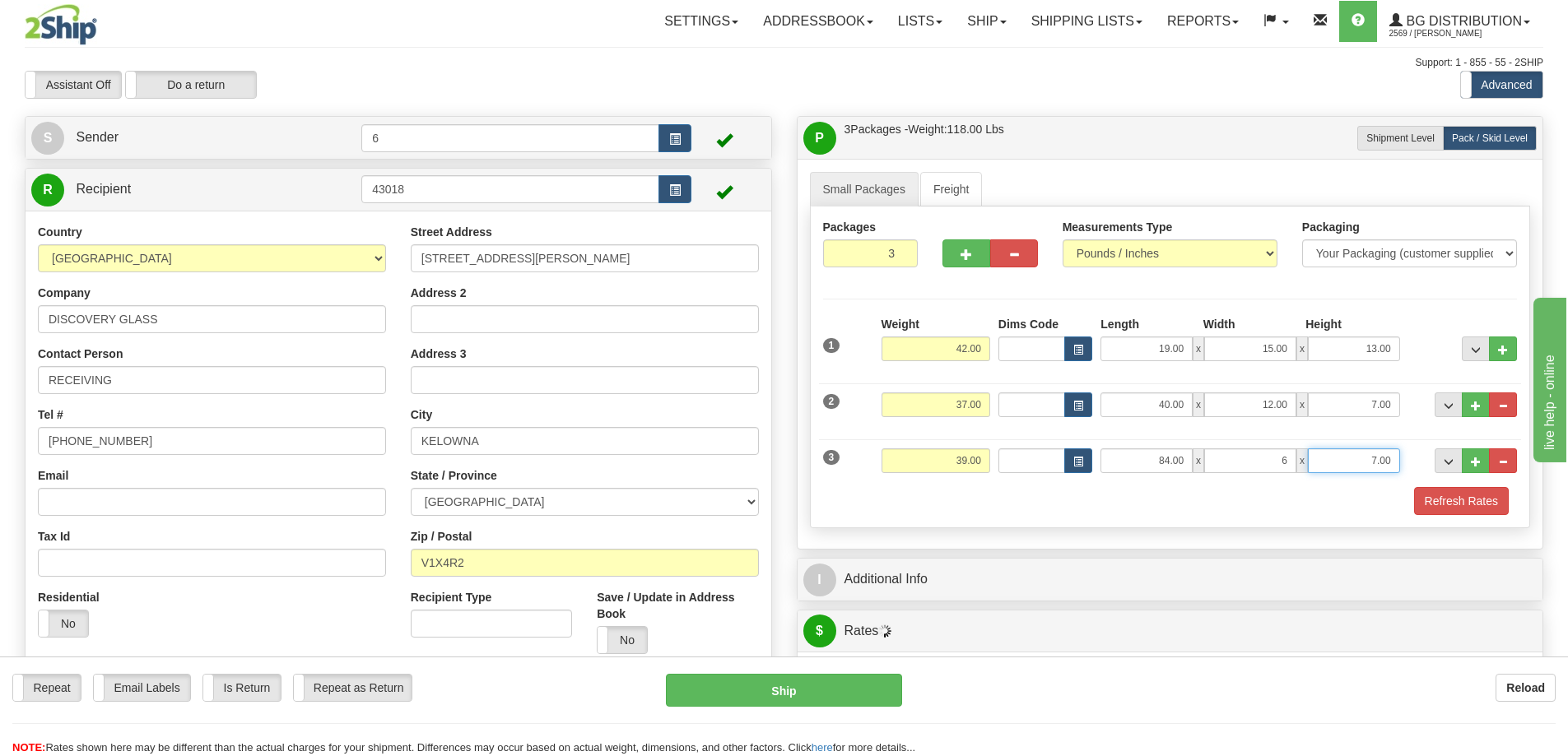
type input "6.00"
type input "7.00"
click at [1441, 501] on button "Refresh Rates" at bounding box center [1461, 501] width 94 height 28
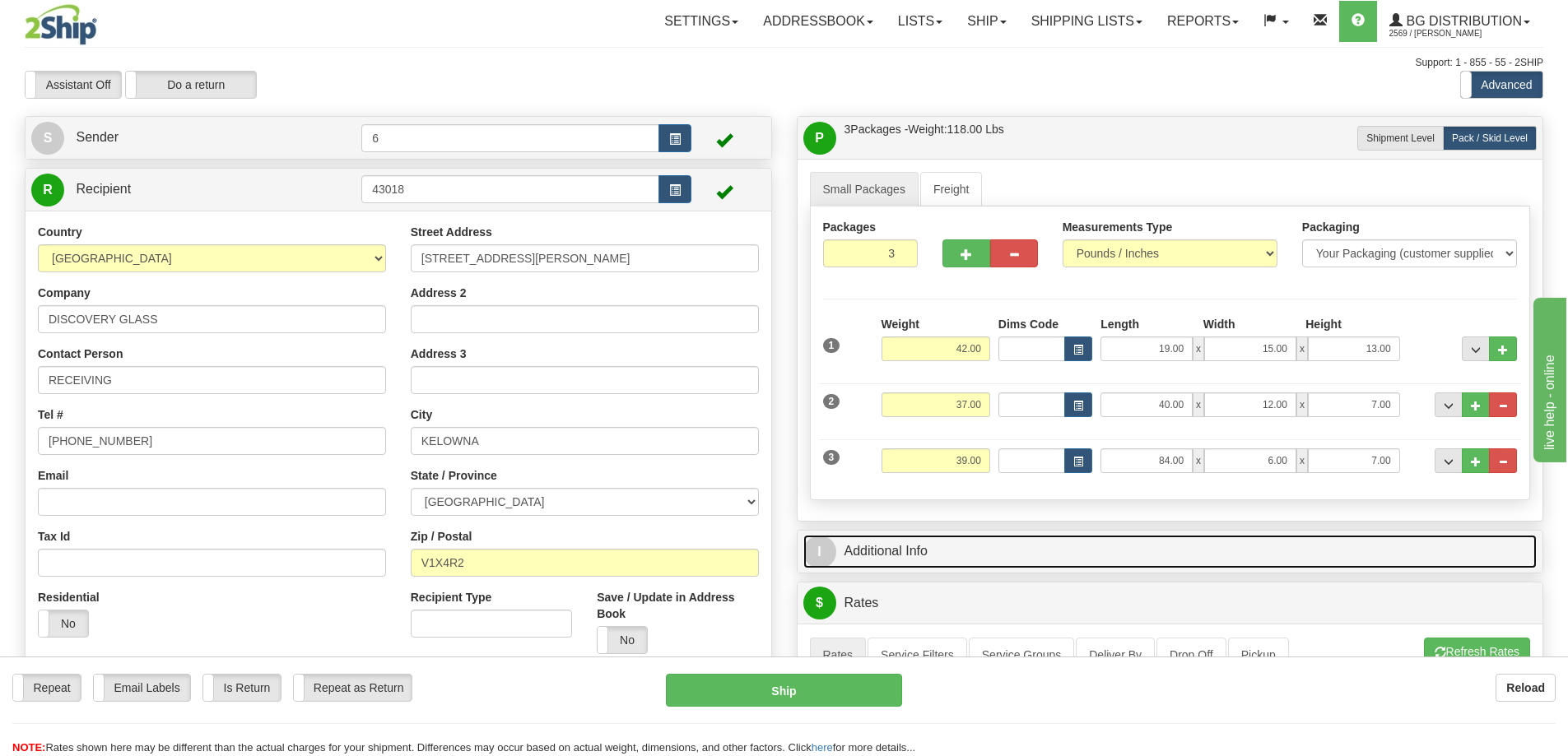
click at [1358, 553] on link "I Additional Info" at bounding box center [1170, 551] width 734 height 33
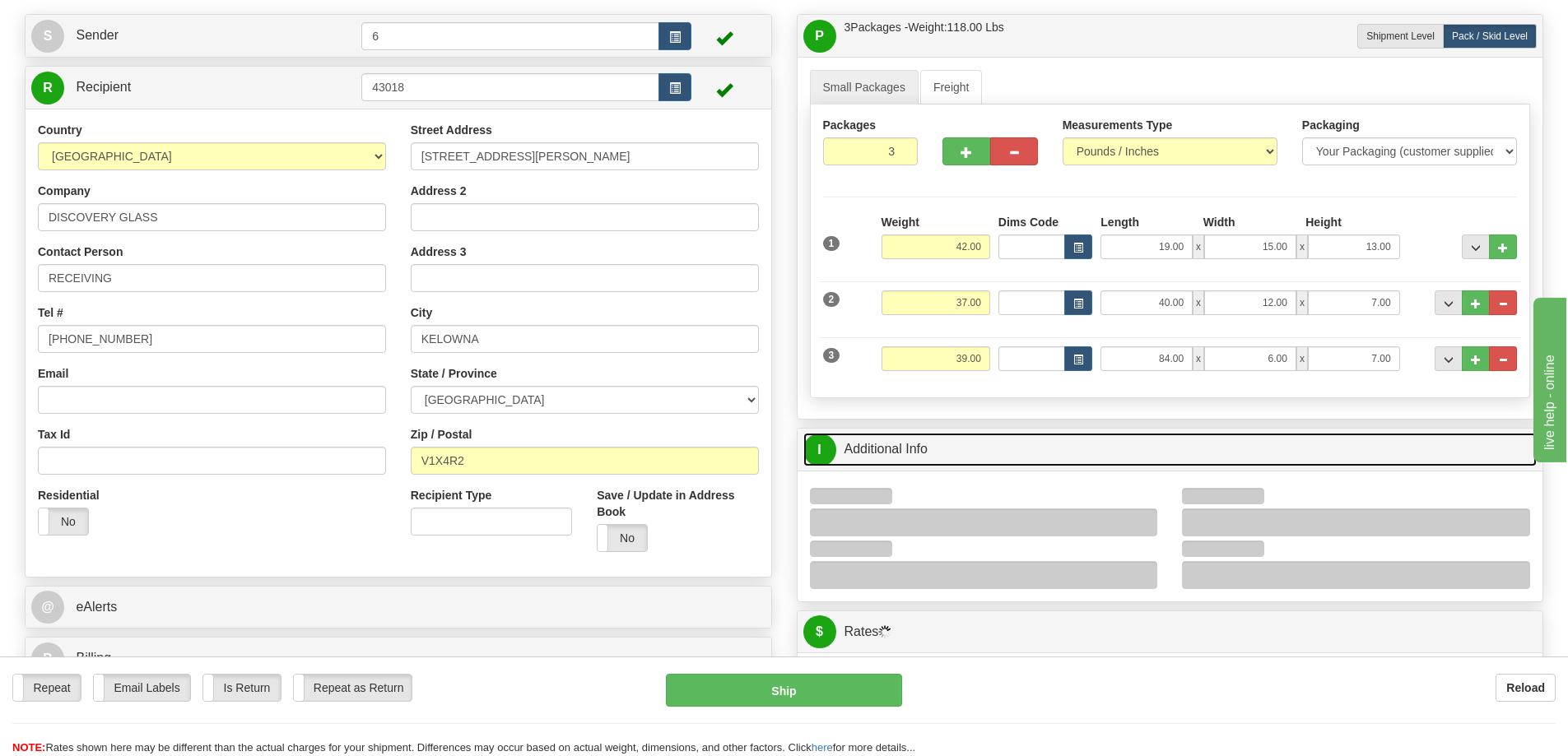
scroll to position [247, 0]
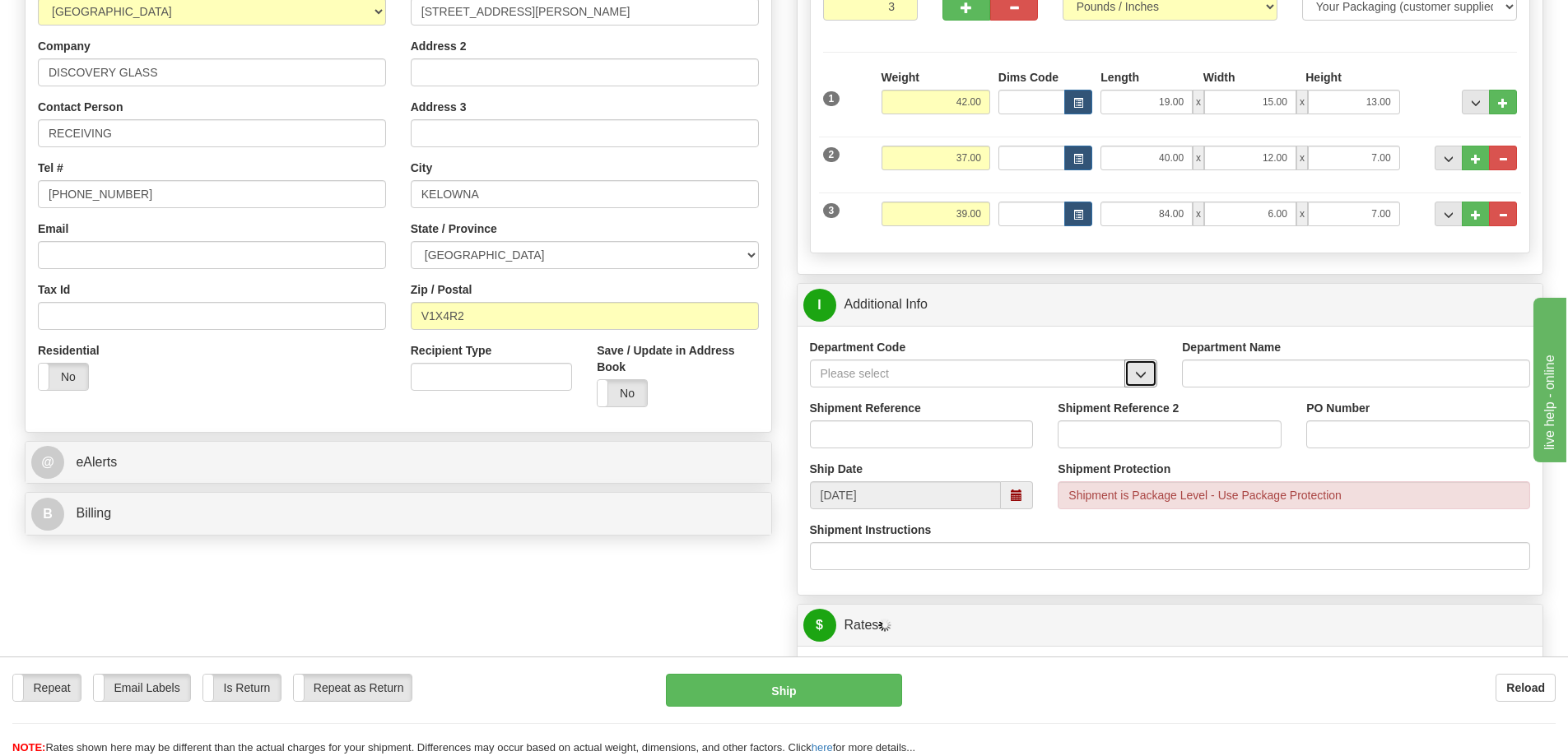
click at [1140, 377] on span "button" at bounding box center [1141, 374] width 12 height 11
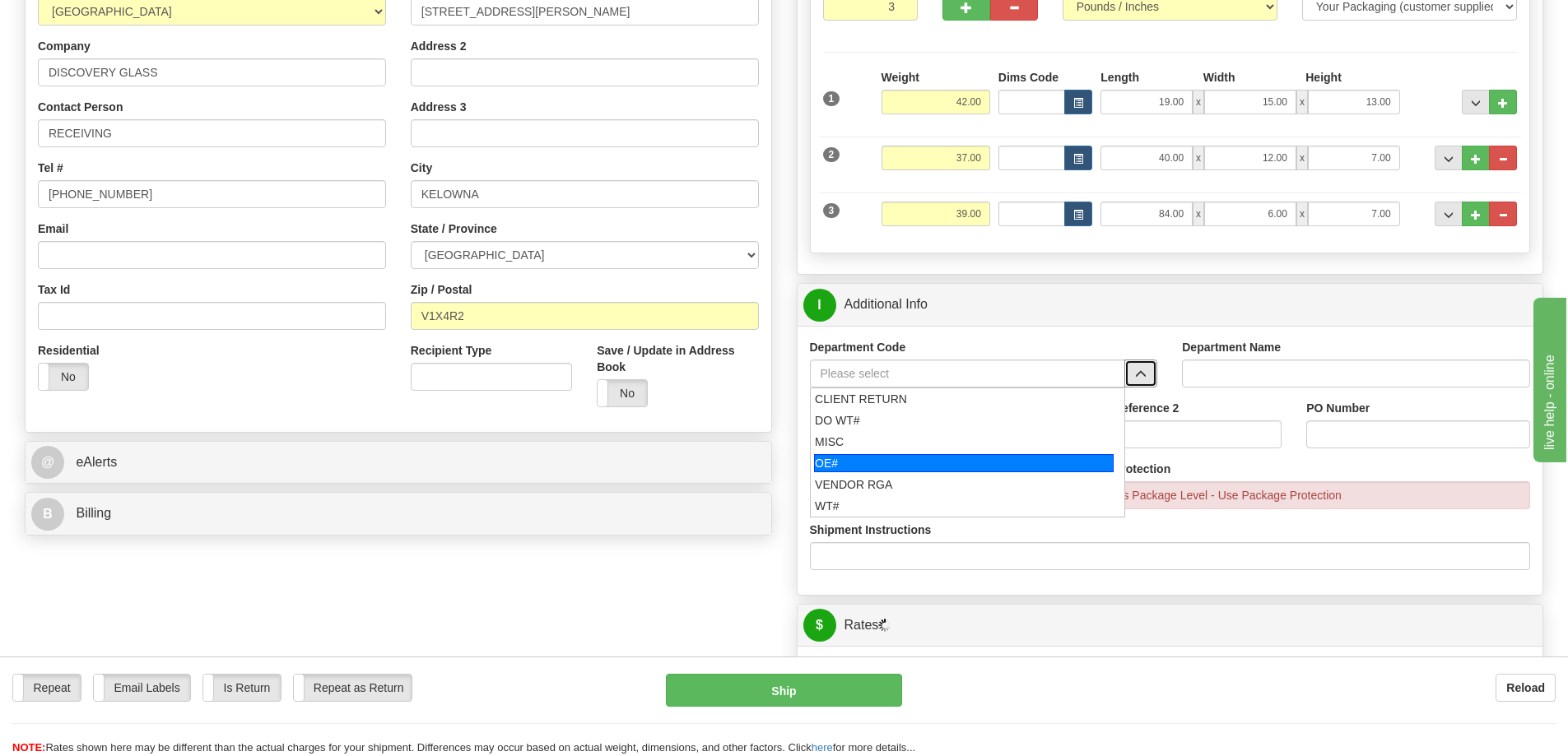
click at [843, 460] on div "OE#" at bounding box center [964, 464] width 299 height 18
type input "OE#"
type input "ORDERS"
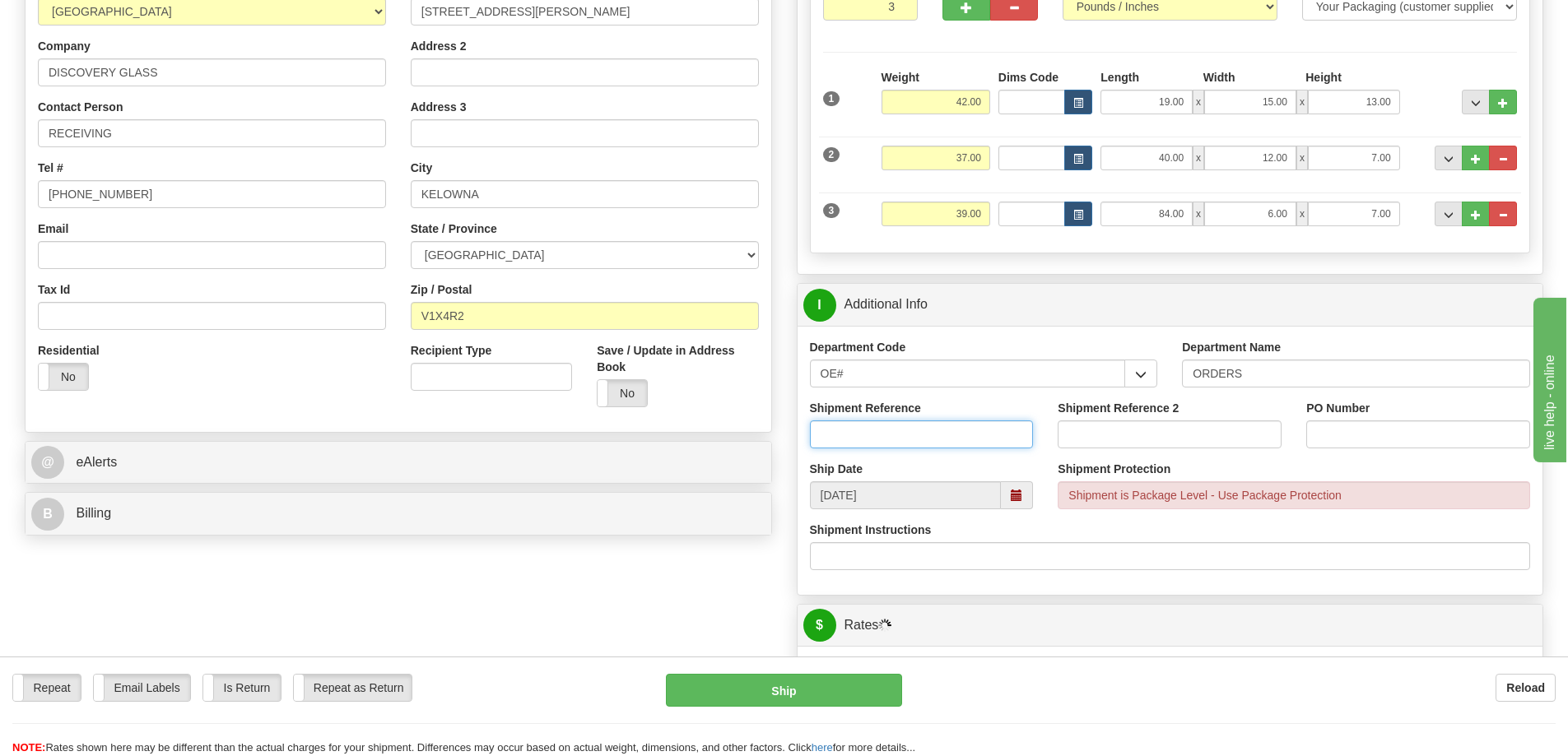
click at [850, 429] on input "Shipment Reference" at bounding box center [921, 434] width 223 height 28
type input "60029122-00 60031290-00"
click at [1340, 426] on input "PO Number" at bounding box center [1417, 434] width 223 height 28
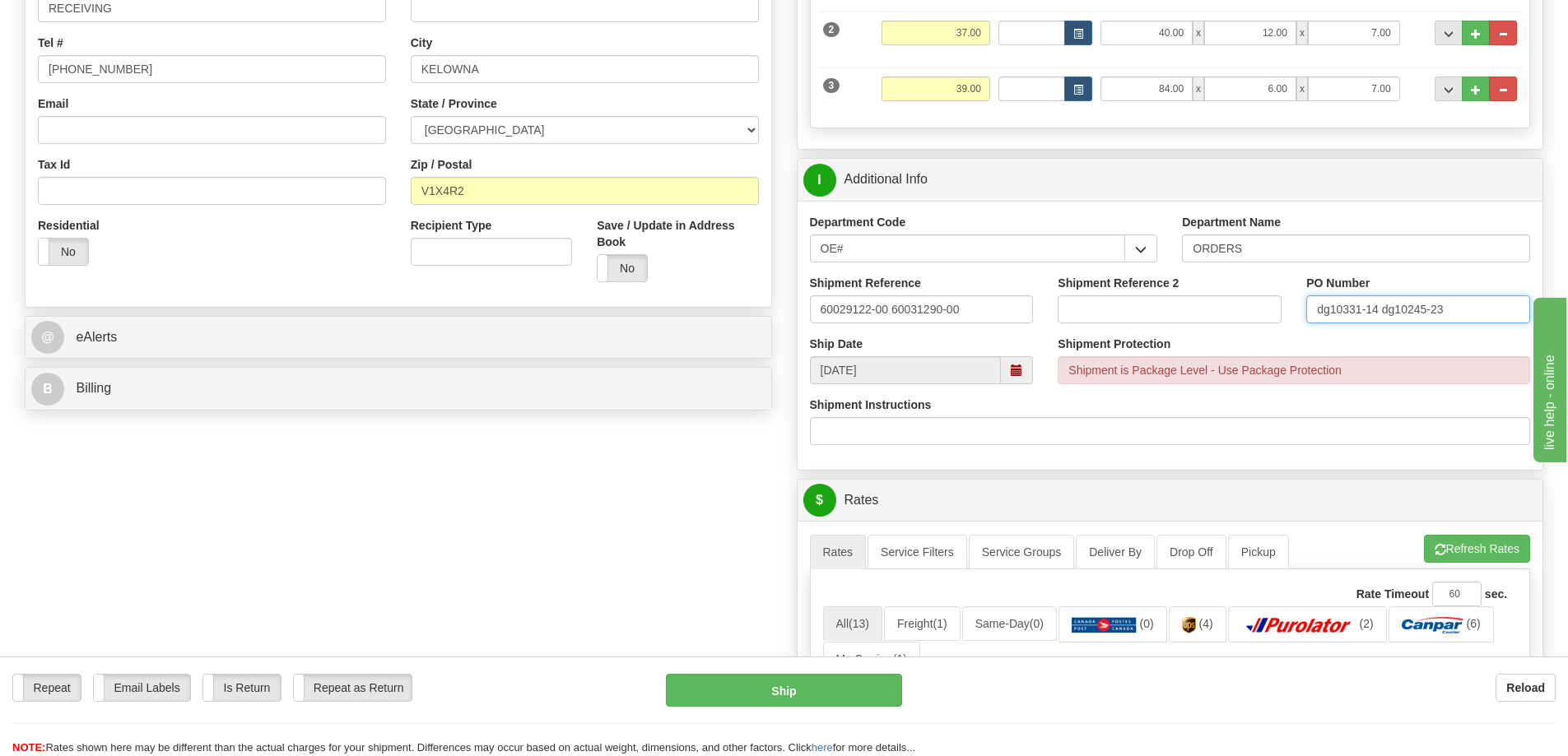
scroll to position [411, 0]
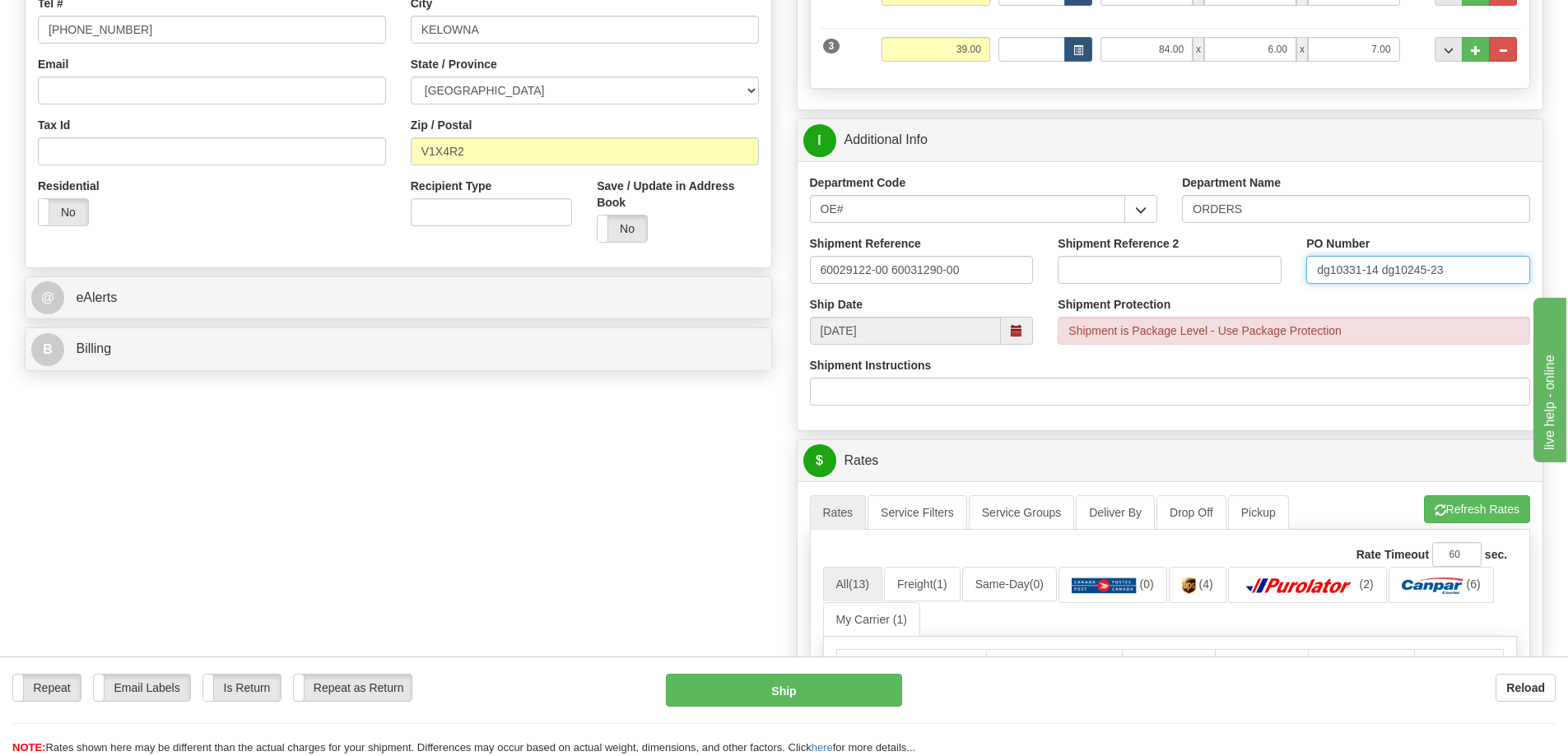
drag, startPoint x: 1331, startPoint y: 273, endPoint x: 1016, endPoint y: 319, distance: 318.3
click at [1143, 293] on div "Shipment Reference 60029122-00 60031290-00 Shipment Reference 2 PO Number dg103…" at bounding box center [1169, 266] width 745 height 61
click at [1393, 273] on input "DG10331-14 dg10245-23" at bounding box center [1417, 270] width 223 height 28
type input "DG10331-14 DG10245-23"
click at [1451, 514] on button "Refresh Rates" at bounding box center [1476, 509] width 106 height 28
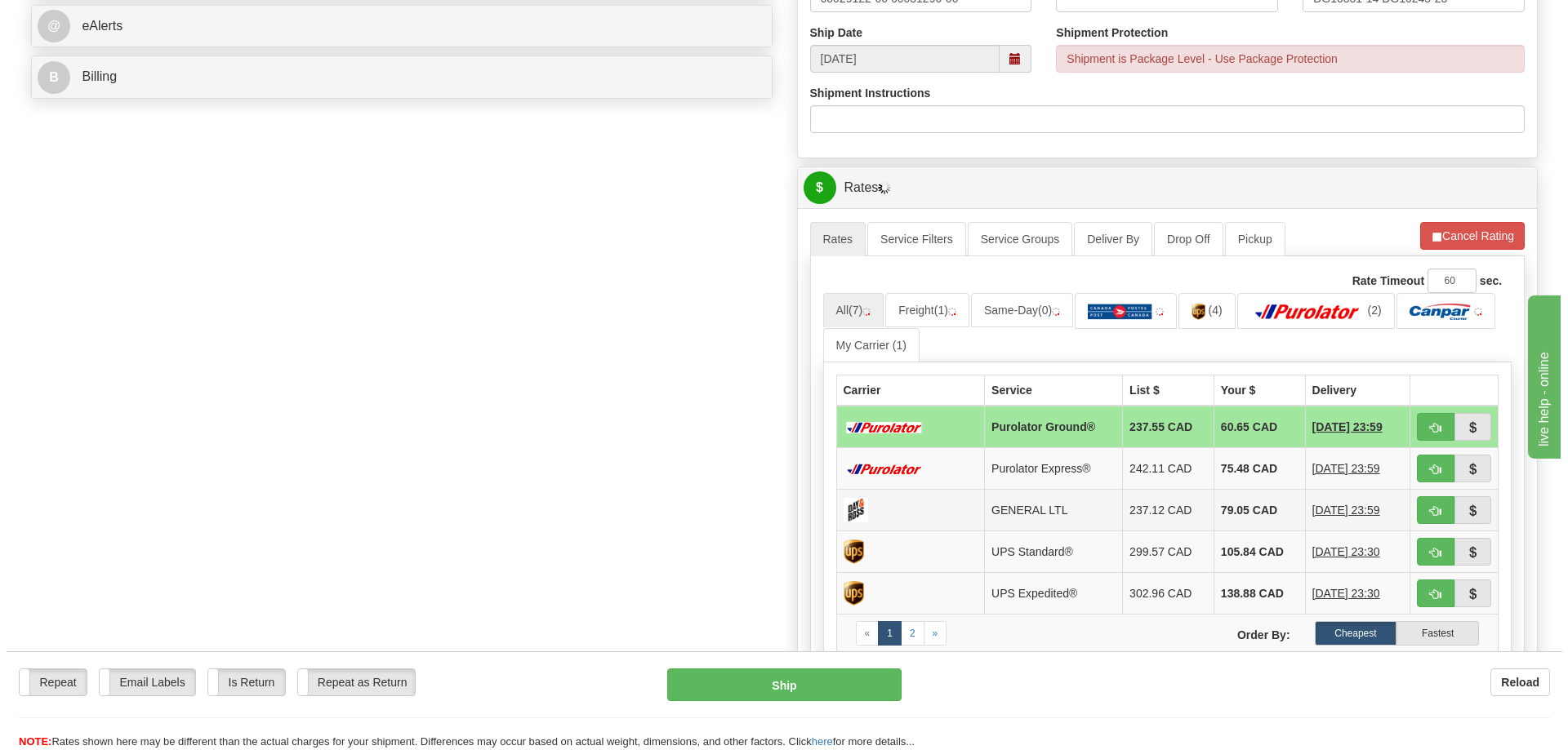
scroll to position [734, 0]
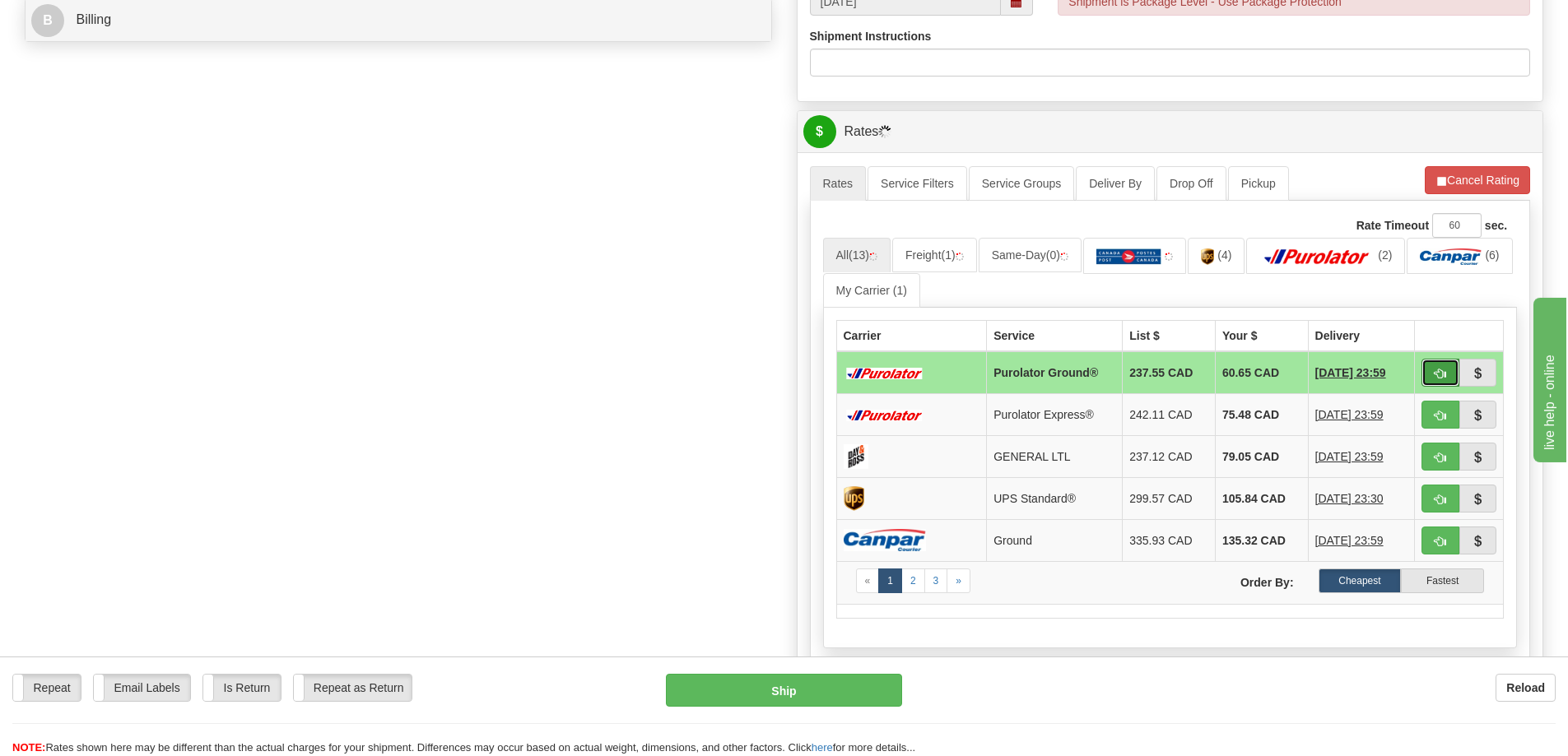
click at [1446, 383] on button "button" at bounding box center [1440, 373] width 37 height 28
click at [1448, 379] on button "button" at bounding box center [1440, 373] width 37 height 28
type input "260"
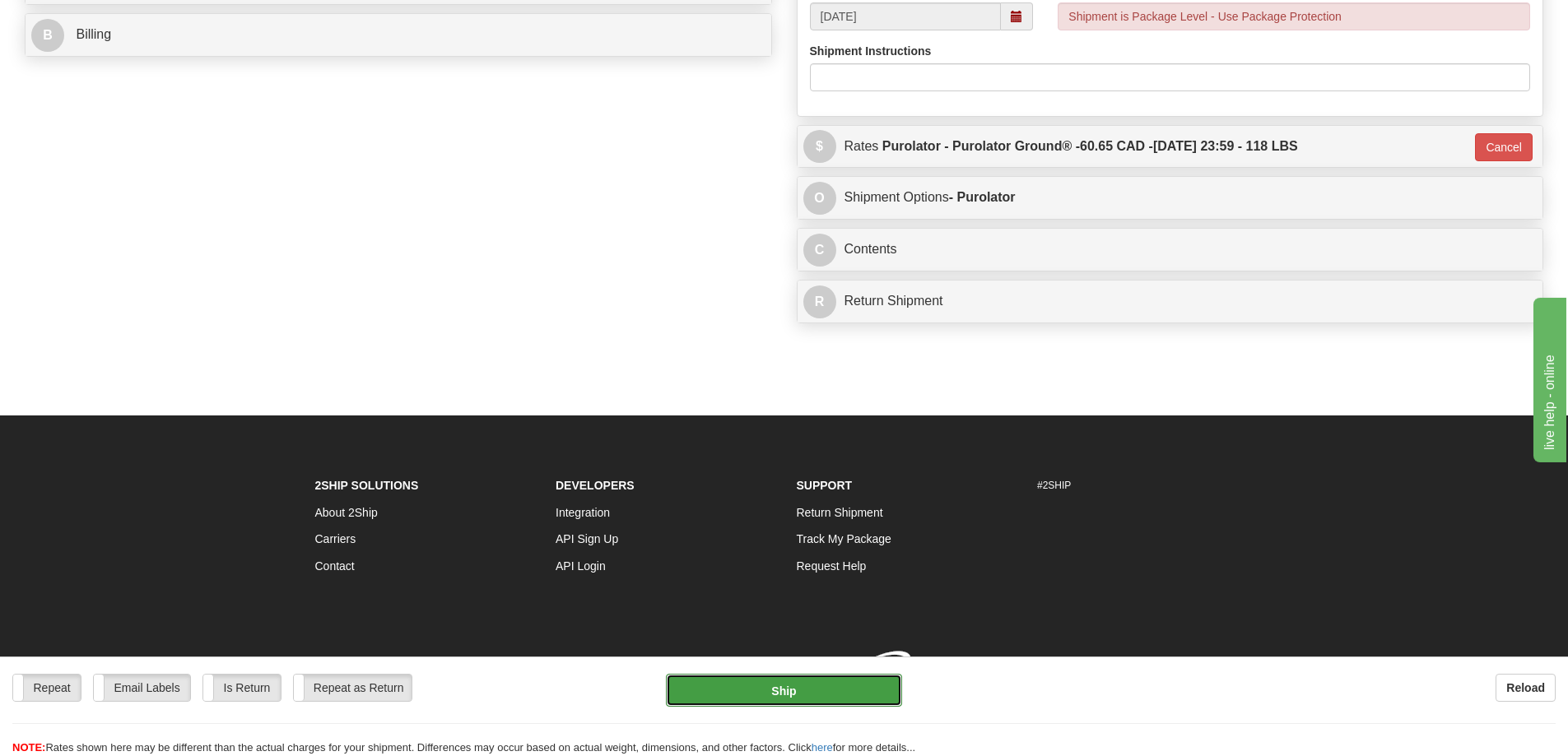
click at [793, 684] on button "Ship" at bounding box center [784, 690] width 236 height 32
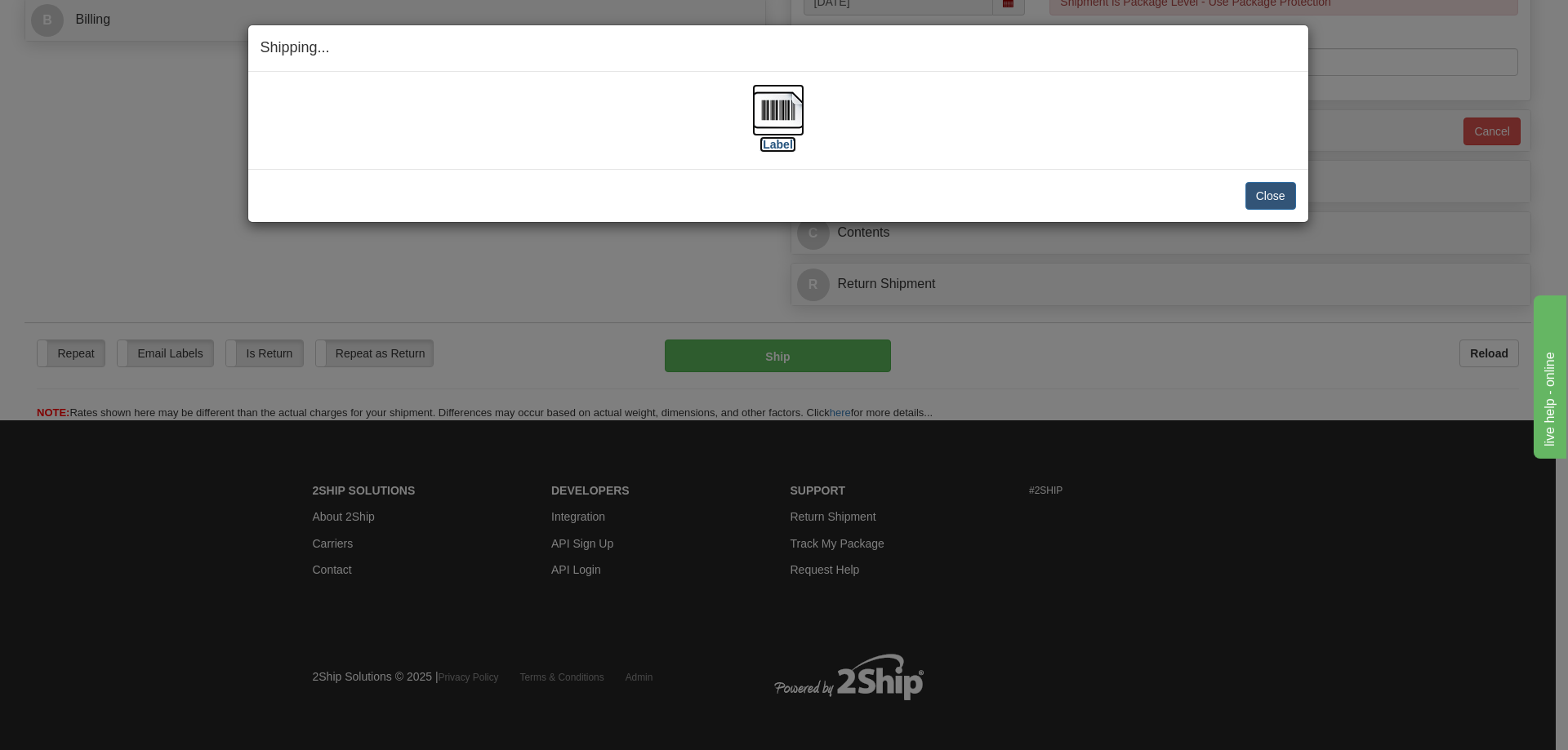
click at [786, 150] on label "[Label]" at bounding box center [779, 145] width 37 height 17
click at [1293, 190] on button "Close" at bounding box center [1271, 195] width 51 height 27
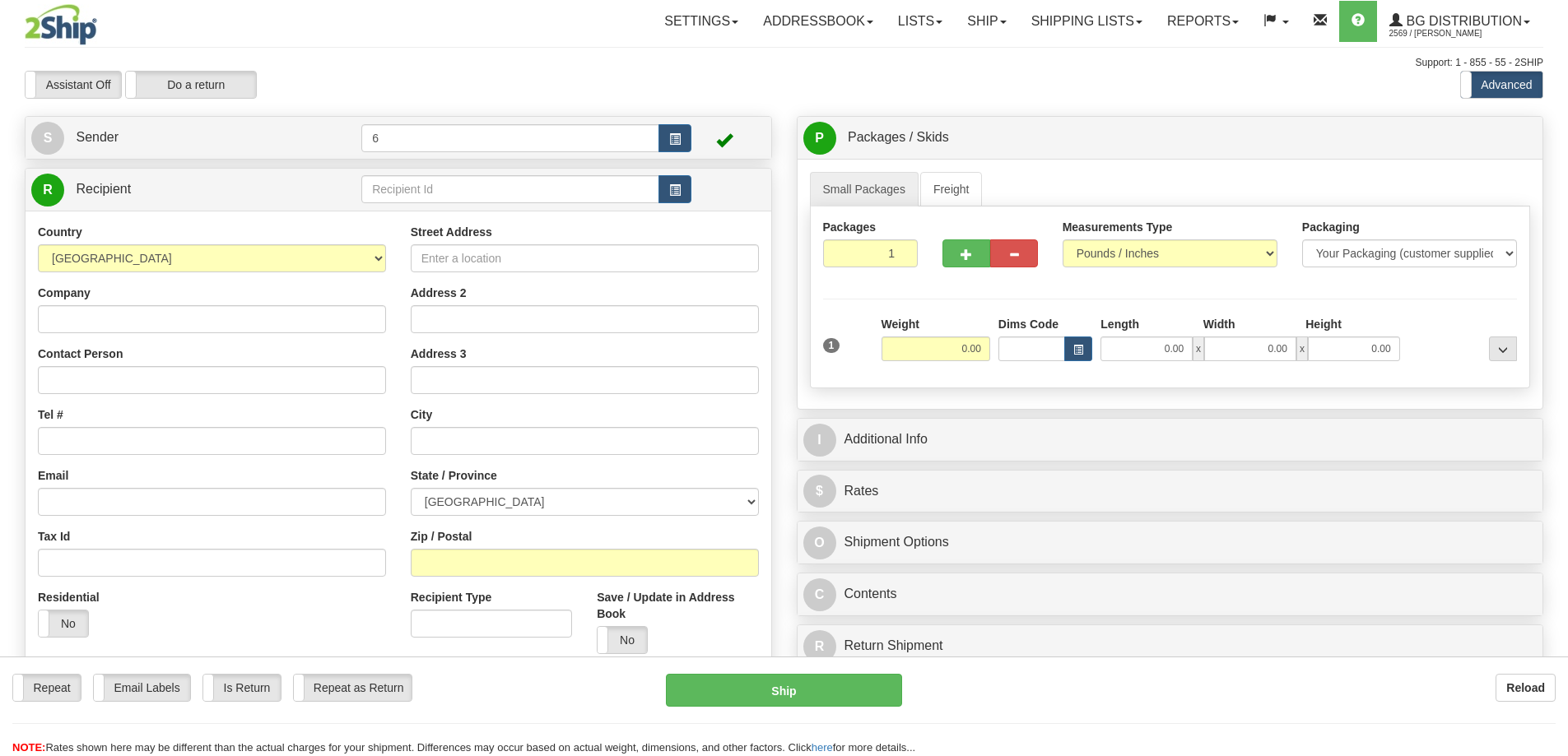
click at [423, 197] on input "text" at bounding box center [510, 189] width 298 height 28
click at [423, 196] on input "text" at bounding box center [510, 189] width 298 height 28
type input "41072"
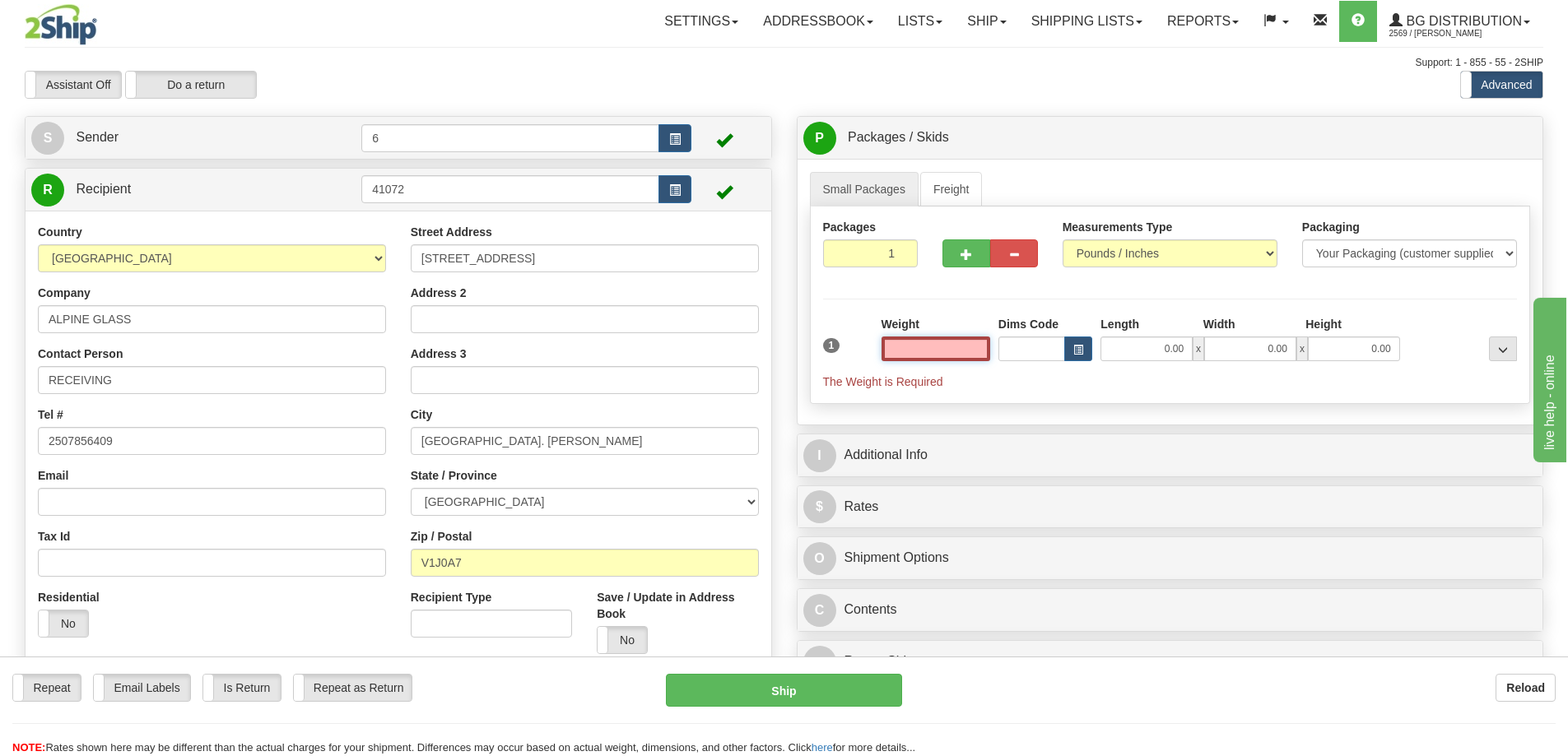
click at [929, 350] on input "text" at bounding box center [935, 348] width 108 height 25
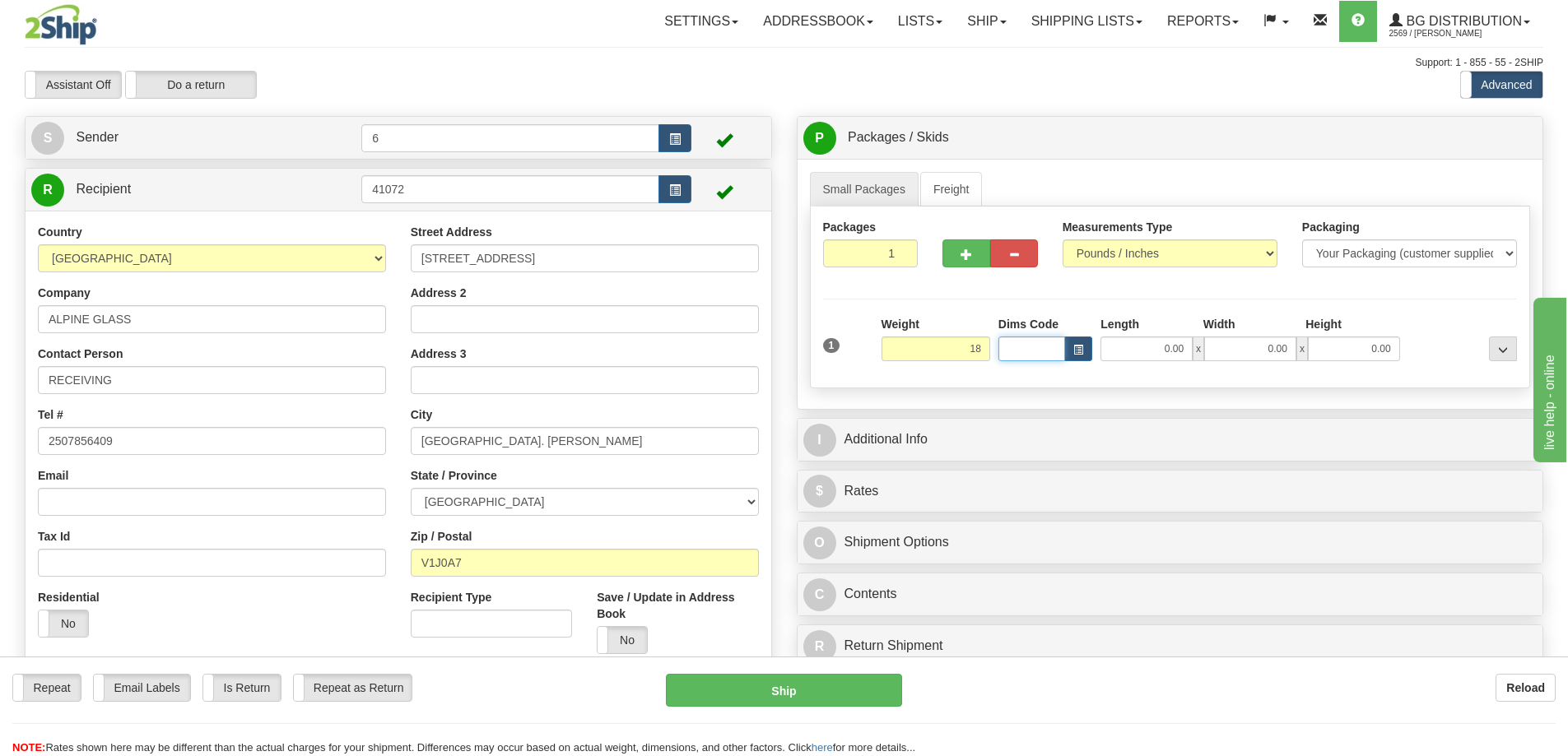
type input "18.00"
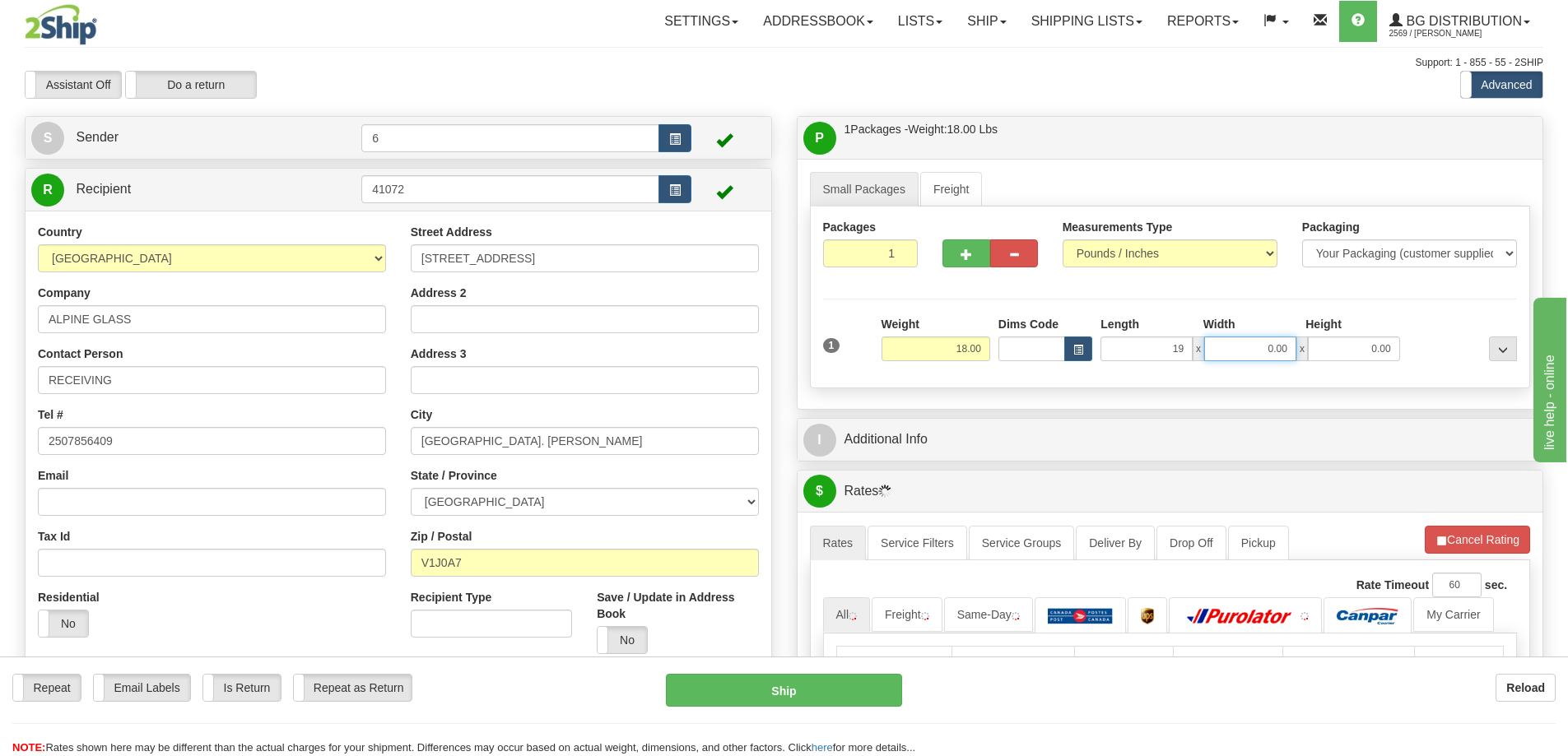
type input "19.00"
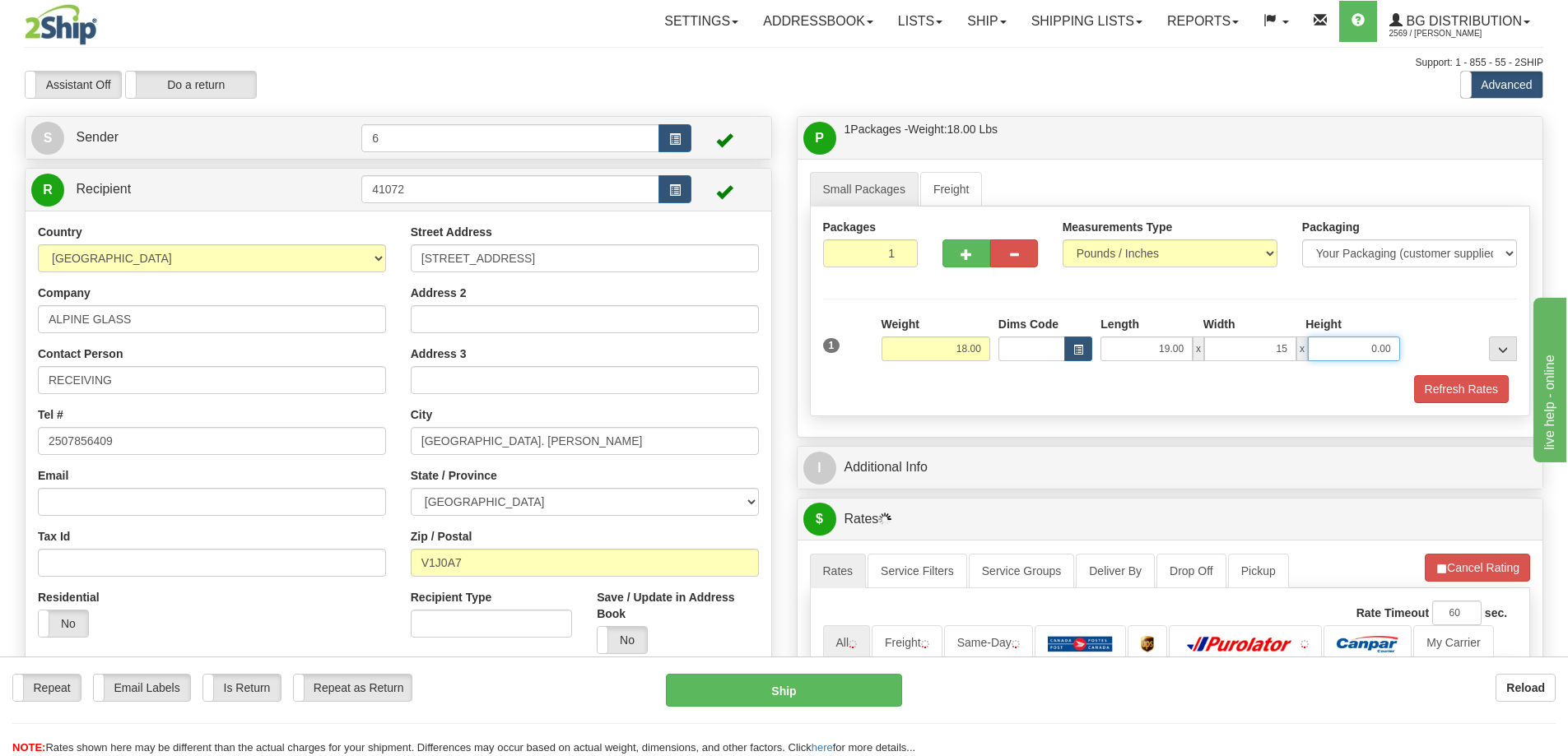
type input "15.00"
type input "13.00"
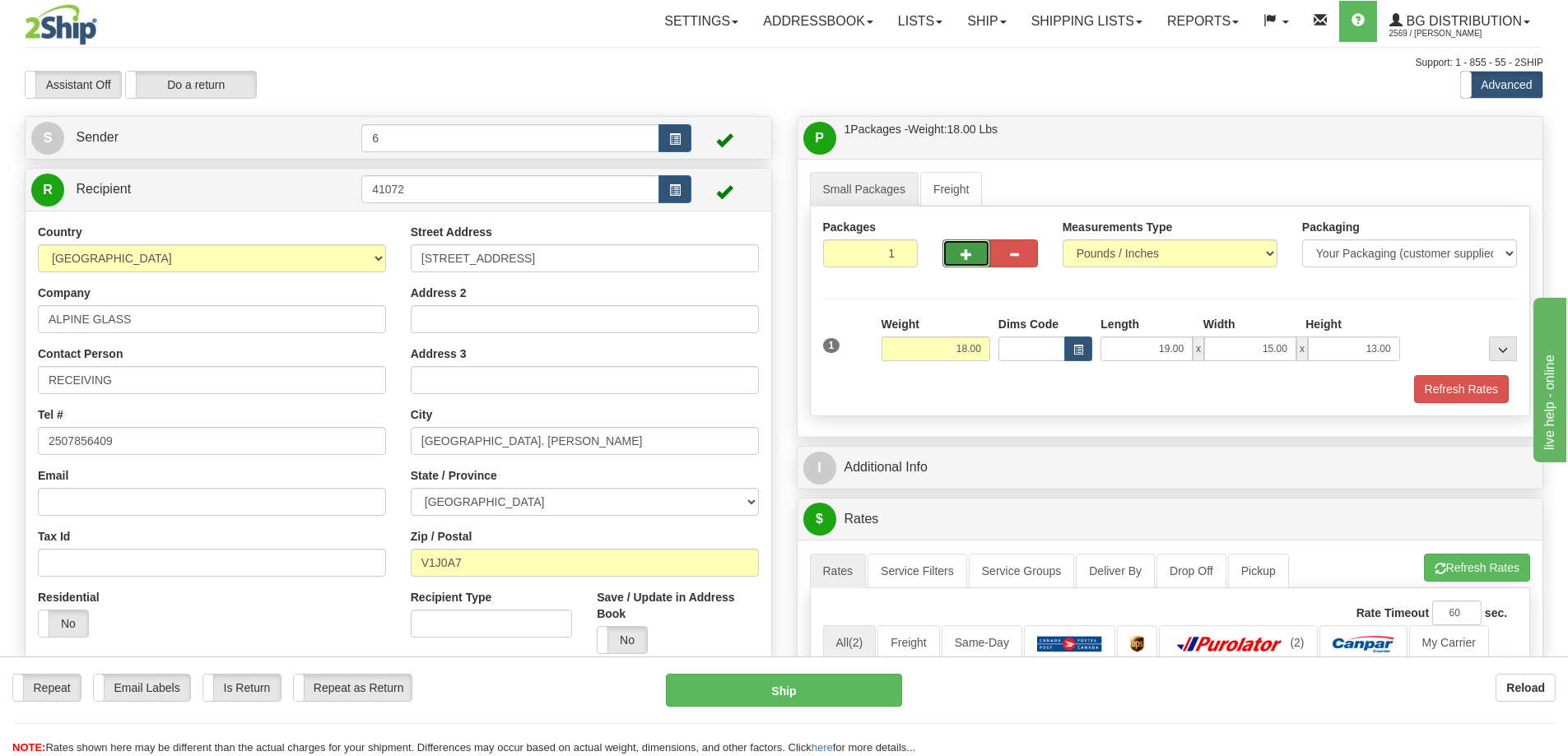
click at [984, 257] on button "button" at bounding box center [966, 253] width 47 height 28
radio input "true"
type input "2"
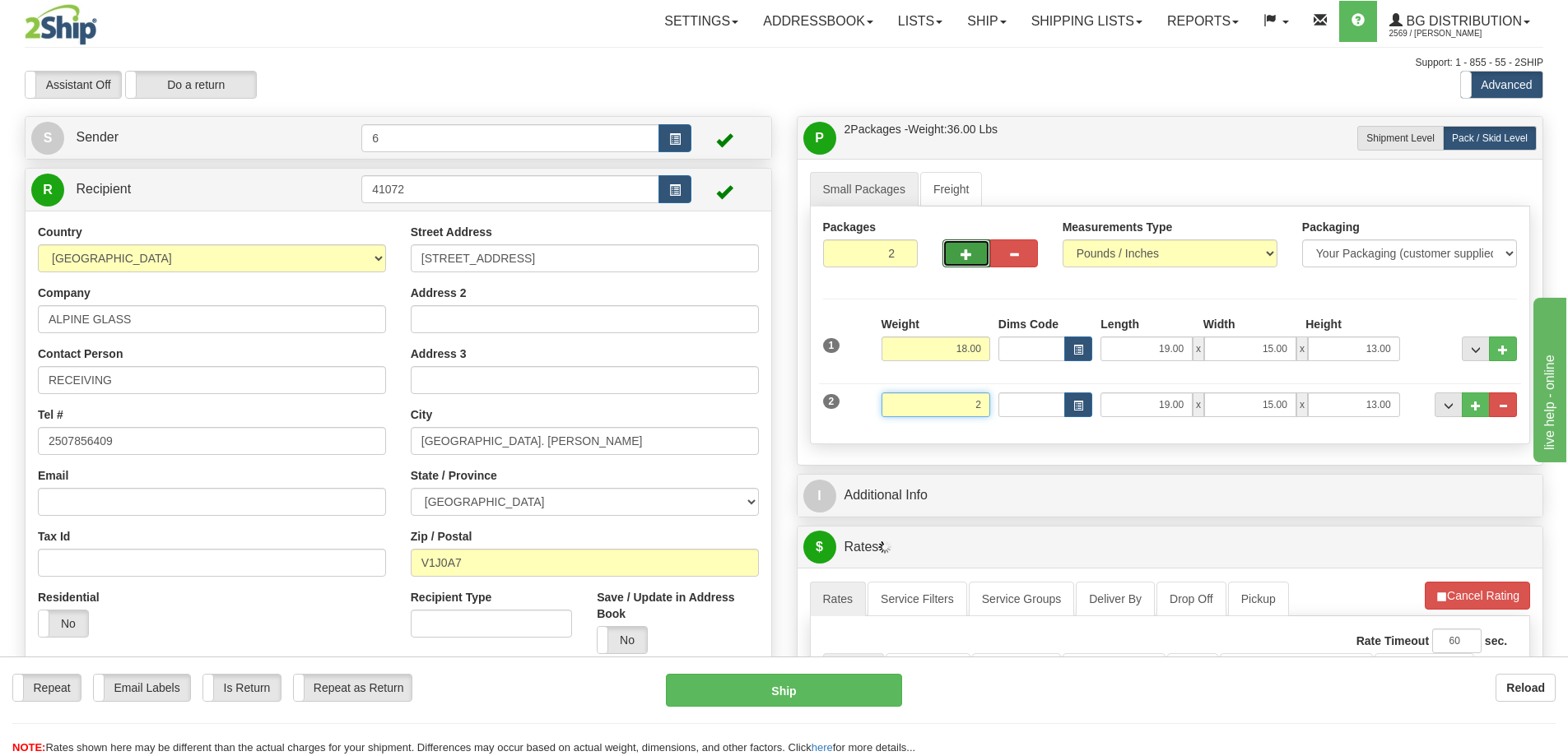
drag, startPoint x: 941, startPoint y: 405, endPoint x: 1043, endPoint y: 410, distance: 102.1
click at [1043, 410] on div "2 Weight 2 Dims Code Length Width Height x x" at bounding box center [1170, 403] width 703 height 55
type input "23.00"
click at [959, 266] on button "button" at bounding box center [966, 253] width 47 height 28
type input "3"
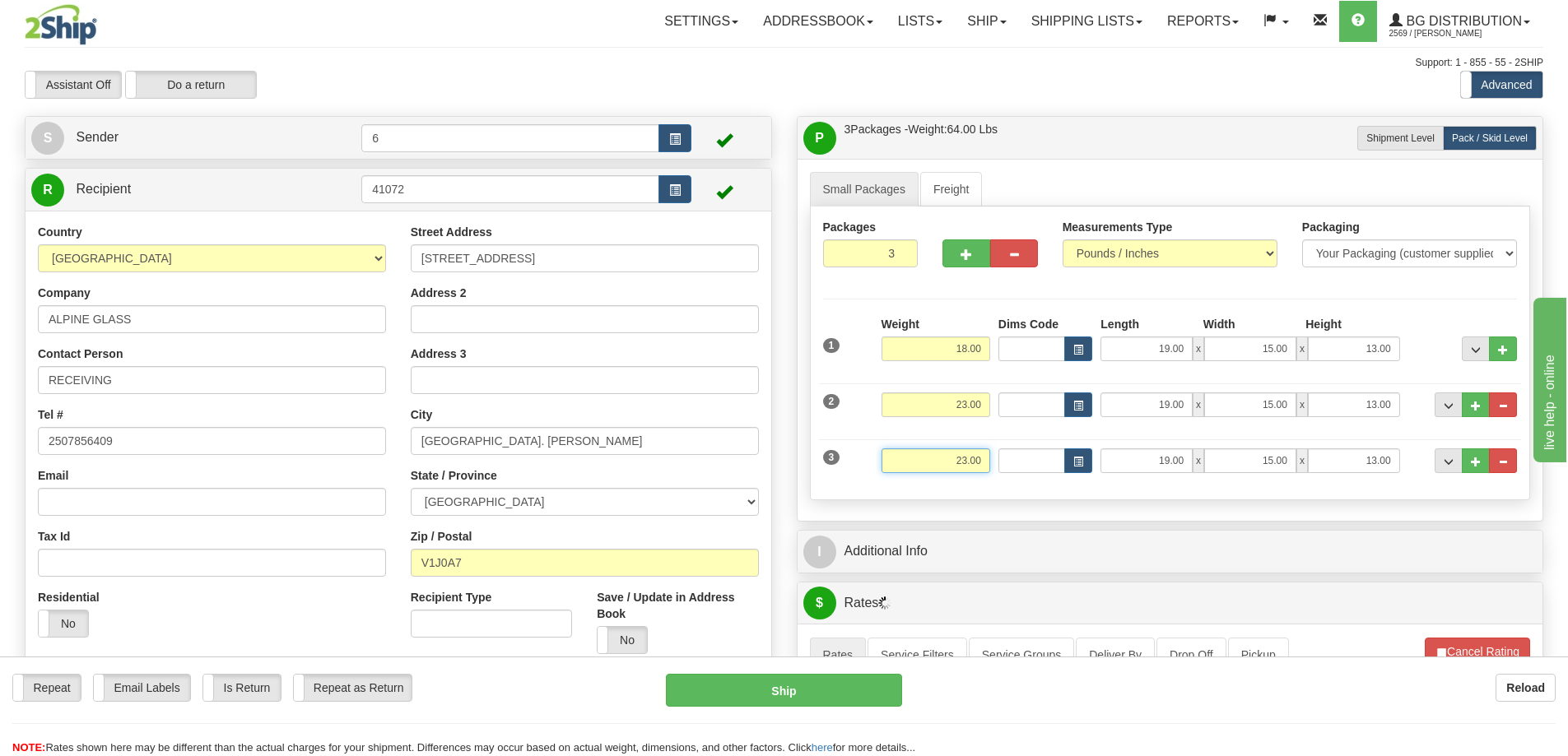
drag, startPoint x: 936, startPoint y: 474, endPoint x: 1071, endPoint y: 481, distance: 135.2
click at [1081, 481] on div "3 Weight 23.00 Dims Code Length Width Height" at bounding box center [1170, 459] width 703 height 55
type input "40.00"
type input "24.00"
type input "40.00"
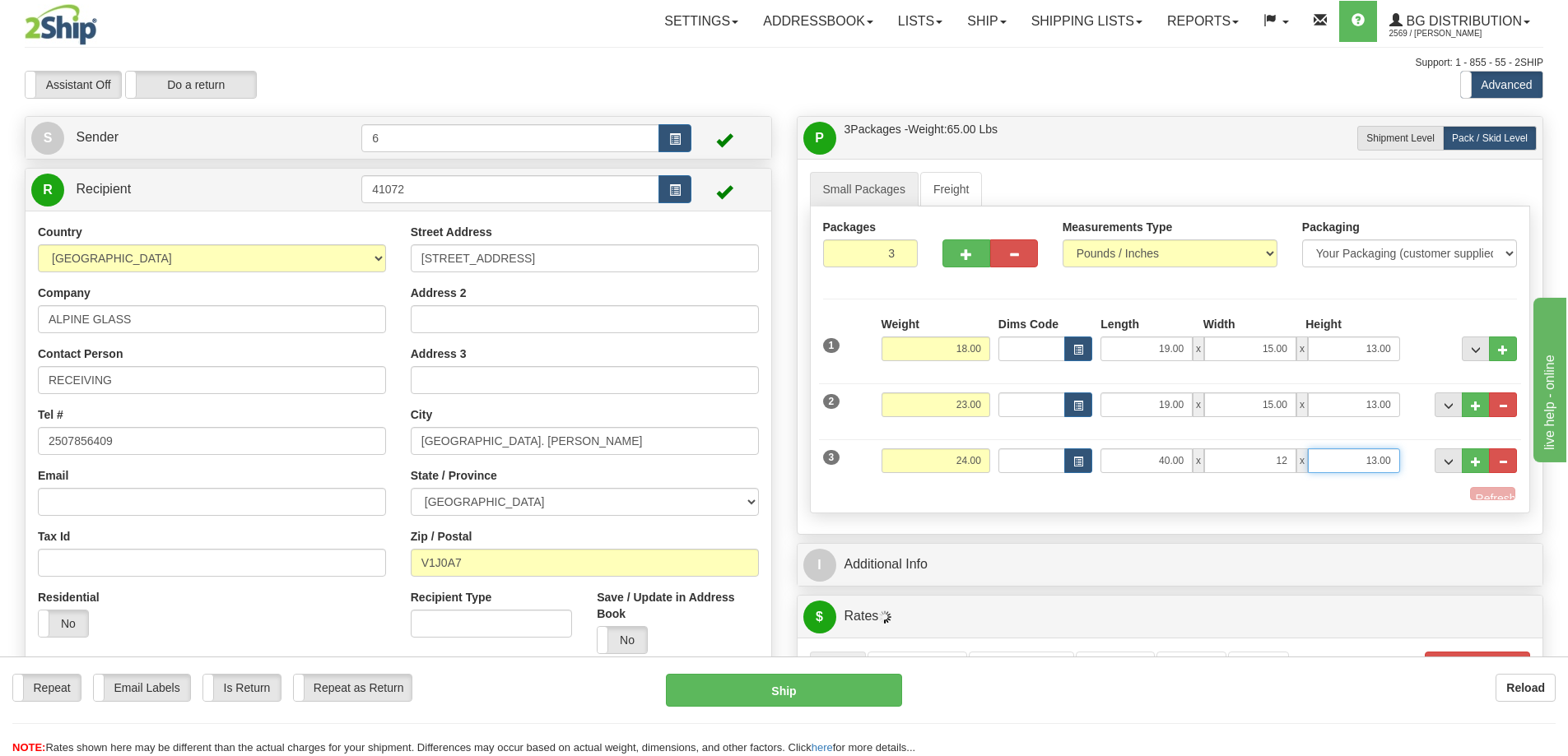
type input "12.00"
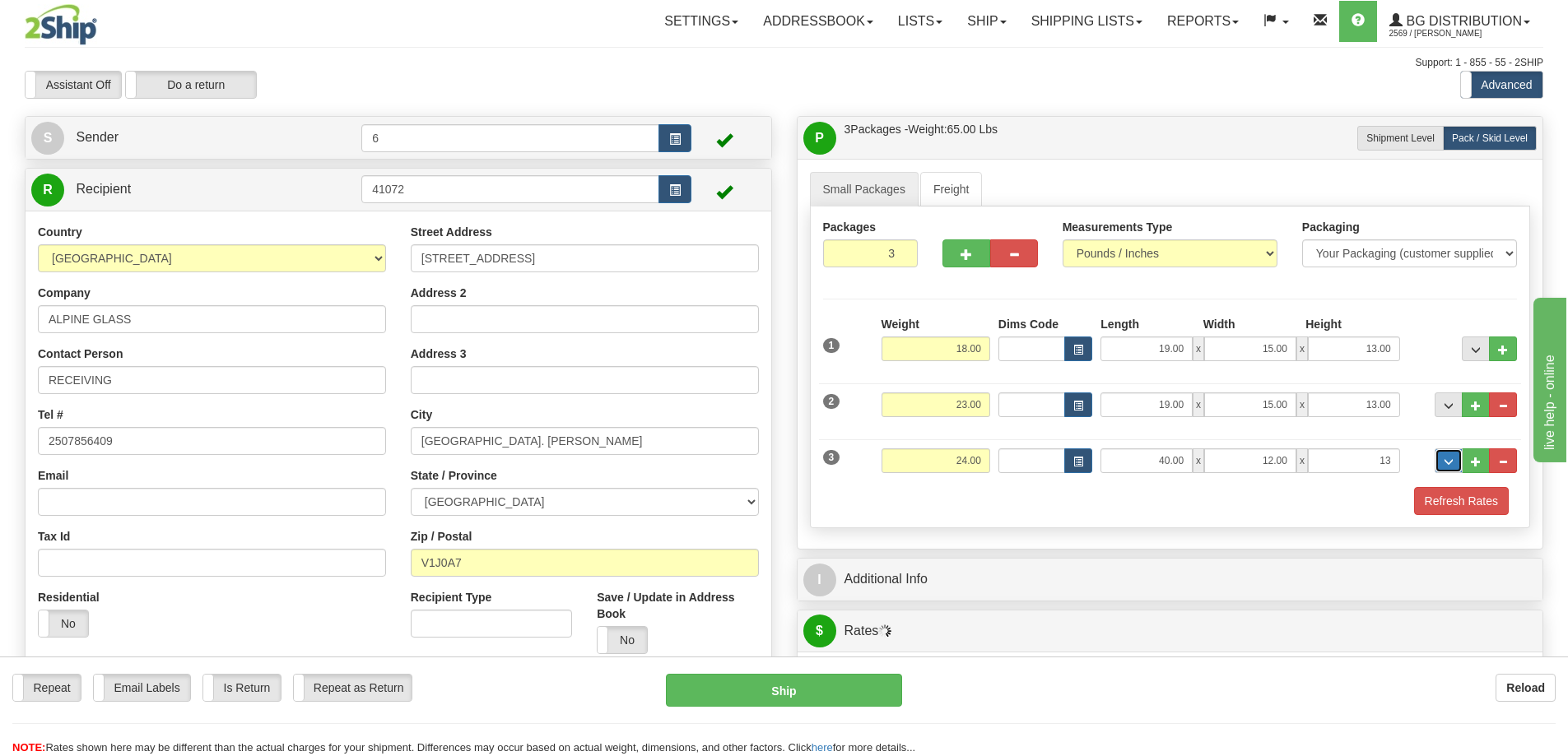
type input "13.00"
click at [1490, 497] on button "Refresh Rates" at bounding box center [1461, 501] width 94 height 28
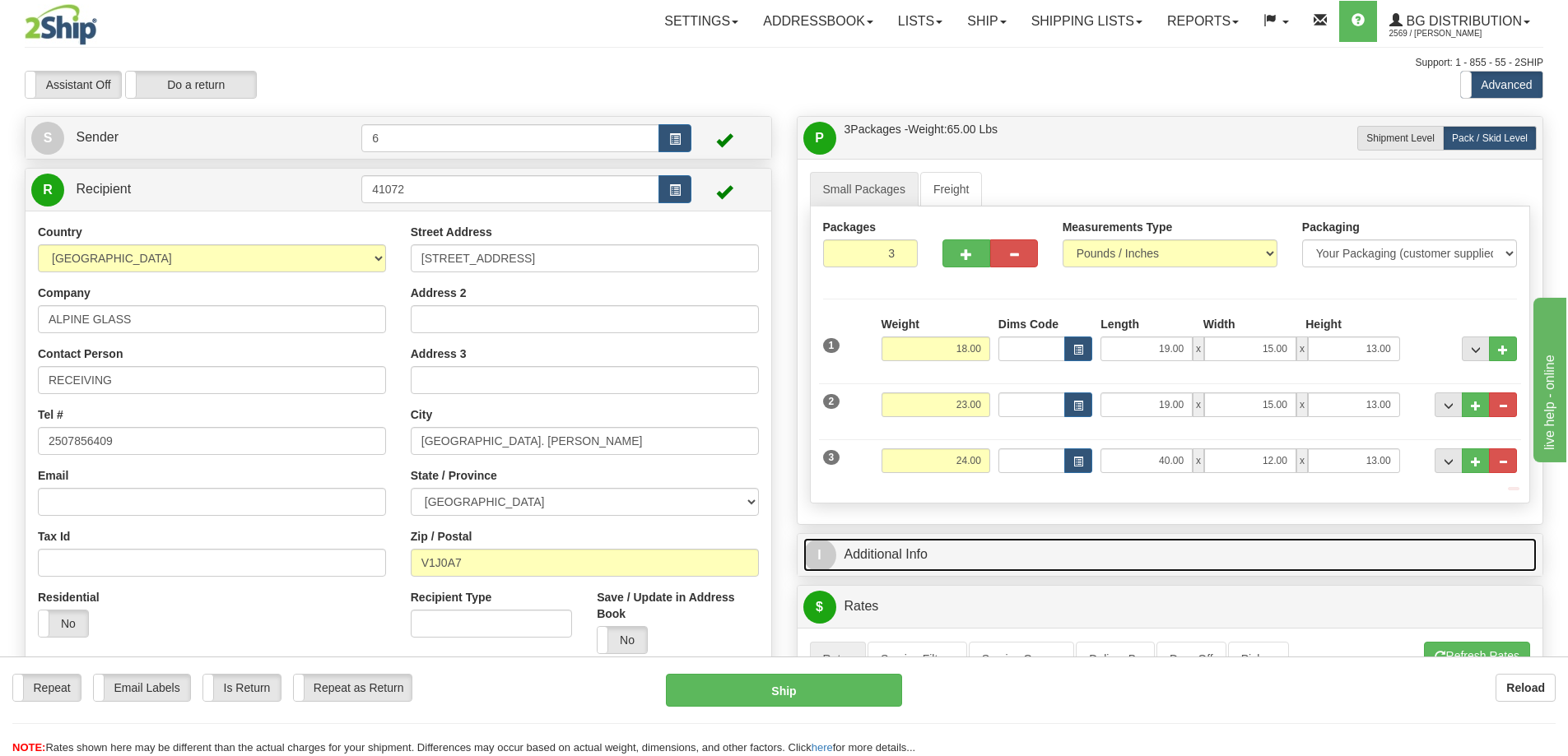
click at [1439, 538] on link "I Additional Info" at bounding box center [1170, 555] width 734 height 33
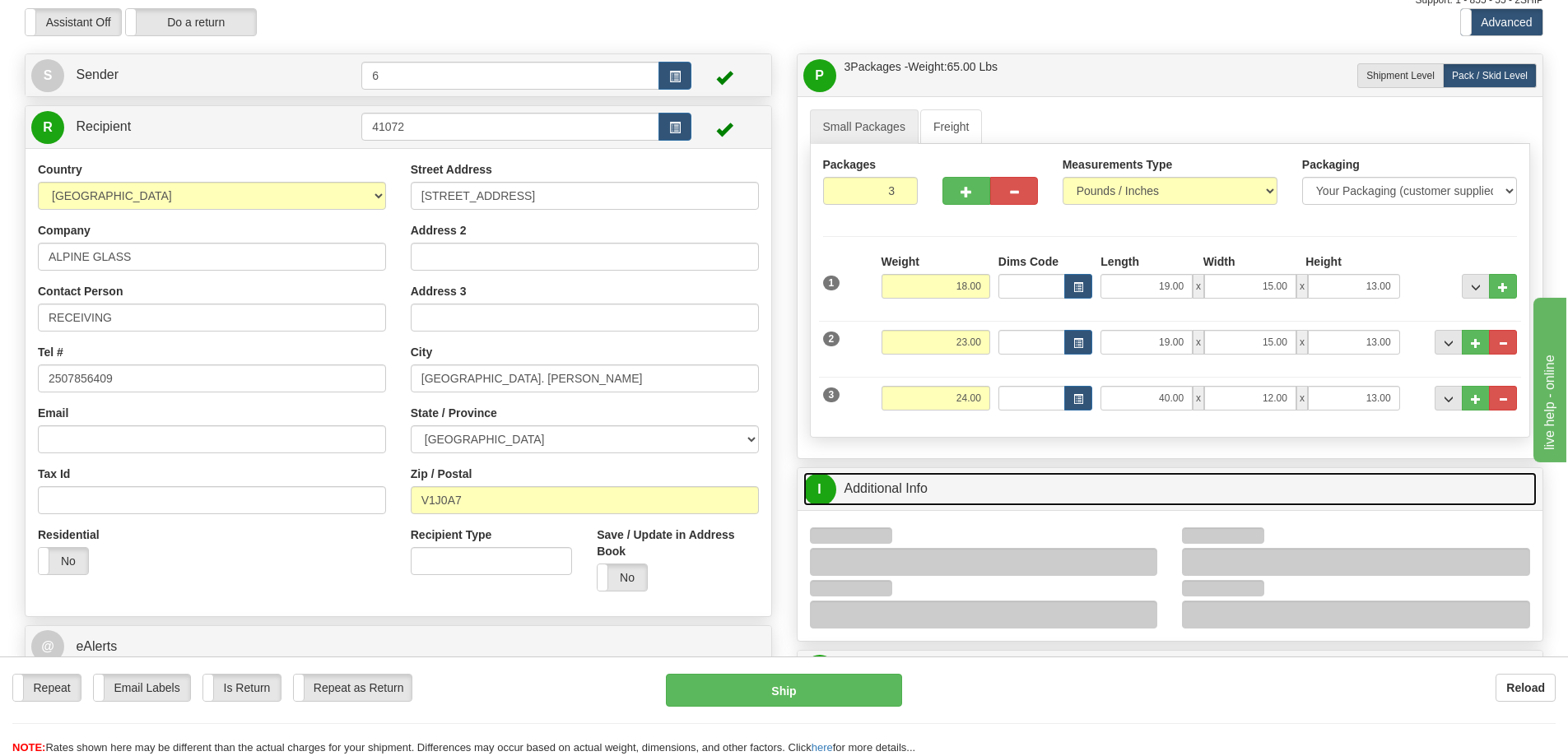
scroll to position [164, 0]
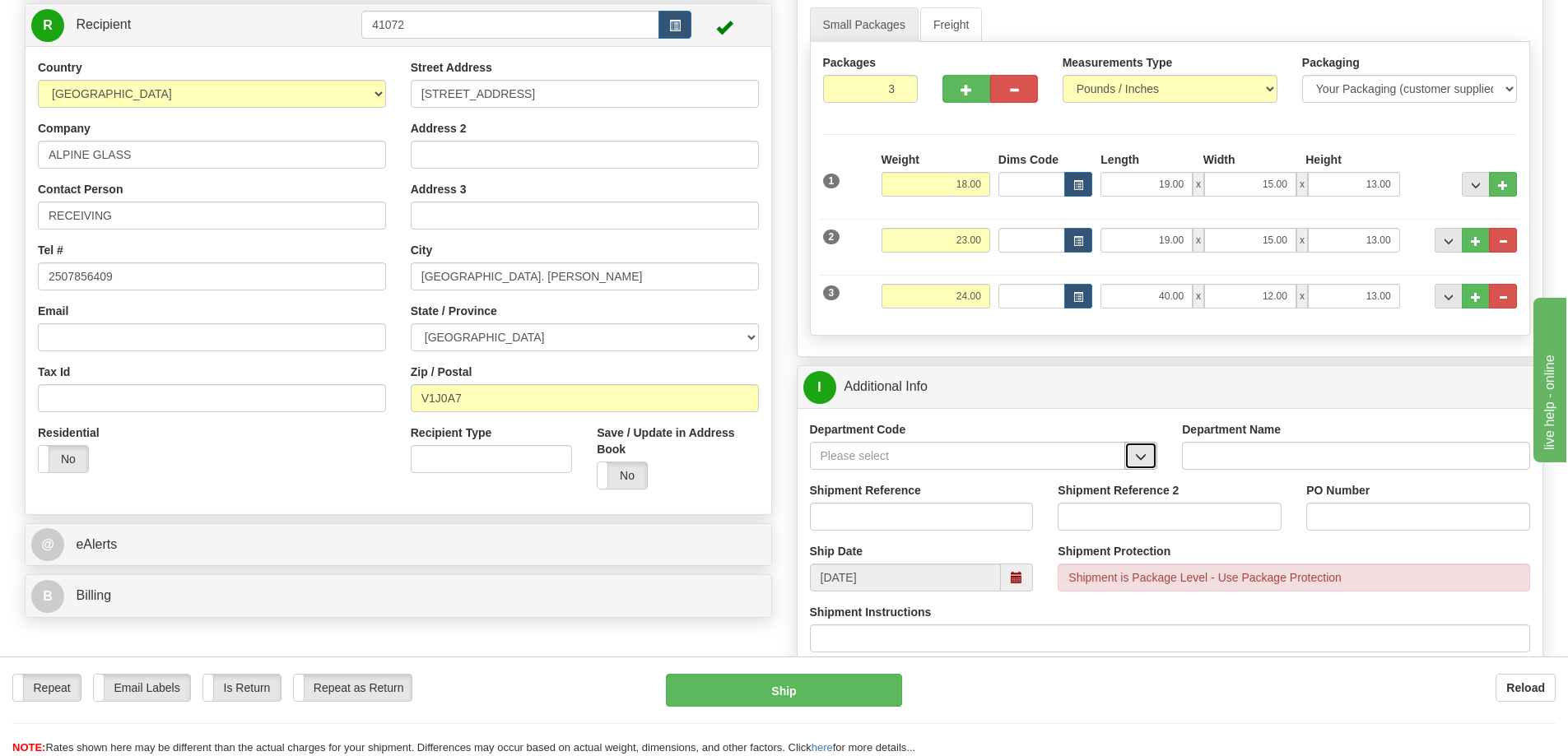
click at [1134, 467] on button "button" at bounding box center [1140, 456] width 32 height 28
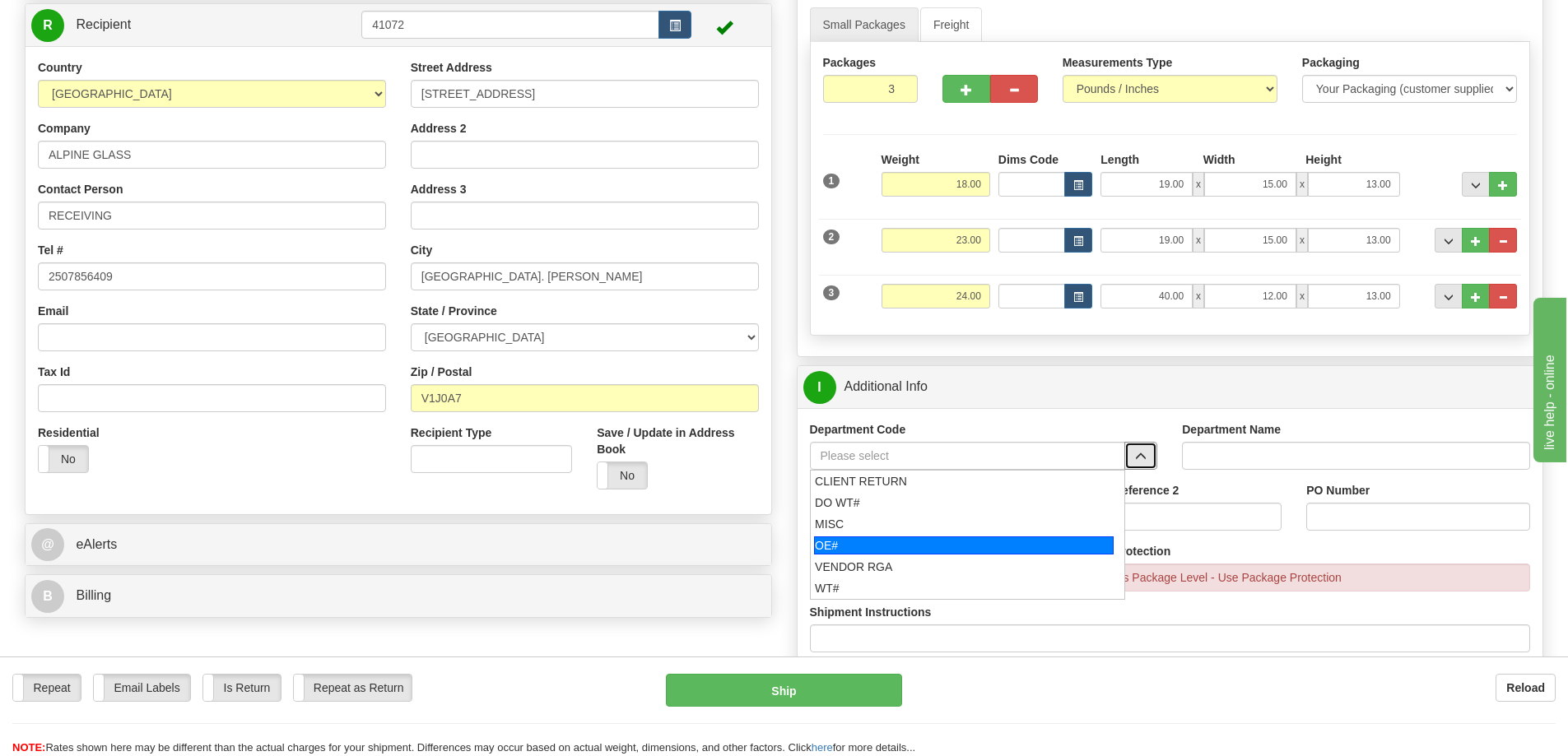
drag, startPoint x: 926, startPoint y: 544, endPoint x: 909, endPoint y: 512, distance: 36.2
click at [923, 543] on div "OE#" at bounding box center [964, 545] width 299 height 18
type input "OE#"
type input "ORDERS"
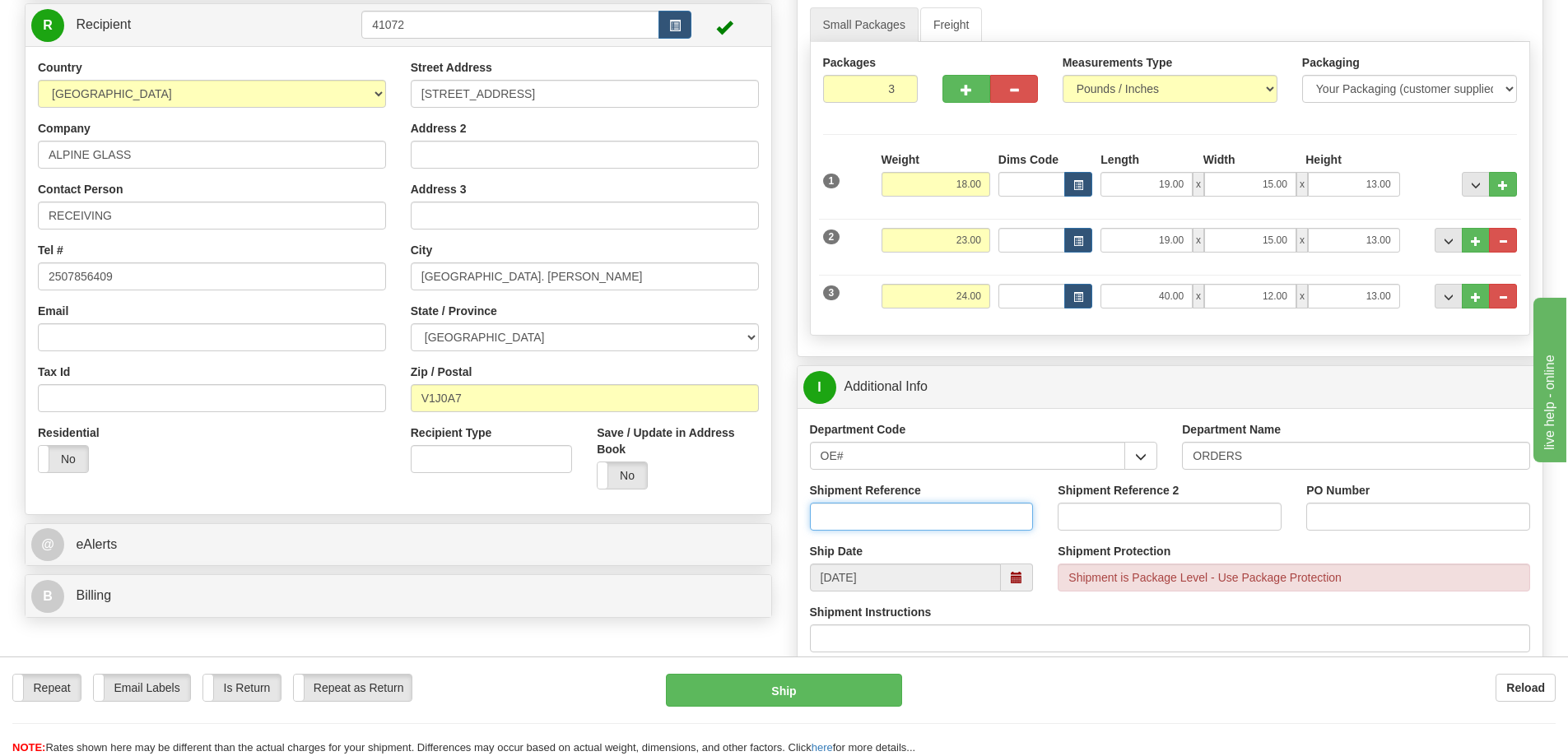
click at [909, 512] on input "Shipment Reference" at bounding box center [921, 517] width 223 height 28
type input "60031315-00"
click button "Delete" at bounding box center [0, 0] width 0 height 0
type input "P98942"
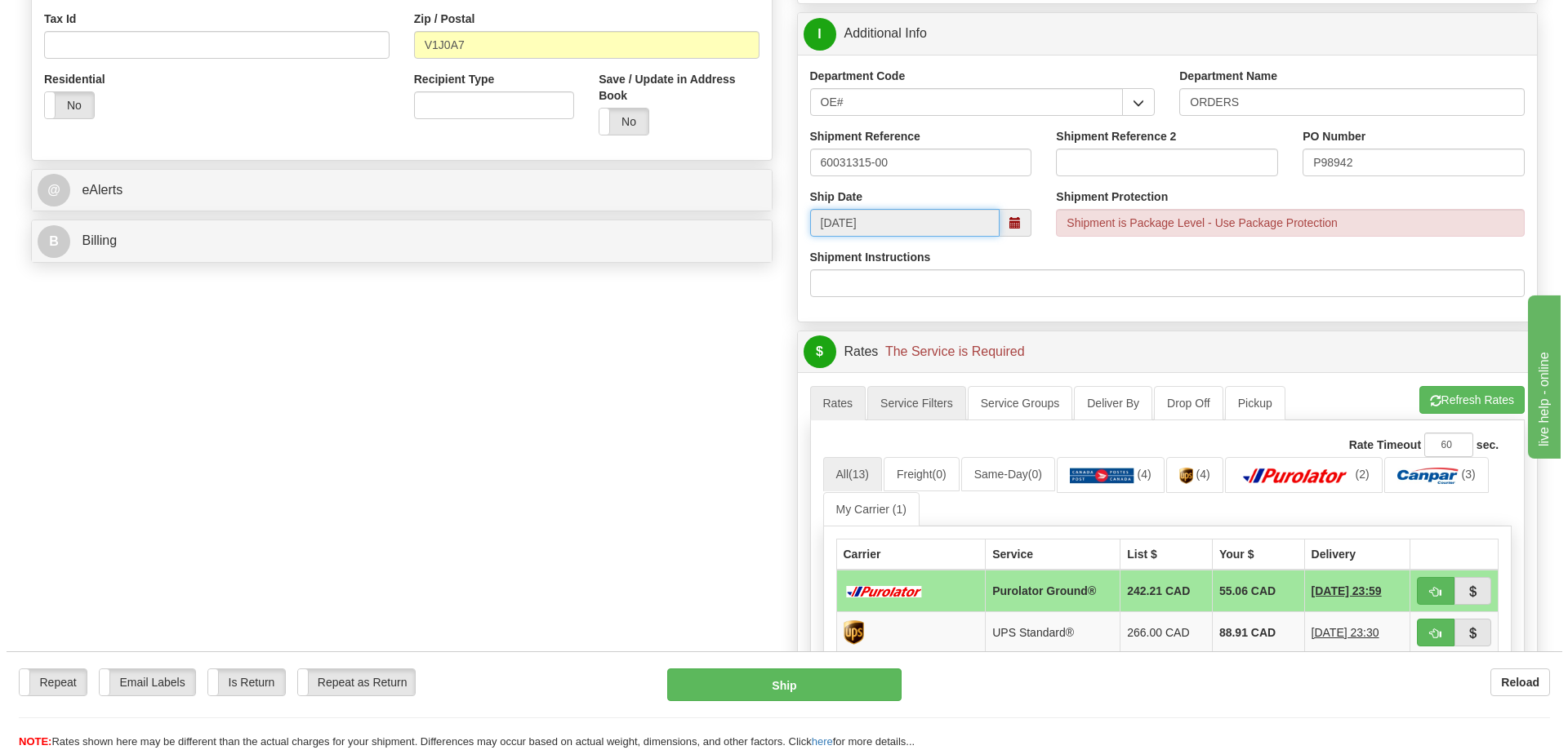
scroll to position [571, 0]
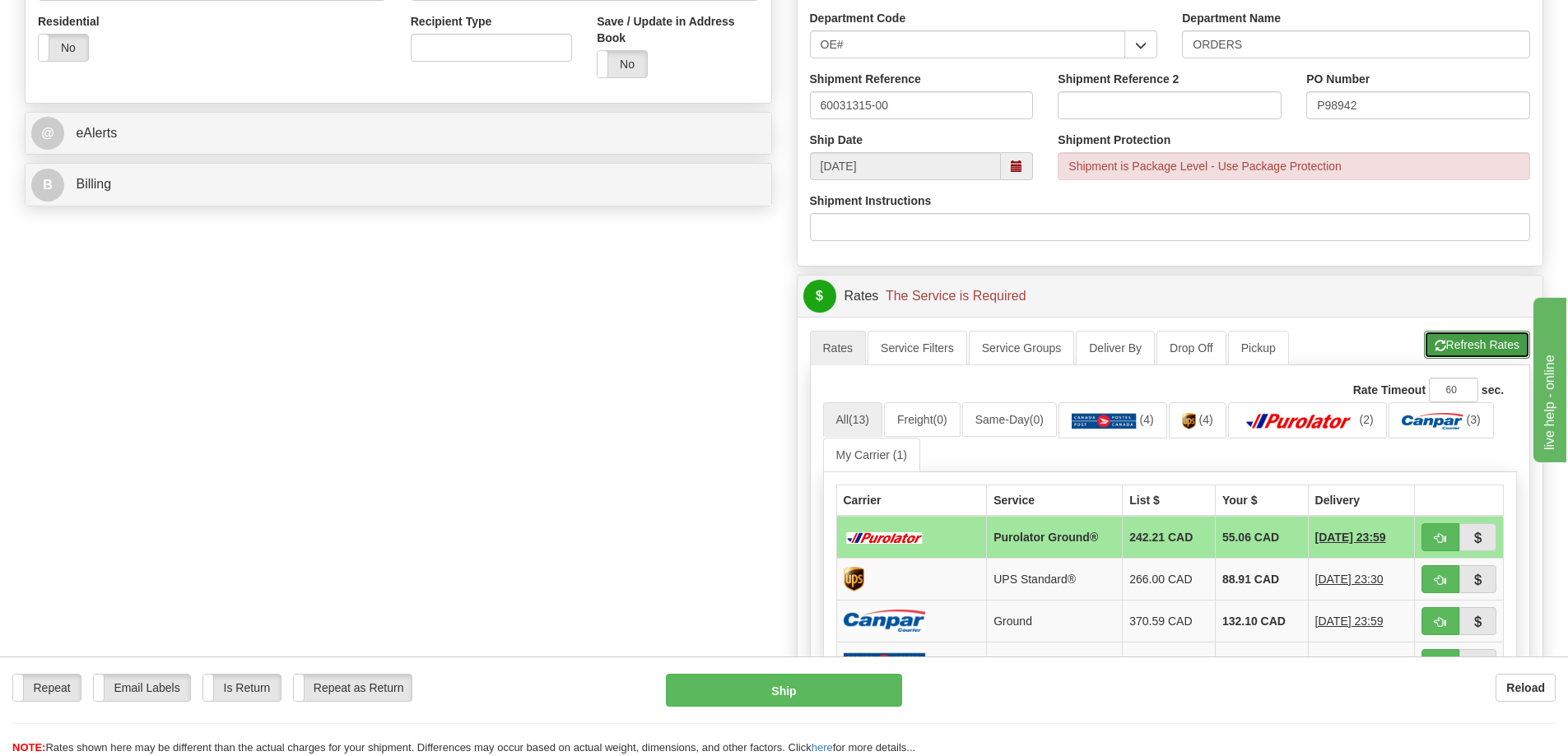
click at [1459, 356] on button "Refresh Rates" at bounding box center [1476, 345] width 106 height 28
click at [1444, 536] on span "button" at bounding box center [1440, 538] width 12 height 11
type input "260"
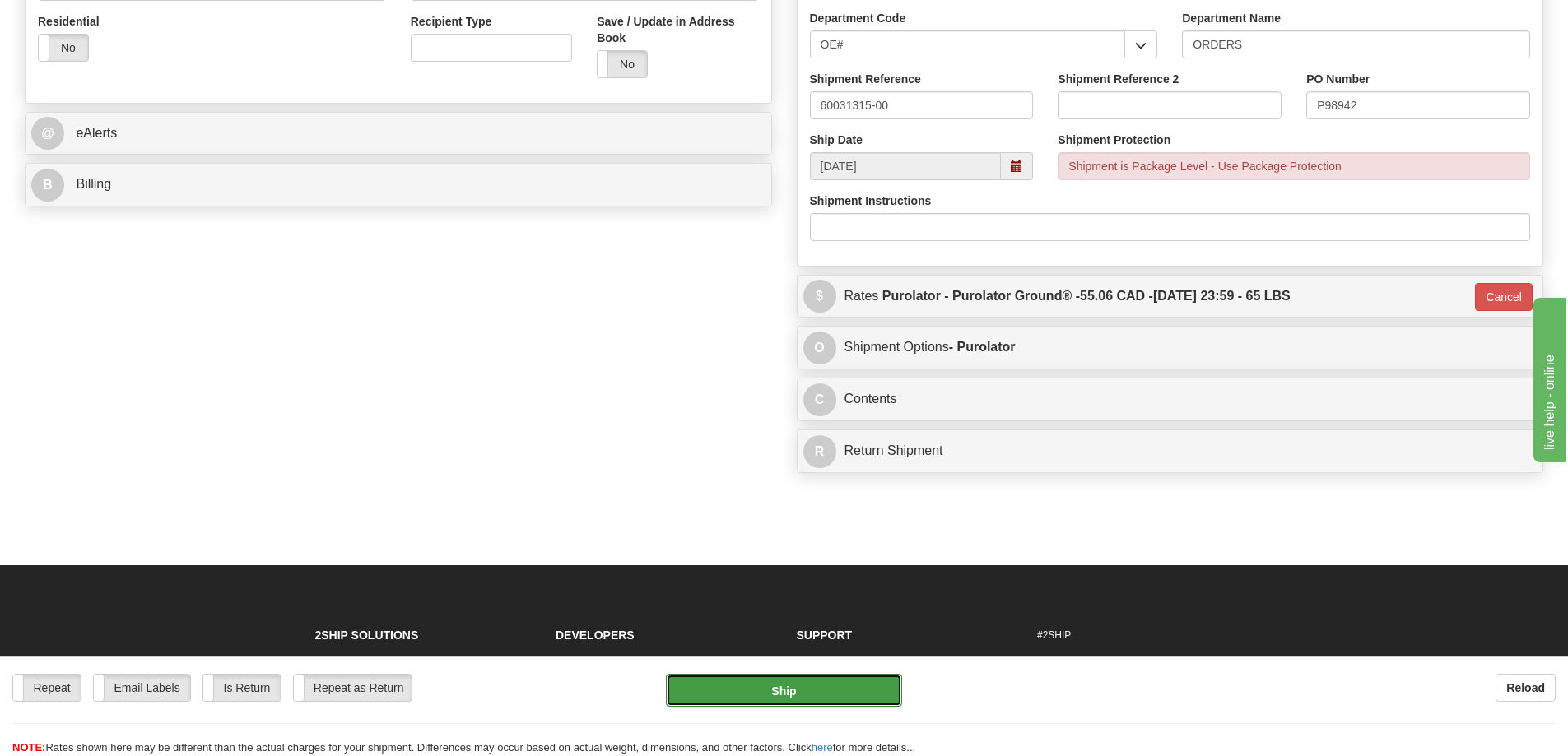
click at [833, 681] on button "Ship" at bounding box center [784, 690] width 236 height 32
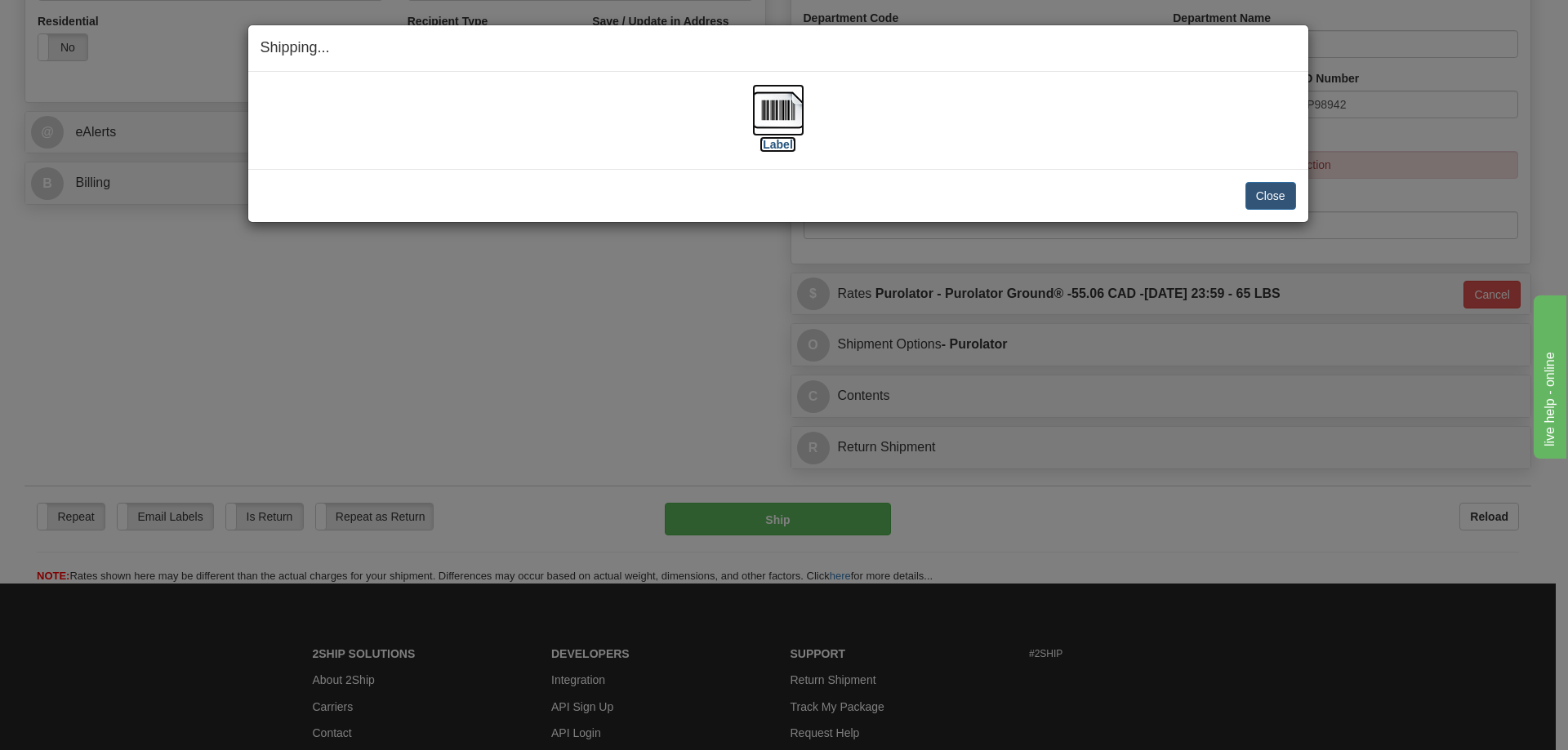
click at [781, 139] on label "[Label]" at bounding box center [779, 145] width 37 height 17
click at [1250, 204] on button "Close" at bounding box center [1271, 195] width 51 height 27
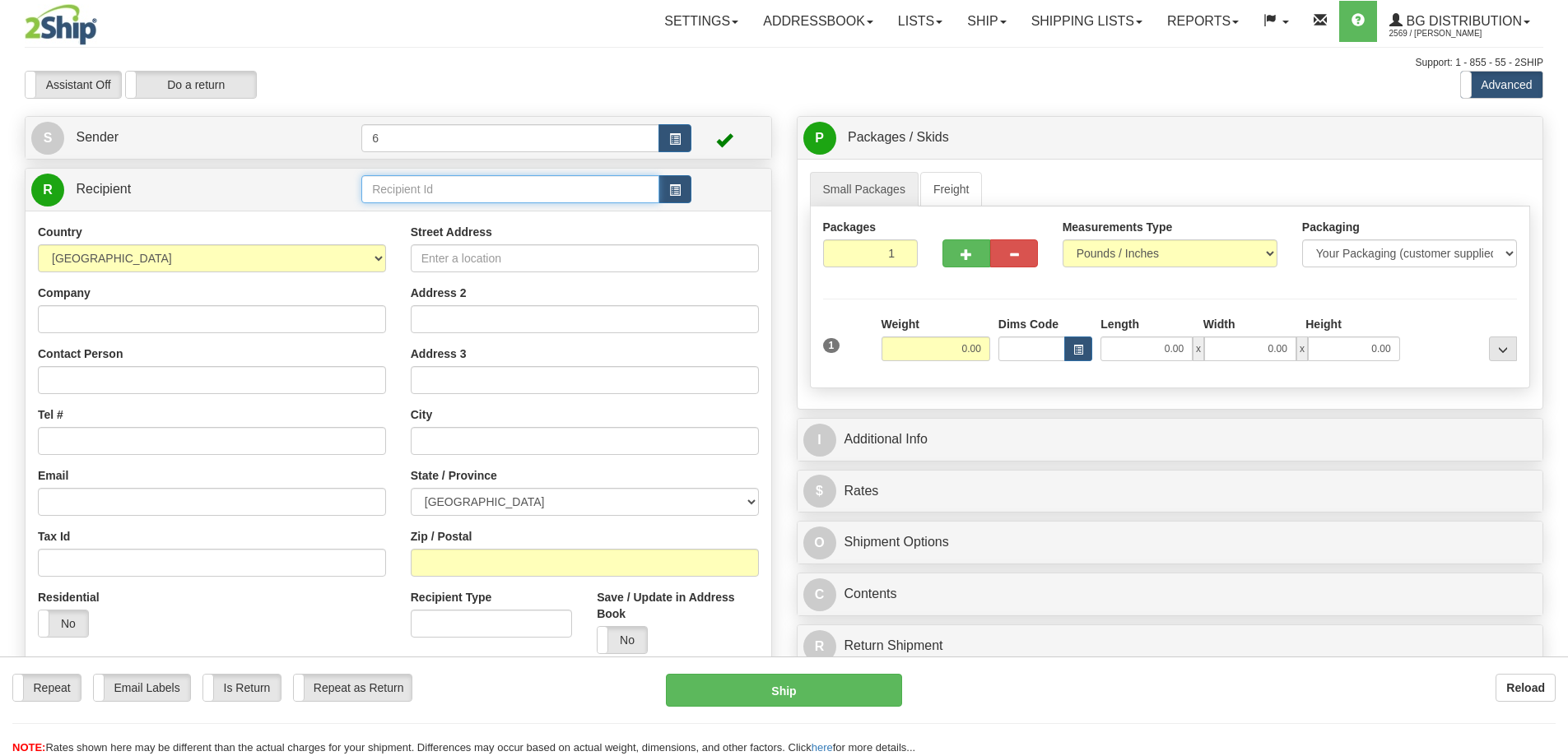
click at [460, 191] on input "text" at bounding box center [510, 189] width 298 height 28
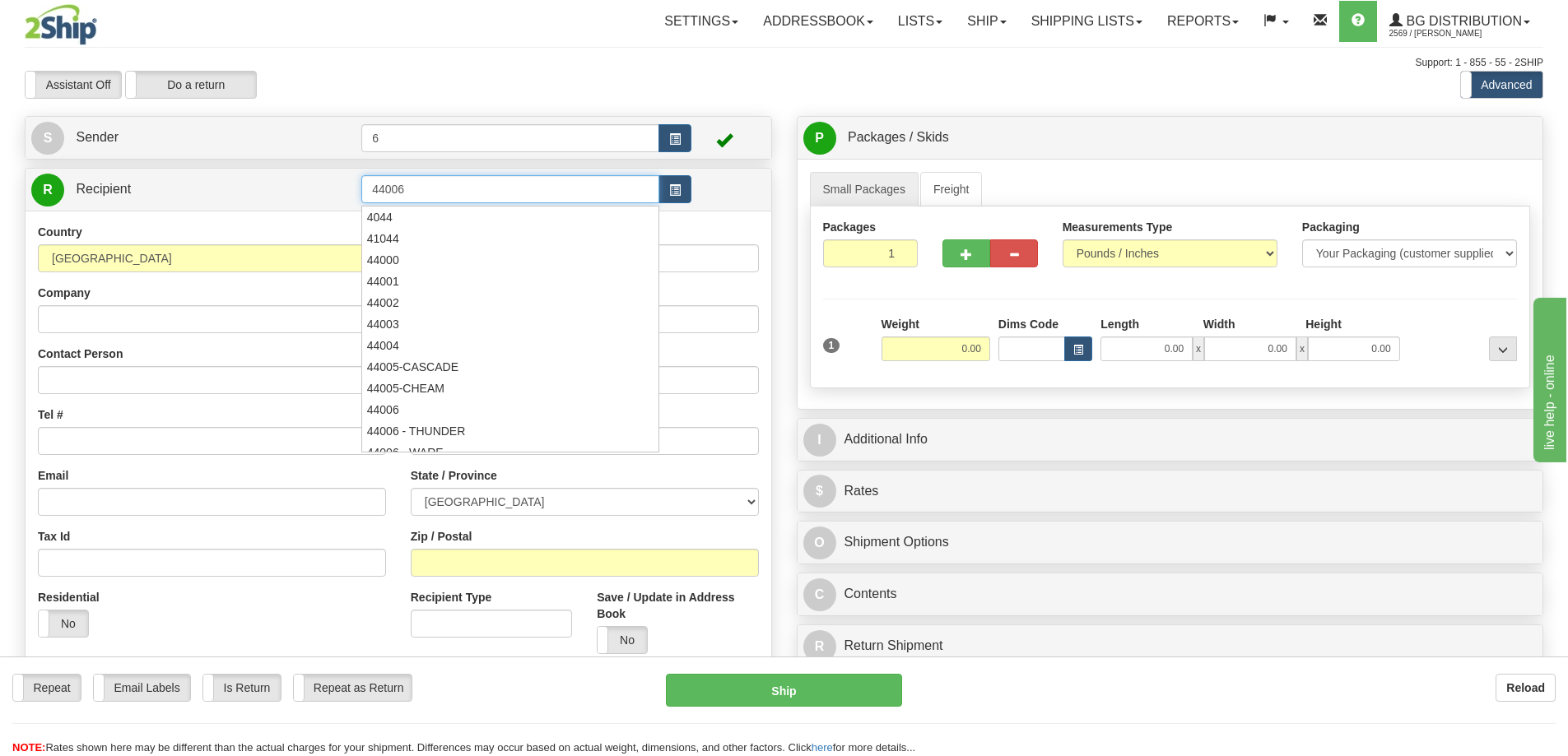
type input "44006"
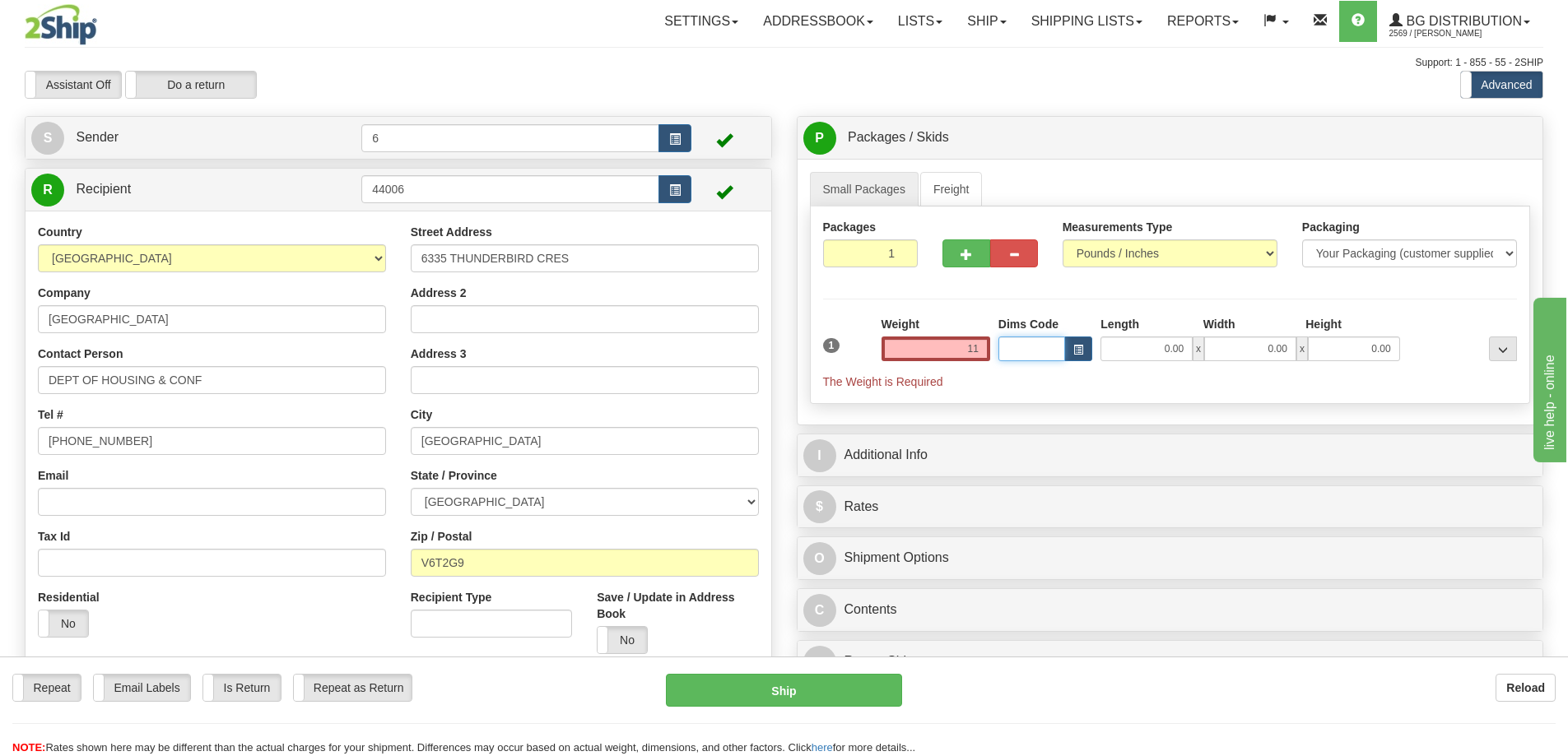
type input "11.00"
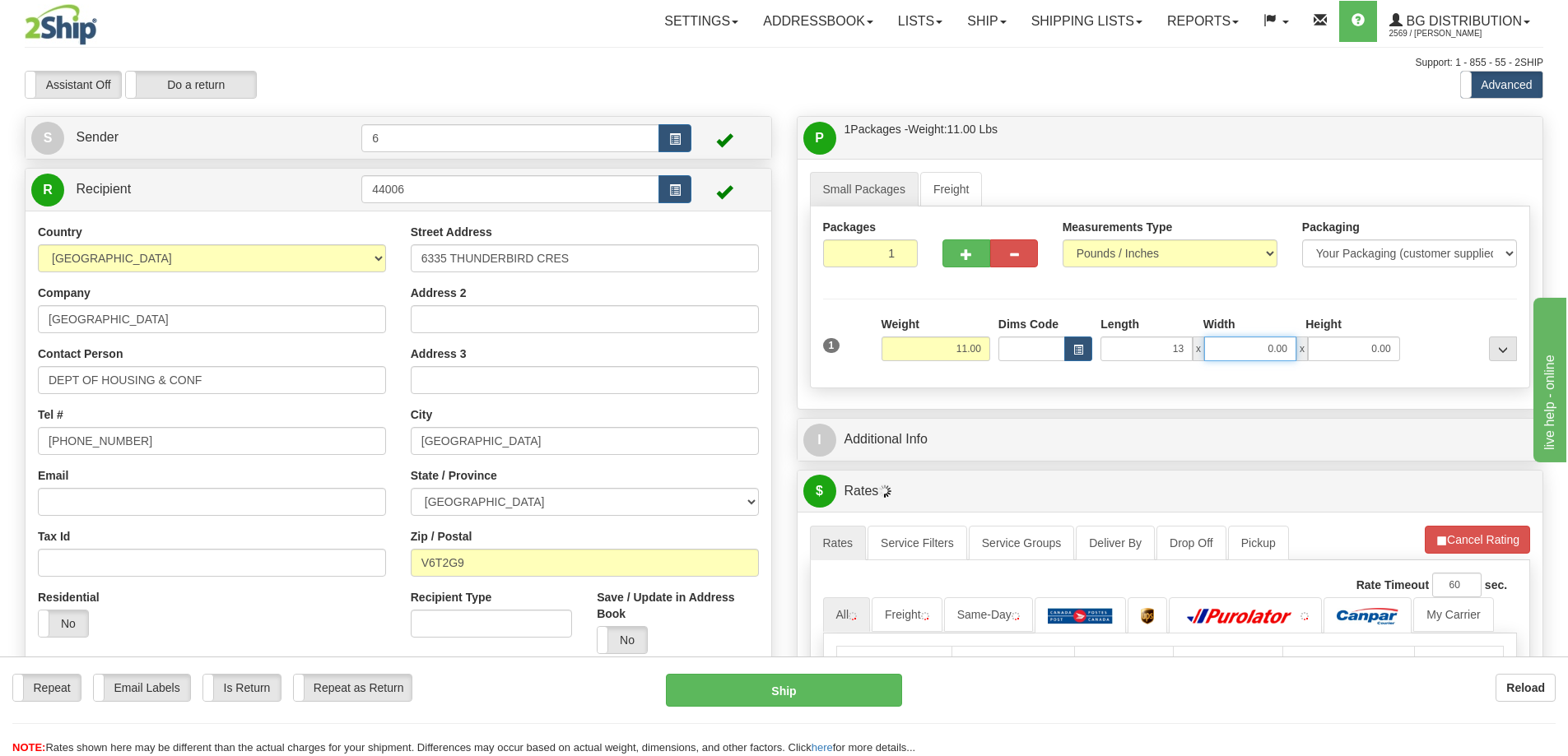
type input "13.00"
type input "7.00"
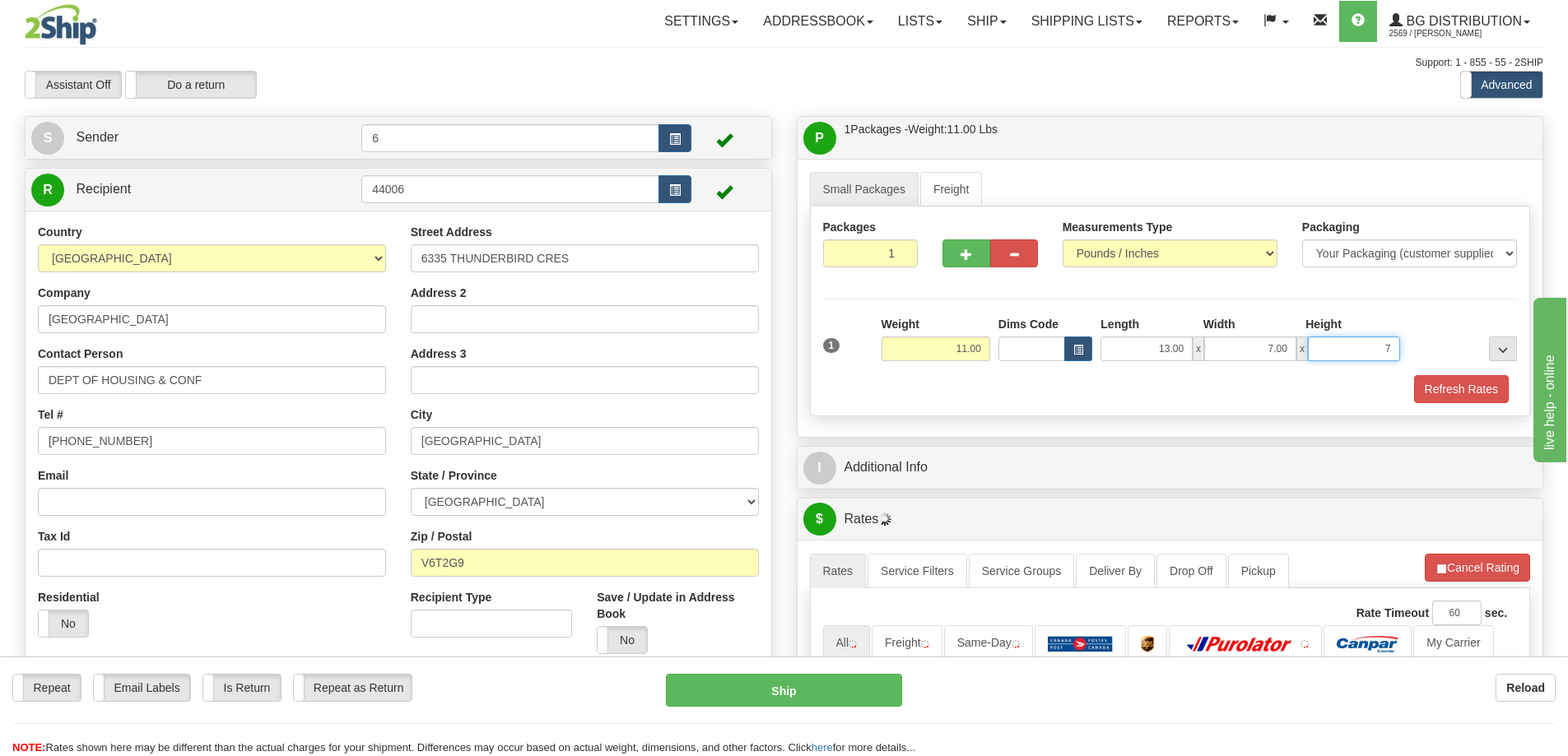
type input "7"
type input "7.00"
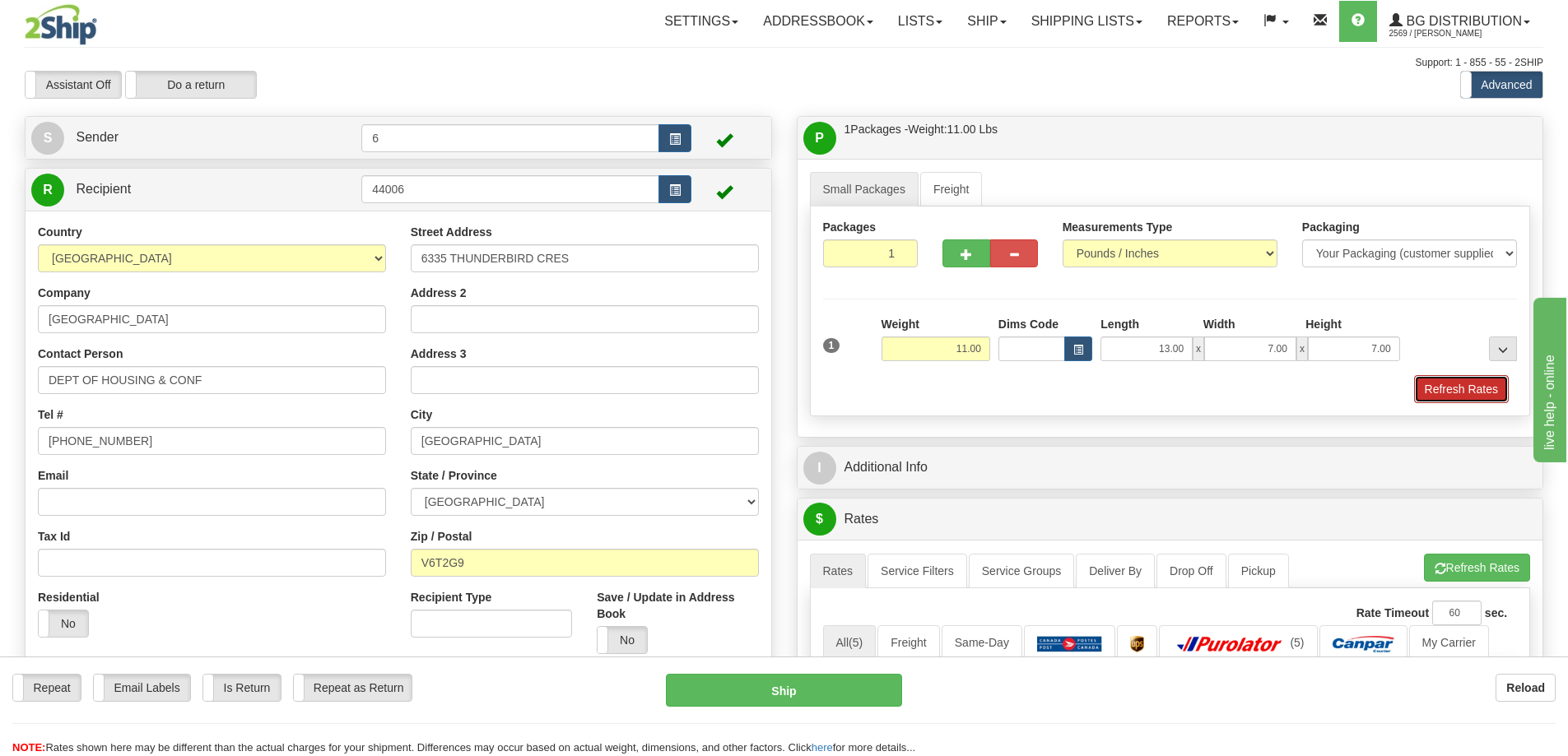
click at [1447, 388] on button "Refresh Rates" at bounding box center [1461, 389] width 94 height 28
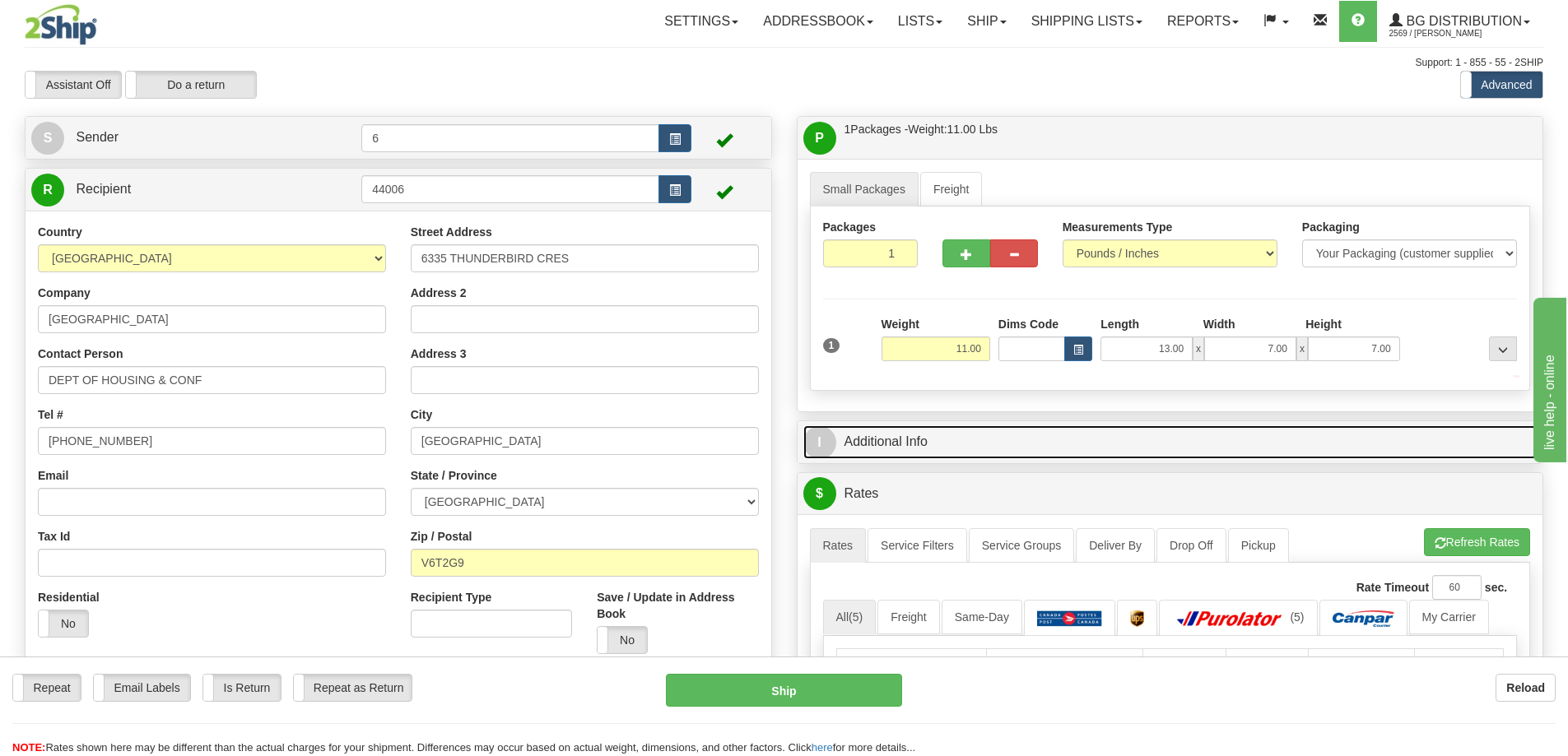
click at [1402, 431] on link "I Additional Info" at bounding box center [1170, 442] width 734 height 33
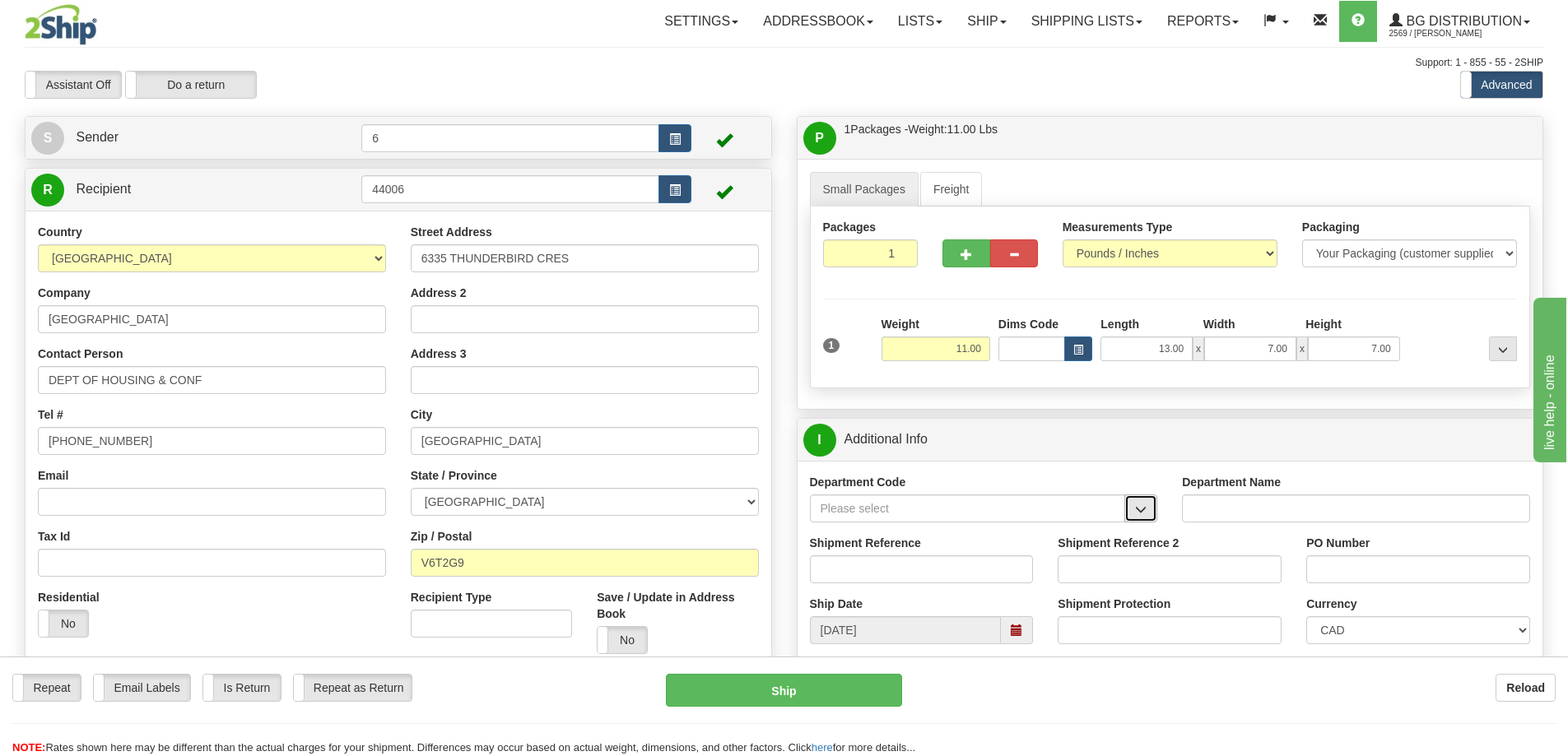
click at [1144, 511] on span "button" at bounding box center [1141, 510] width 12 height 11
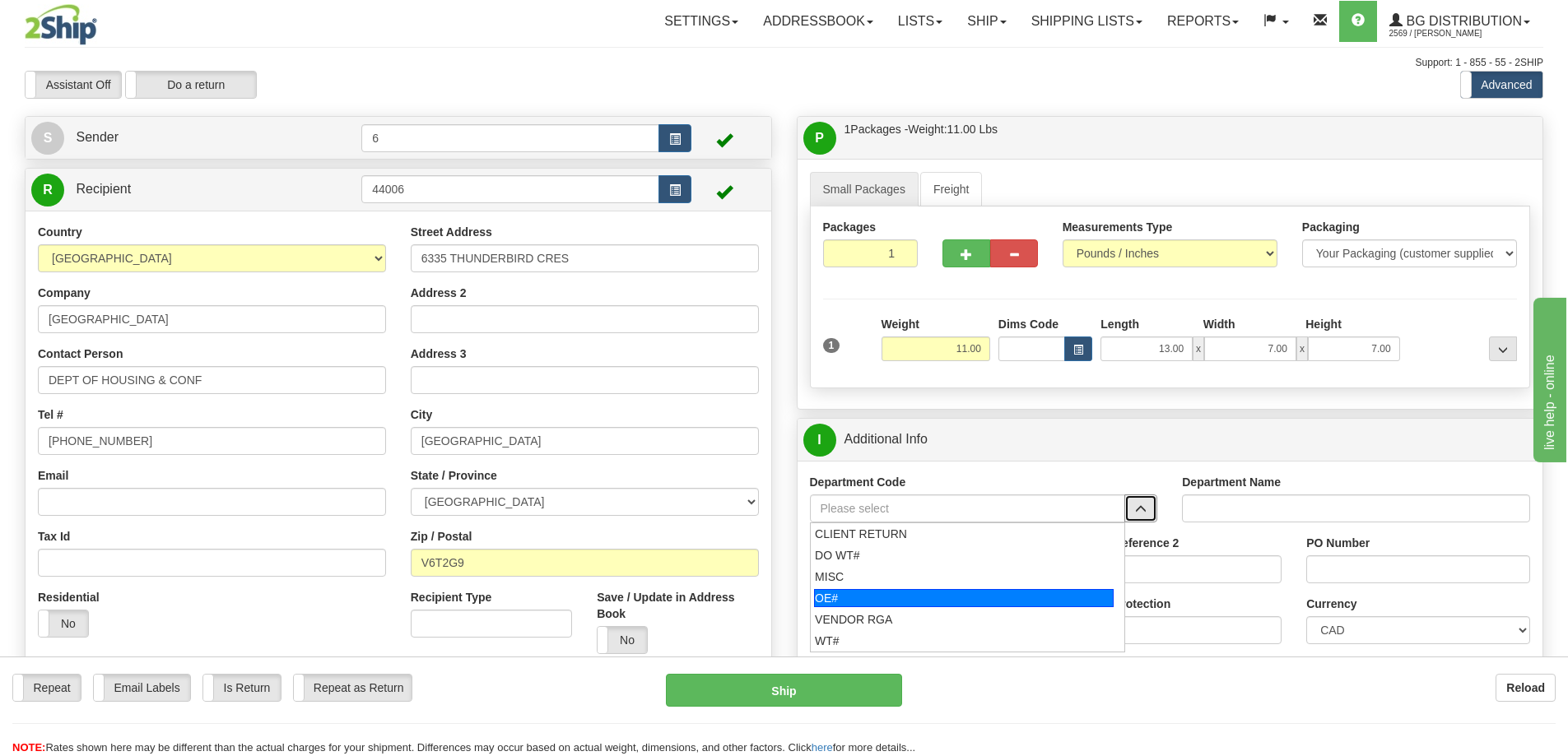
click at [877, 593] on div "OE#" at bounding box center [964, 598] width 299 height 18
type input "OE#"
type input "ORDERS"
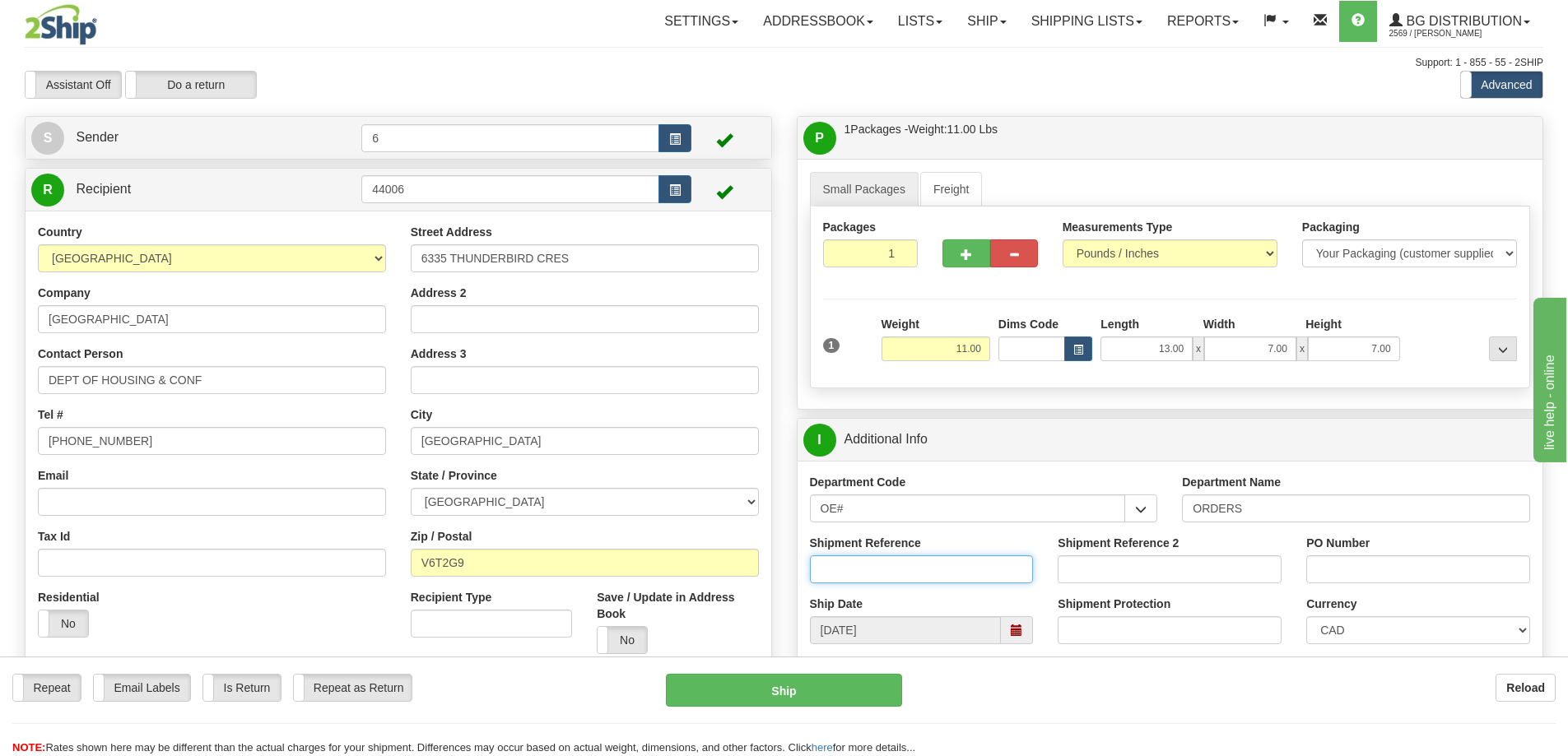
click at [873, 577] on input "Shipment Reference" at bounding box center [921, 569] width 223 height 28
type input "60031325-00"
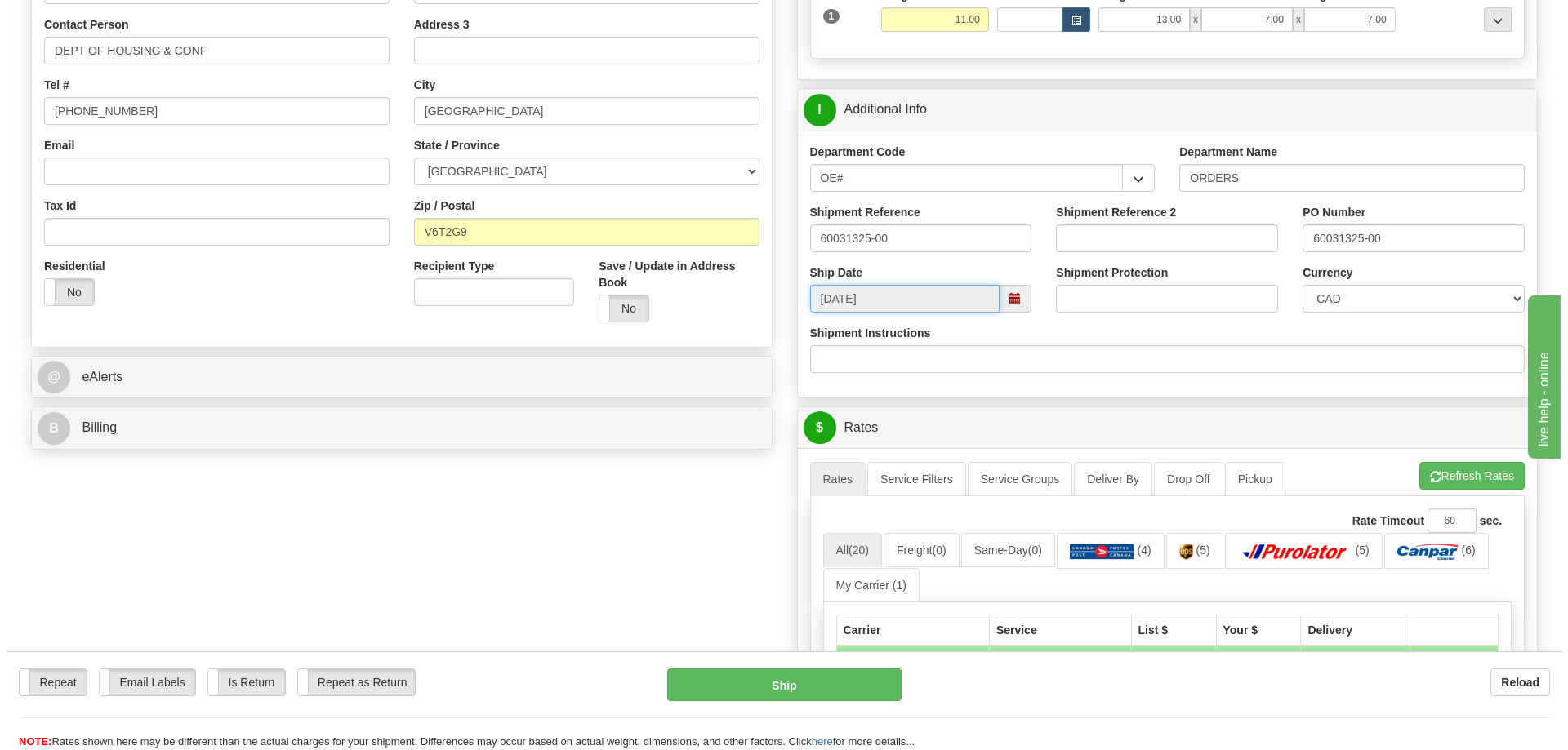
scroll to position [408, 0]
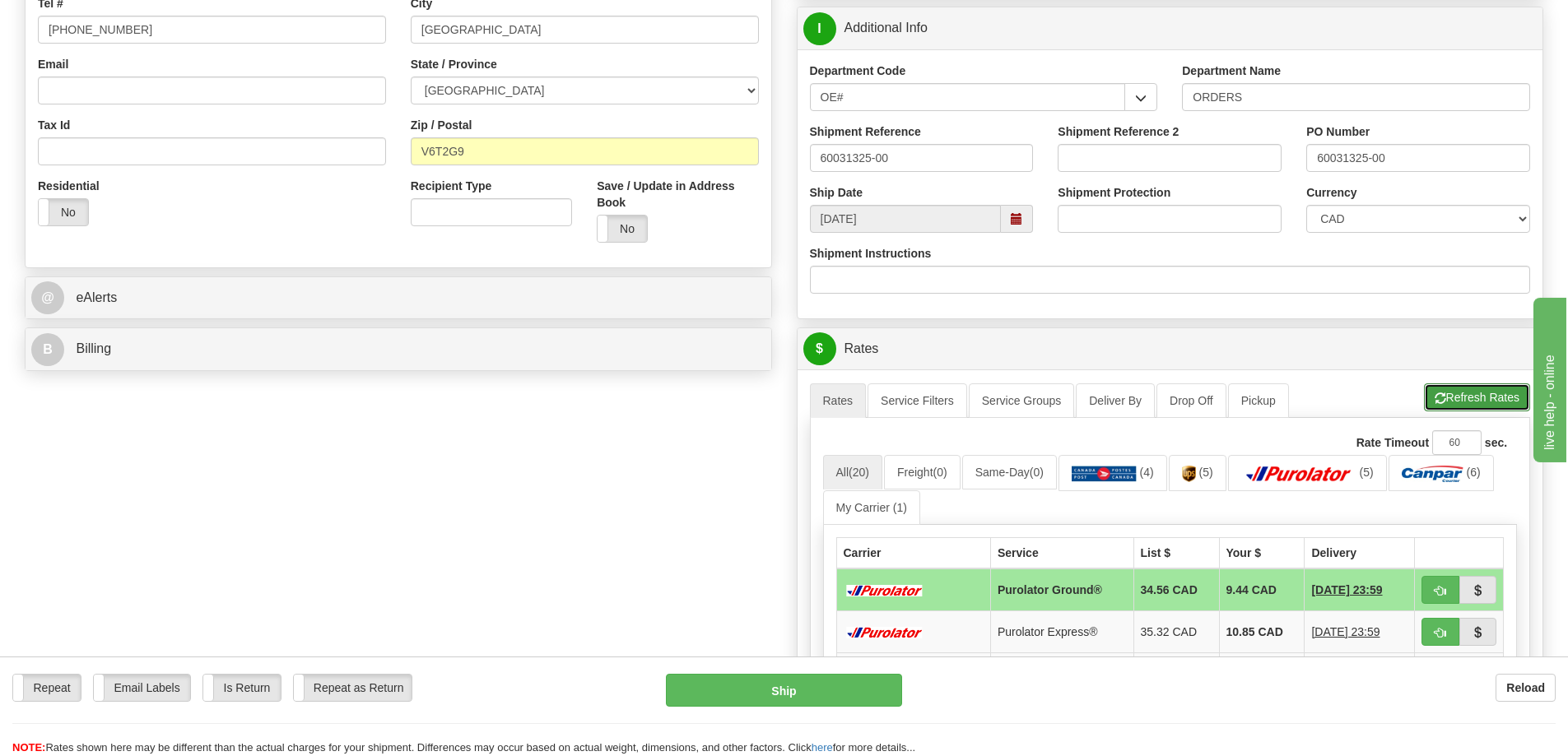
drag, startPoint x: 1493, startPoint y: 408, endPoint x: 1488, endPoint y: 397, distance: 12.1
click at [1493, 407] on button "Refresh Rates" at bounding box center [1476, 398] width 106 height 28
click at [1430, 599] on button "button" at bounding box center [1440, 590] width 37 height 28
type input "260"
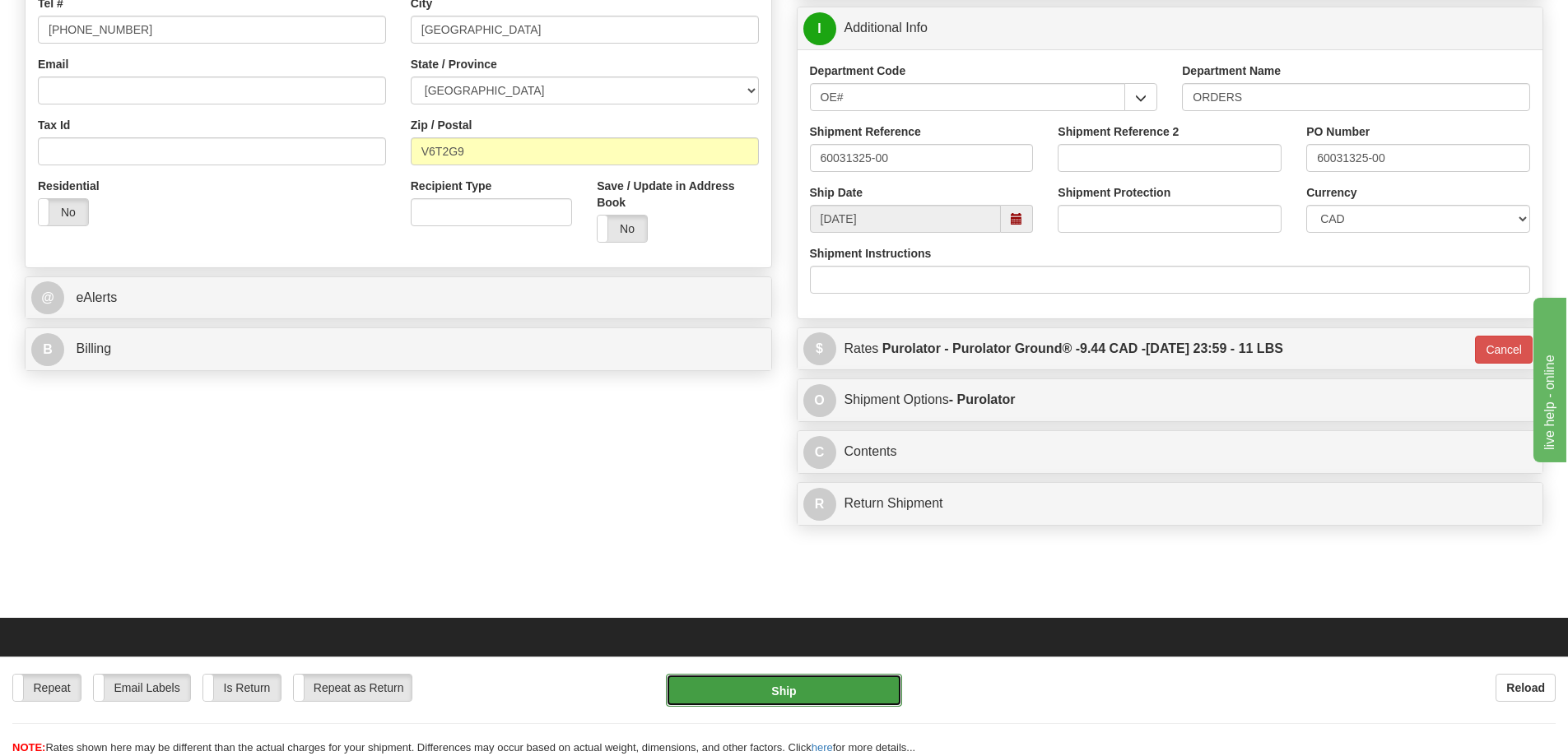
click at [846, 687] on button "Ship" at bounding box center [784, 690] width 236 height 32
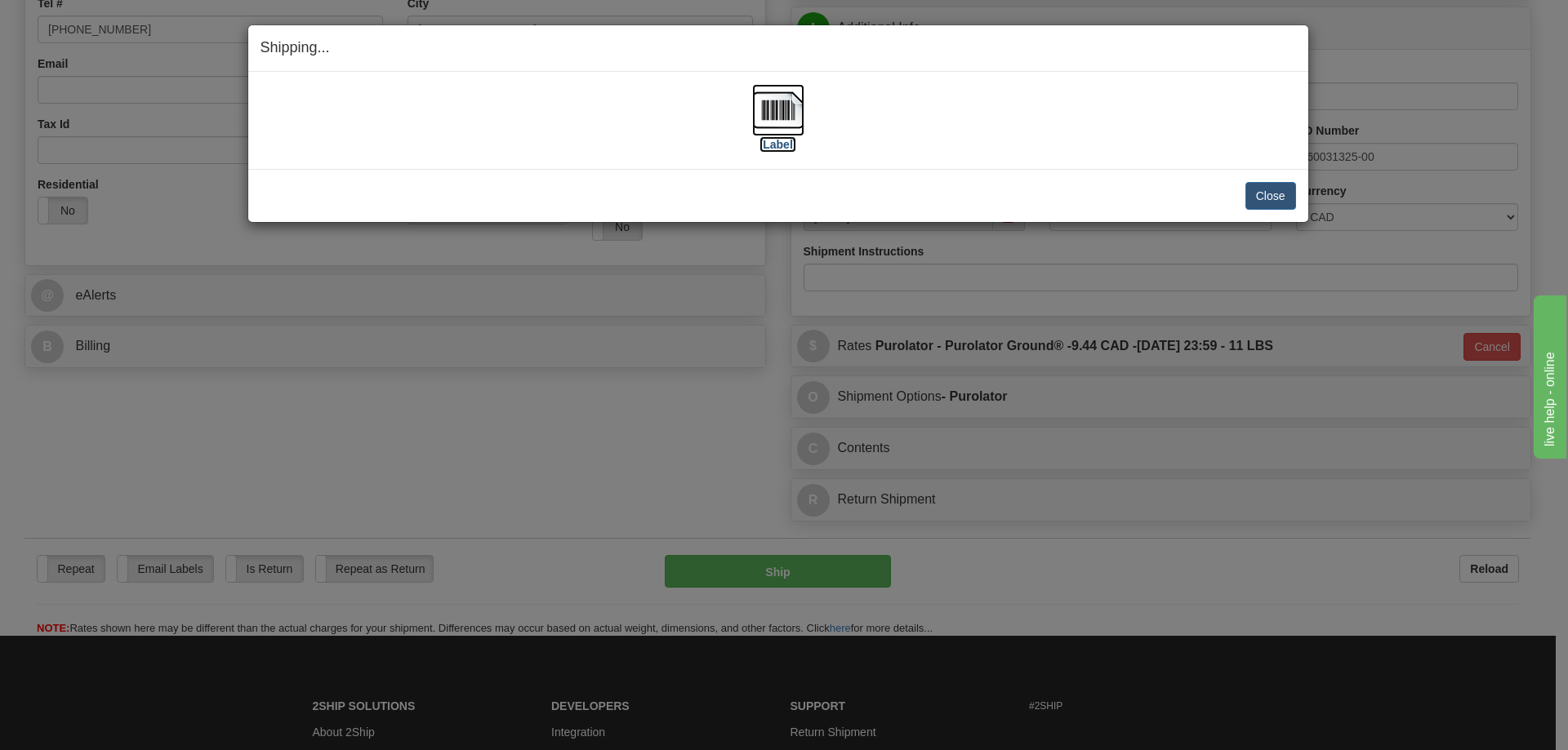
click at [776, 152] on label "[Label]" at bounding box center [779, 145] width 37 height 17
click at [782, 151] on label "[Label]" at bounding box center [779, 145] width 37 height 17
